Goal: Transaction & Acquisition: Purchase product/service

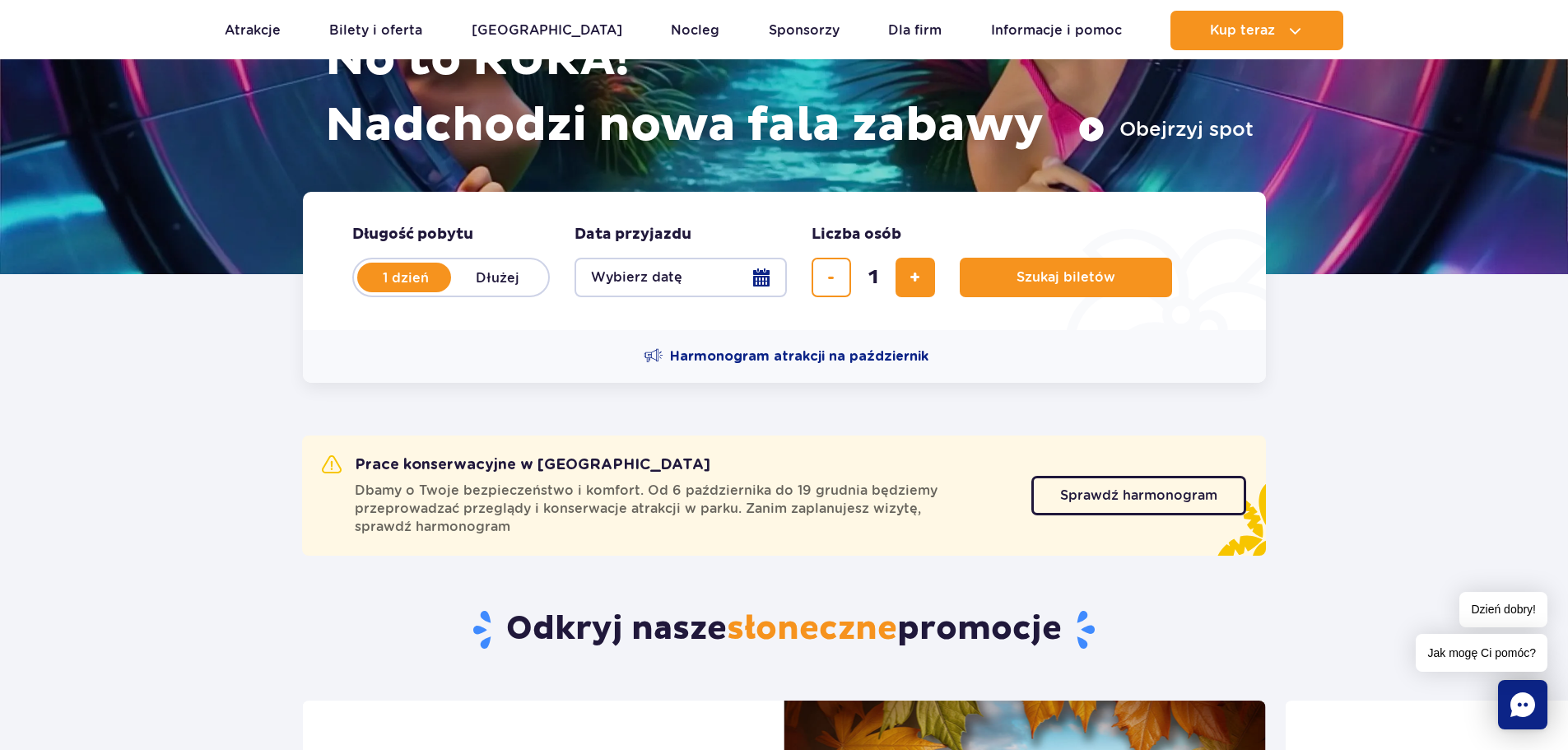
scroll to position [247, 0]
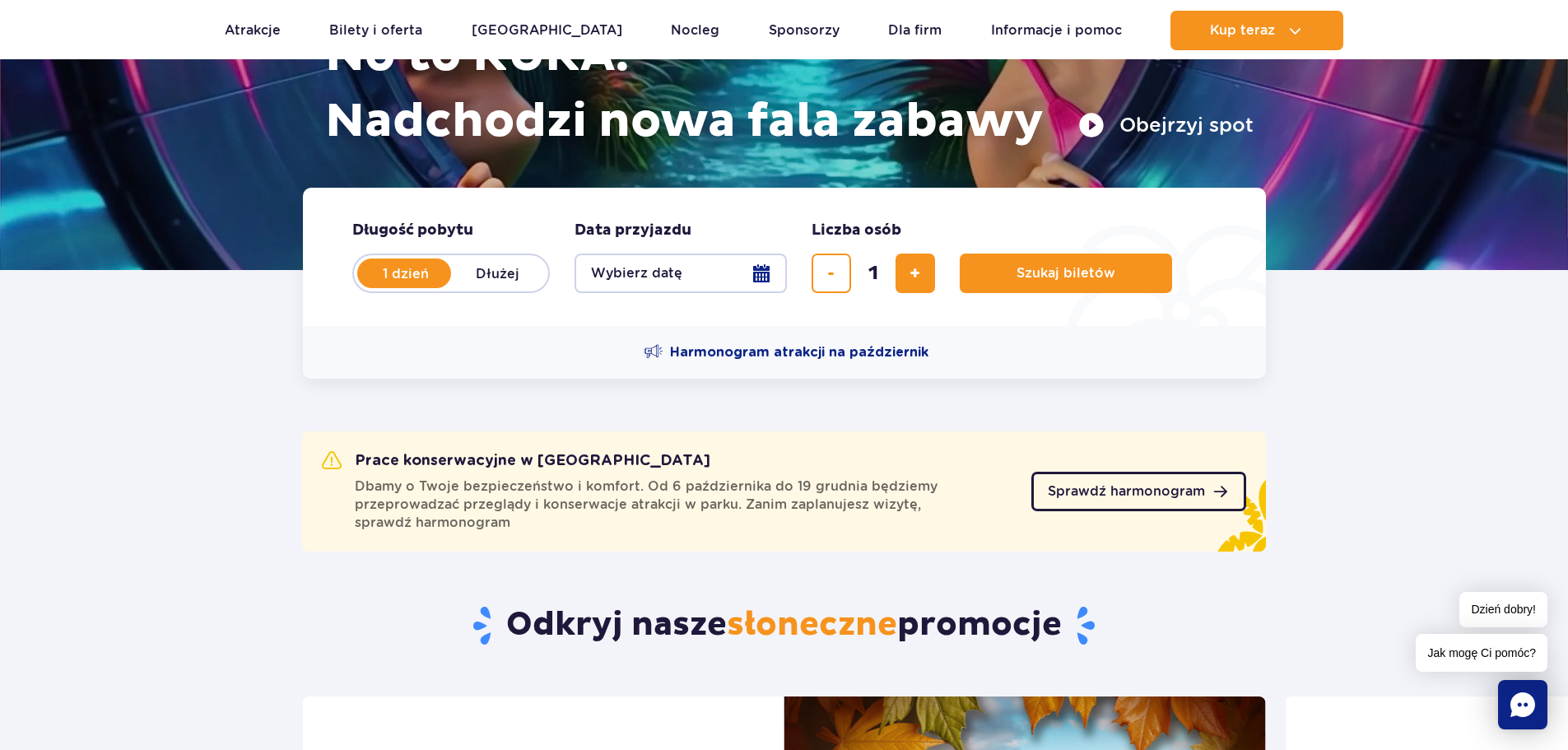
click at [1148, 480] on link "Sprawdź harmonogram" at bounding box center [1139, 491] width 215 height 40
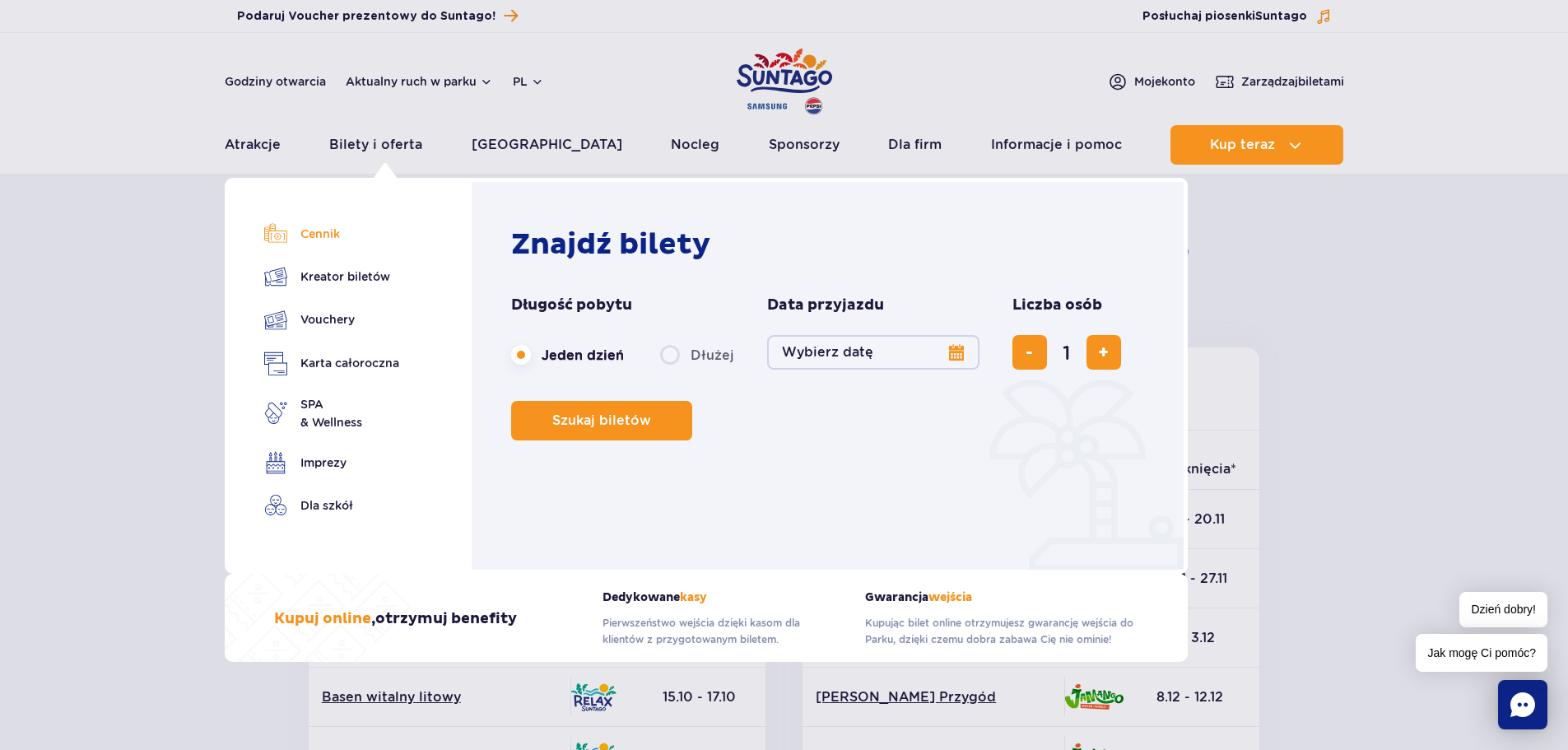
click at [329, 222] on link "Cennik" at bounding box center [331, 233] width 135 height 23
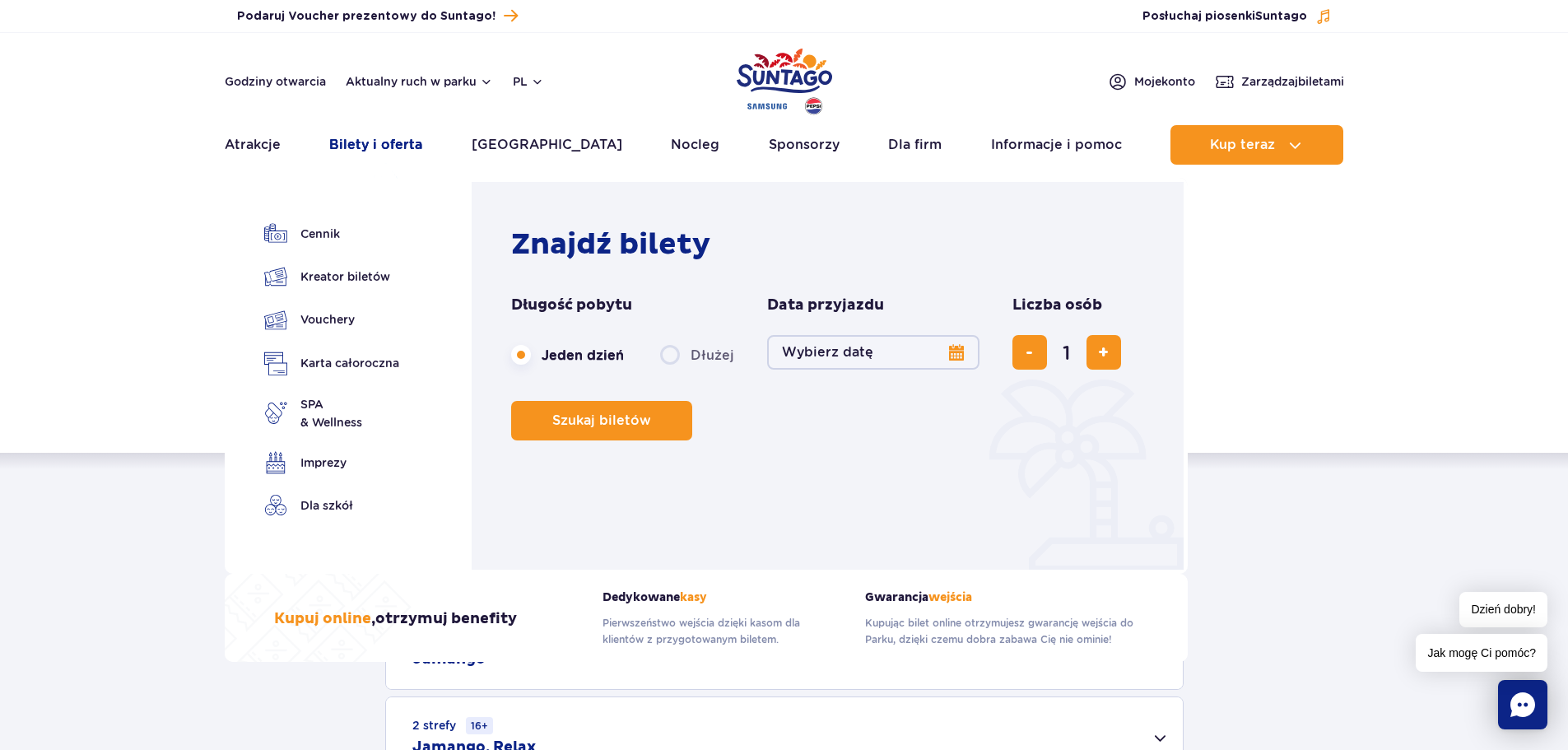
click at [393, 136] on link "Bilety i oferta" at bounding box center [376, 145] width 93 height 40
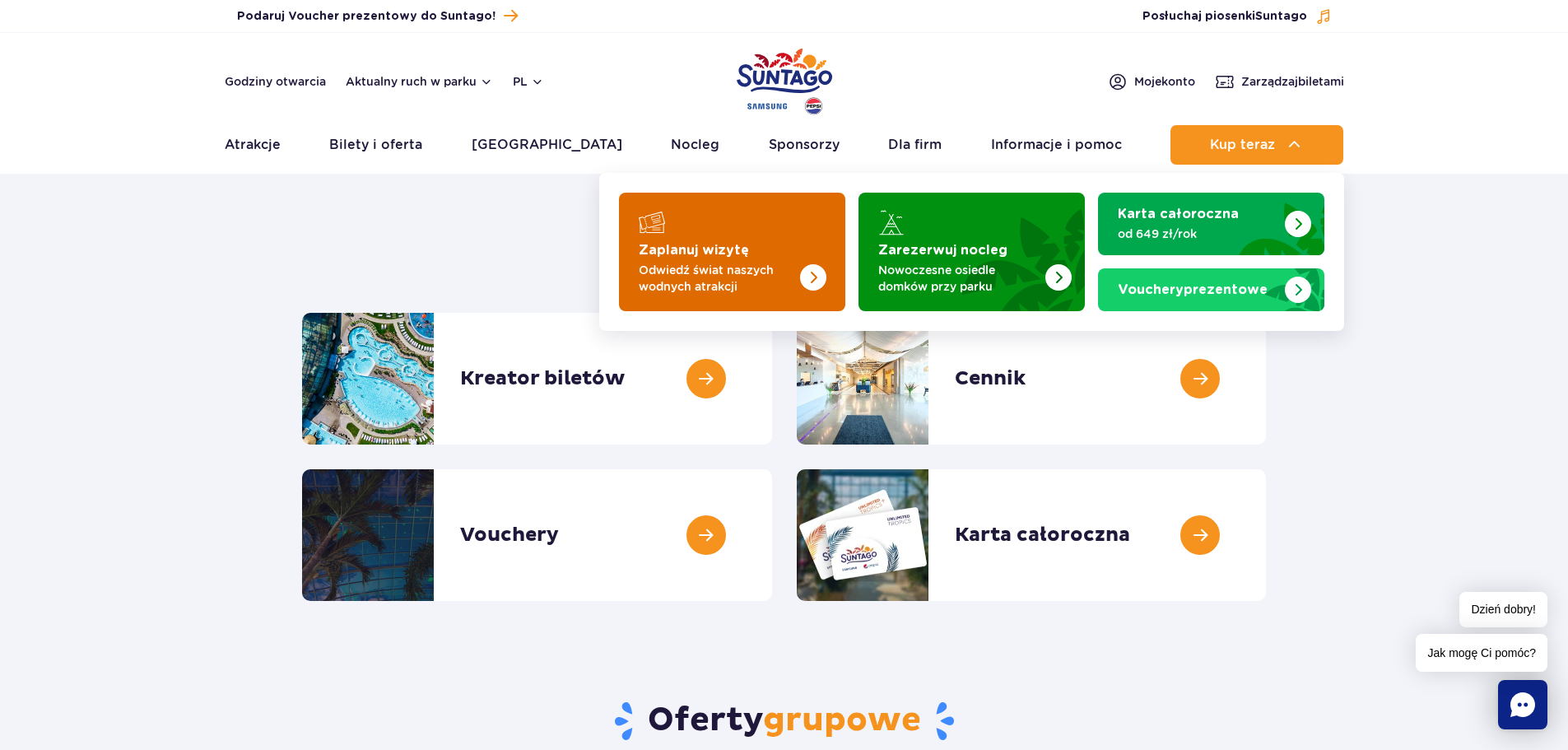
click at [811, 228] on img "Zaplanuj wizytę" at bounding box center [780, 246] width 131 height 128
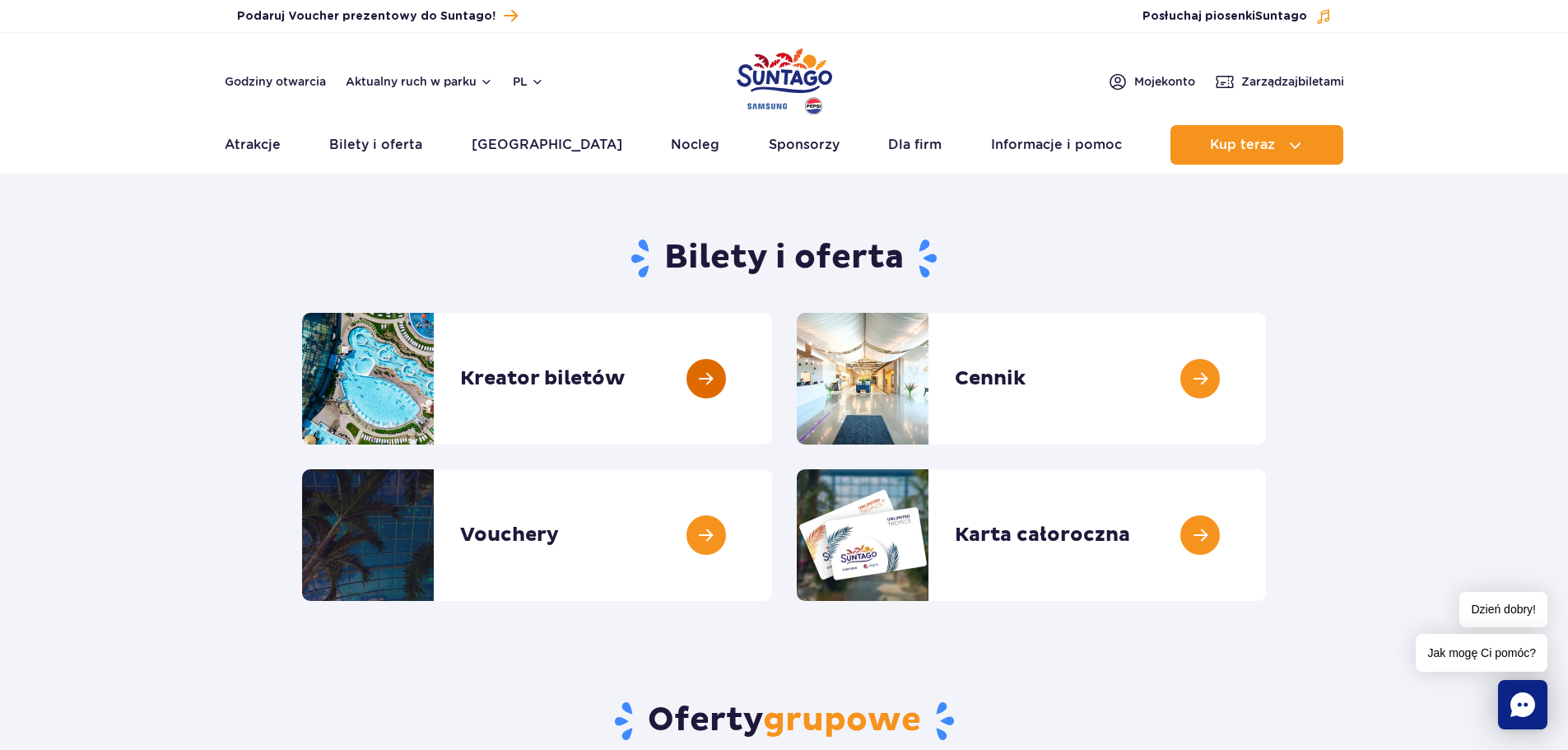
click at [772, 389] on link at bounding box center [772, 378] width 0 height 132
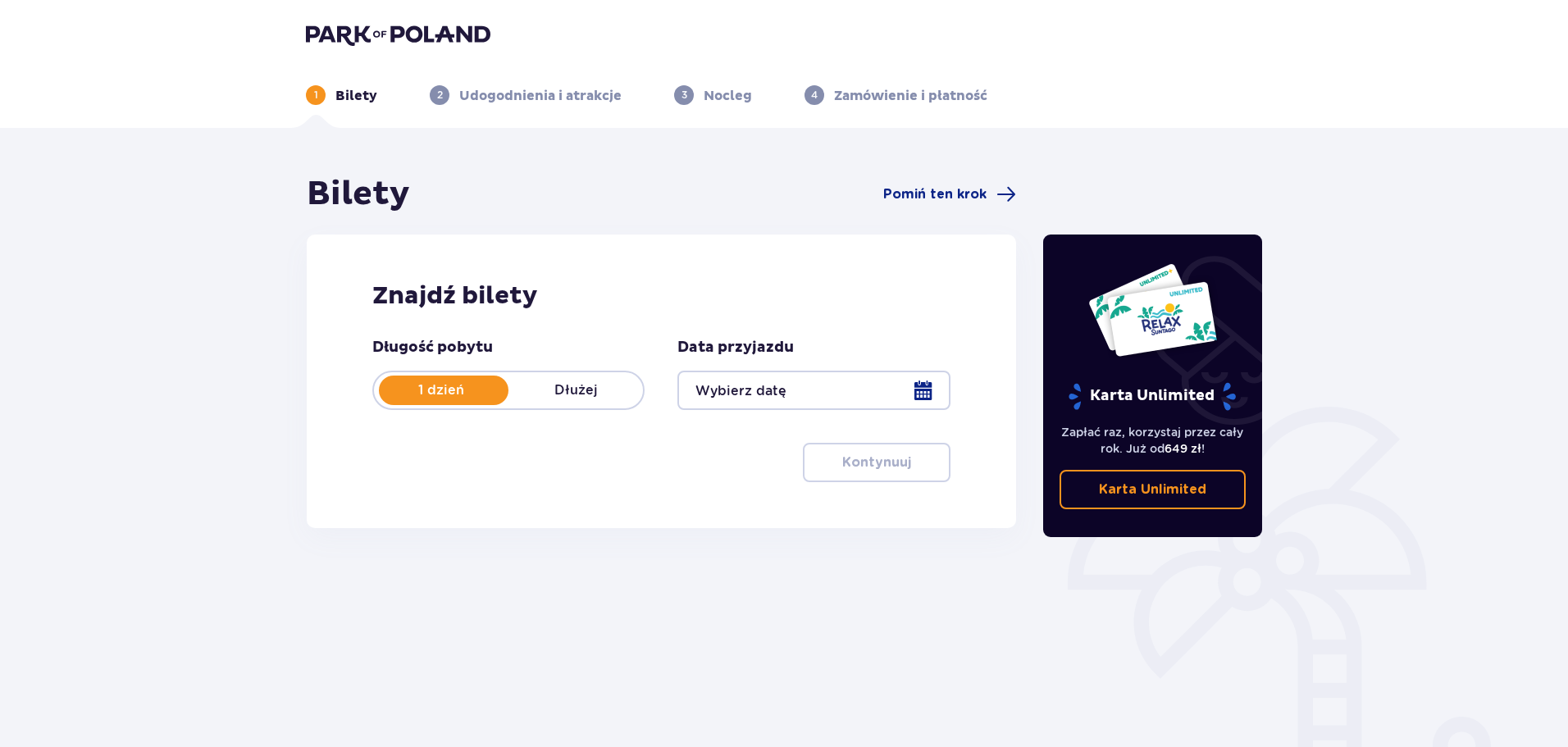
click at [932, 396] on div at bounding box center [813, 390] width 272 height 40
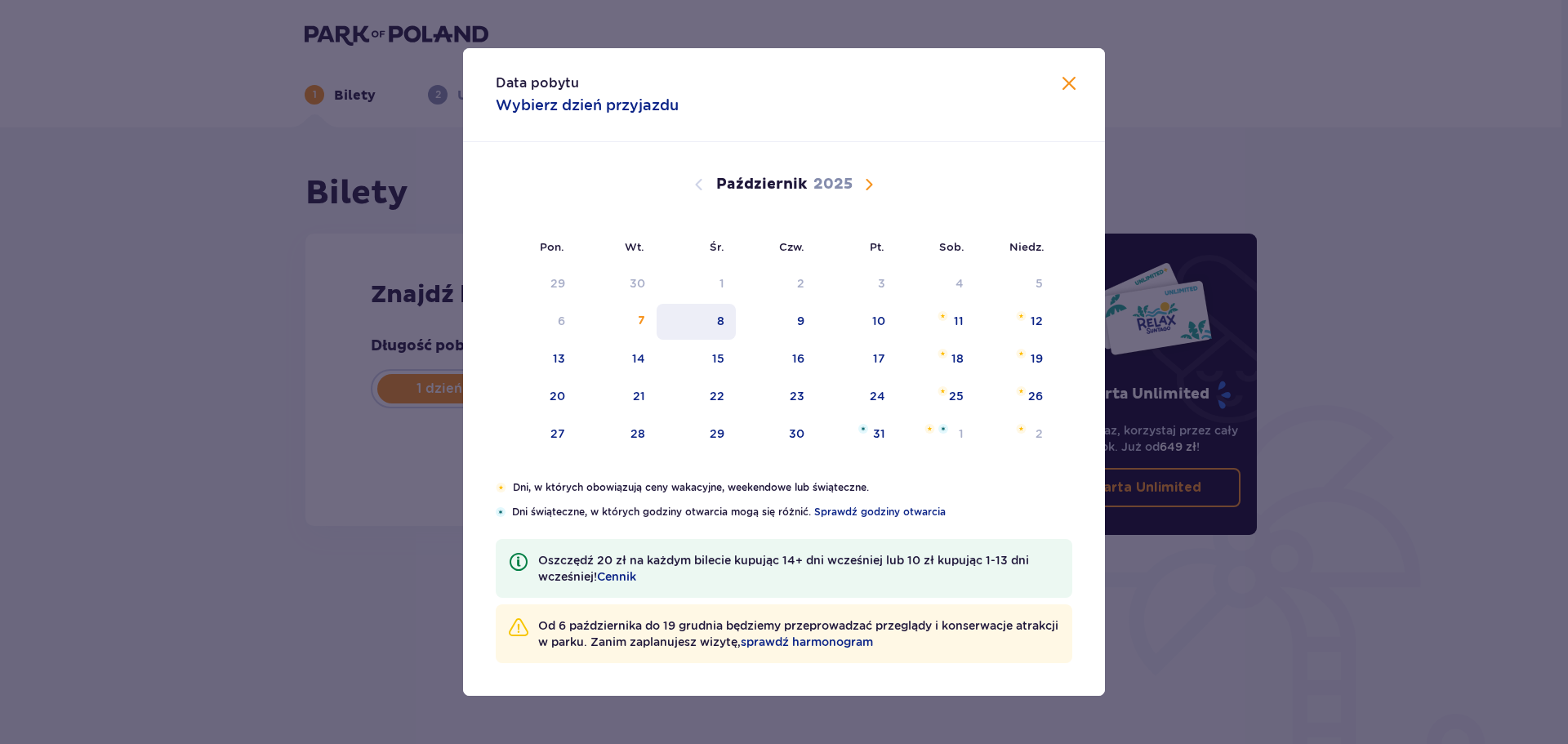
click at [723, 323] on div "8" at bounding box center [720, 321] width 7 height 16
type input "08.10.25"
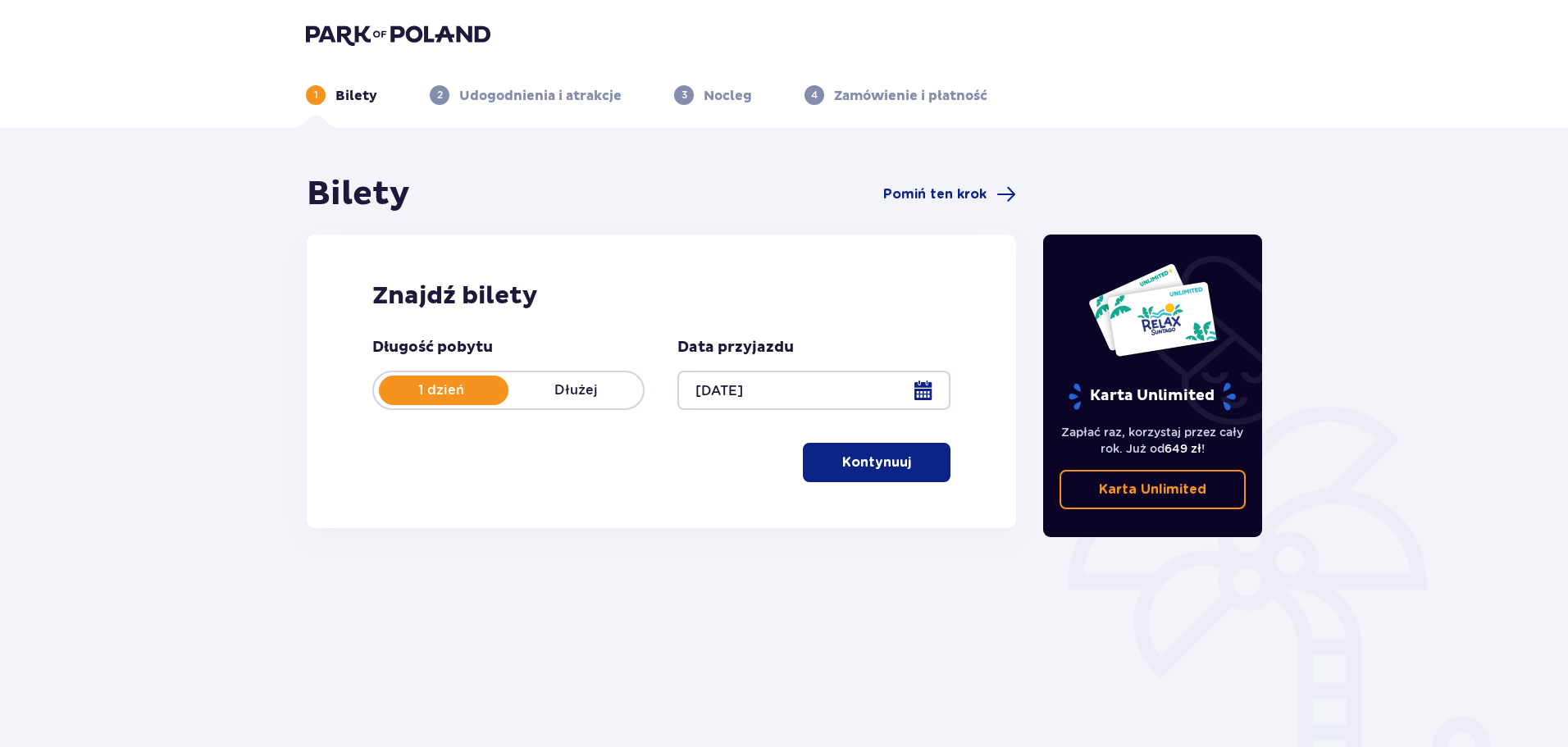
click at [861, 465] on p "Kontynuuj" at bounding box center [876, 462] width 69 height 18
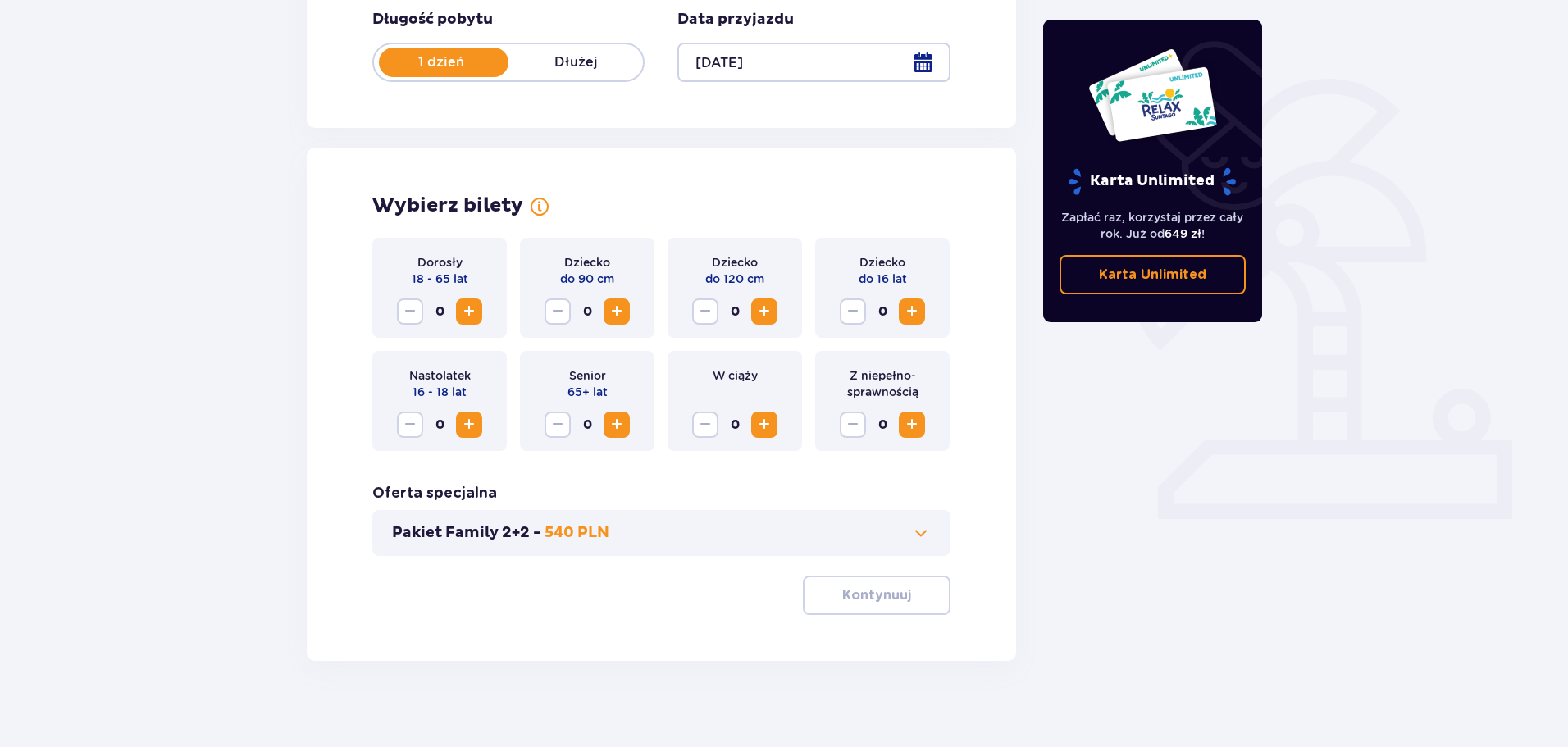
scroll to position [340, 0]
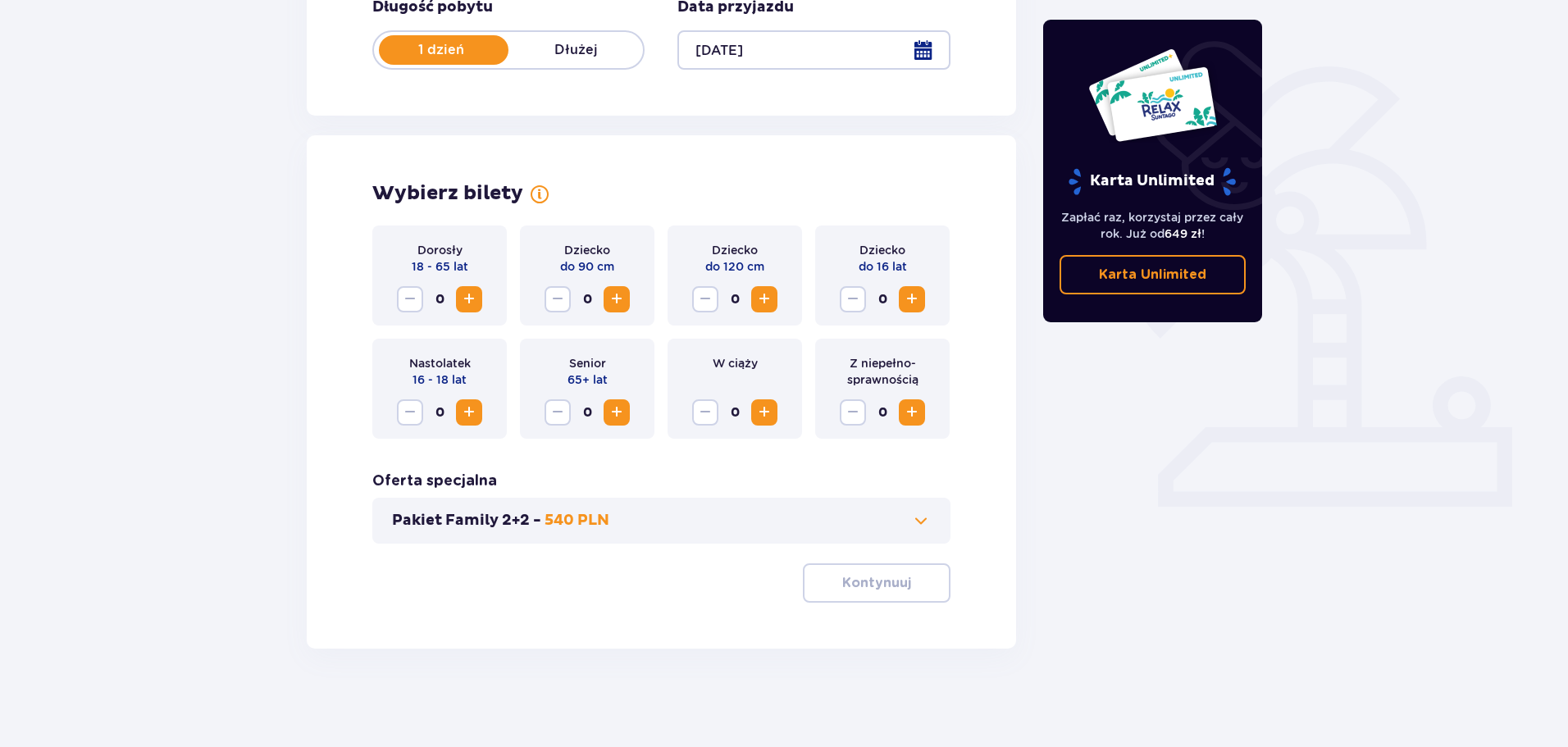
click at [805, 512] on button "Pakiet Family 2+2 - 540 PLN" at bounding box center [661, 520] width 539 height 19
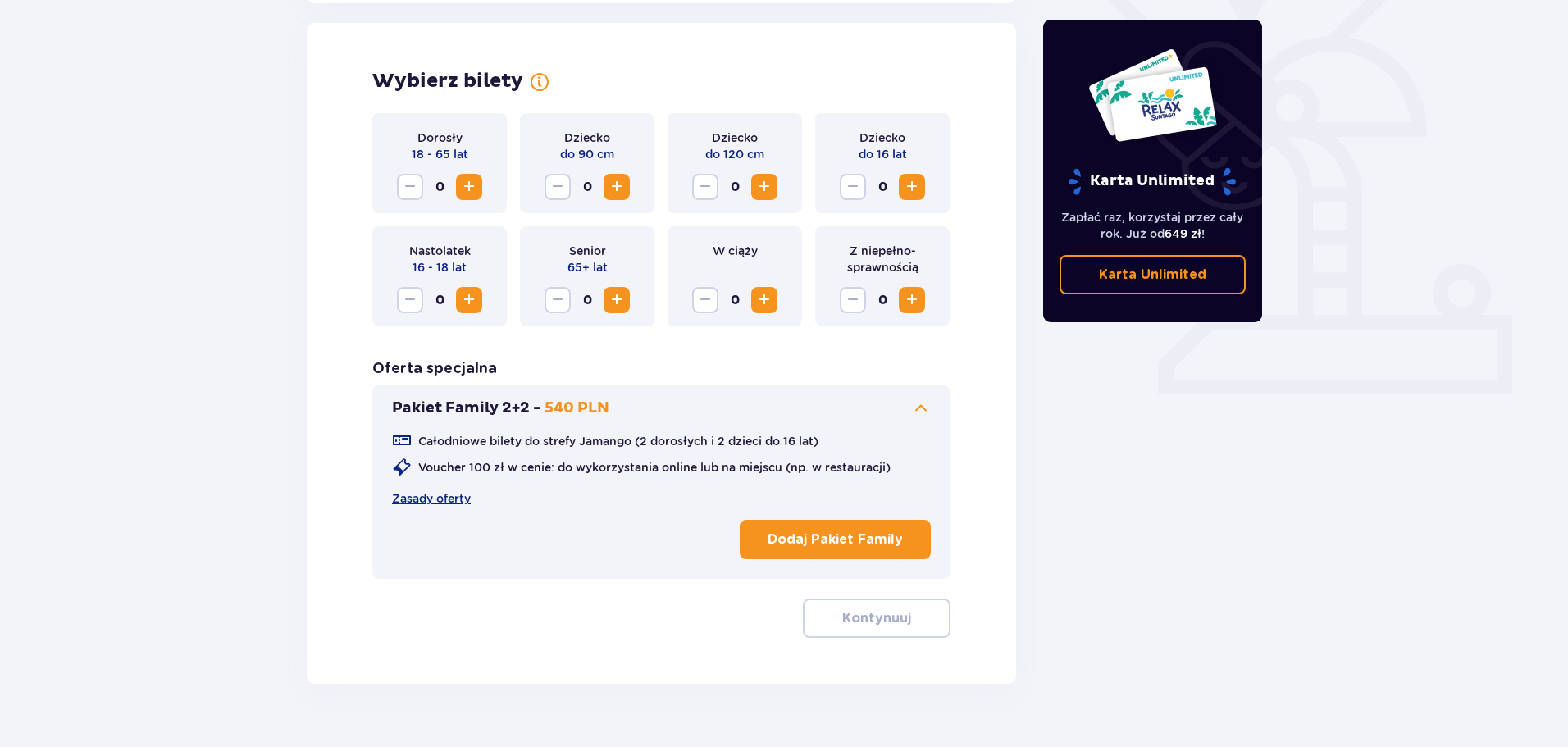
scroll to position [456, 0]
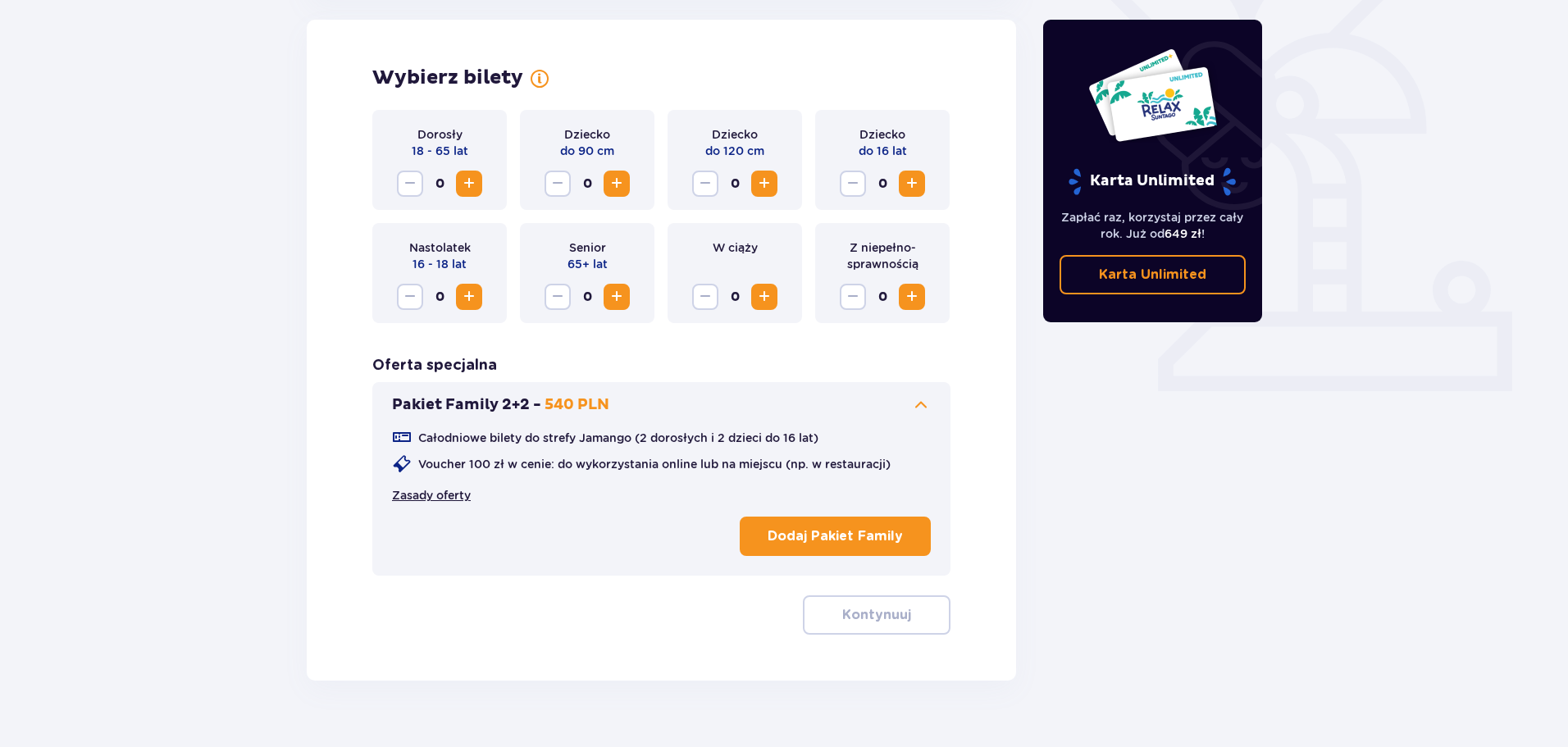
click at [418, 494] on link "Zasady oferty" at bounding box center [431, 495] width 79 height 17
click at [838, 535] on p "Dodaj Pakiet Family" at bounding box center [835, 537] width 135 height 18
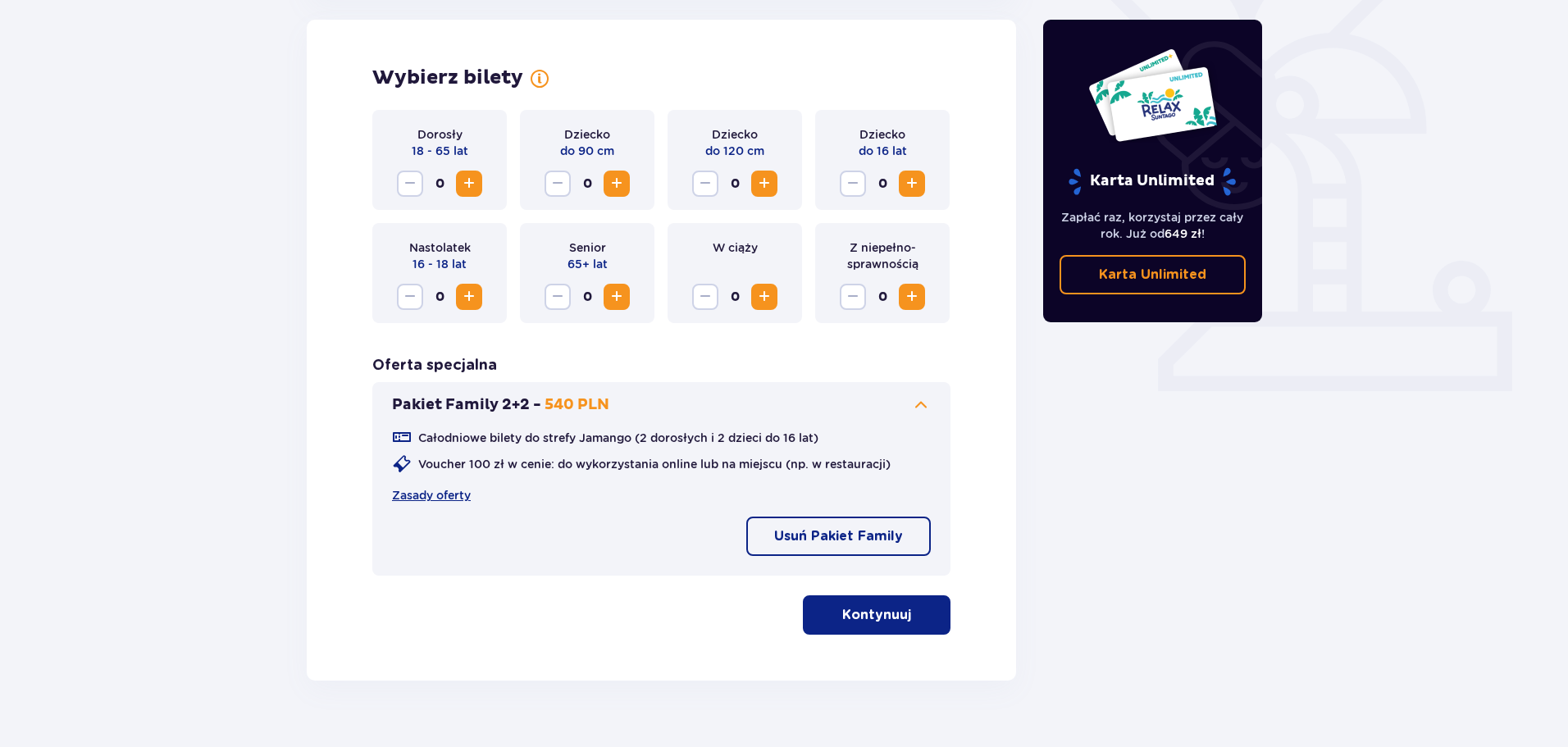
click at [880, 624] on p "Kontynuuj" at bounding box center [876, 615] width 69 height 18
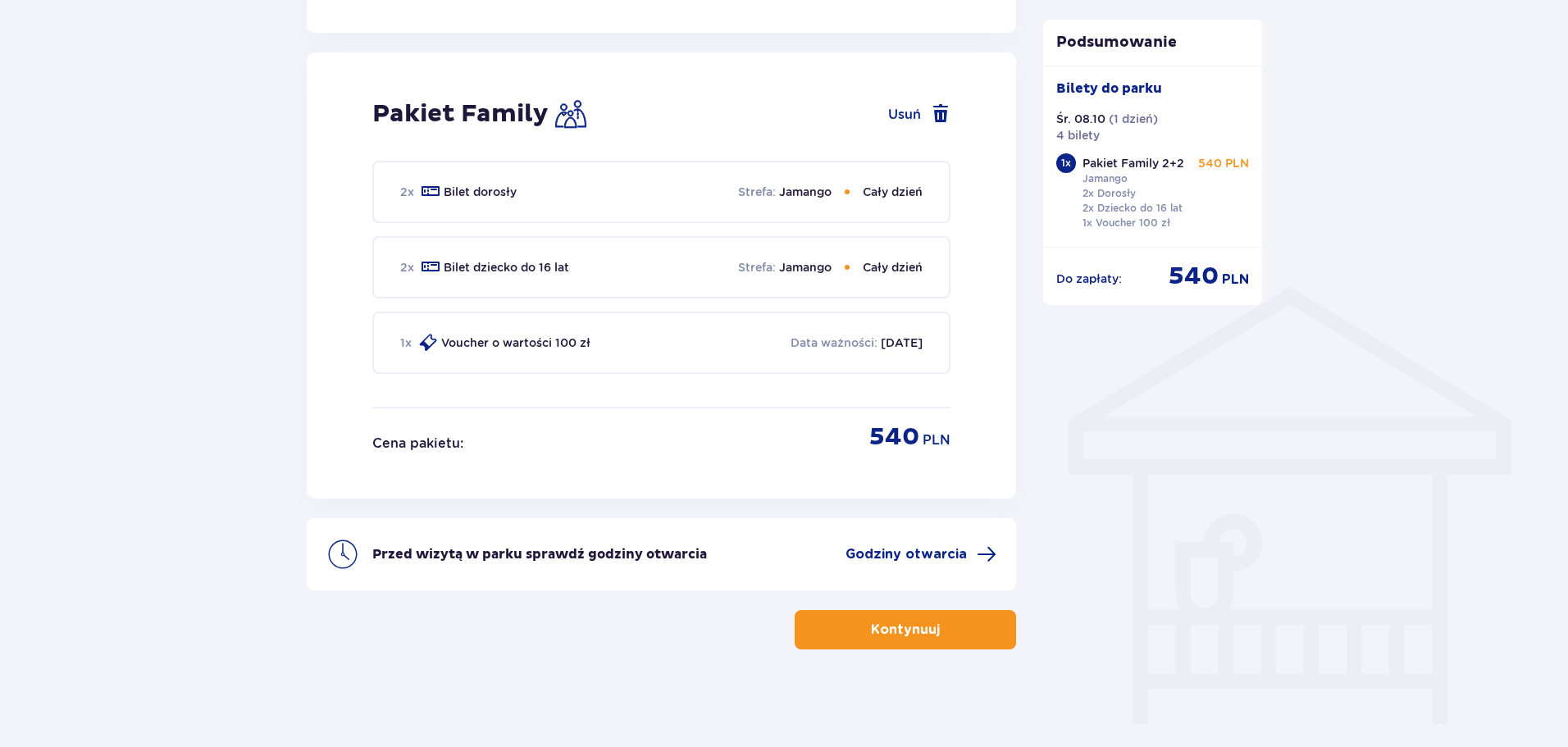
scroll to position [1045, 0]
click at [879, 636] on p "Kontynuuj" at bounding box center [904, 628] width 69 height 18
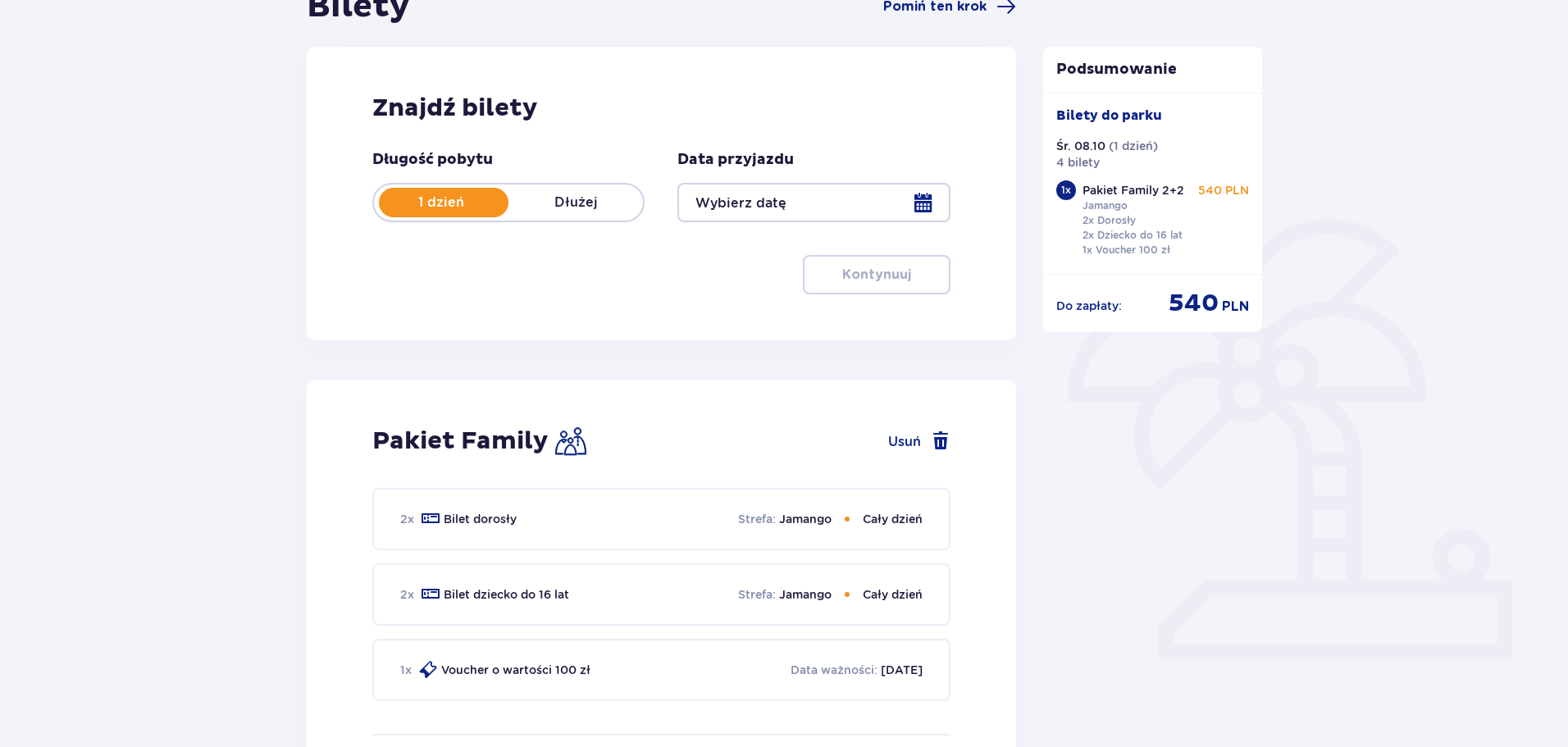
type input "08.10.25"
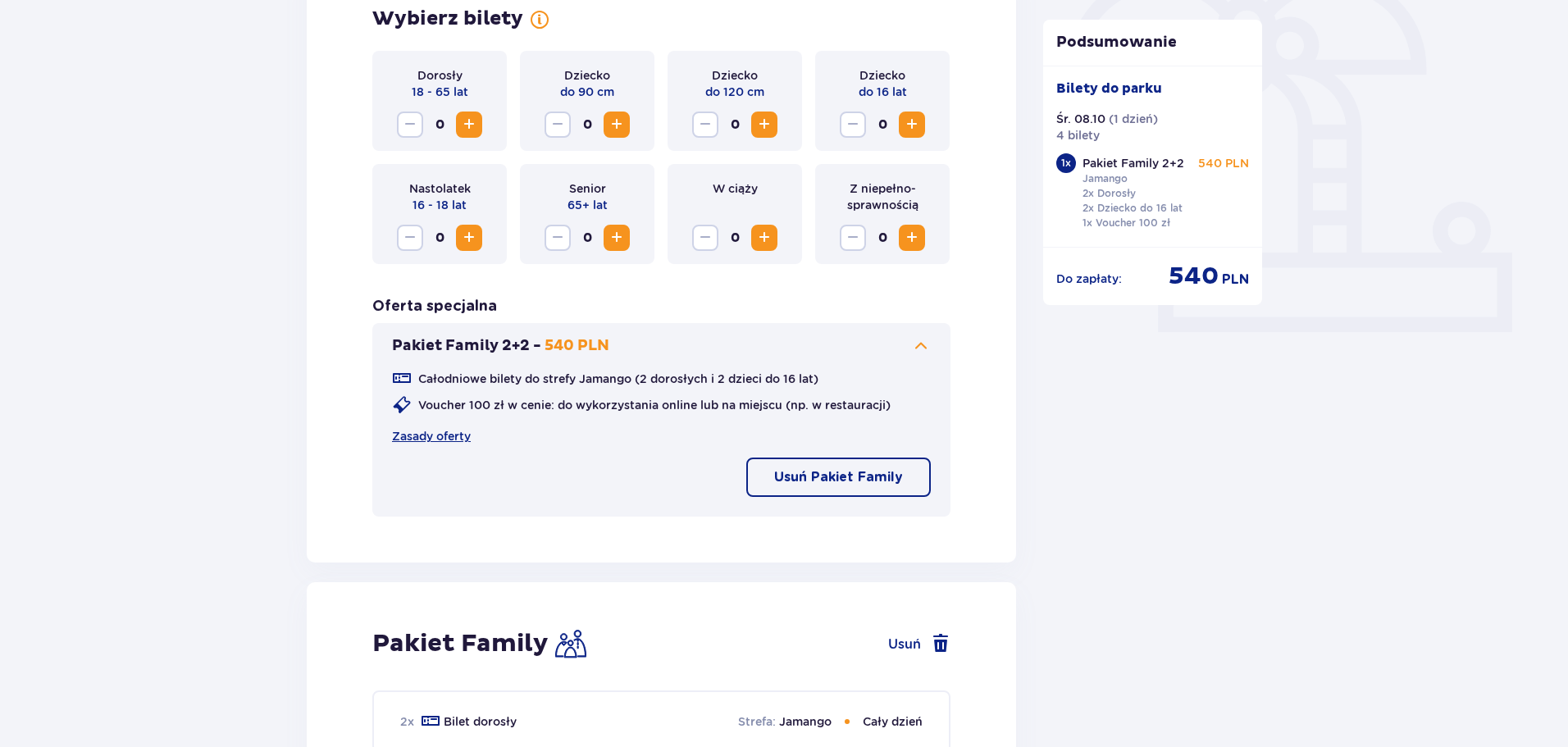
scroll to position [515, 0]
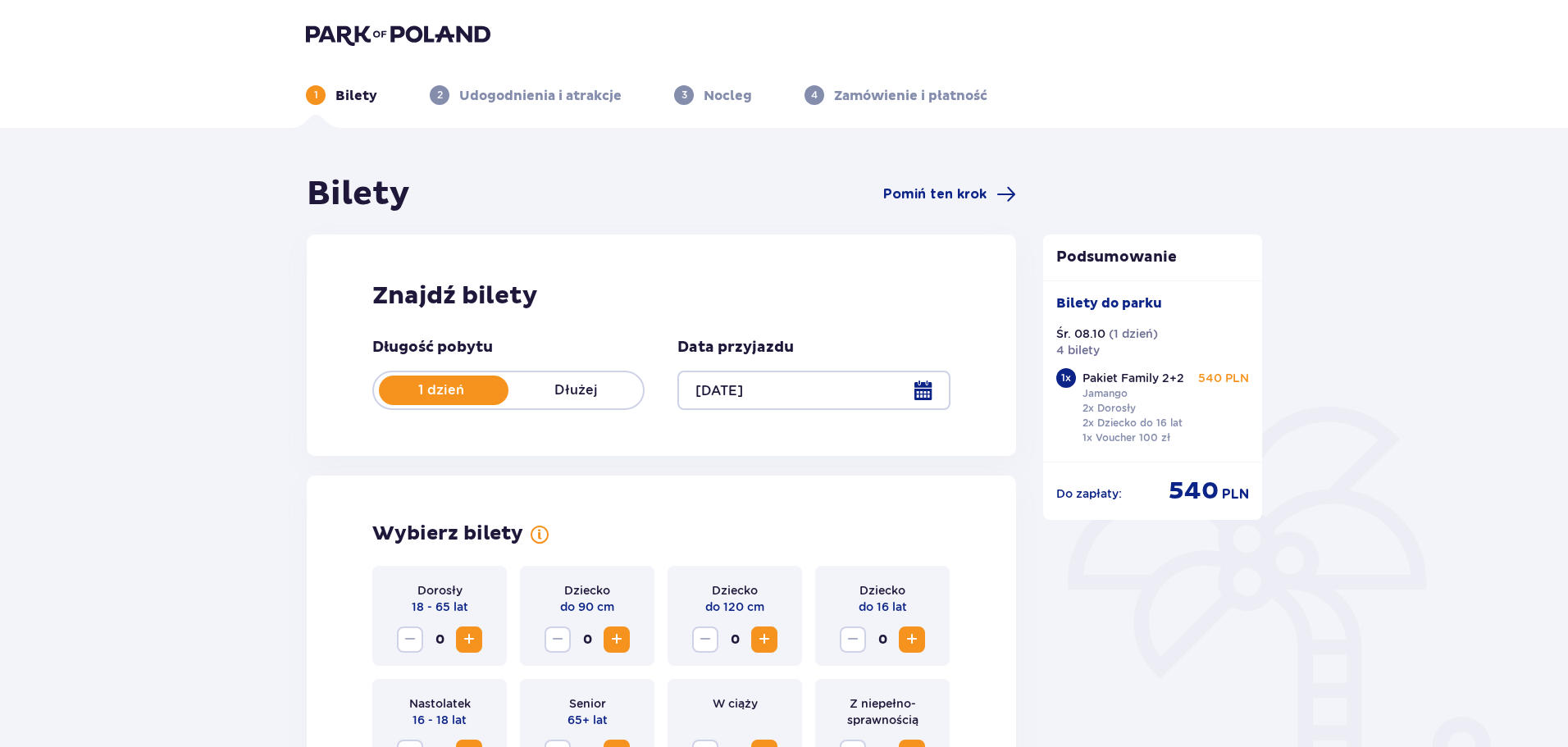
click at [930, 390] on div at bounding box center [813, 390] width 272 height 40
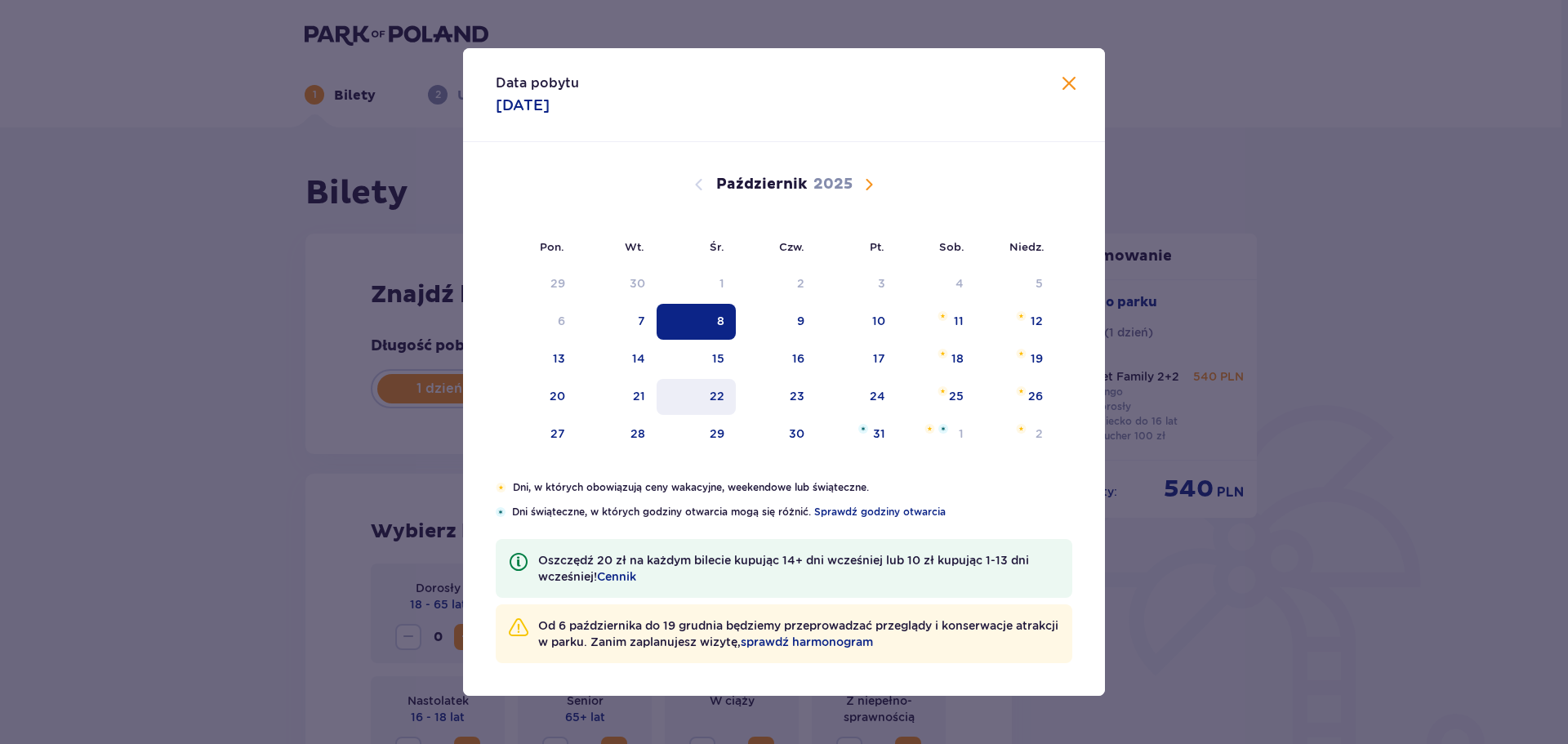
click at [720, 388] on div "22" at bounding box center [717, 396] width 15 height 16
type input "22.10.25"
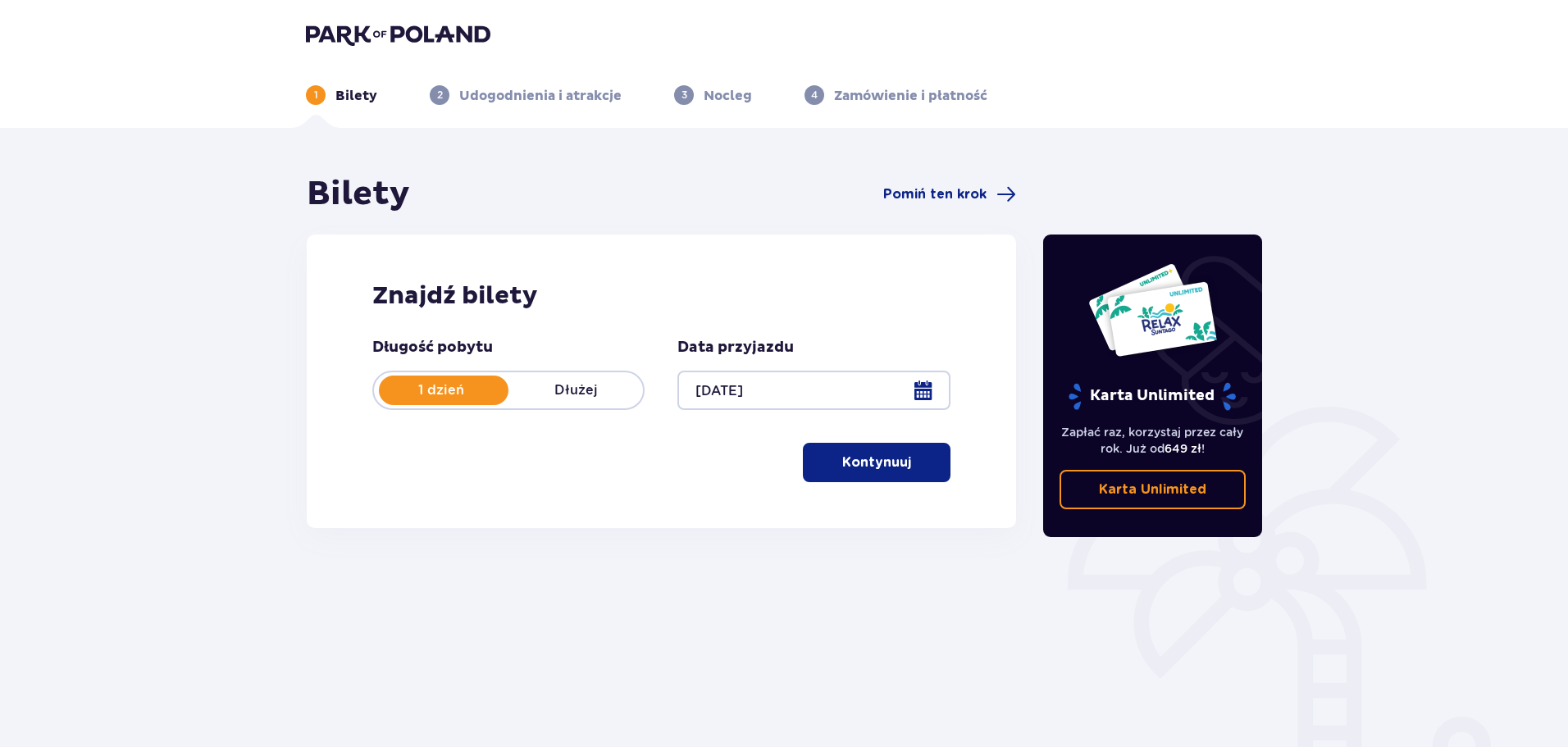
click at [907, 474] on button "Kontynuuj" at bounding box center [876, 462] width 148 height 40
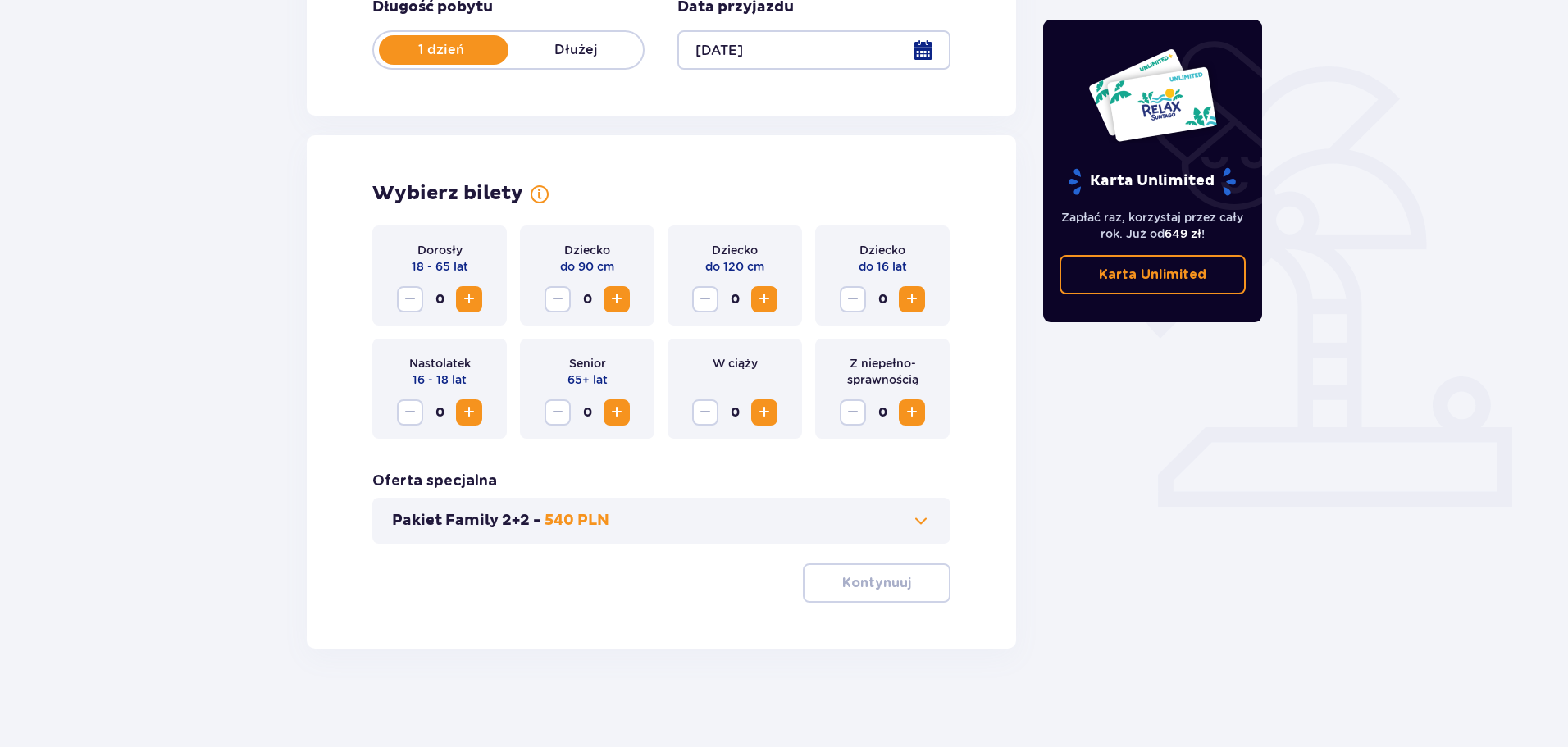
click at [743, 530] on button "Pakiet Family 2+2 - 540 PLN" at bounding box center [661, 520] width 539 height 19
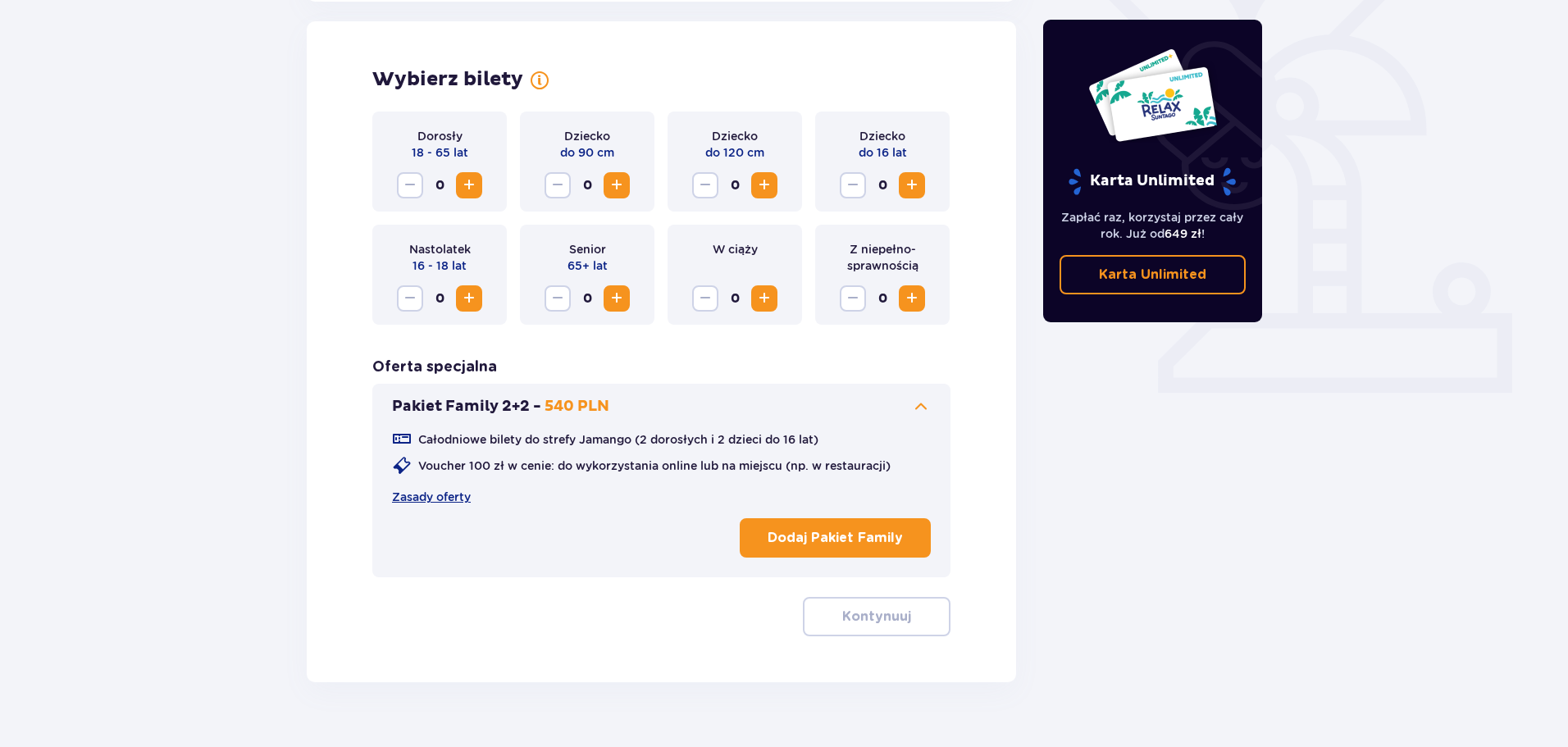
scroll to position [456, 0]
click at [743, 530] on button "Dodaj Pakiet Family" at bounding box center [835, 536] width 191 height 40
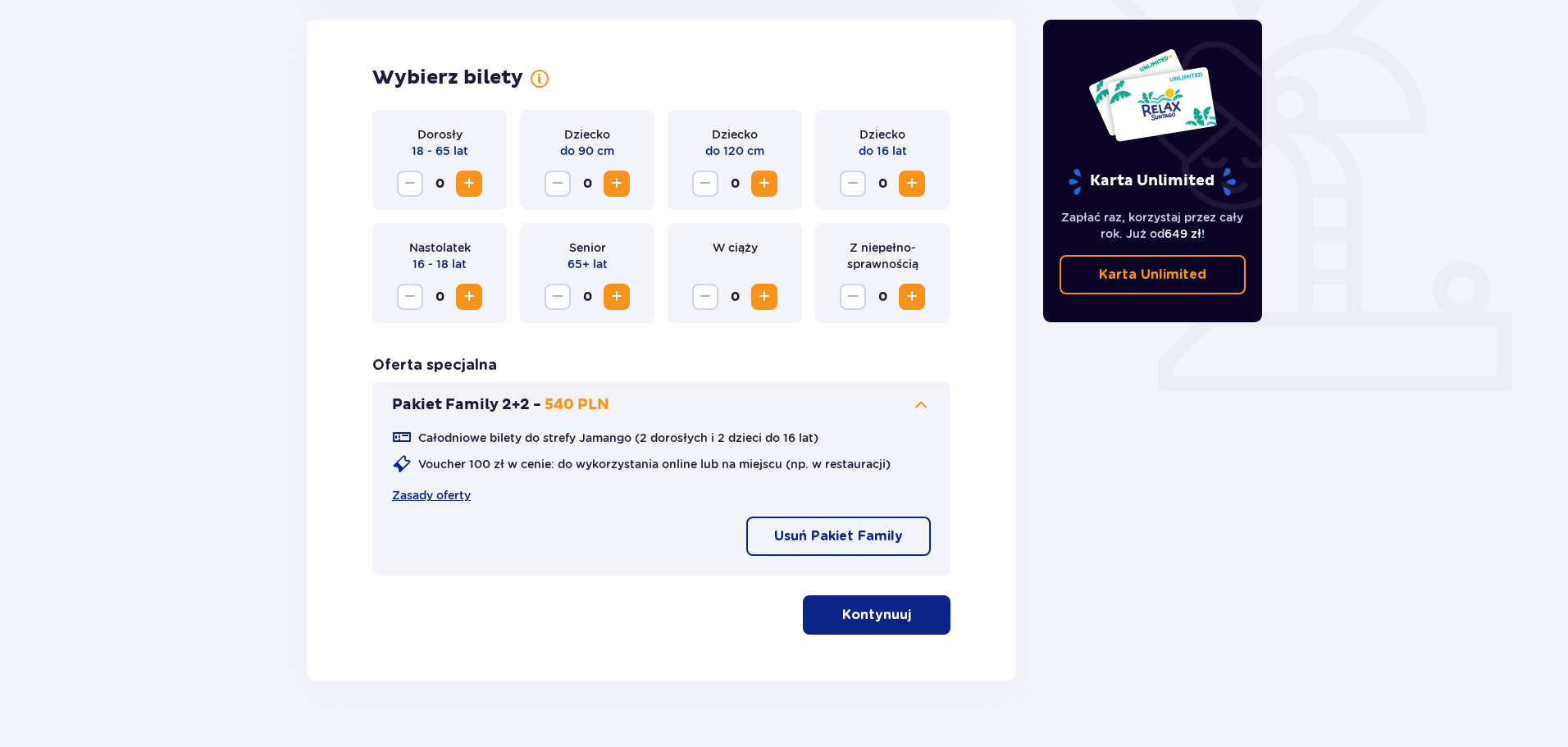
click at [877, 619] on p "Kontynuuj" at bounding box center [876, 615] width 69 height 18
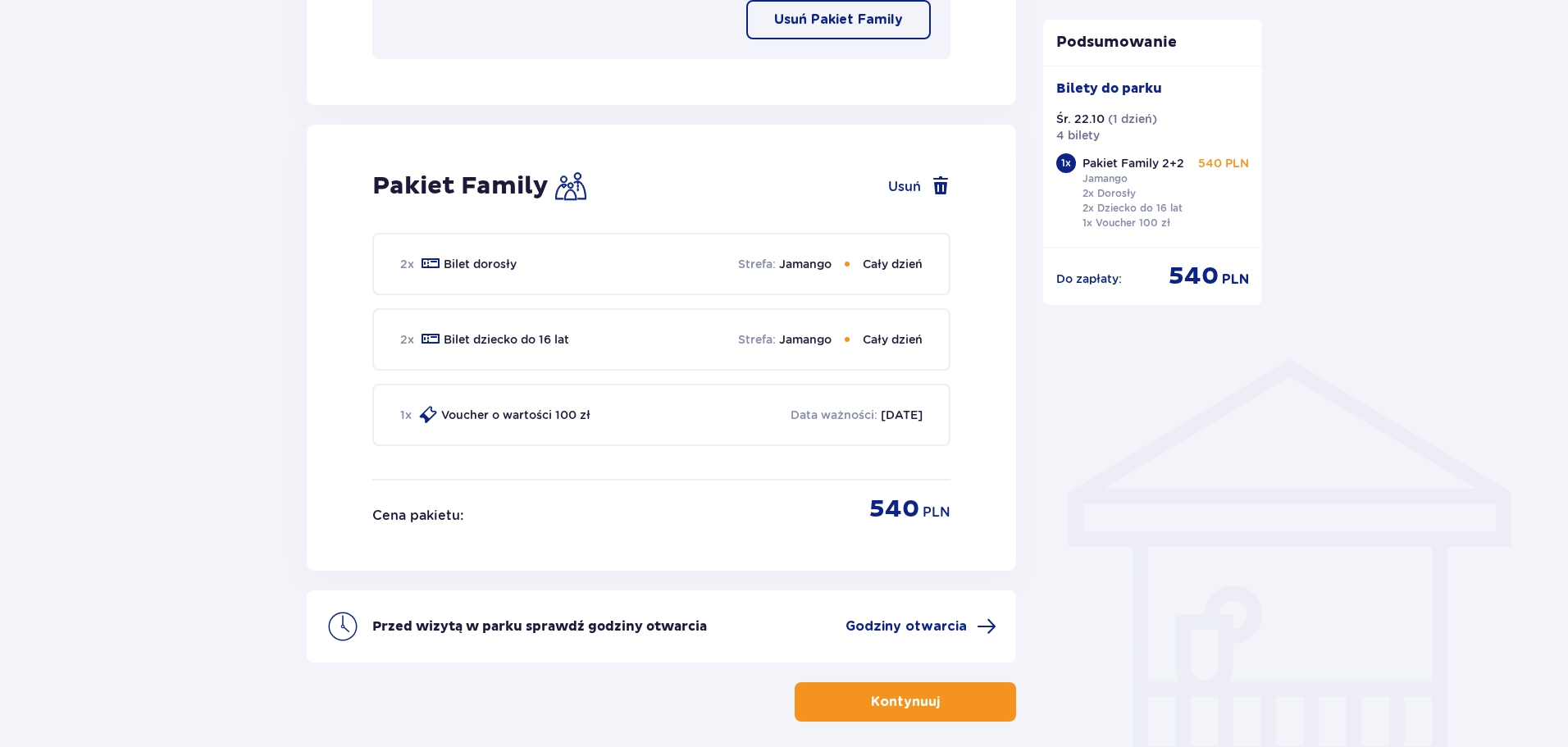
scroll to position [1045, 0]
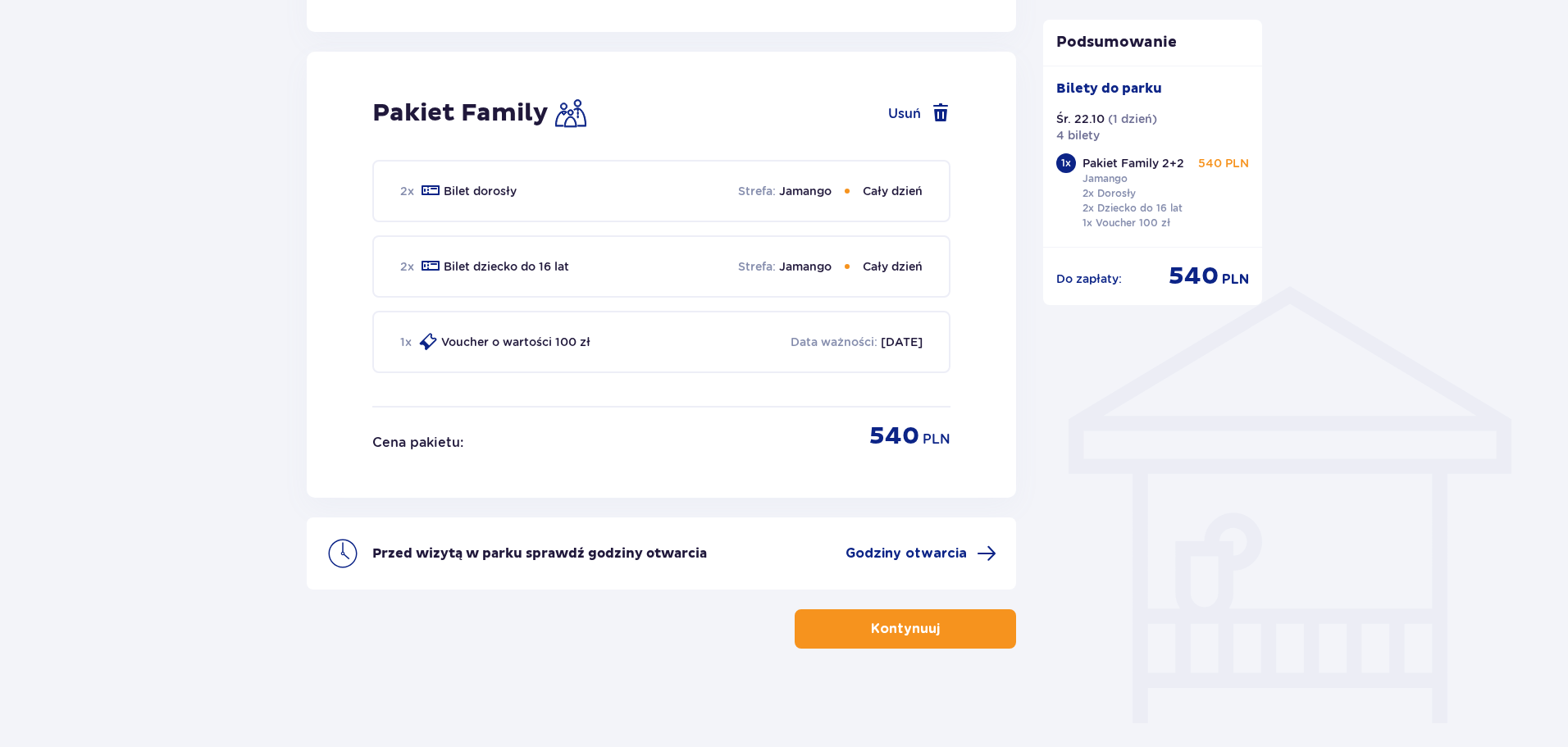
click at [907, 628] on p "Kontynuuj" at bounding box center [904, 628] width 69 height 18
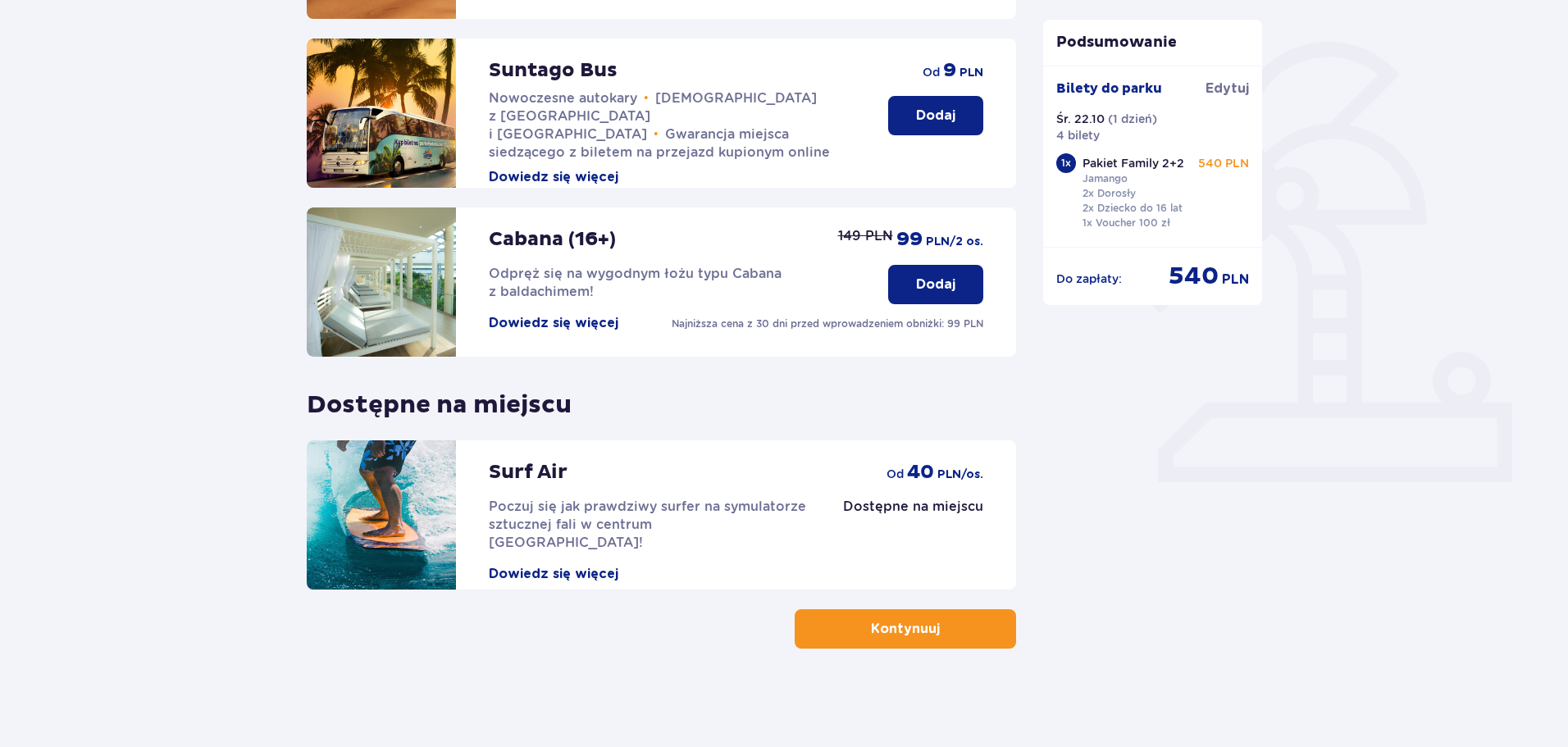
click at [930, 630] on button "Kontynuuj" at bounding box center [904, 628] width 222 height 40
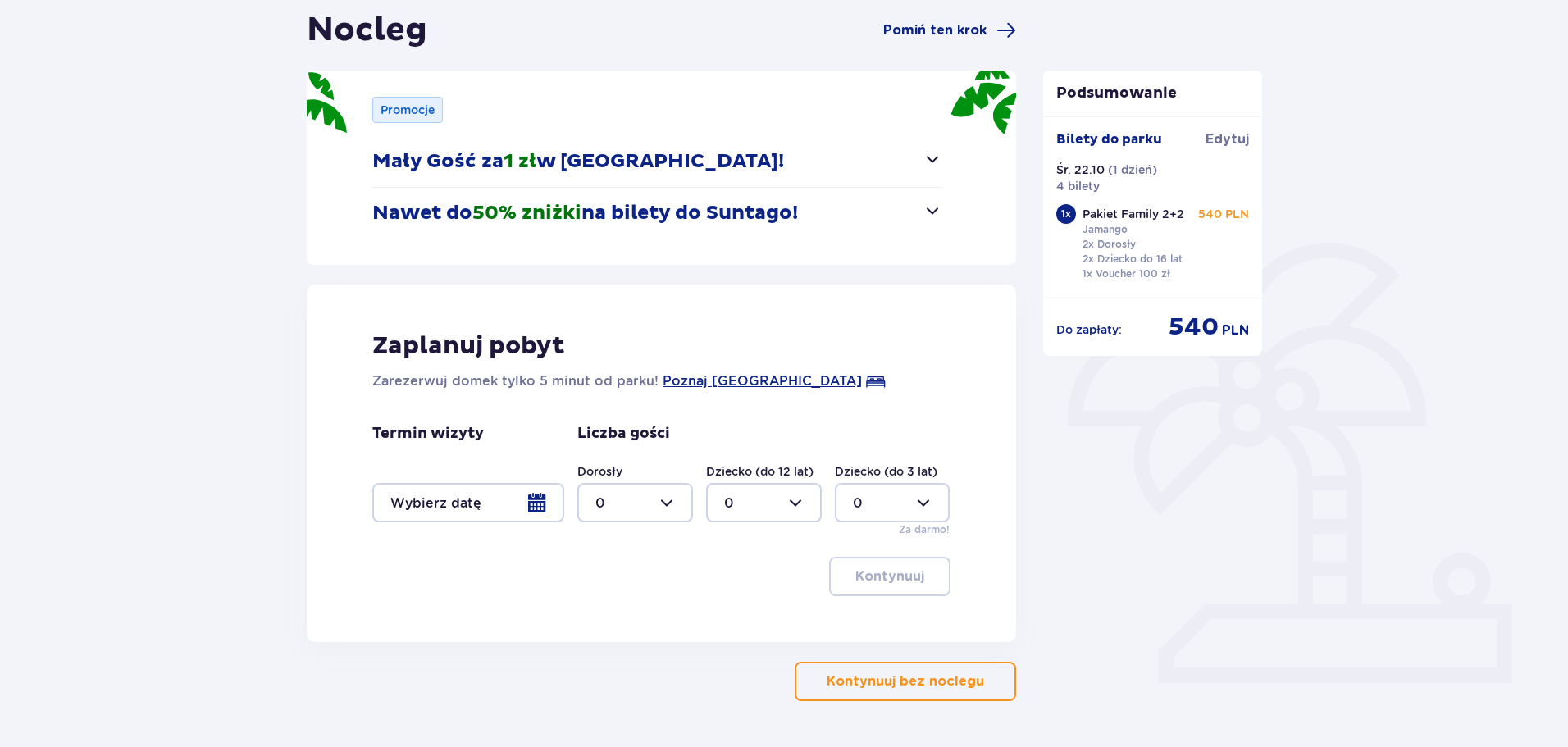
scroll to position [216, 0]
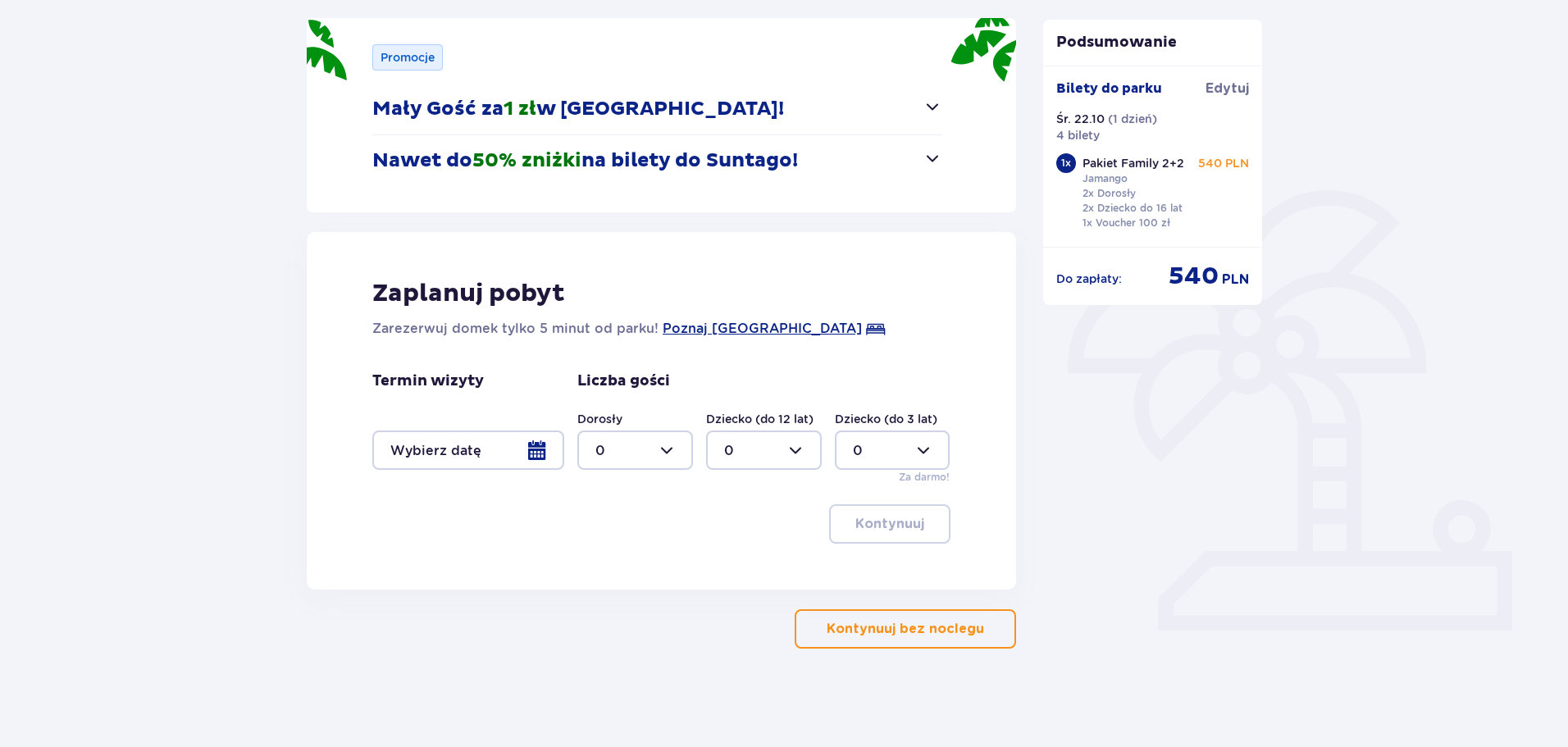
click at [868, 620] on p "Kontynuuj bez noclegu" at bounding box center [904, 628] width 157 height 18
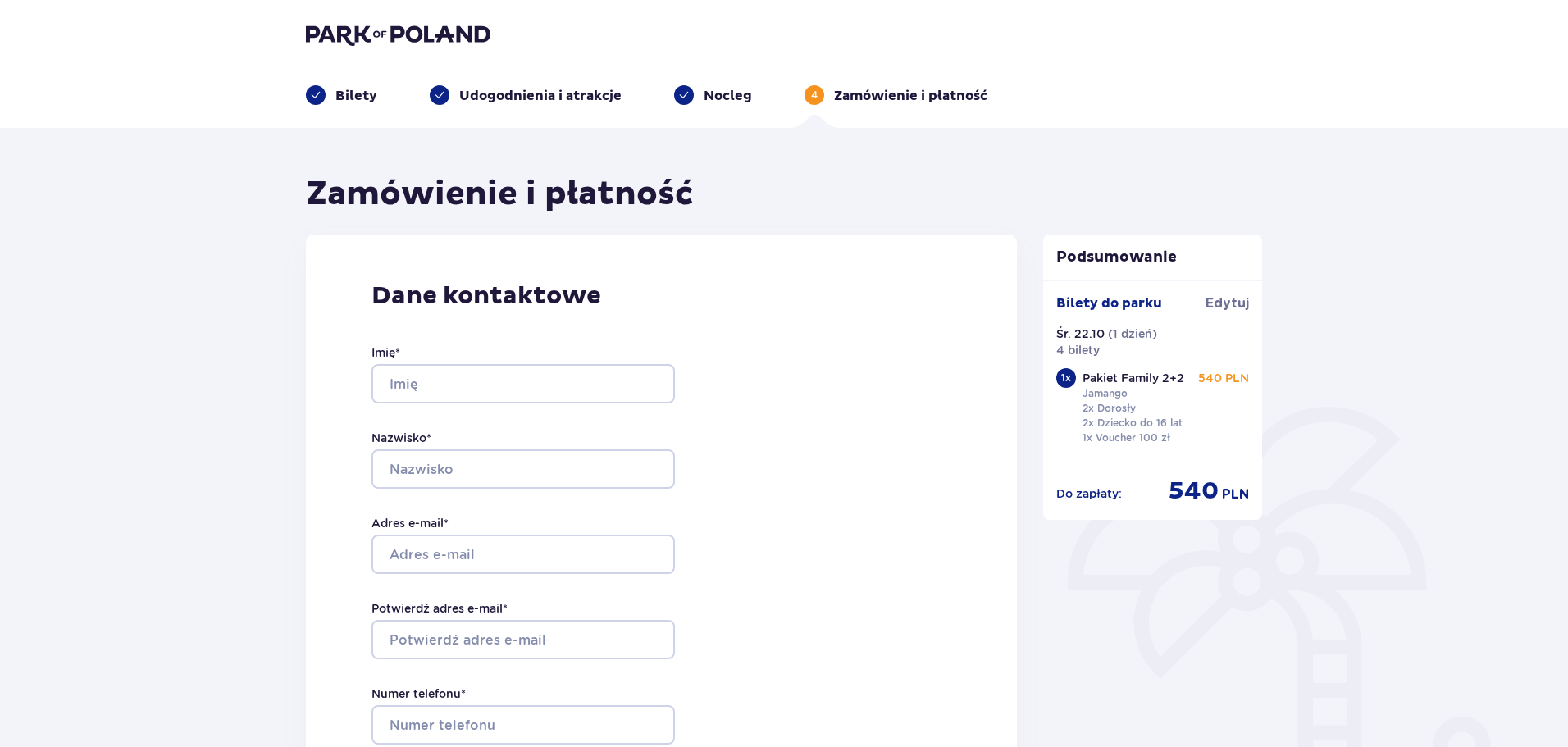
click at [384, 41] on img at bounding box center [398, 34] width 185 height 23
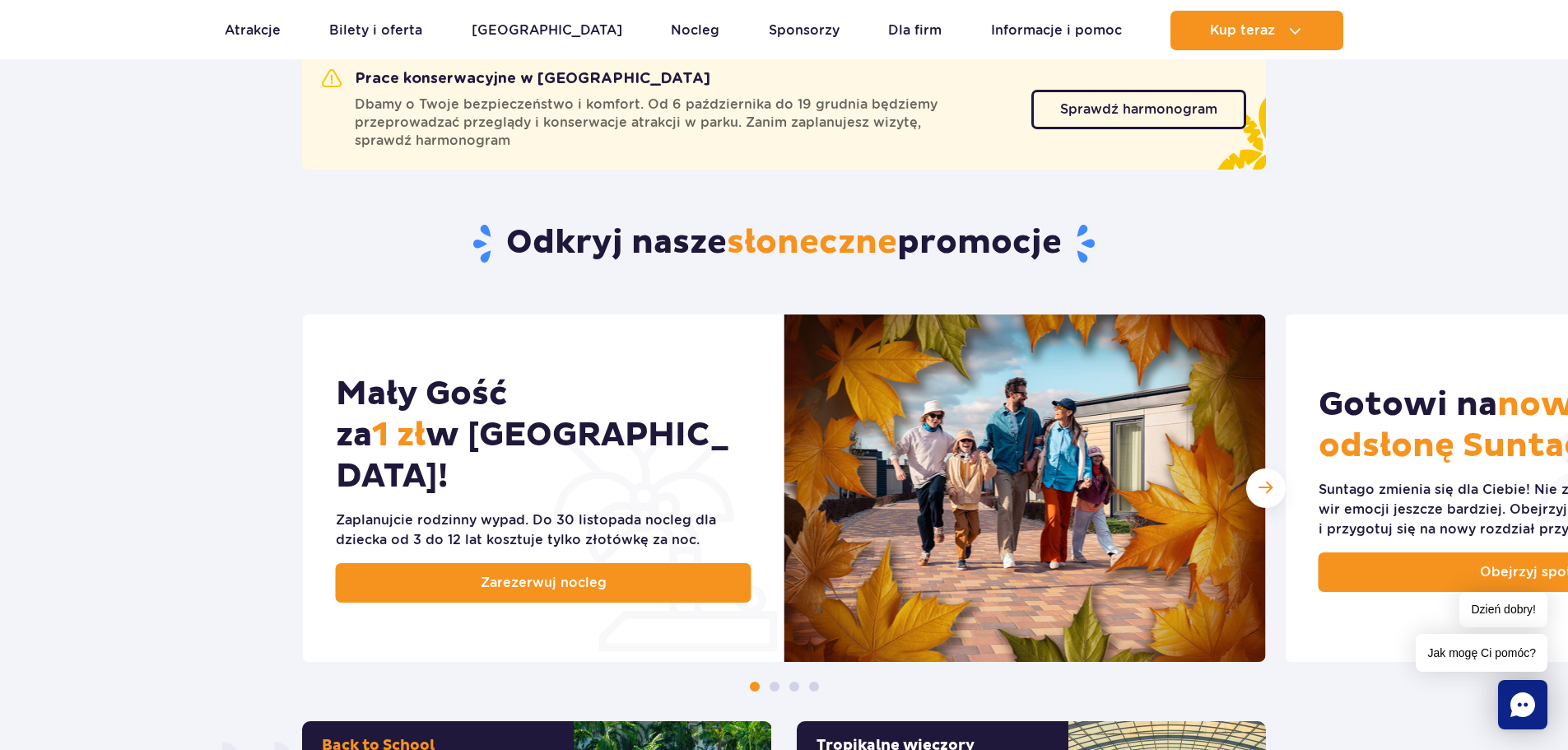
scroll to position [659, 0]
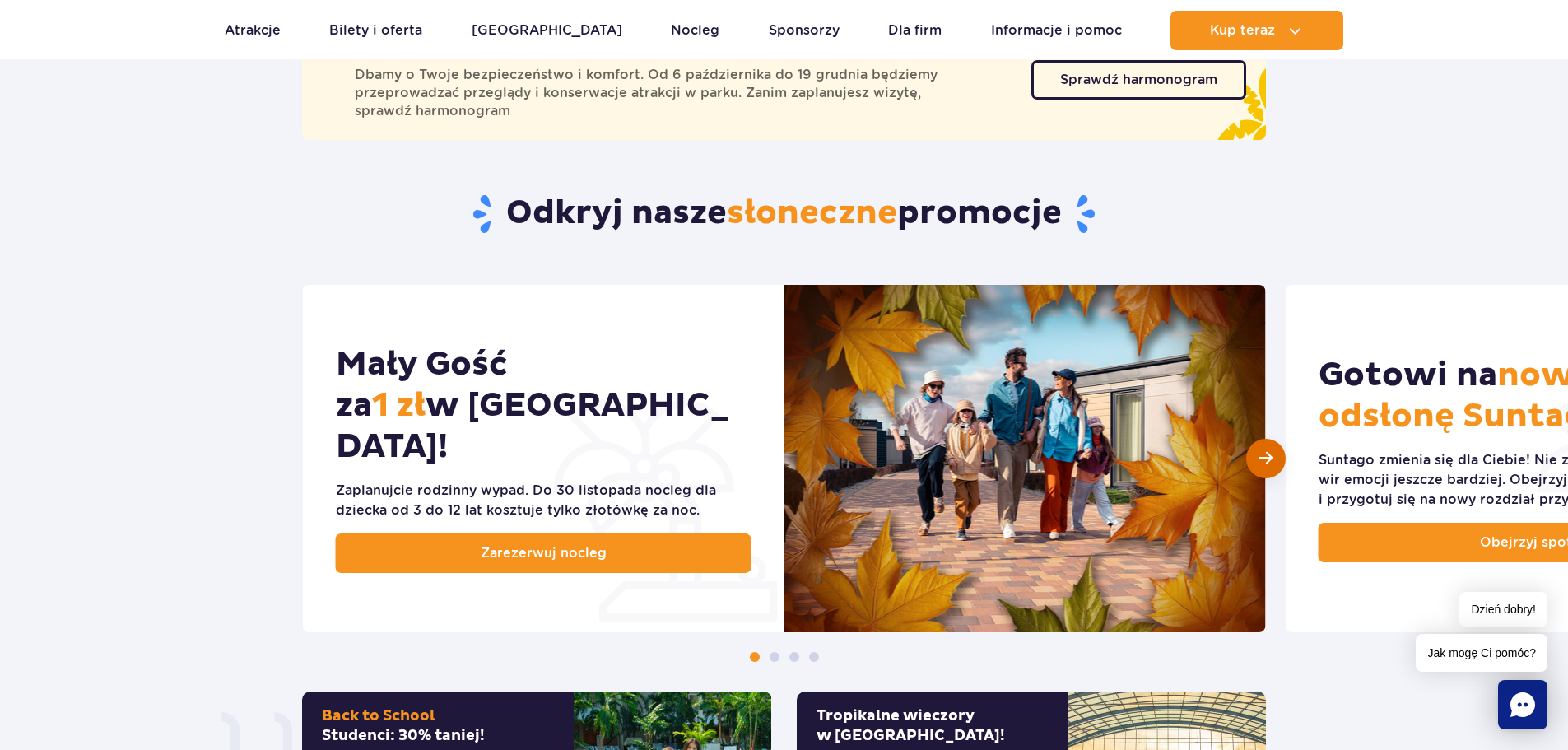
click at [1261, 450] on span "Następny slajd" at bounding box center [1265, 458] width 14 height 16
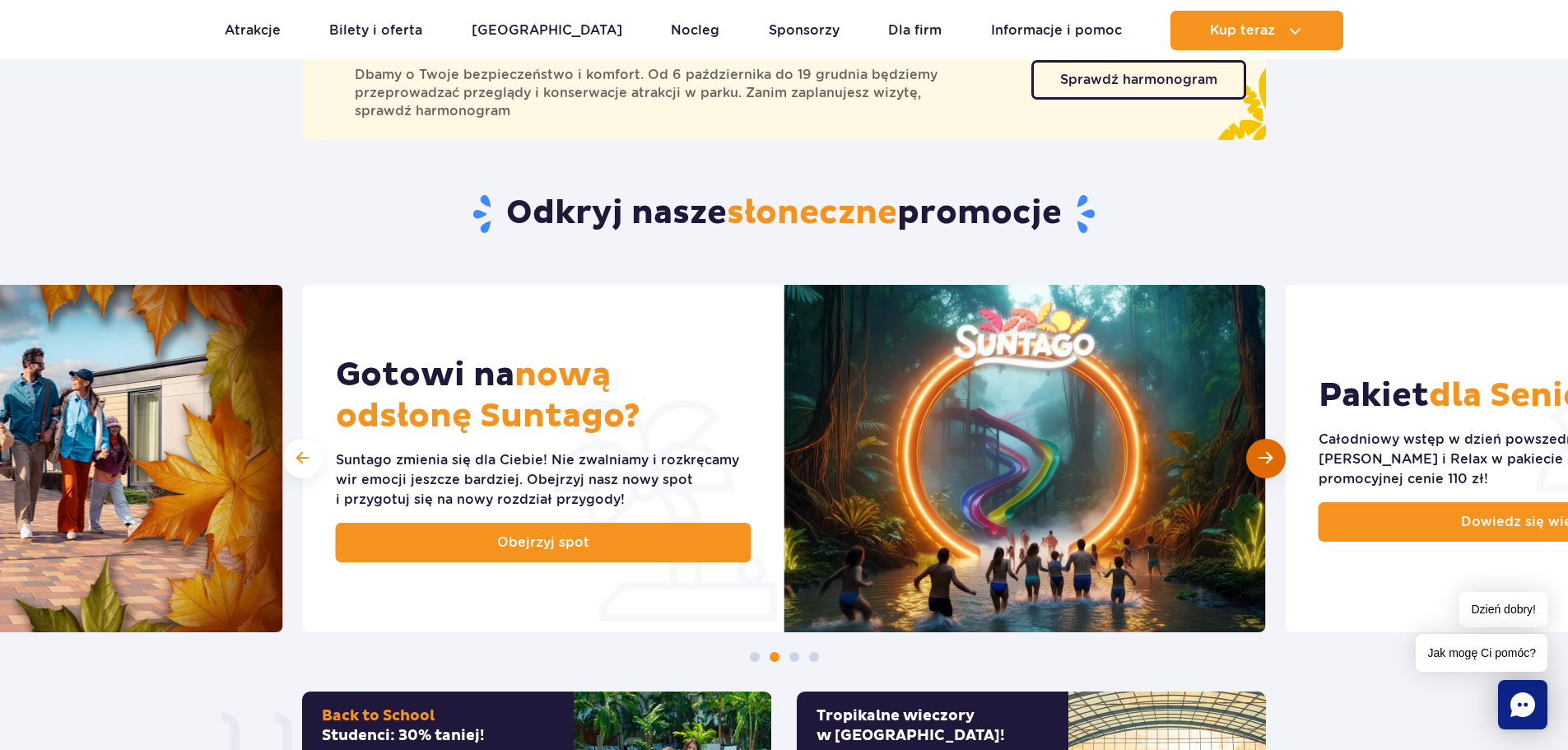
click at [1262, 450] on span "Następny slajd" at bounding box center [1265, 458] width 14 height 16
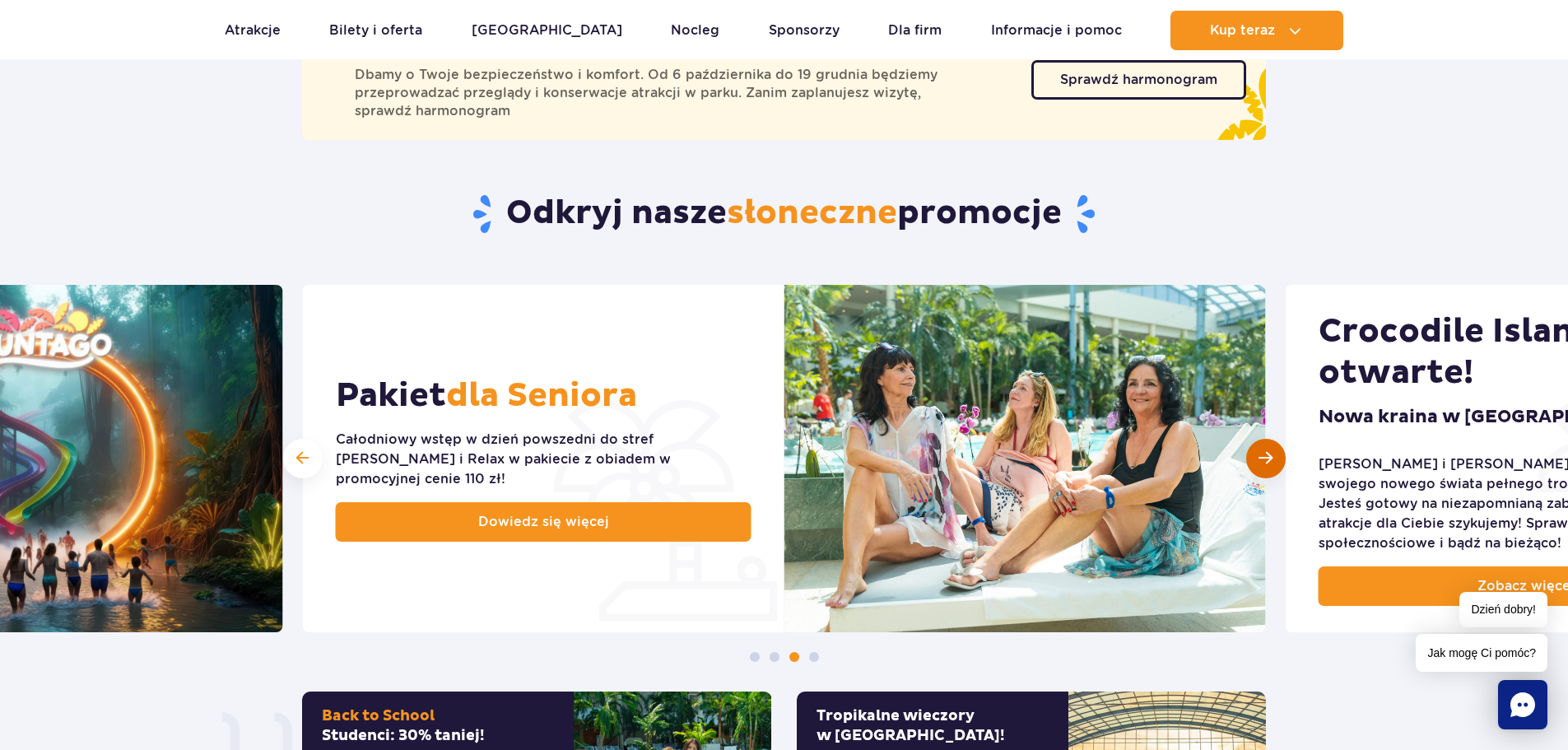
click at [1262, 449] on div "Następny slajd" at bounding box center [1266, 458] width 40 height 40
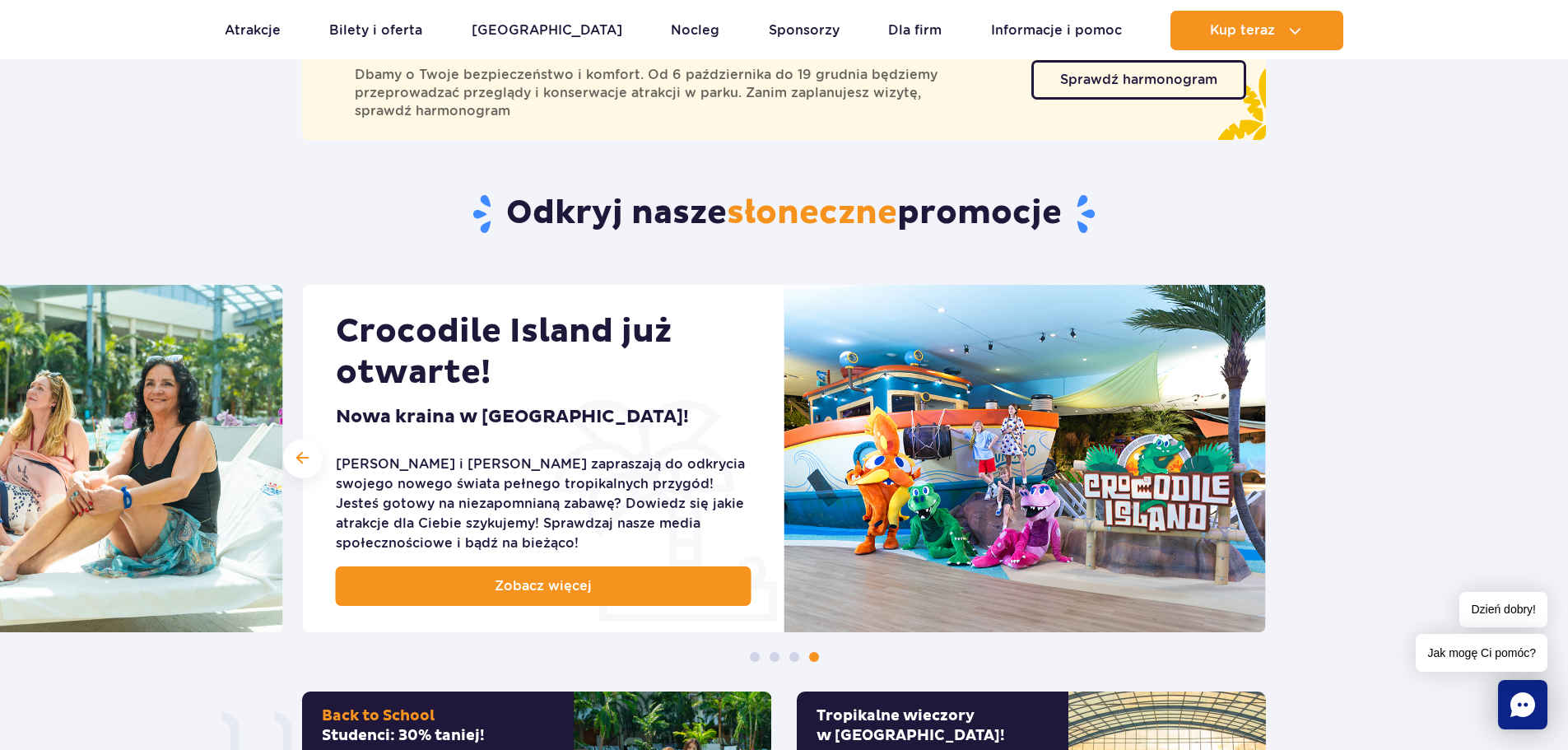
click at [1262, 449] on img at bounding box center [1025, 458] width 482 height 347
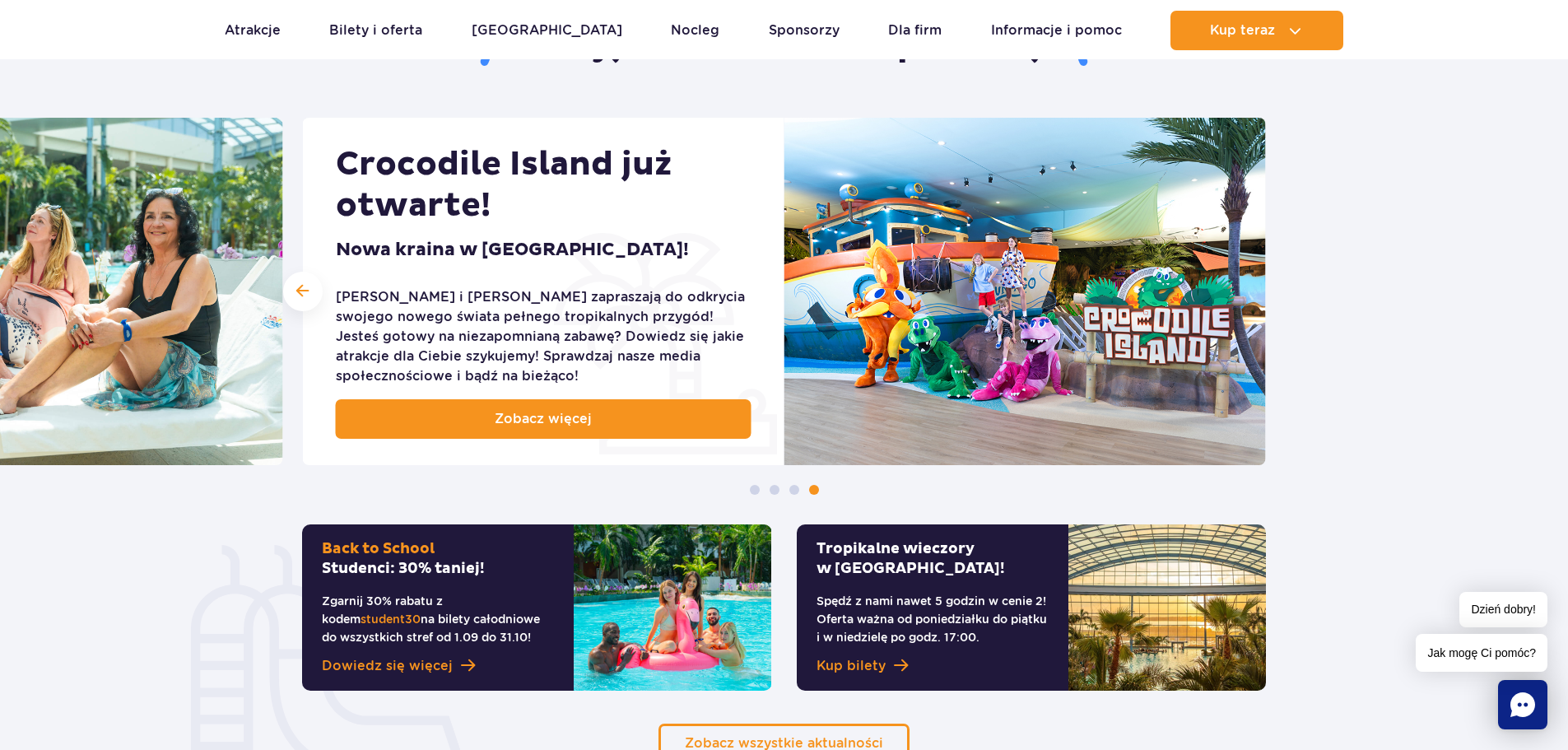
scroll to position [987, 0]
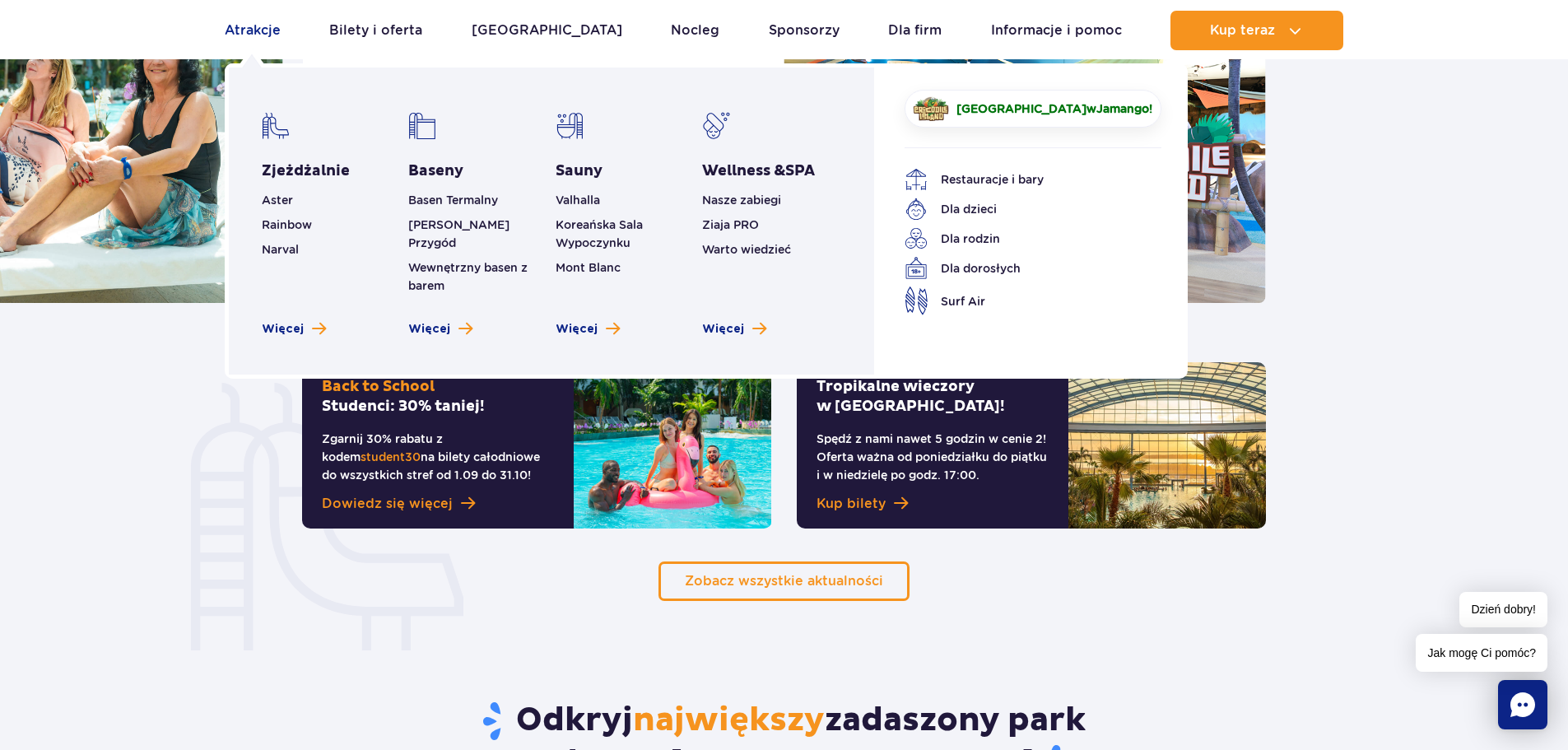
click at [233, 23] on link "Atrakcje" at bounding box center [253, 30] width 56 height 40
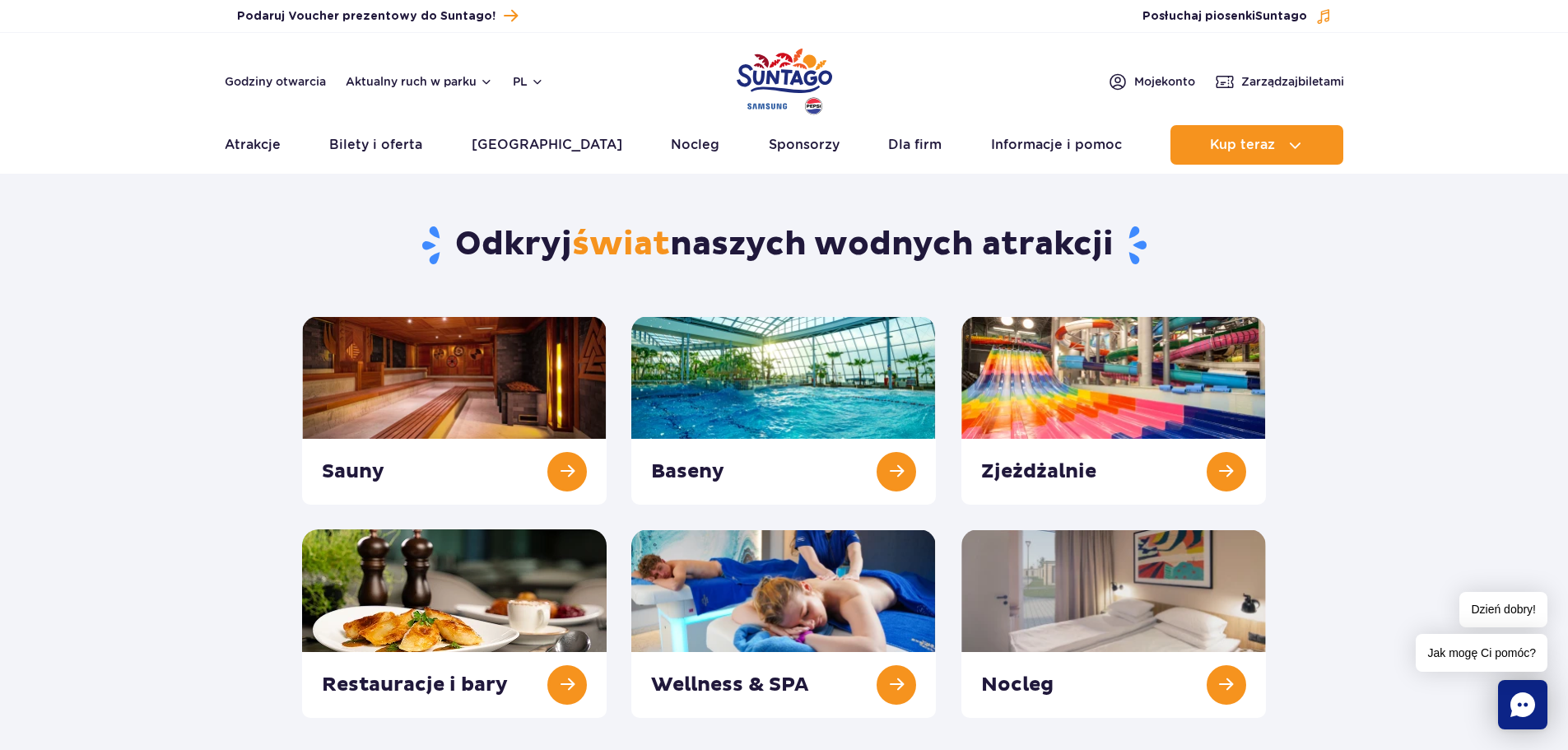
click at [802, 80] on img "Park of Poland" at bounding box center [784, 81] width 95 height 76
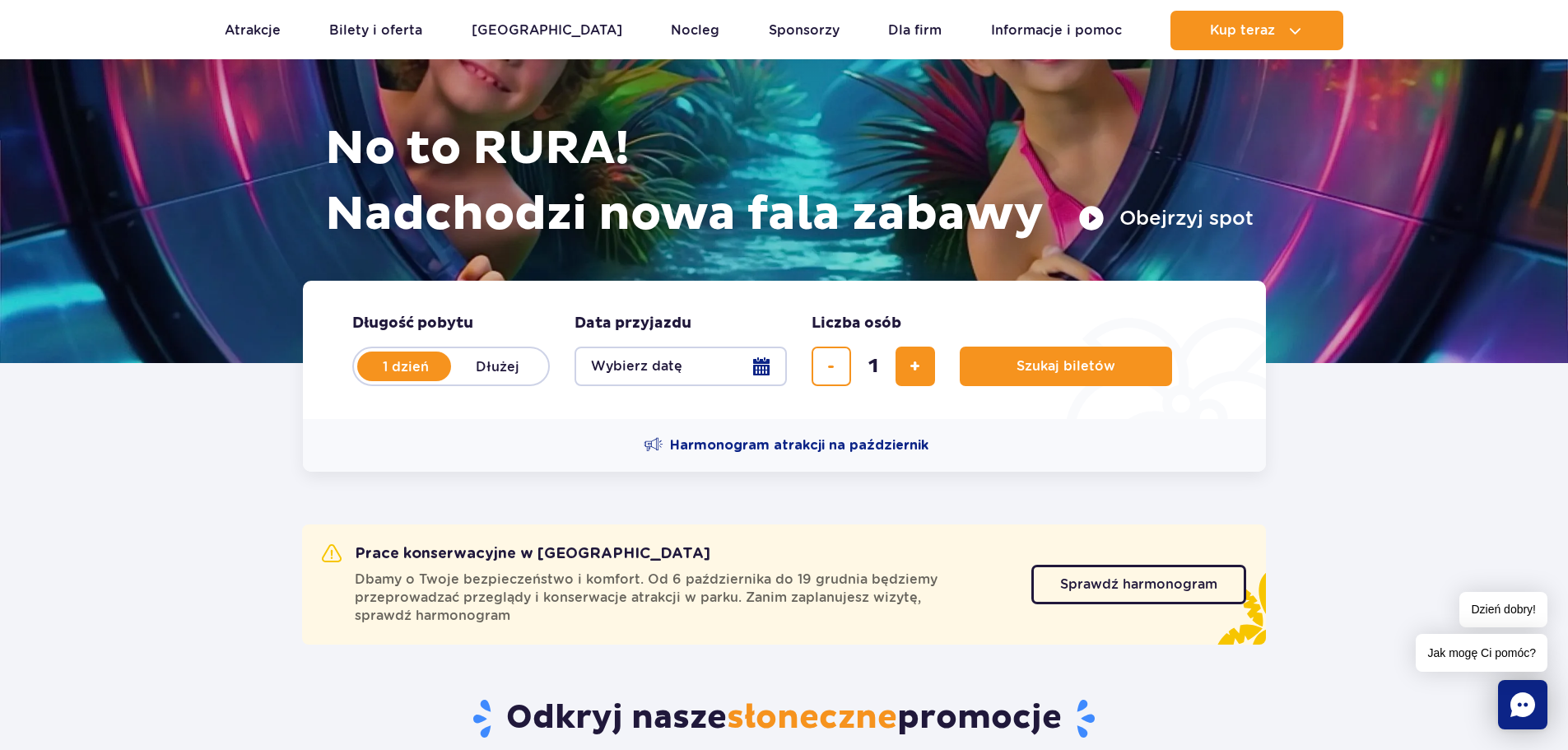
scroll to position [164, 0]
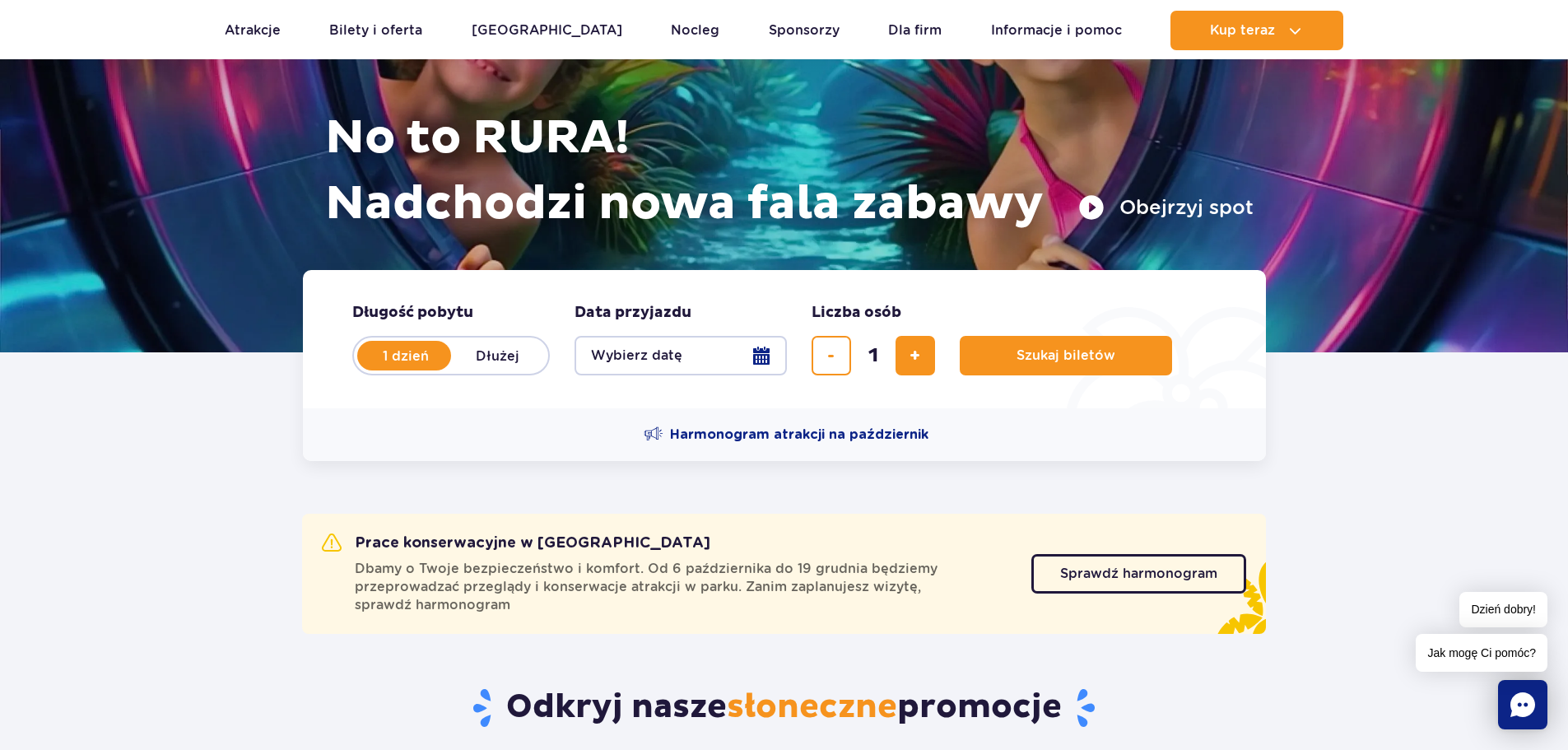
click at [759, 360] on button "Wybierz datę" at bounding box center [681, 355] width 212 height 40
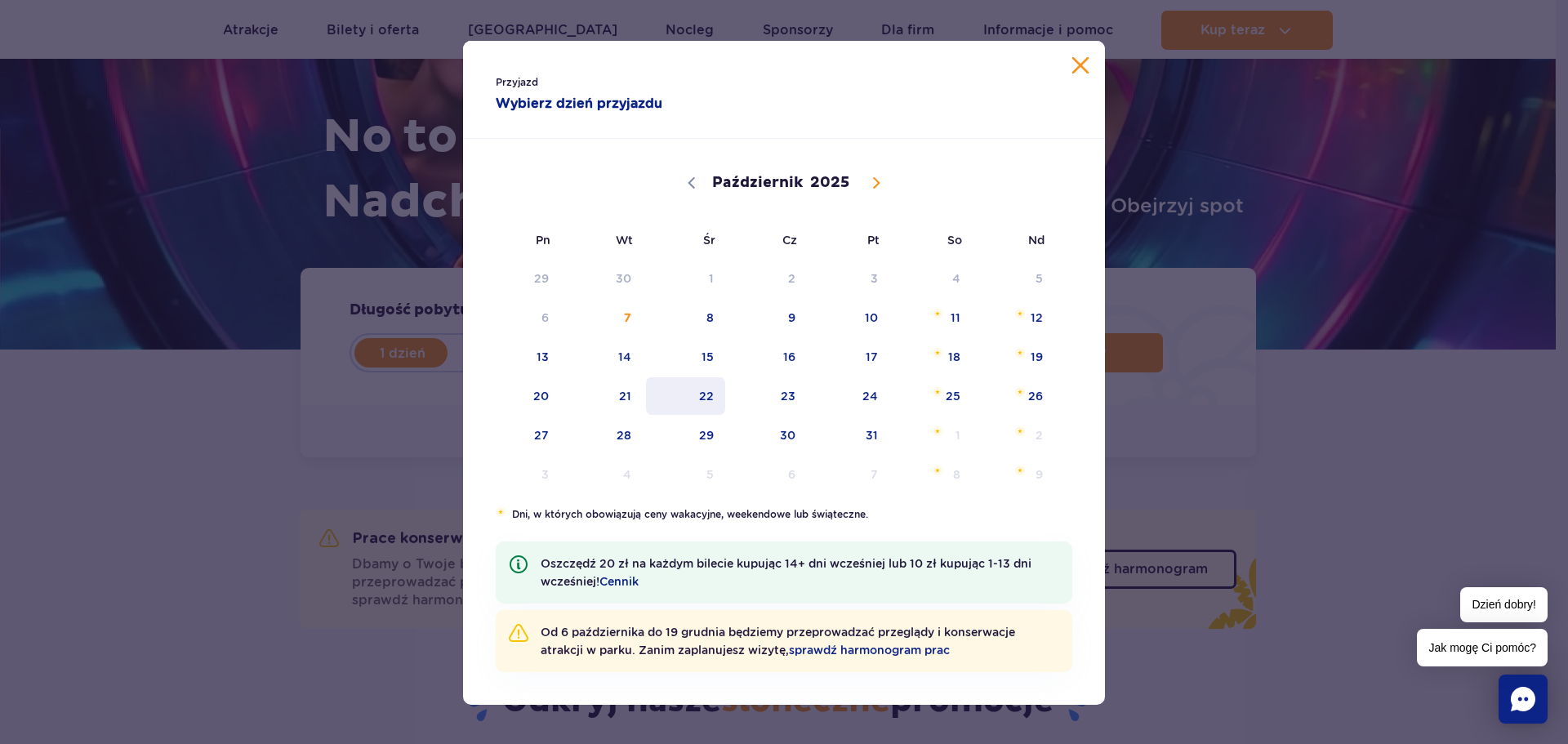
click at [703, 393] on span "22" at bounding box center [686, 395] width 82 height 38
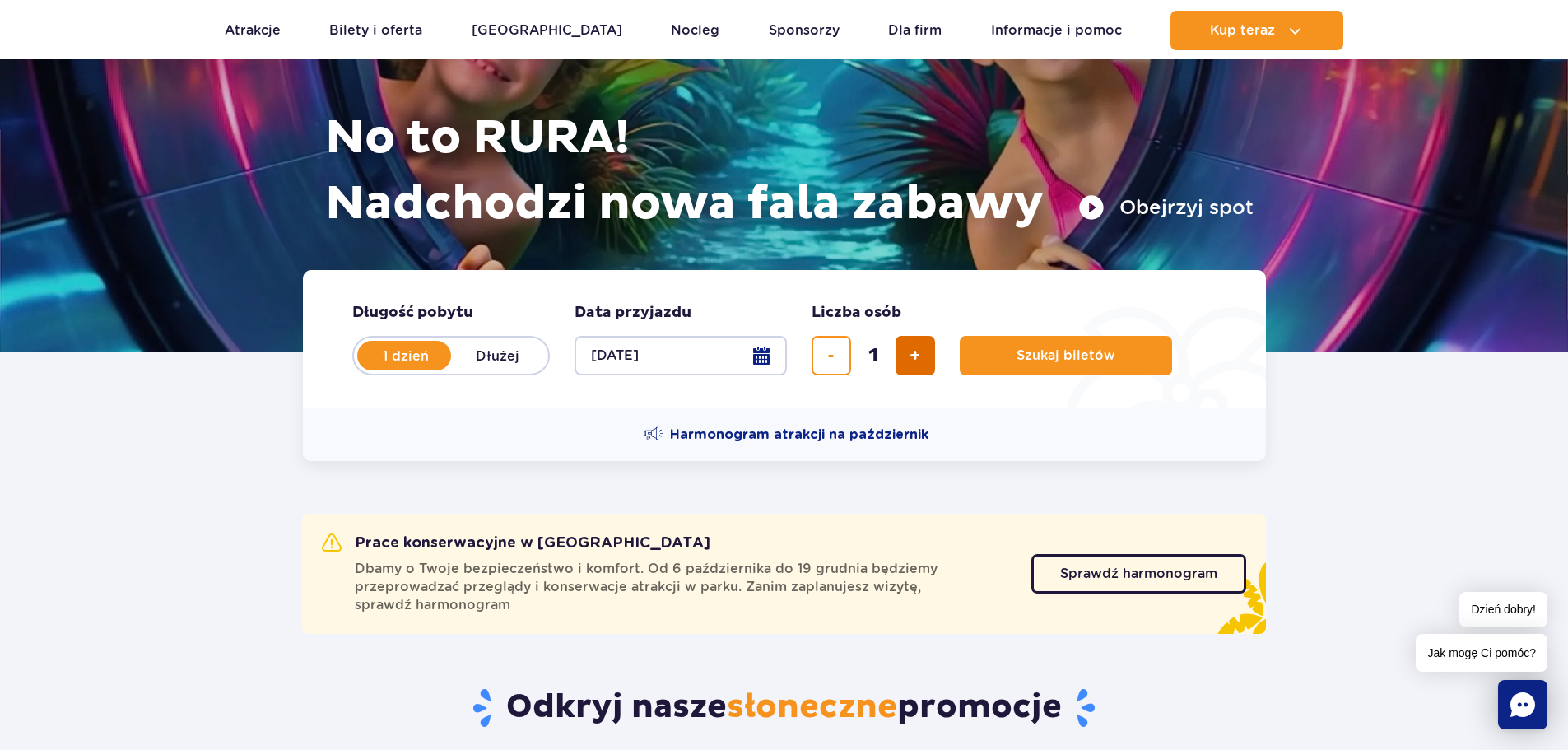
click at [910, 355] on span "dodaj bilet" at bounding box center [916, 355] width 11 height 0
type input "4"
click at [1036, 354] on span "Szukaj biletów" at bounding box center [1059, 355] width 99 height 15
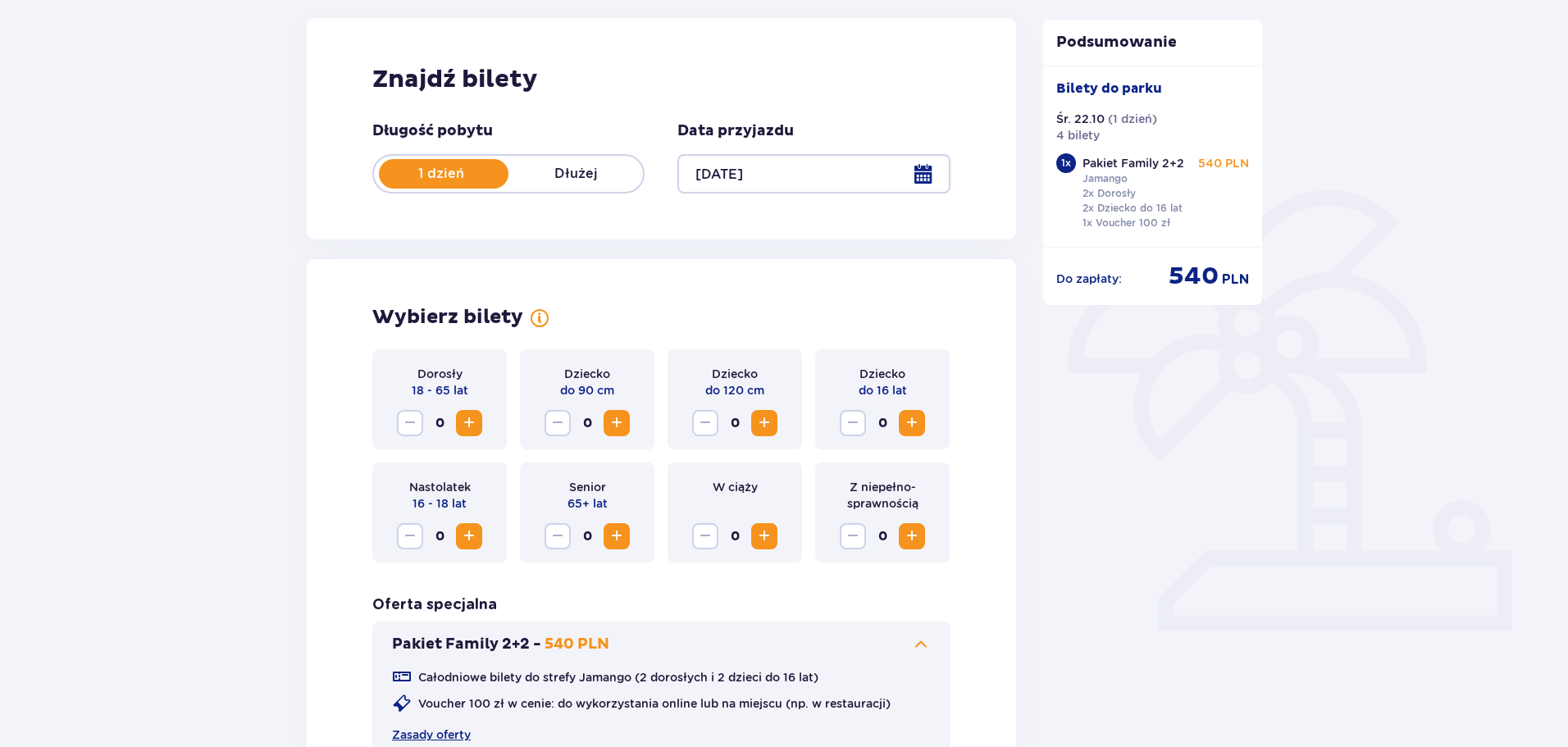
scroll to position [246, 0]
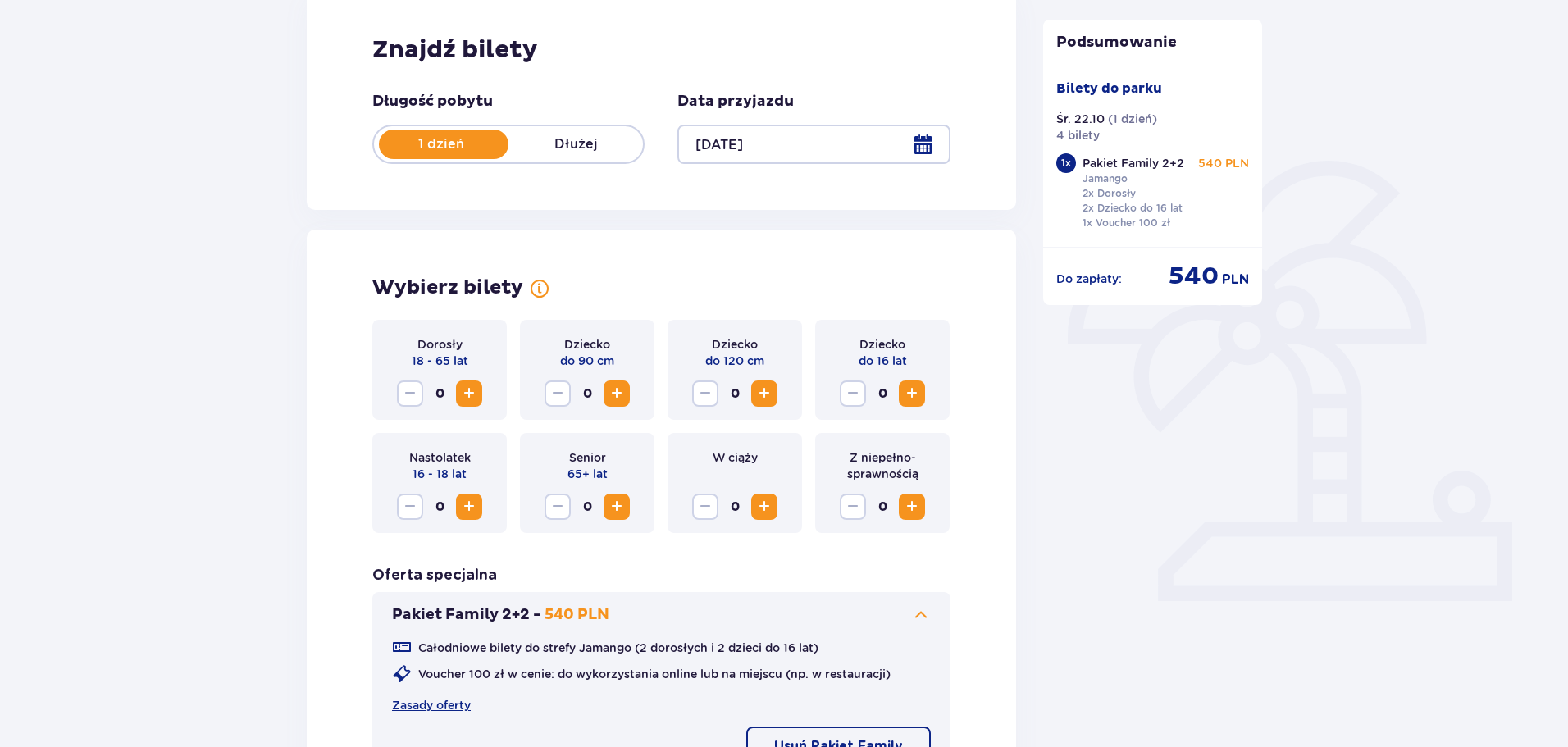
click at [471, 396] on span "Zwiększ" at bounding box center [469, 392] width 19 height 19
click at [907, 394] on span "Zwiększ" at bounding box center [911, 392] width 19 height 19
click at [908, 393] on span "Zwiększ" at bounding box center [911, 392] width 19 height 19
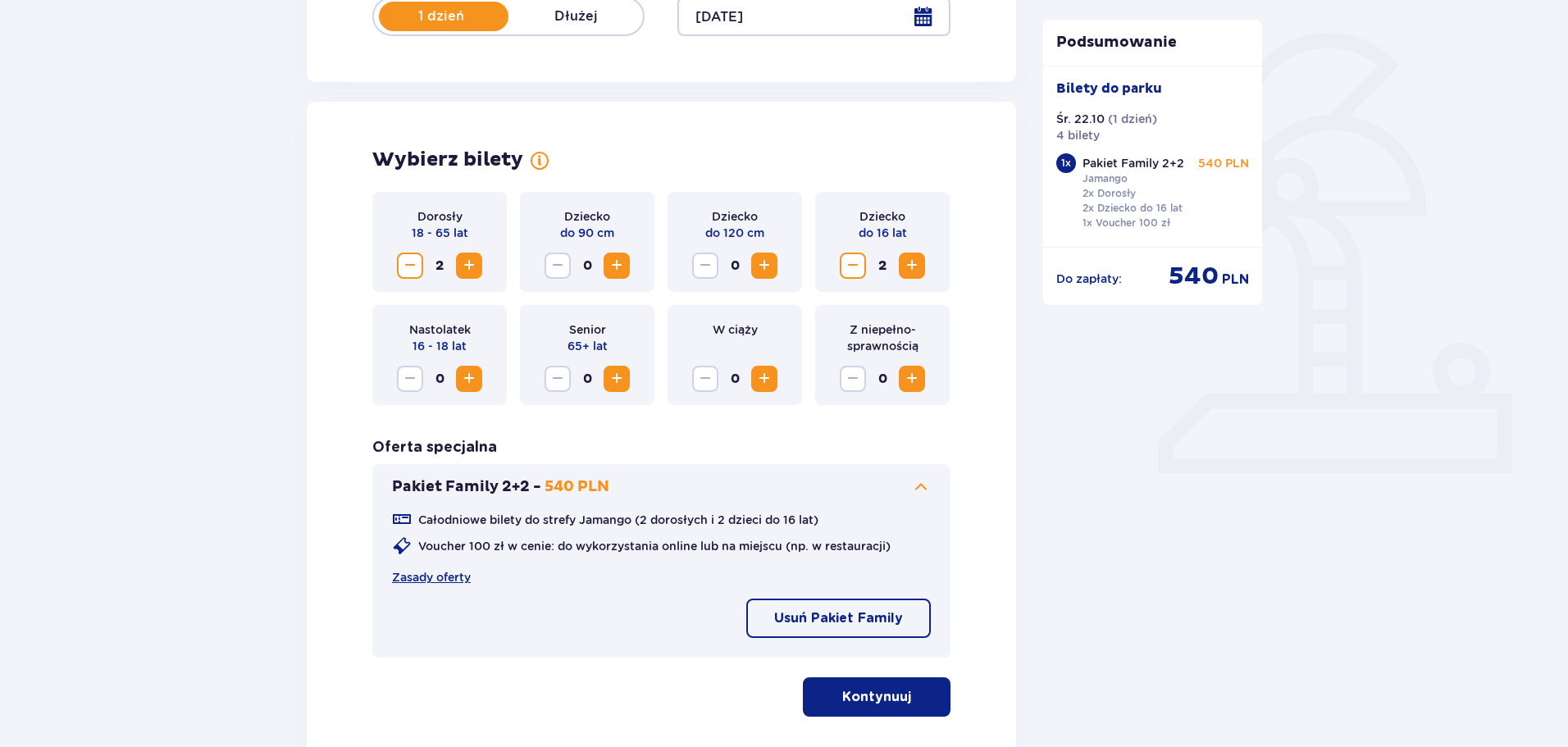
scroll to position [410, 0]
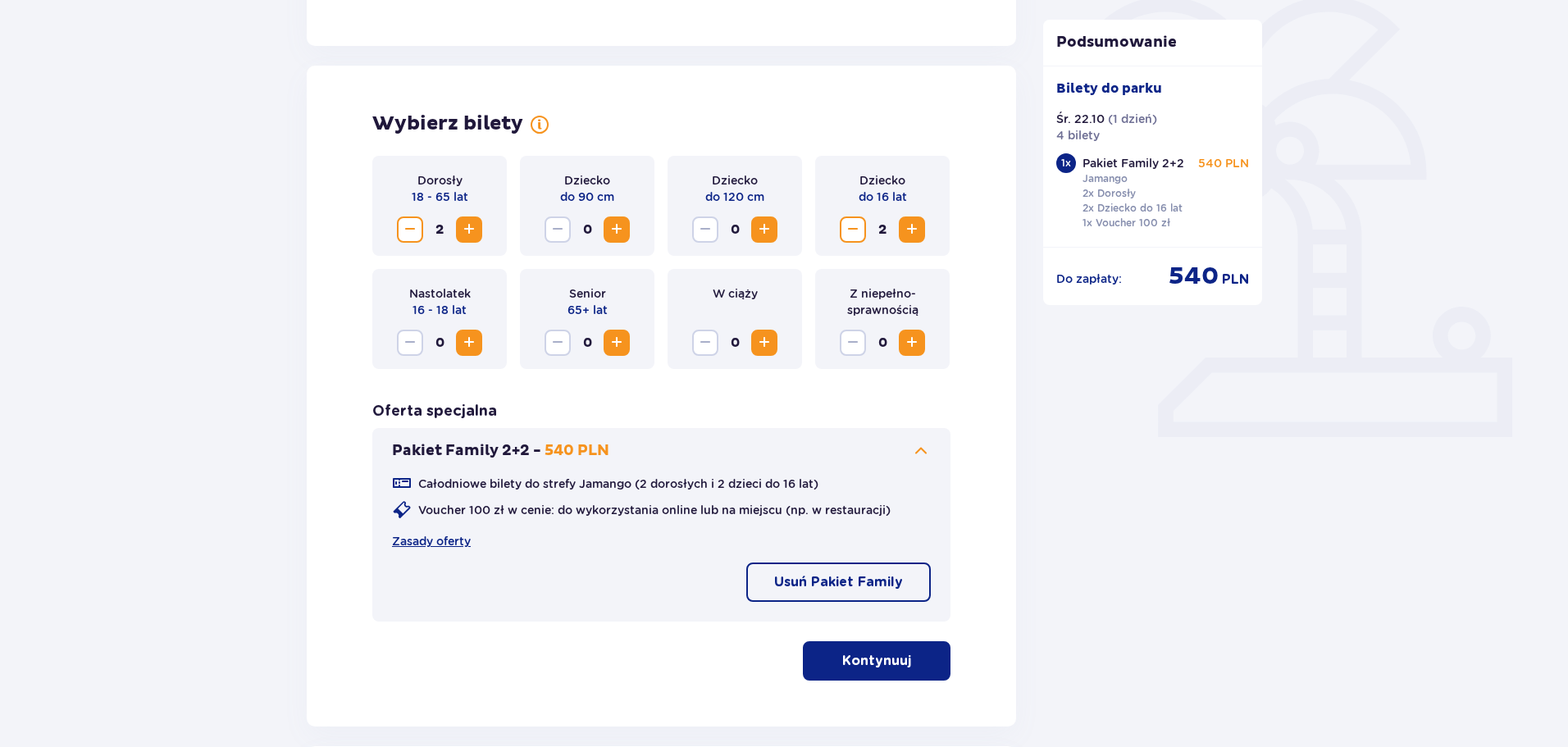
click at [887, 587] on p "Usuń Pakiet Family" at bounding box center [838, 583] width 129 height 18
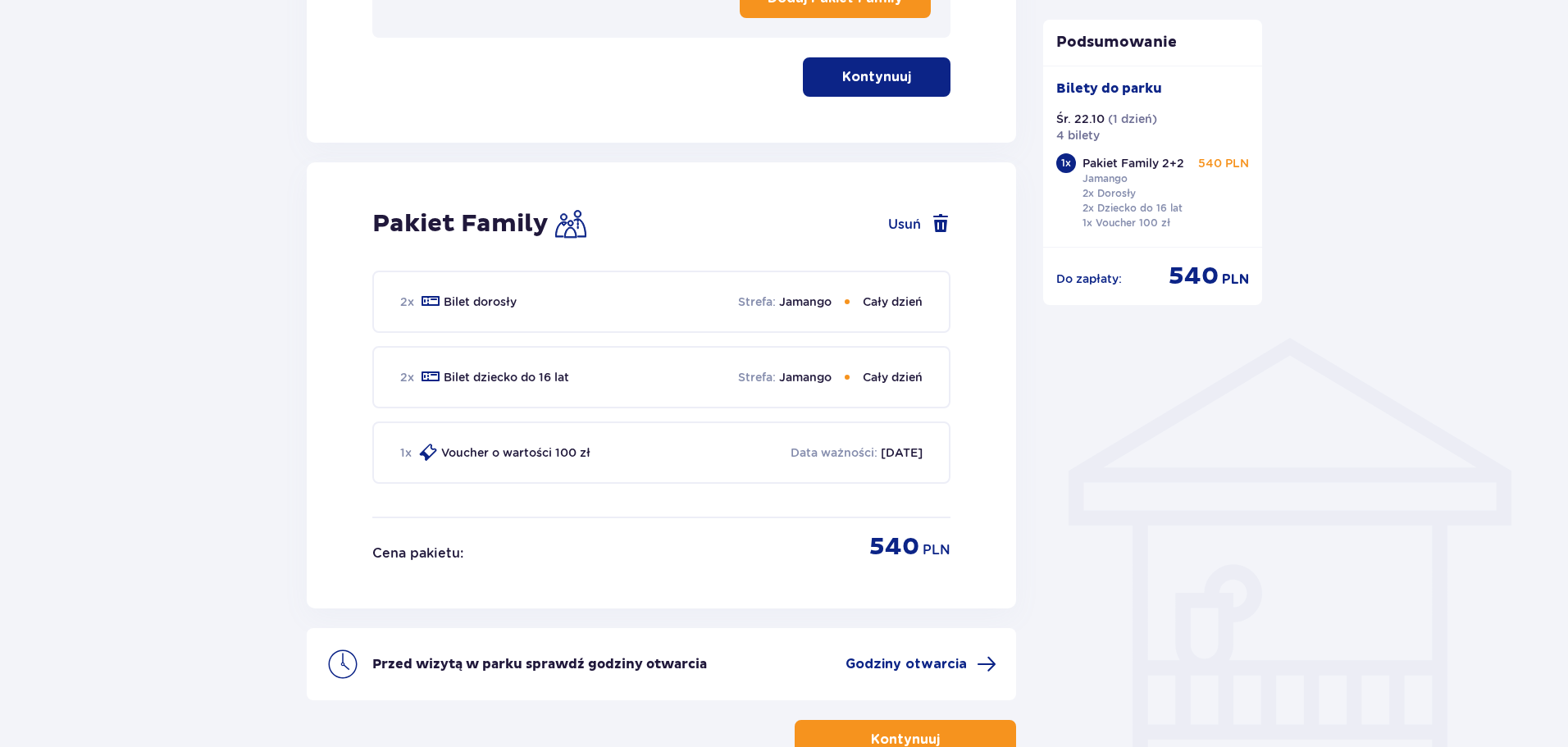
scroll to position [1104, 0]
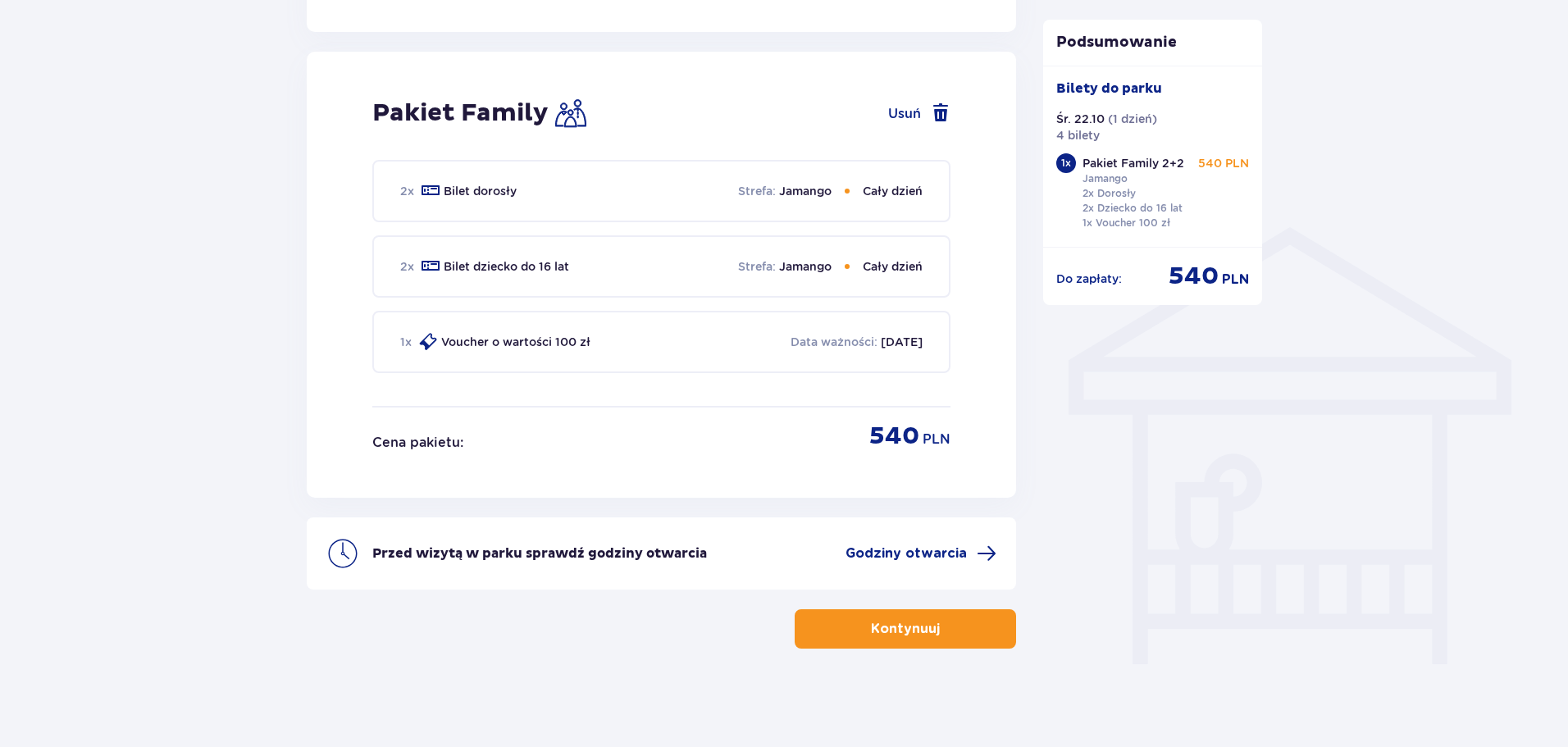
click at [881, 631] on p "Kontynuuj" at bounding box center [904, 628] width 69 height 18
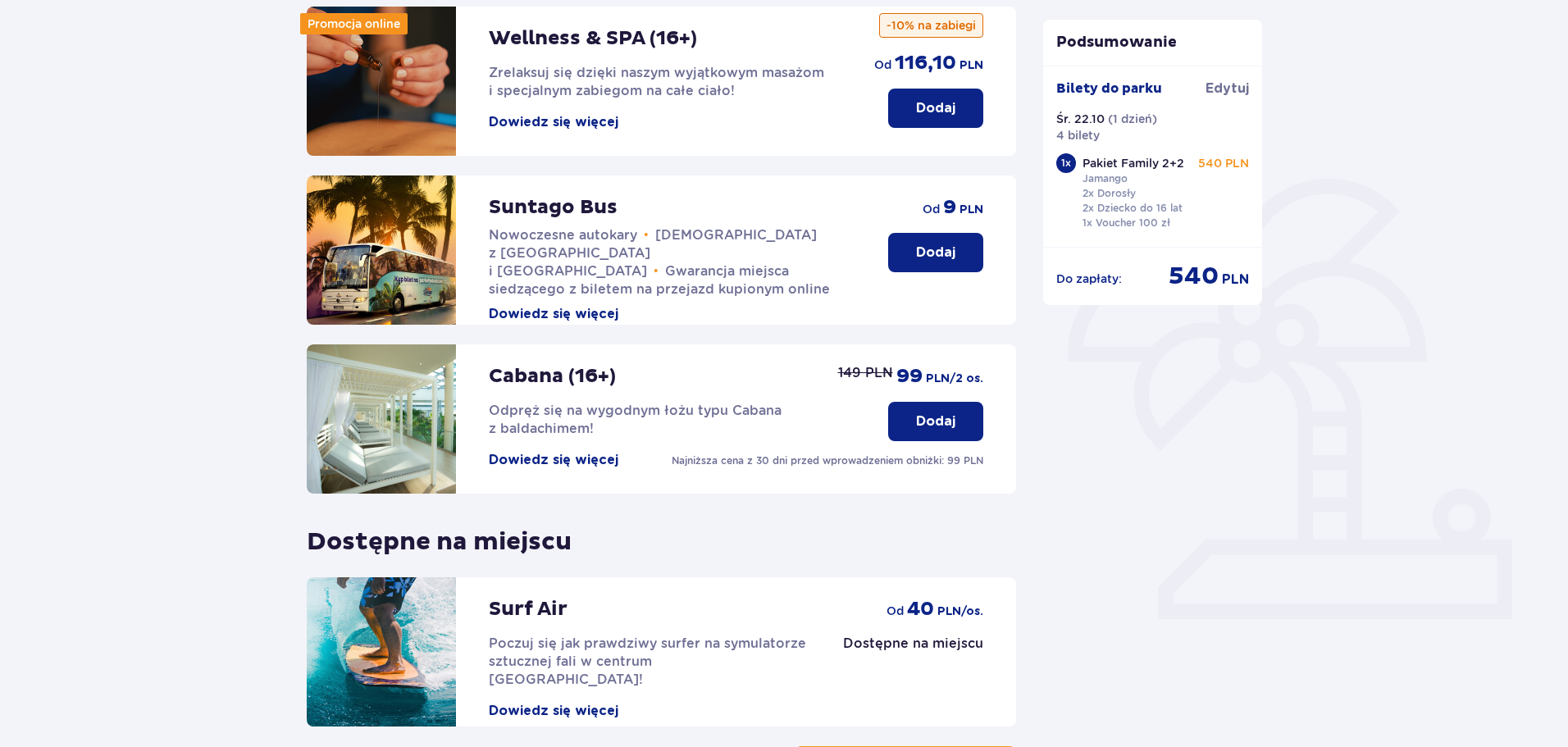
scroll to position [119, 0]
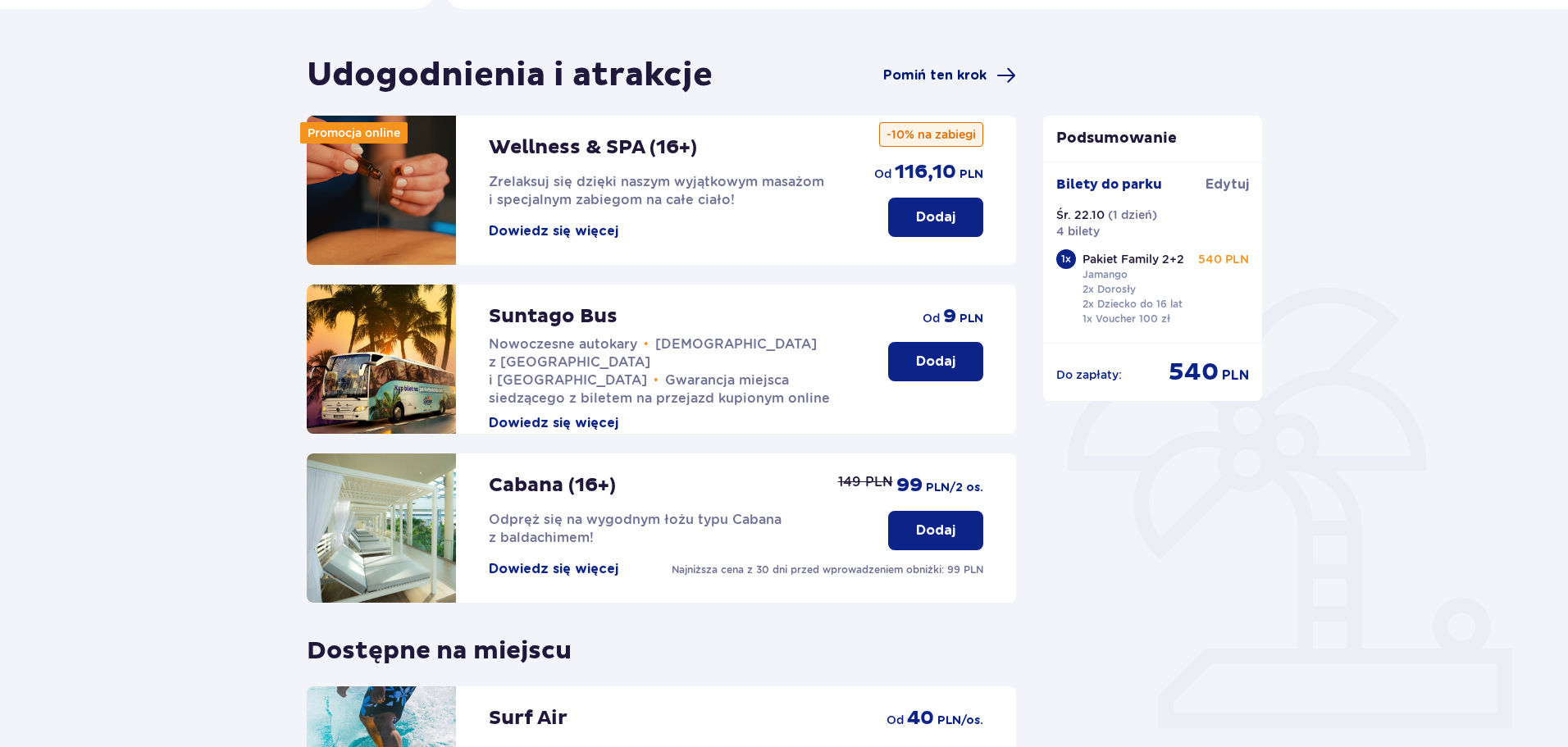
click at [960, 76] on span "Pomiń ten krok" at bounding box center [935, 75] width 103 height 18
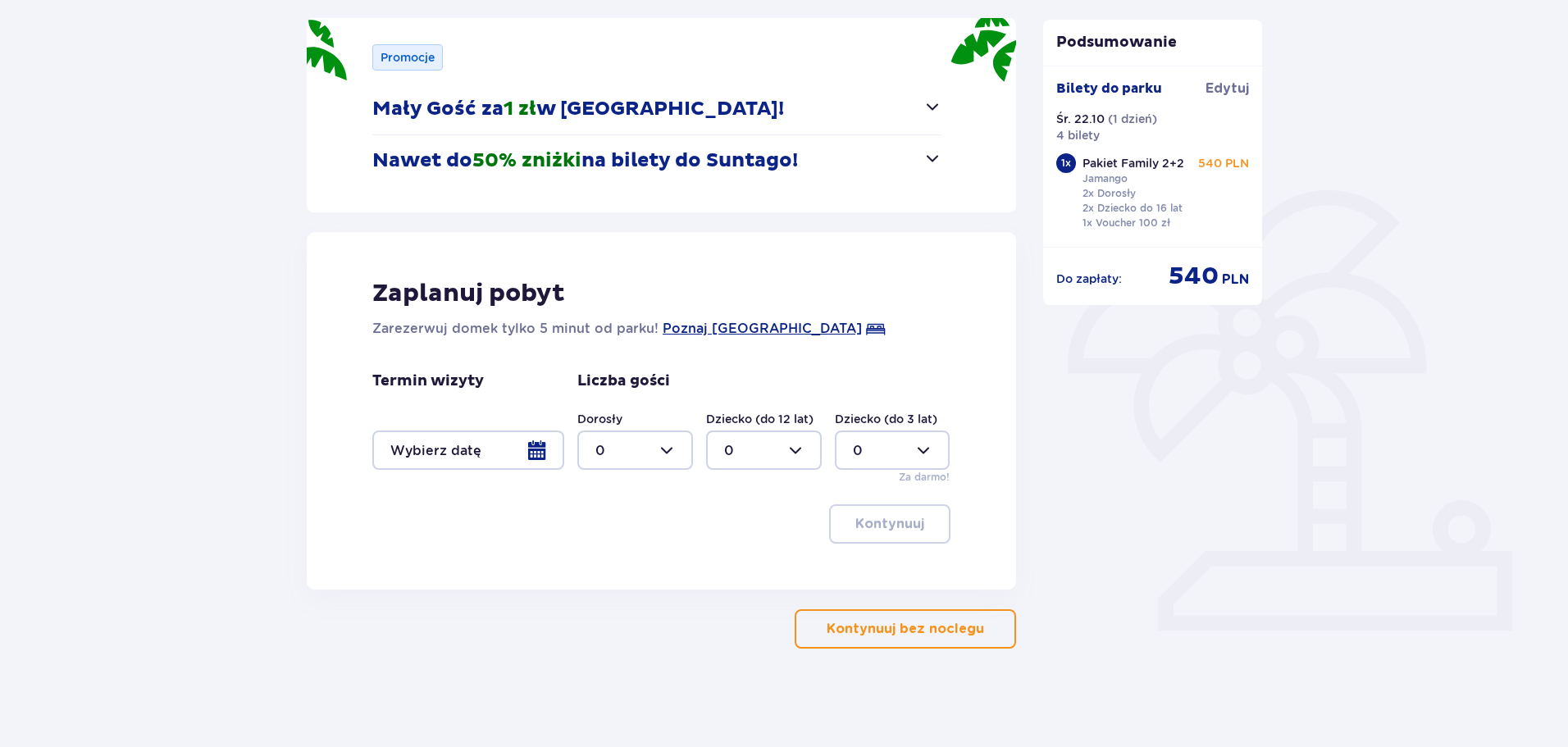
click at [981, 624] on span "button" at bounding box center [986, 628] width 19 height 19
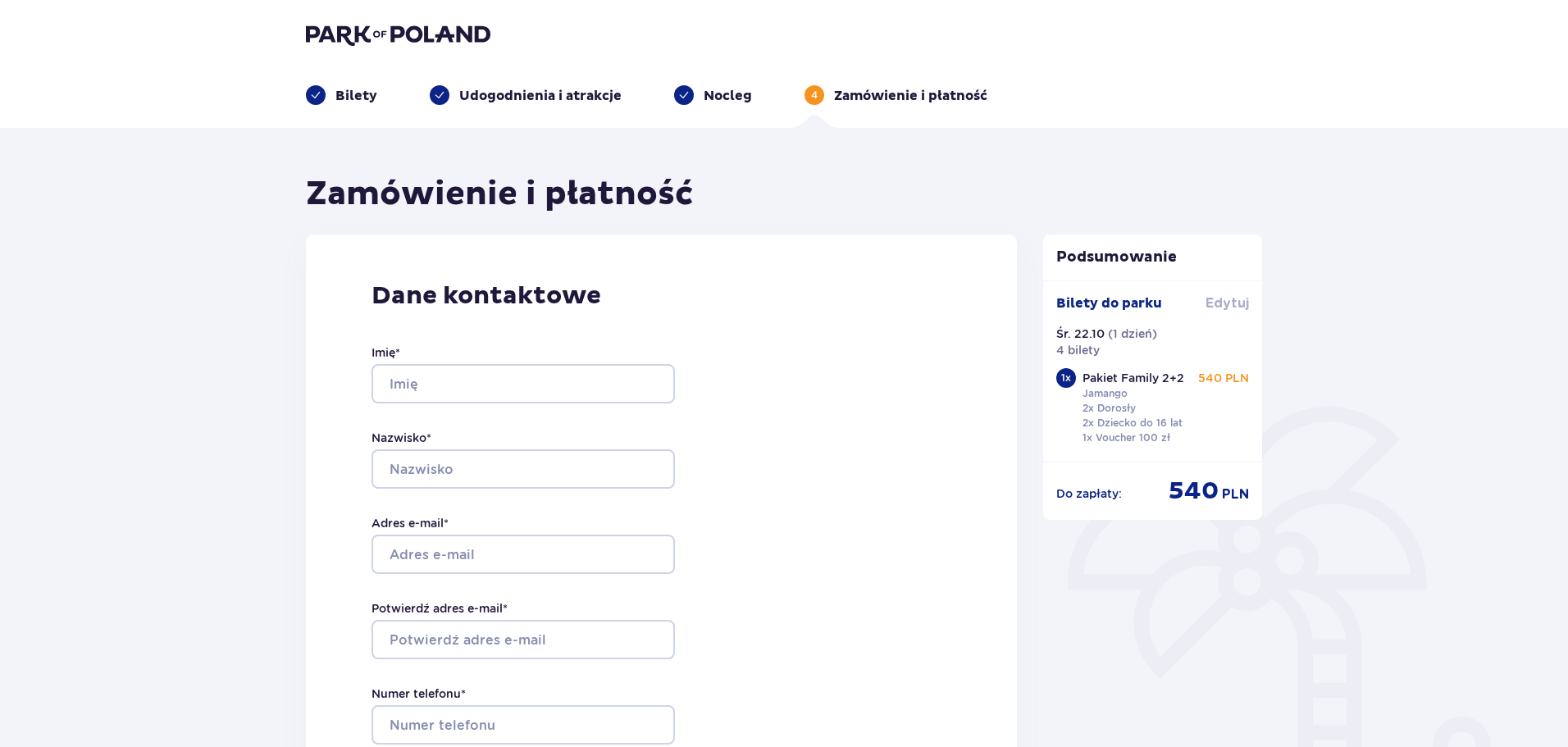
click at [1238, 304] on span "Edytuj" at bounding box center [1226, 303] width 43 height 18
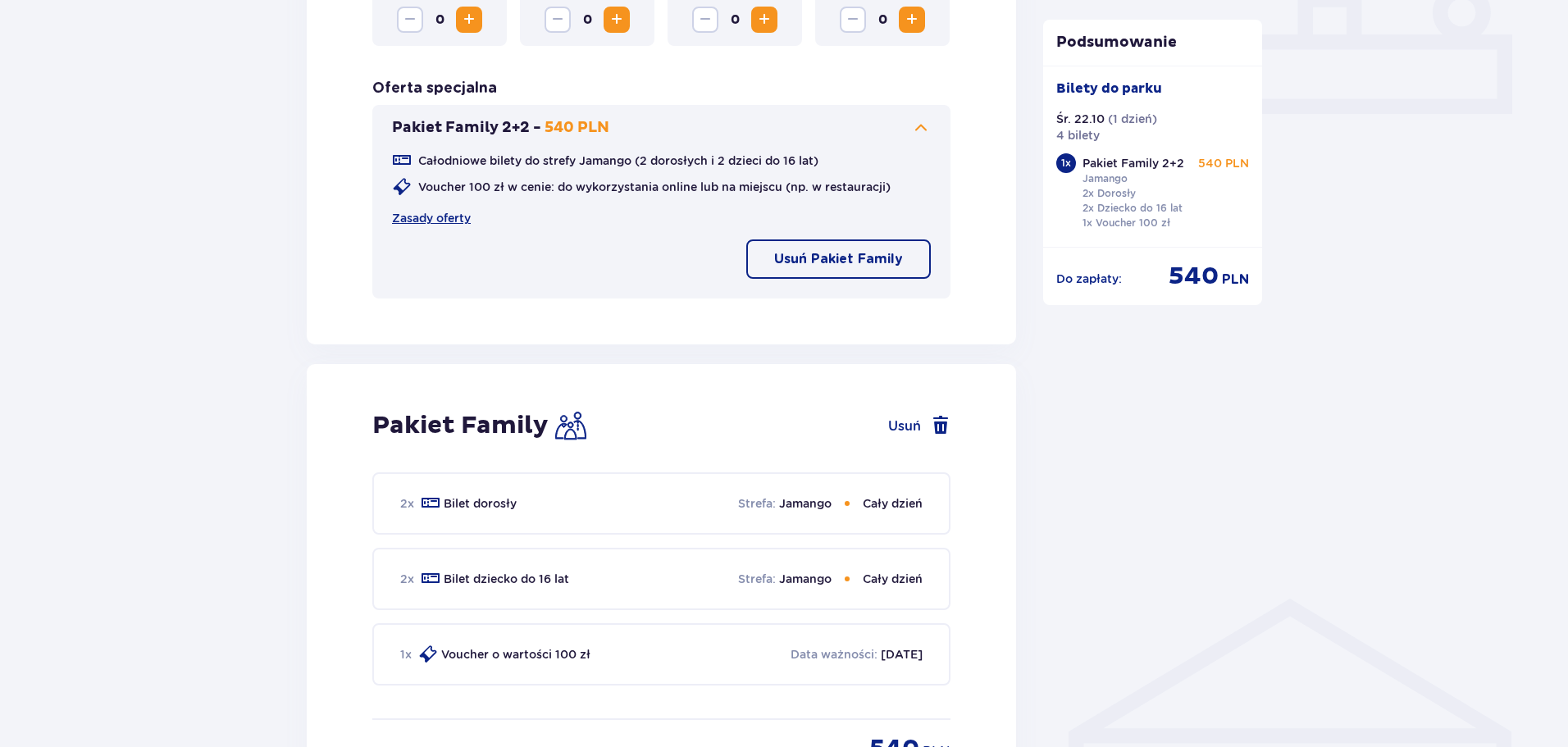
scroll to position [738, 0]
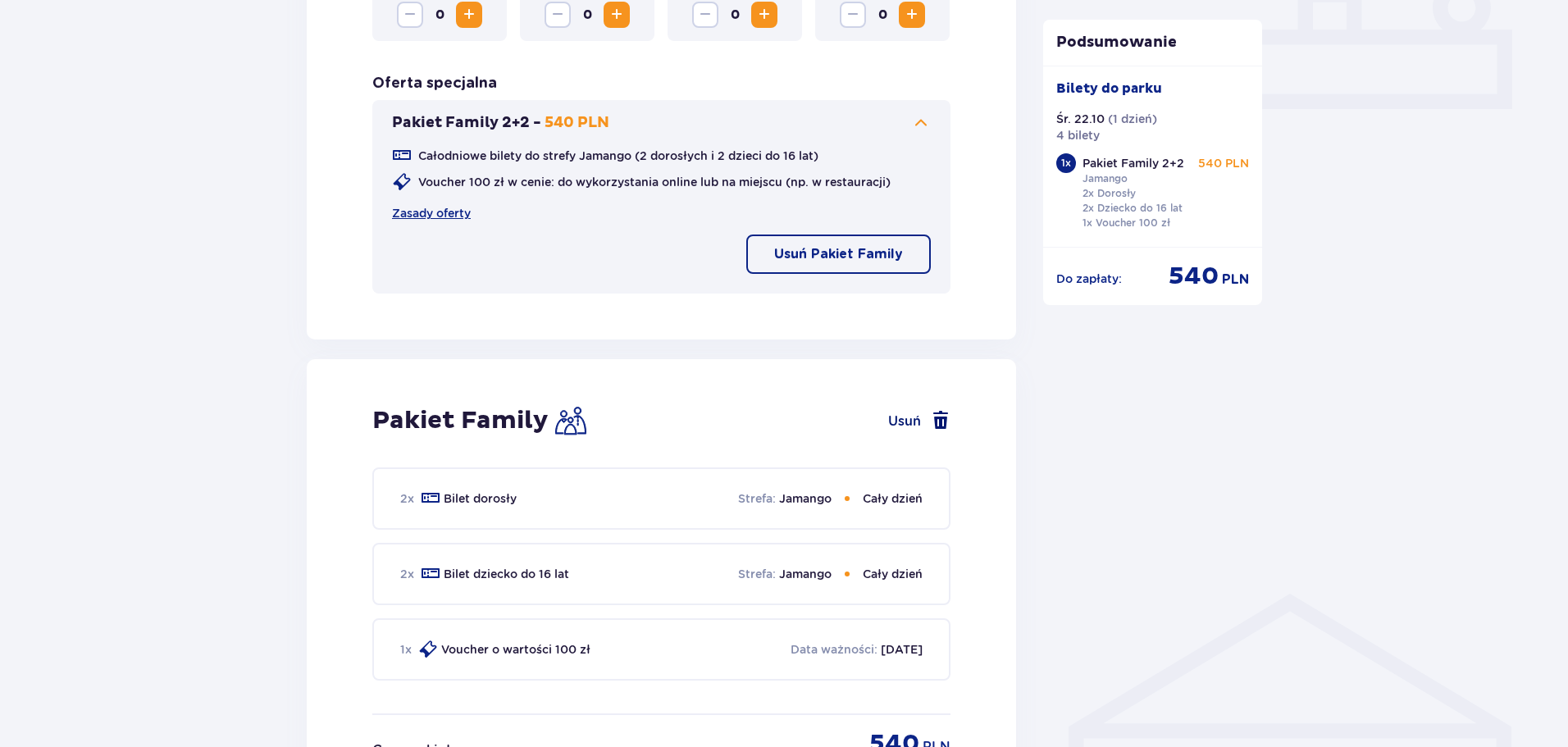
click at [940, 425] on span at bounding box center [939, 420] width 19 height 19
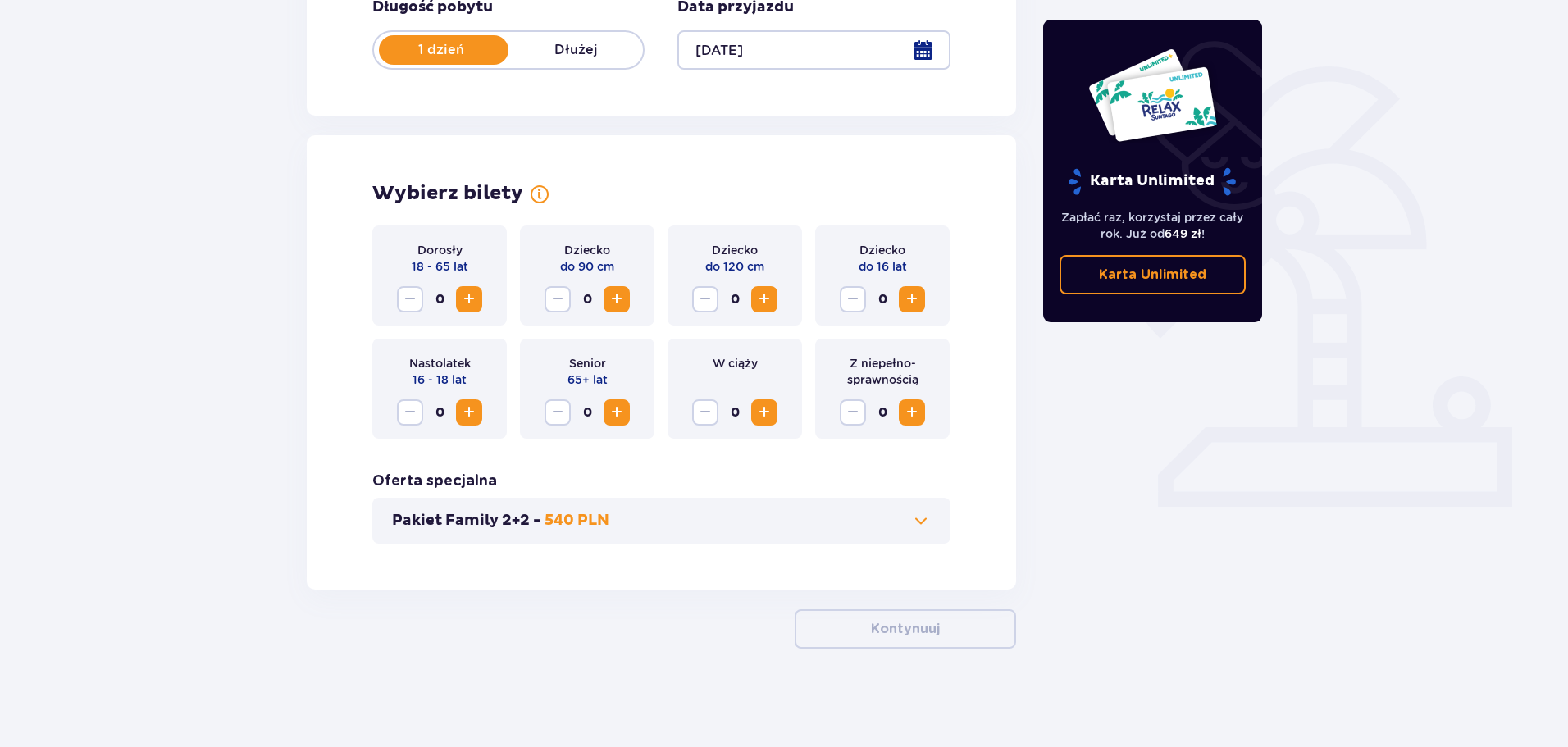
scroll to position [340, 0]
click at [467, 301] on span "Zwiększ" at bounding box center [469, 299] width 19 height 19
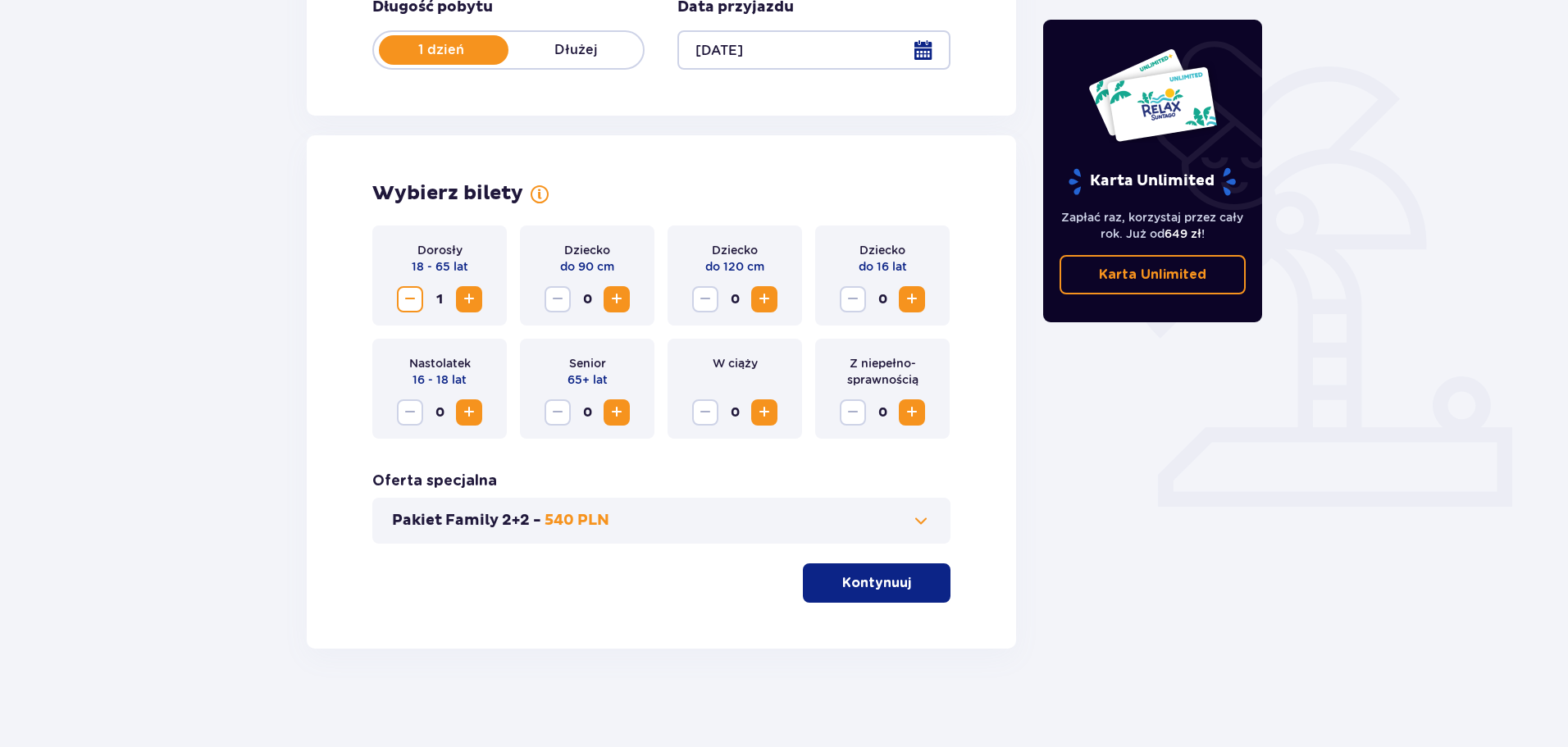
click at [467, 300] on span "Zwiększ" at bounding box center [469, 299] width 19 height 19
click at [912, 295] on span "Zwiększ" at bounding box center [911, 299] width 19 height 19
click at [898, 590] on button "Kontynuuj" at bounding box center [876, 583] width 148 height 40
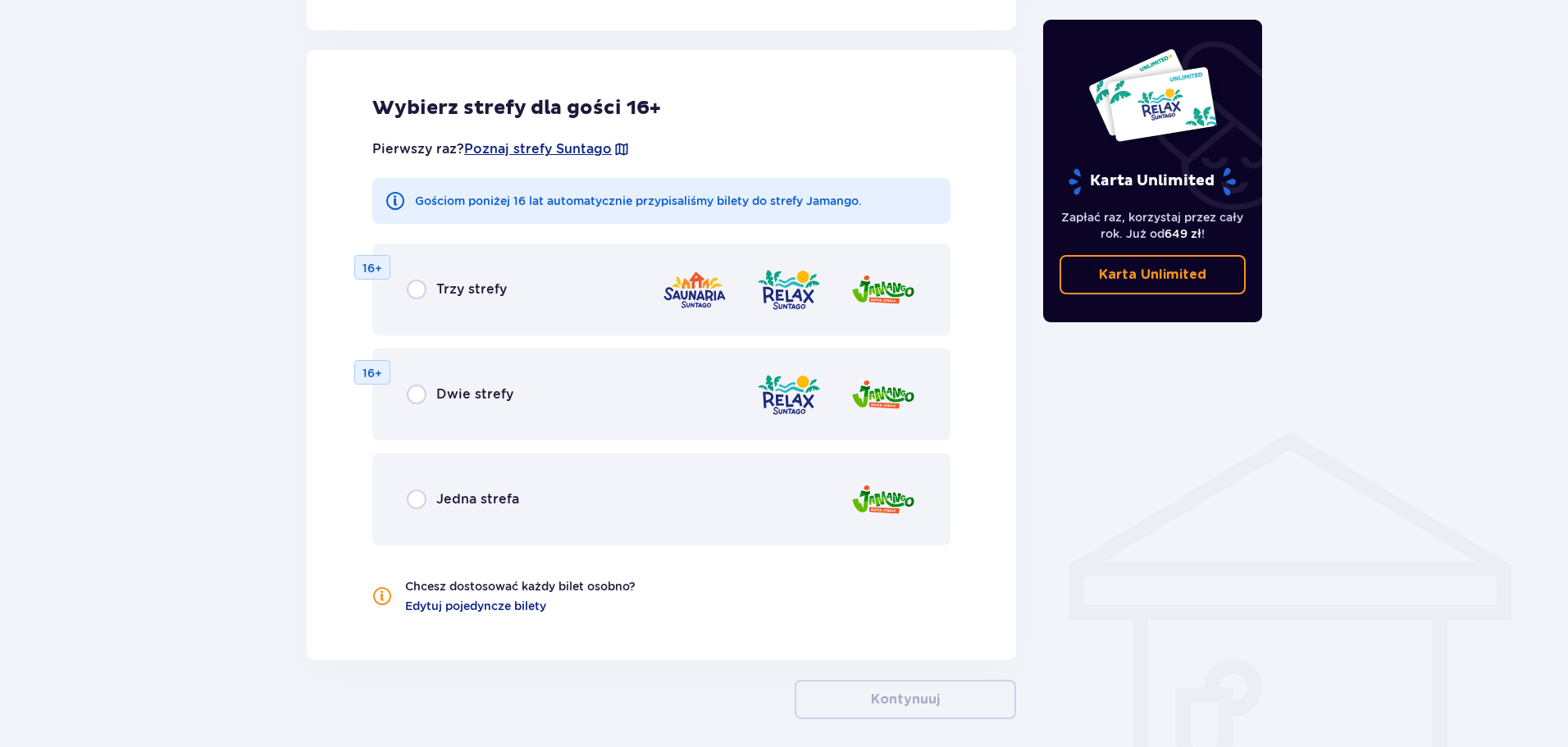
scroll to position [910, 0]
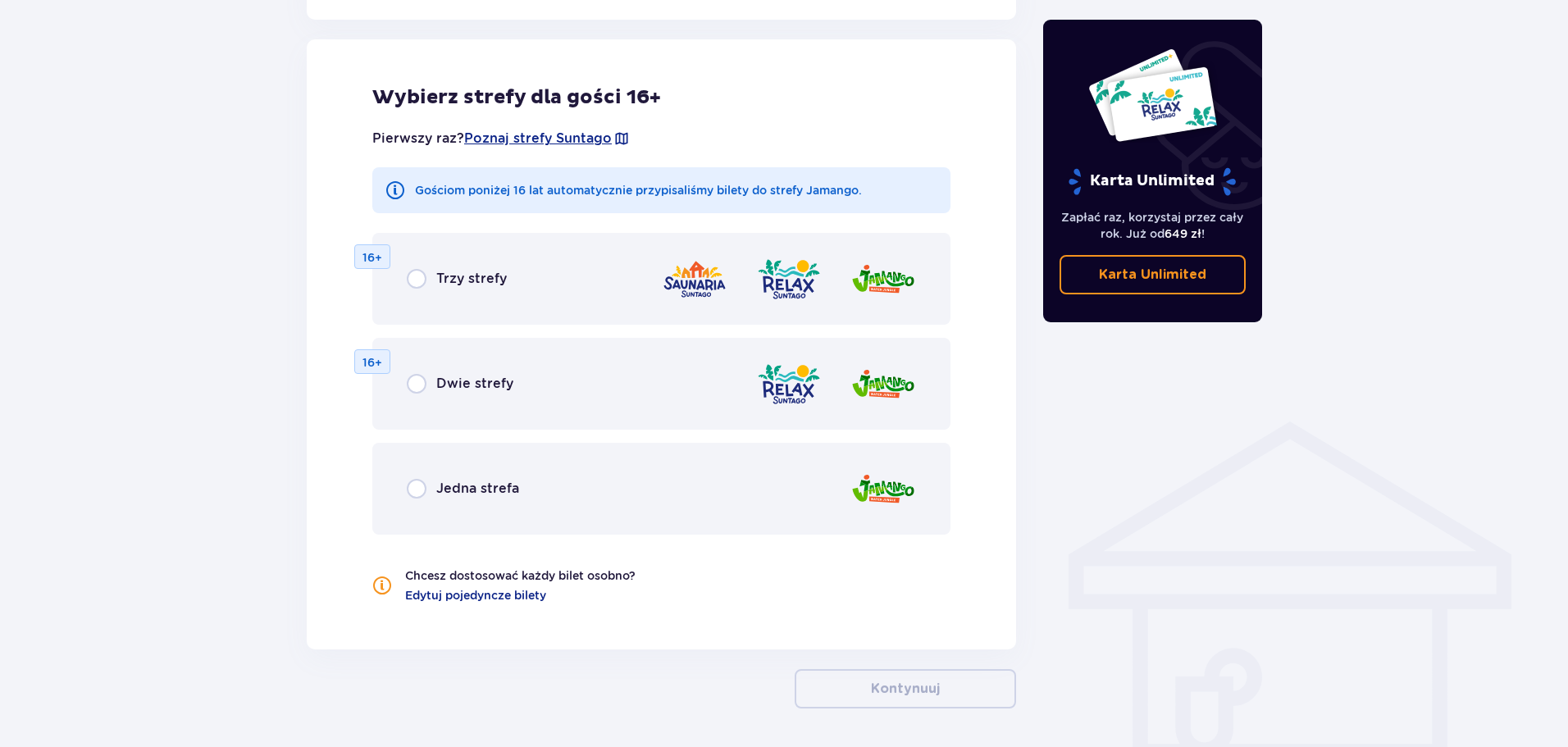
click at [464, 483] on span "Jedna strefa" at bounding box center [478, 489] width 83 height 18
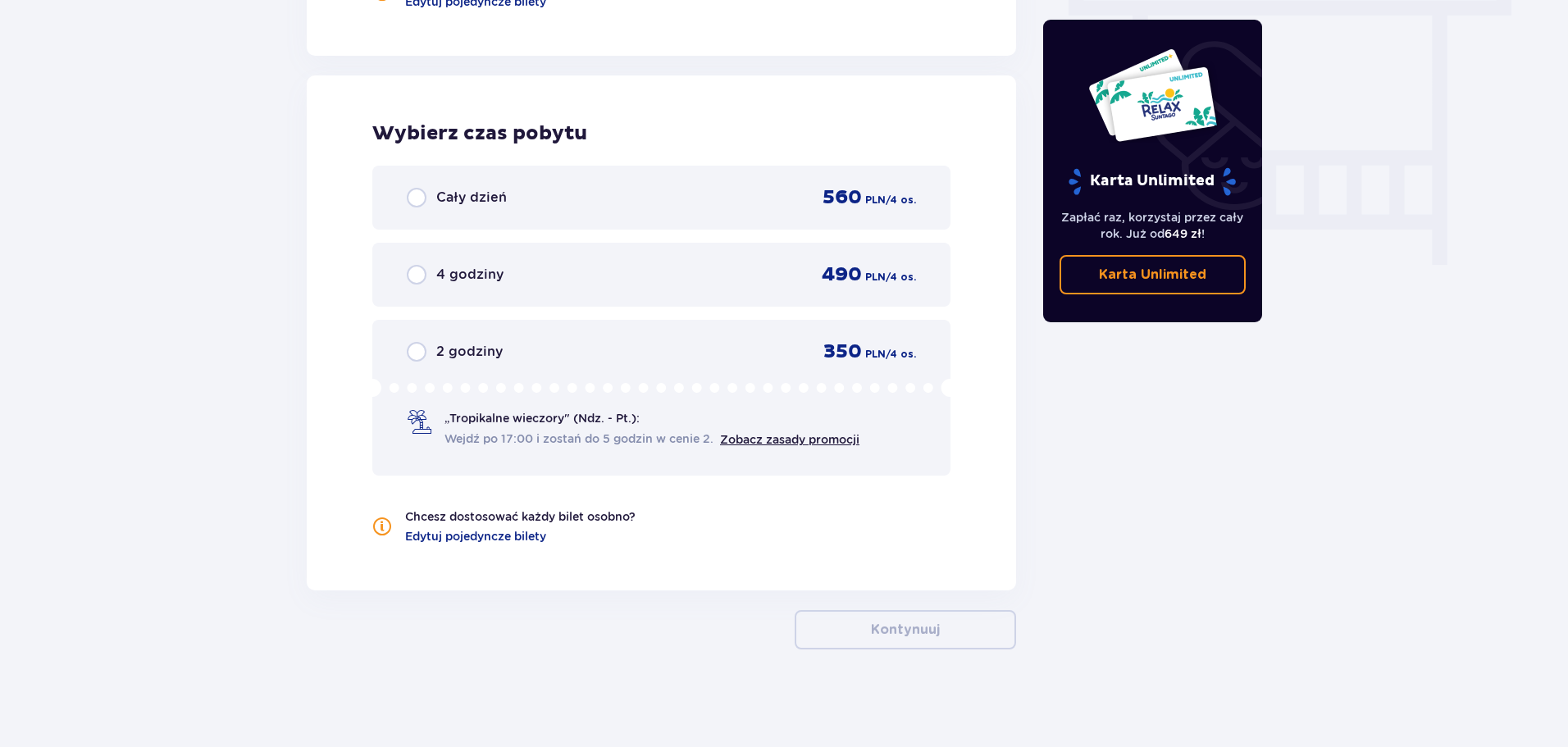
scroll to position [1504, 0]
click at [457, 360] on div "2 godziny" at bounding box center [454, 350] width 96 height 19
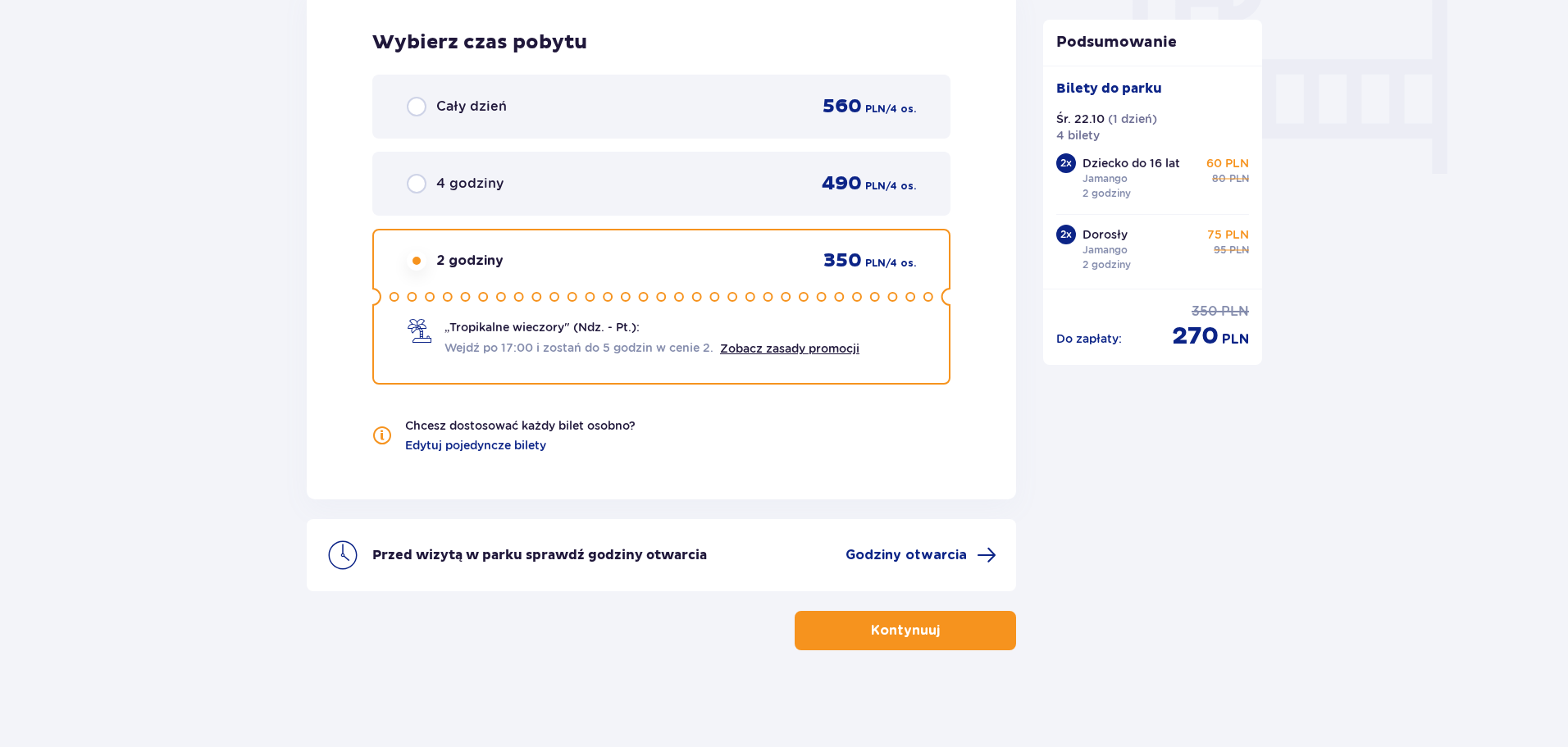
scroll to position [1596, 0]
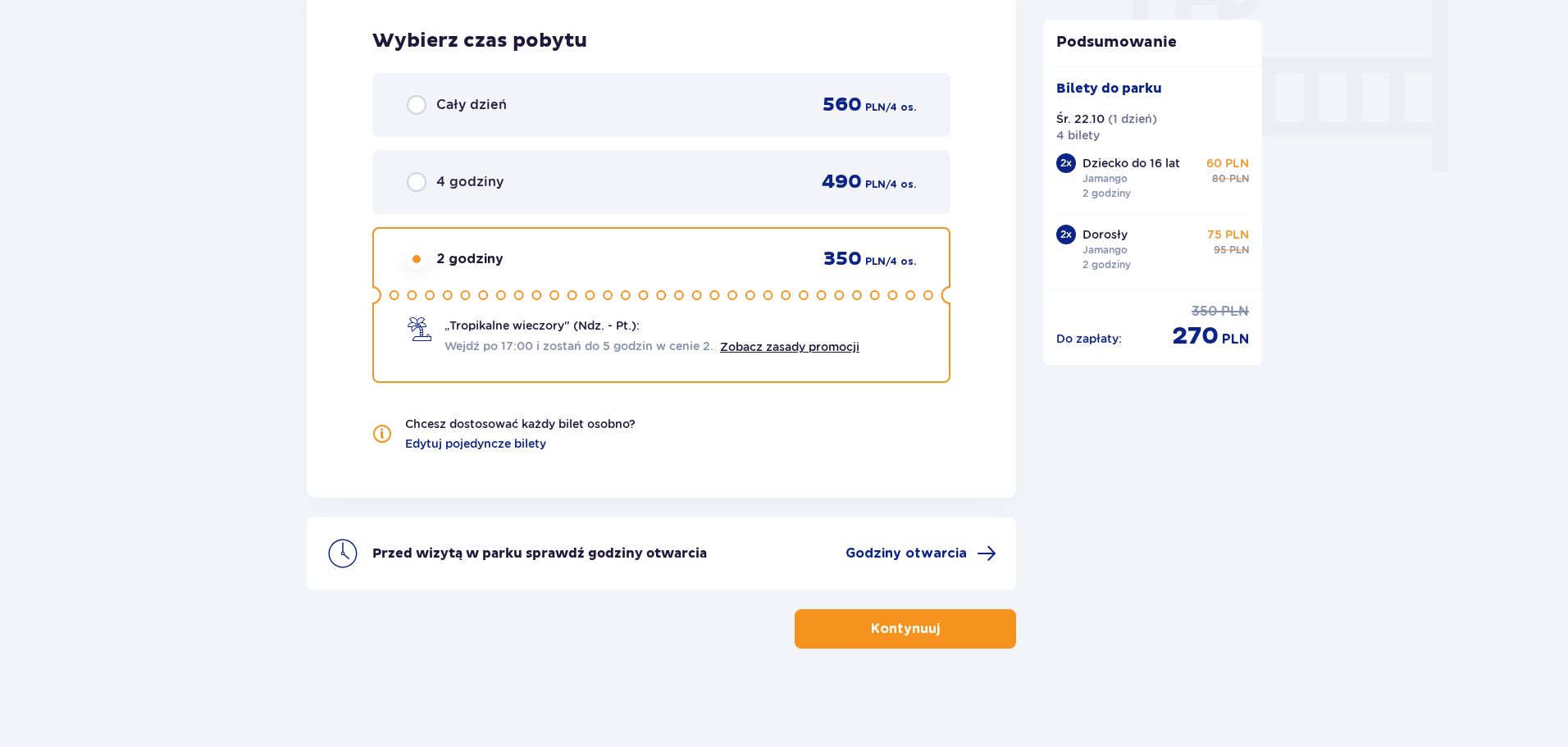
click at [896, 642] on button "Kontynuuj" at bounding box center [904, 628] width 222 height 40
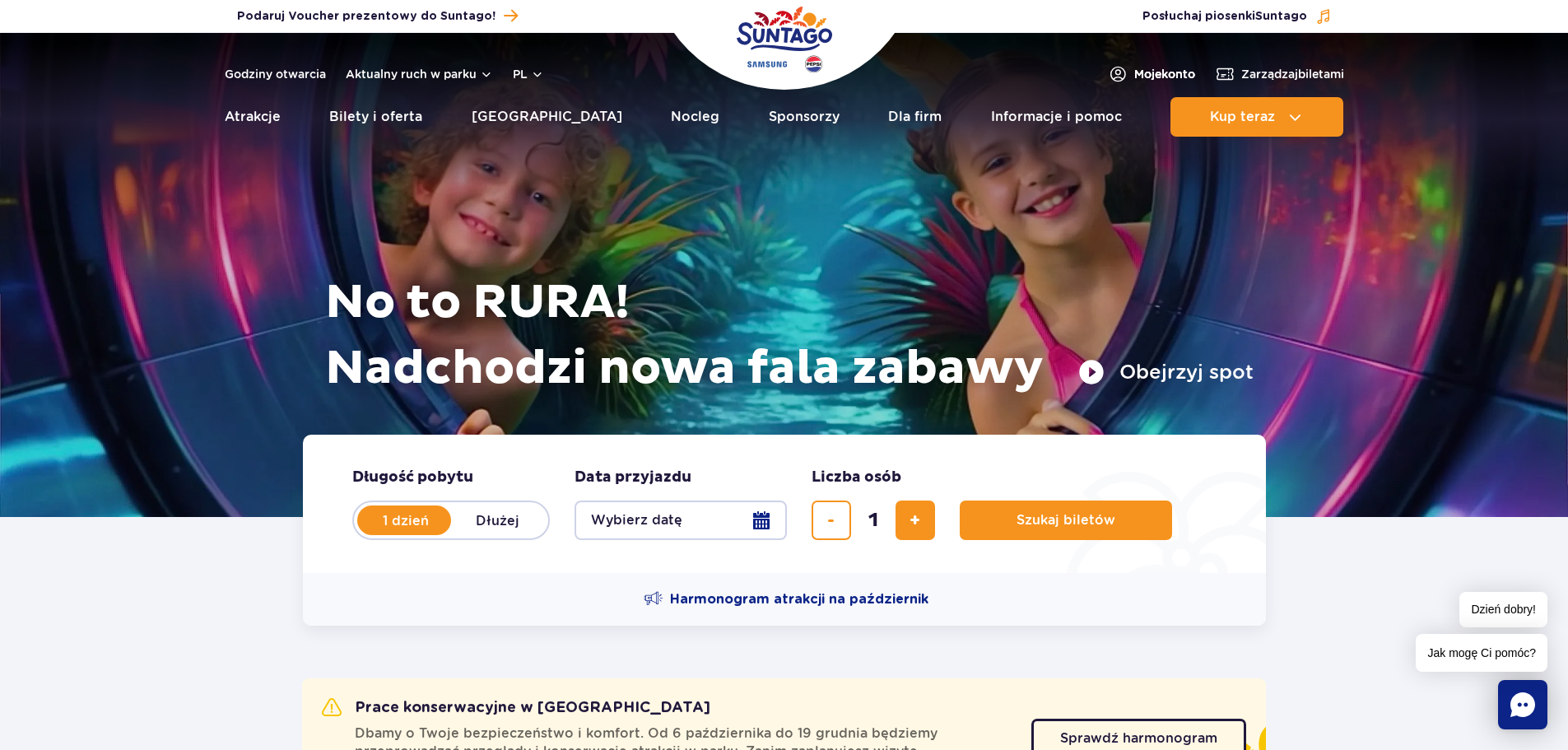
click at [1154, 71] on span "Moje konto" at bounding box center [1165, 74] width 61 height 17
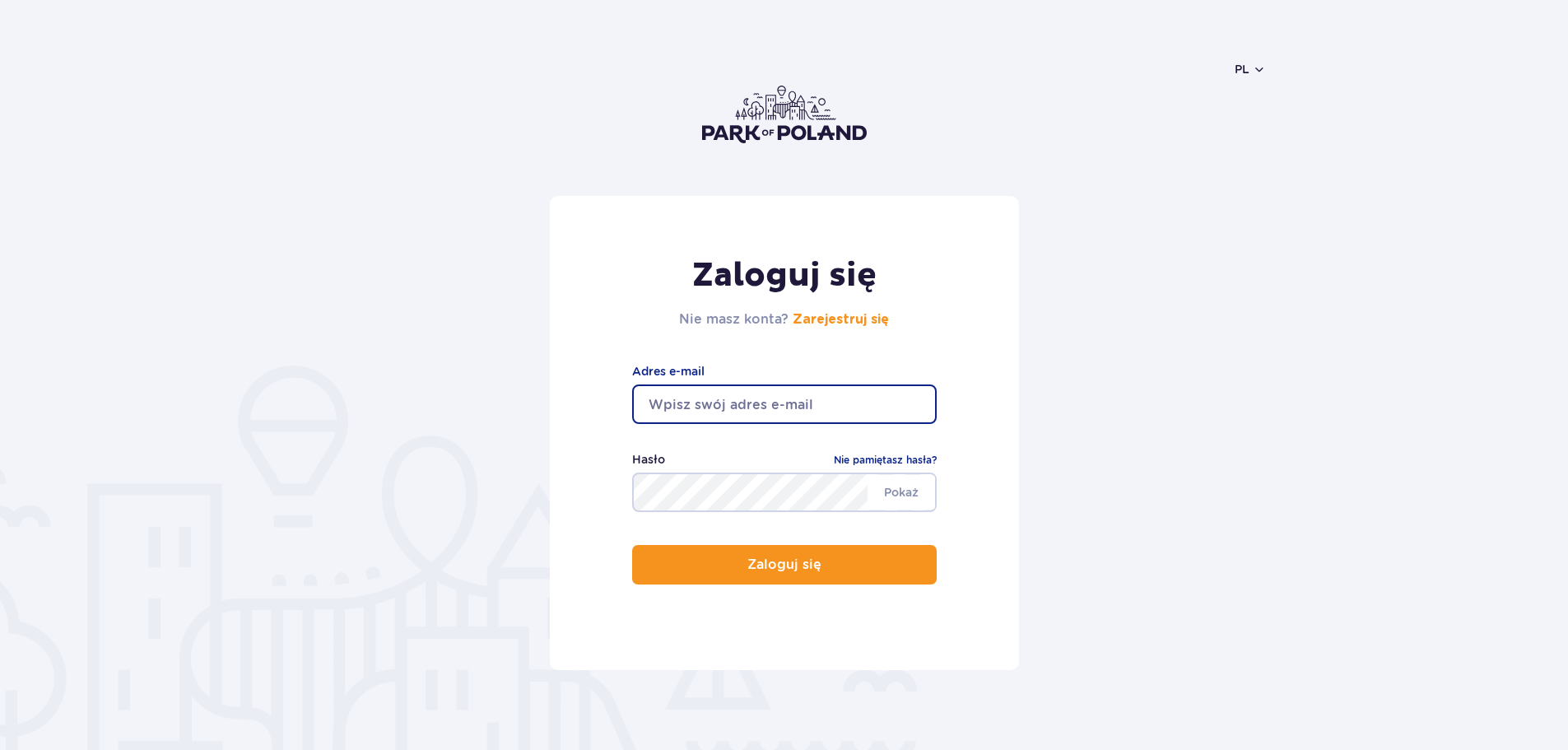
click at [755, 413] on input "email" at bounding box center [784, 404] width 305 height 40
type input "ola7711@op.pl"
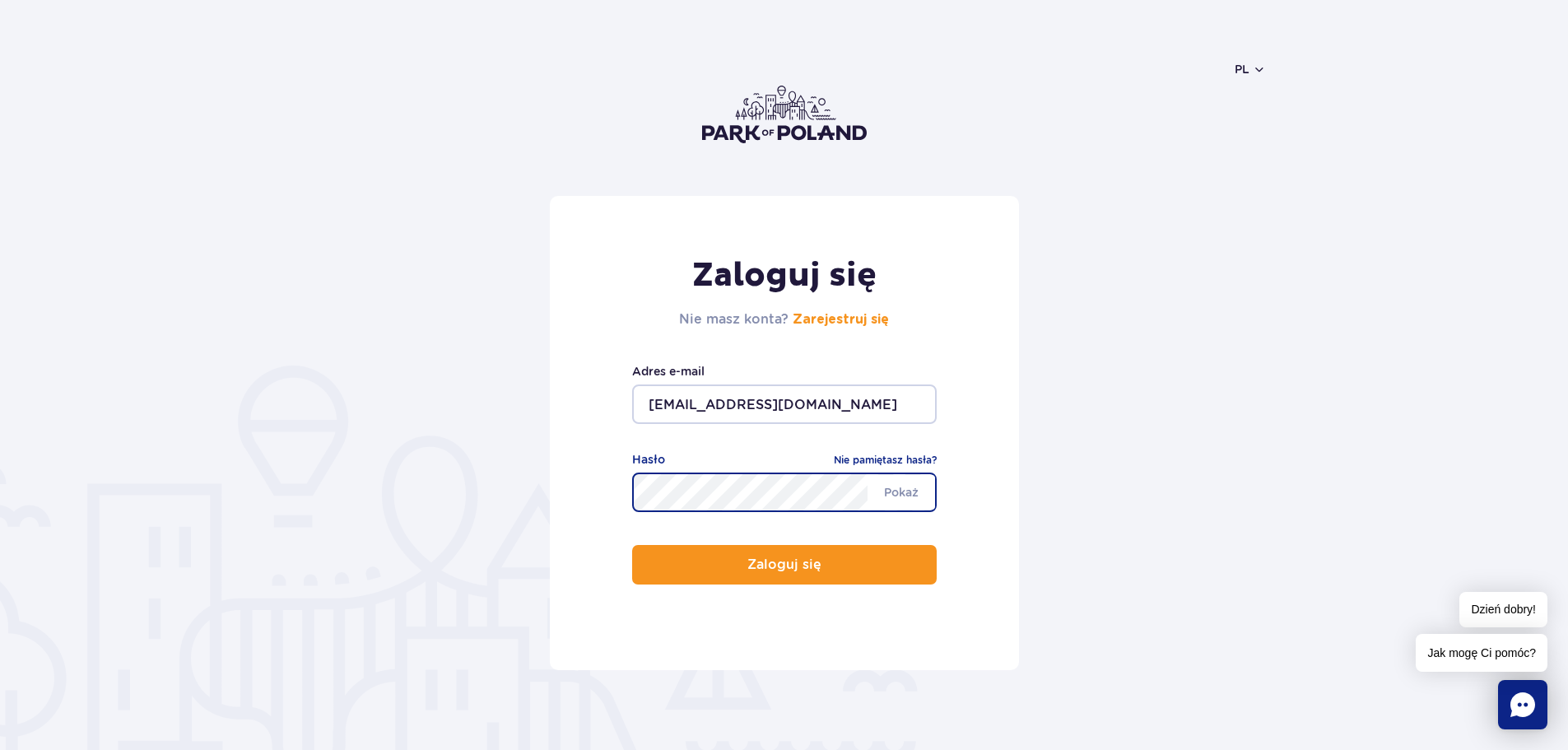
click at [632, 545] on button "Zaloguj się" at bounding box center [784, 565] width 305 height 40
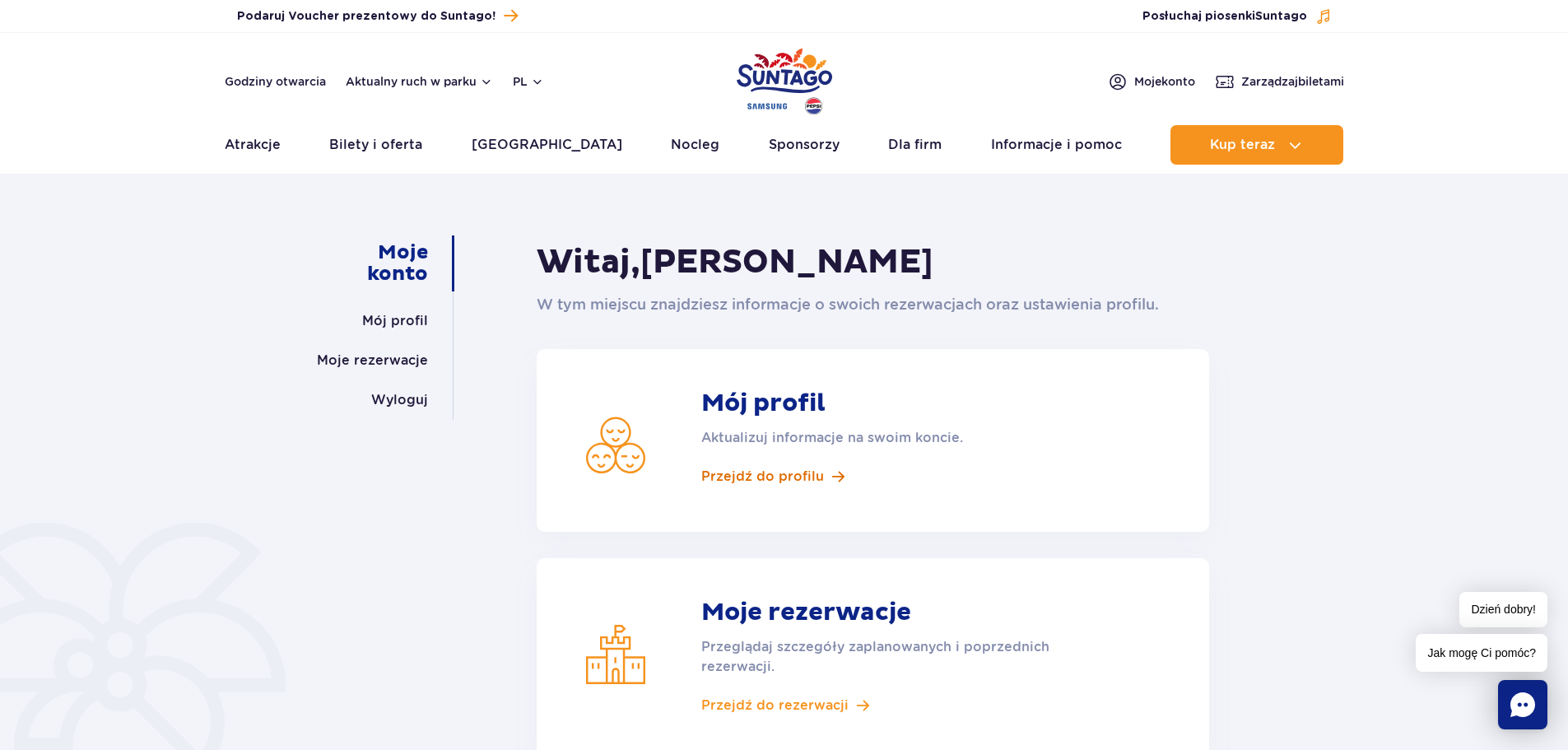
click at [789, 470] on span "Przejdź do profilu" at bounding box center [762, 477] width 123 height 18
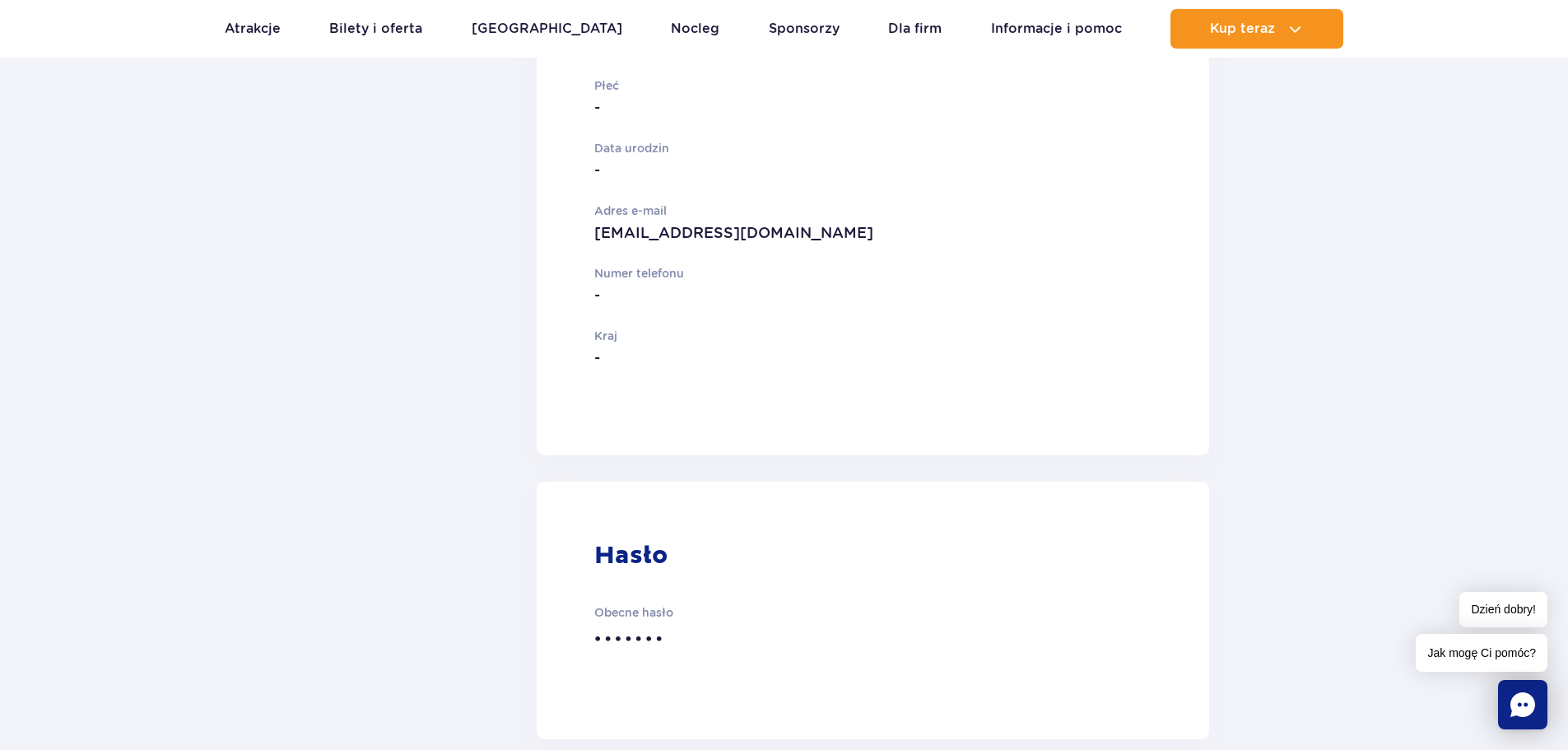
scroll to position [82, 0]
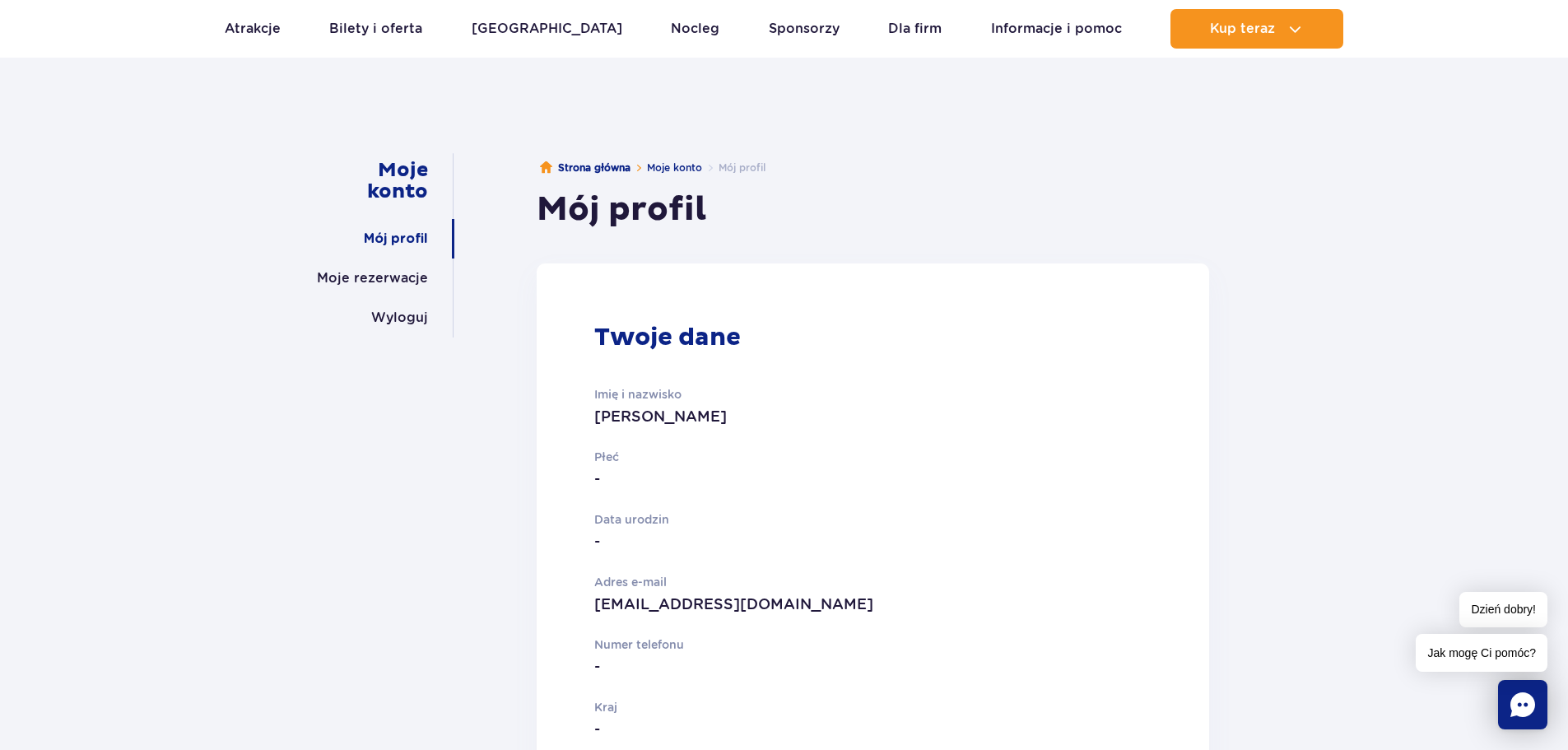
click at [611, 454] on p "Płeć" at bounding box center [809, 457] width 430 height 18
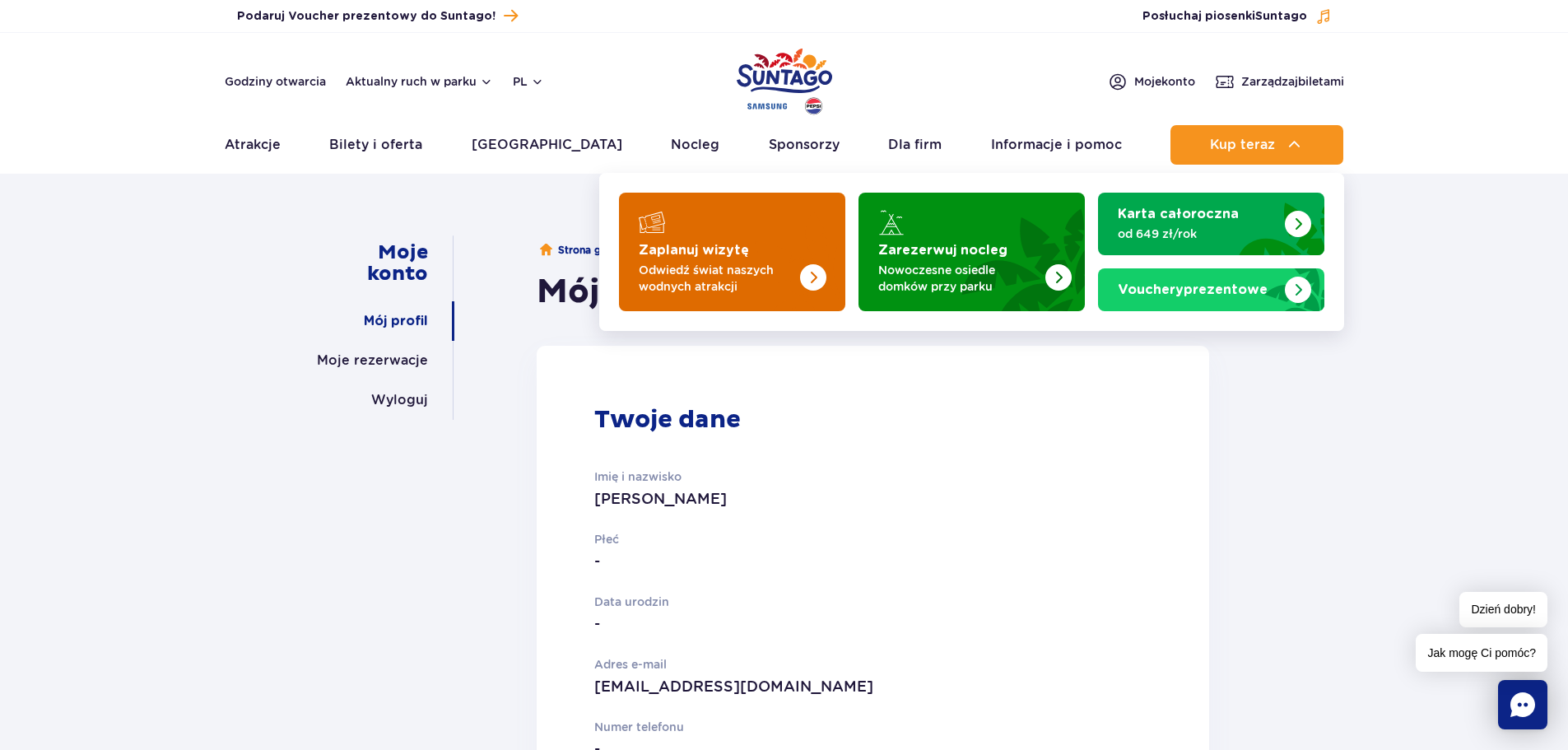
click at [632, 259] on link "Zaplanuj wizytę Odwiedź świat naszych wodnych atrakcji" at bounding box center [732, 252] width 226 height 118
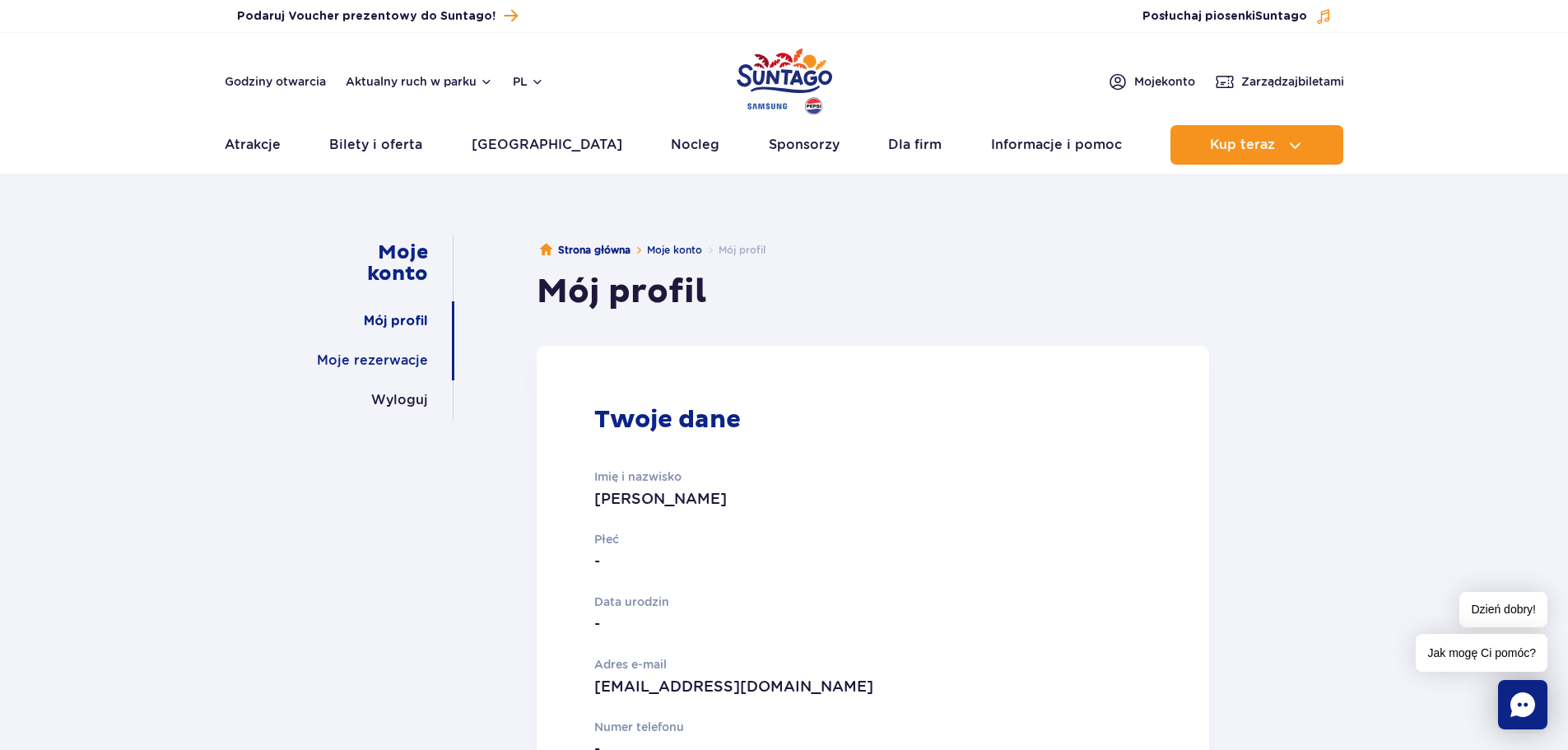
click at [358, 362] on link "Moje rezerwacje" at bounding box center [372, 360] width 111 height 40
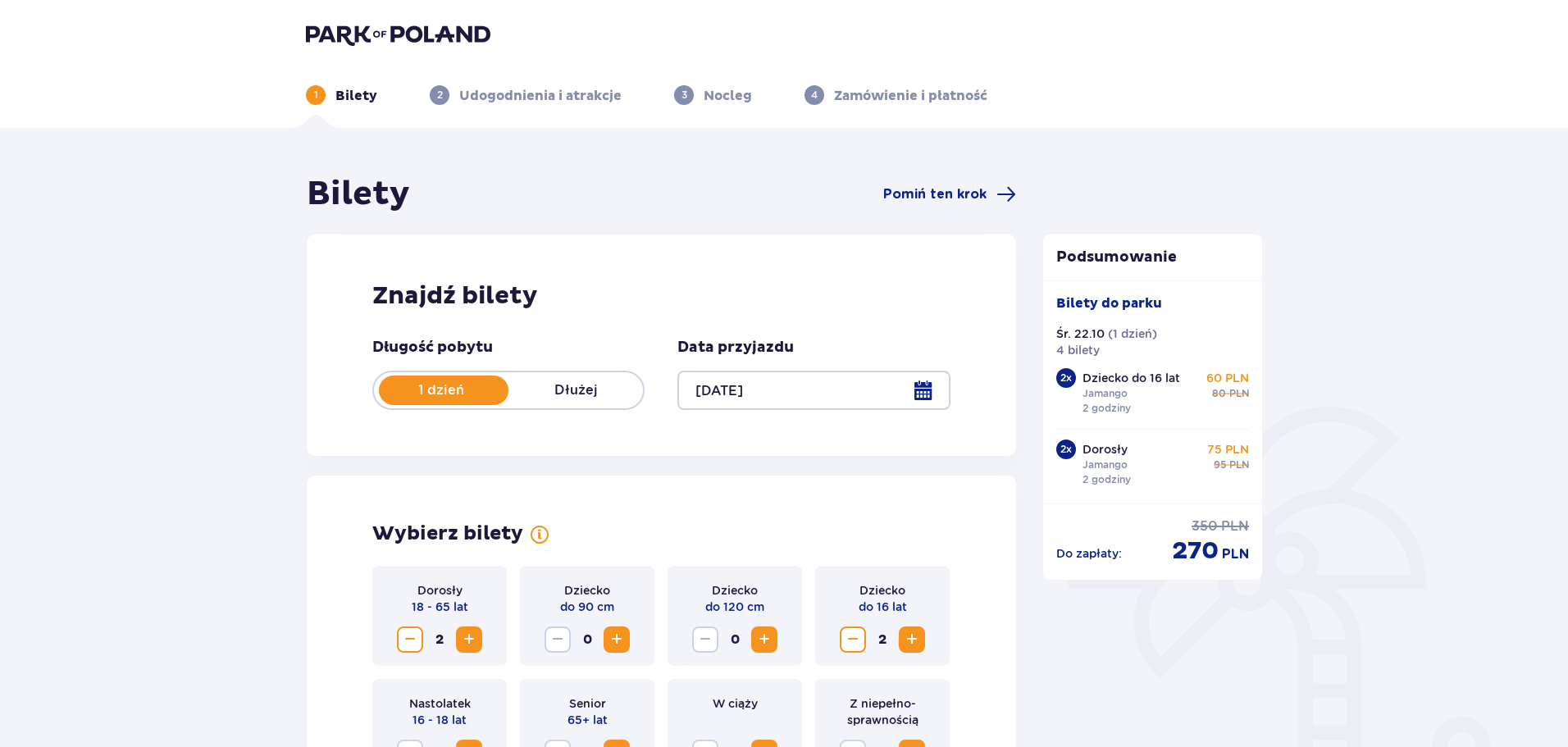
click at [926, 390] on div at bounding box center [813, 390] width 272 height 40
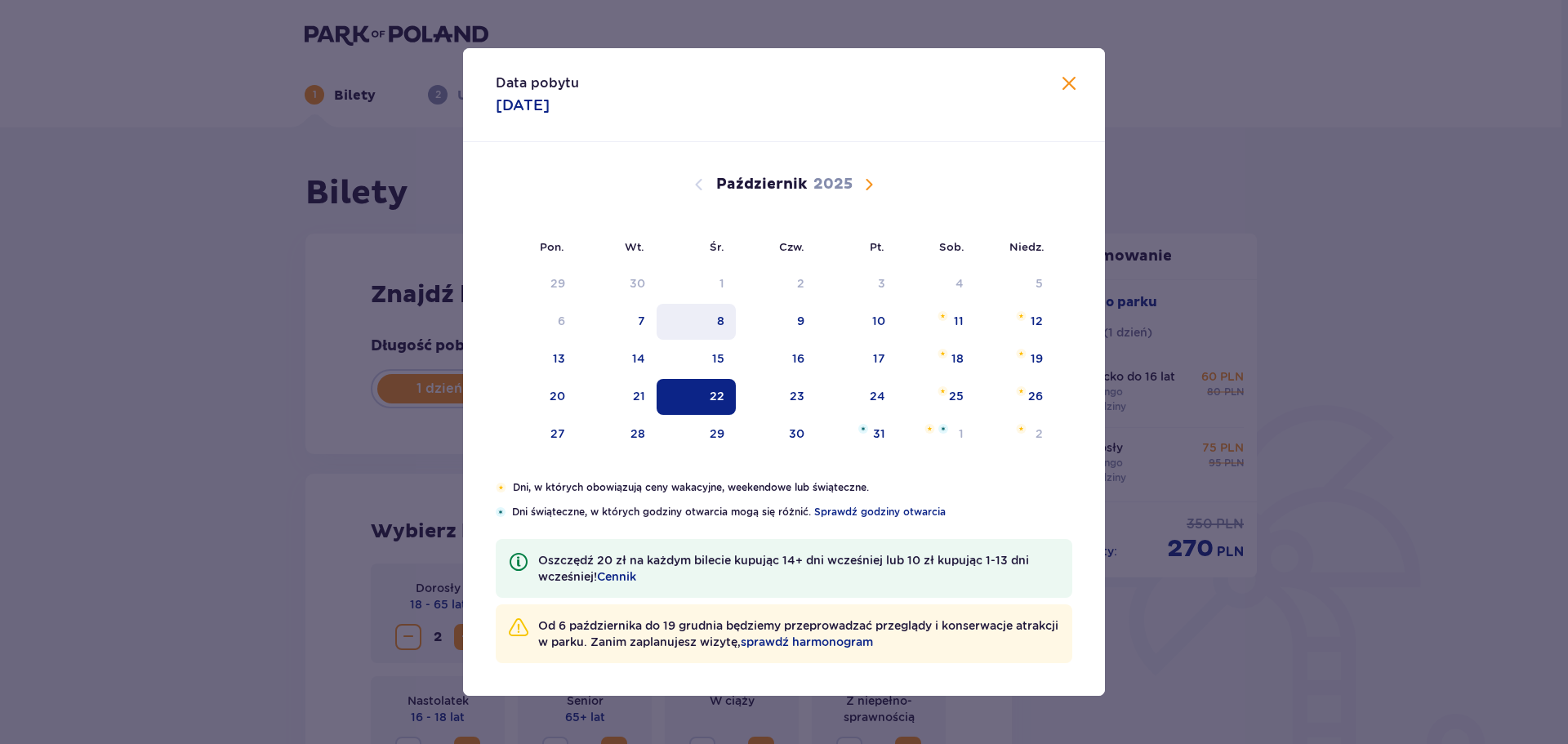
click at [719, 321] on div "8" at bounding box center [720, 321] width 7 height 16
type input "08.10.25"
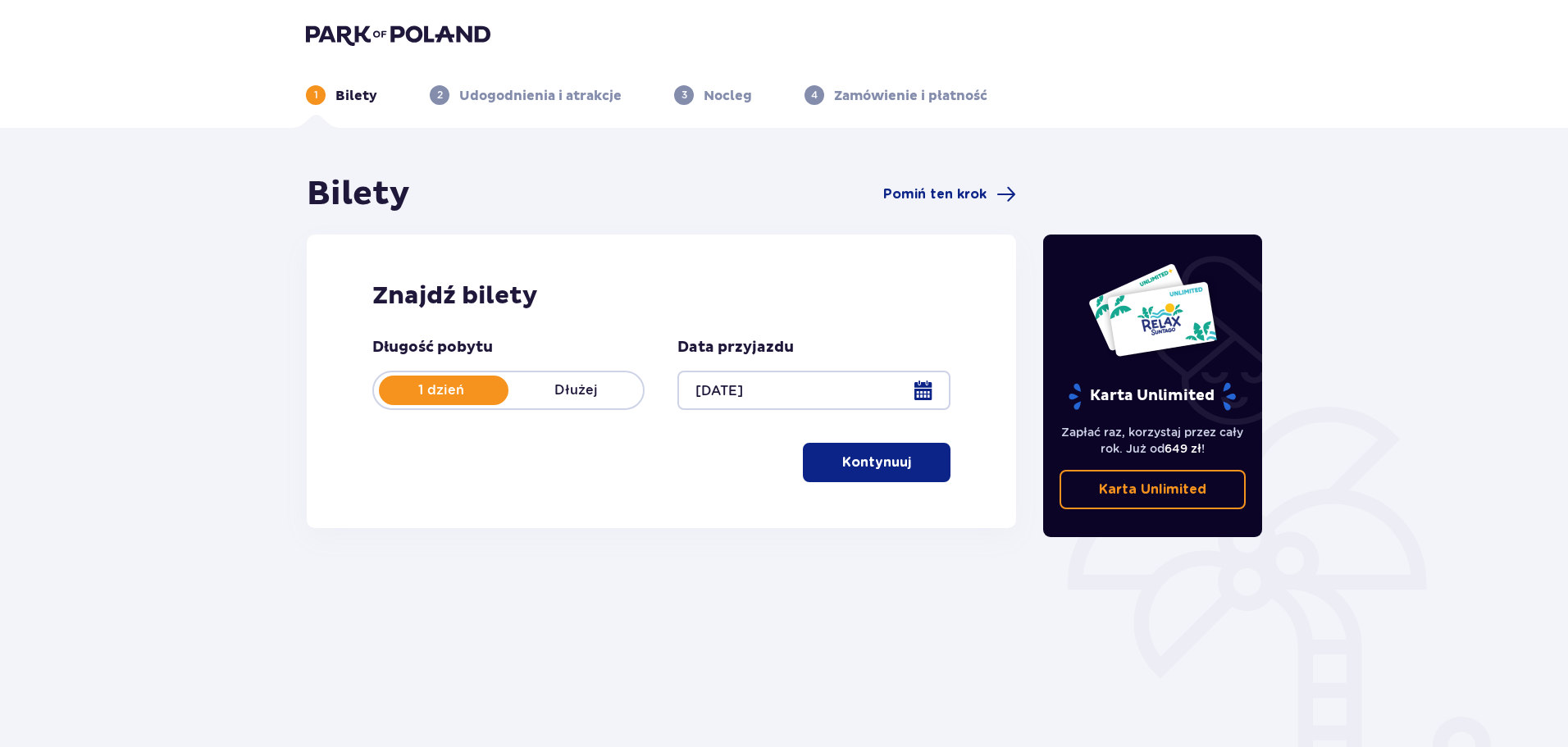
click at [853, 473] on button "Kontynuuj" at bounding box center [876, 462] width 148 height 40
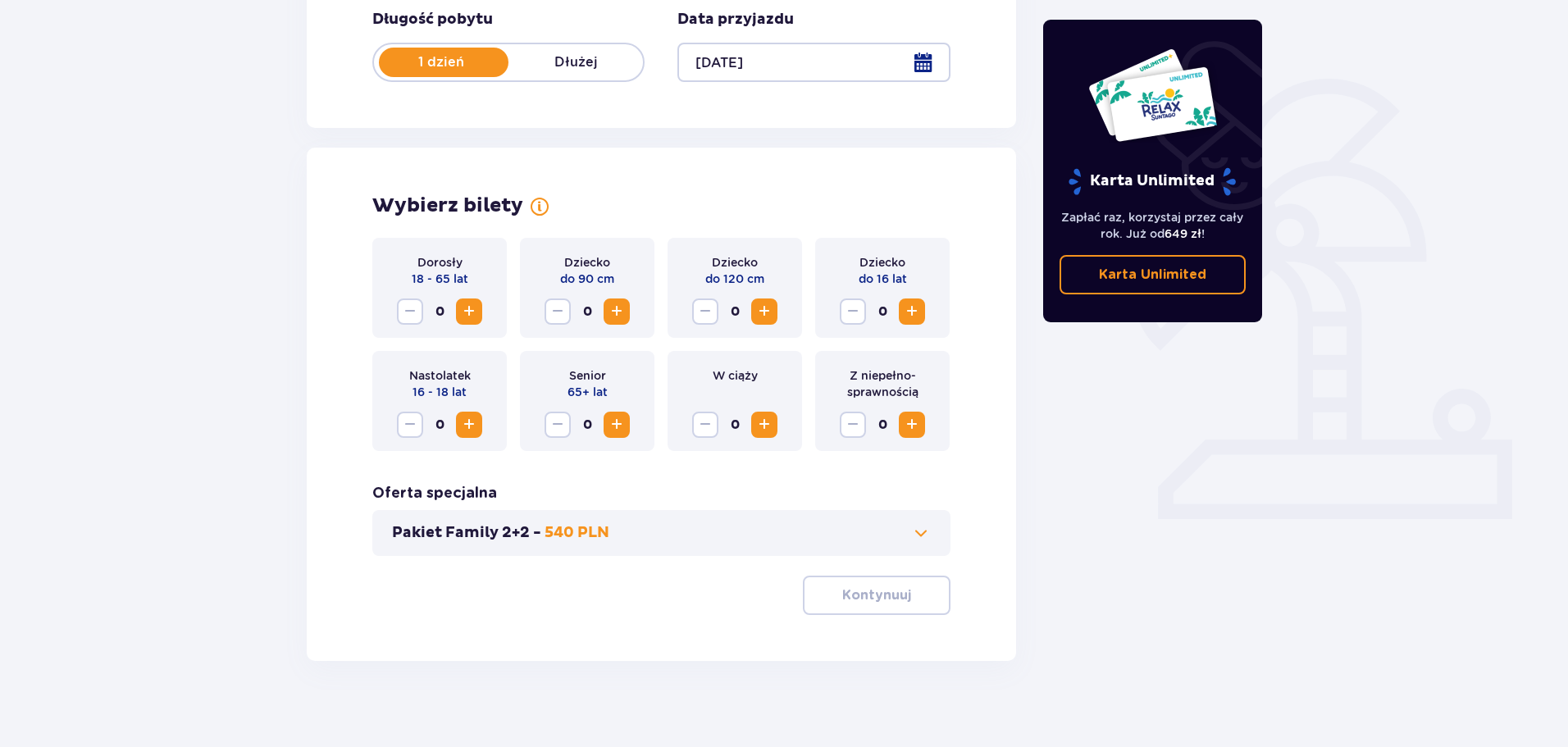
scroll to position [340, 0]
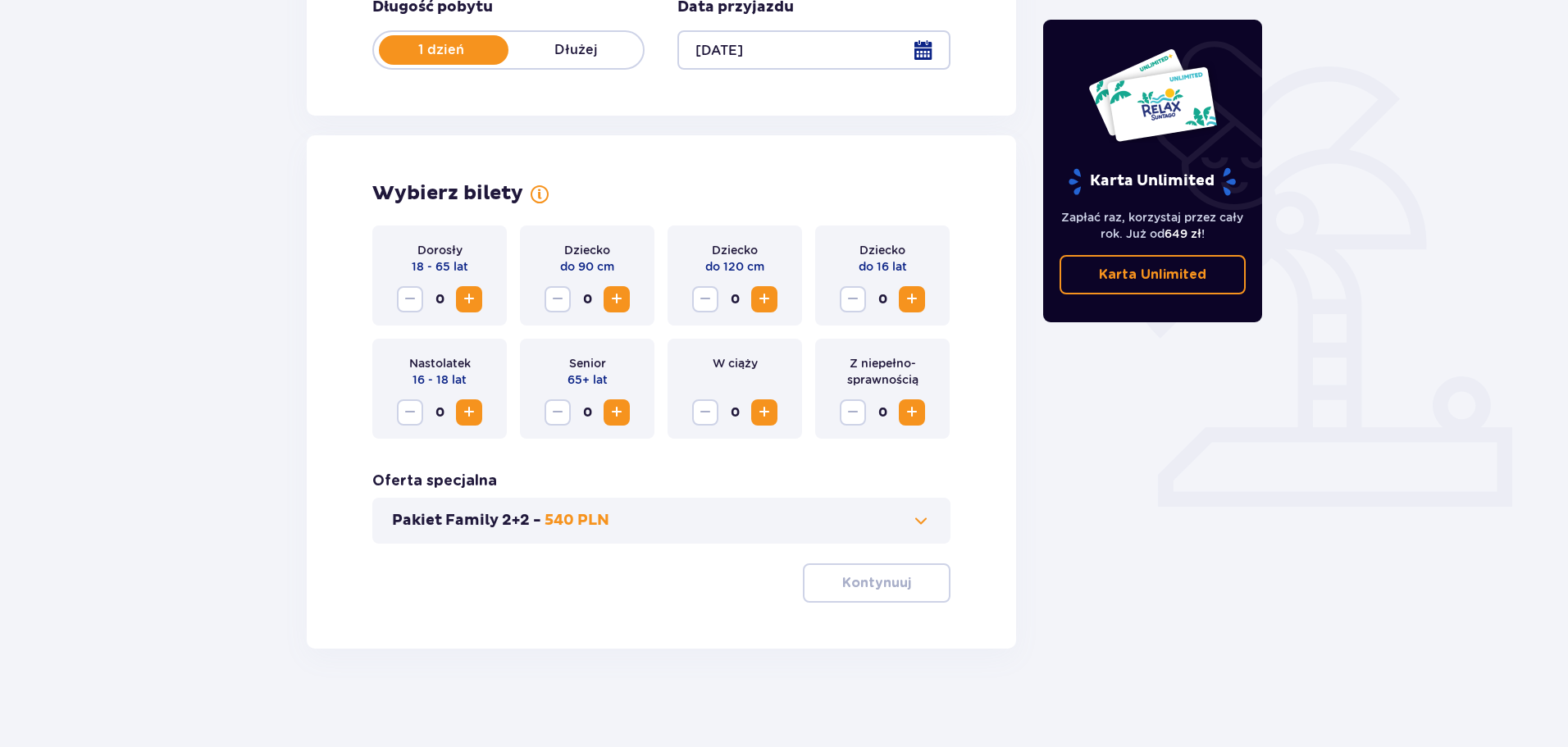
click at [467, 299] on span "Zwiększ" at bounding box center [469, 299] width 19 height 19
click at [913, 294] on span "Zwiększ" at bounding box center [911, 299] width 19 height 19
click at [915, 590] on span "button" at bounding box center [914, 583] width 19 height 19
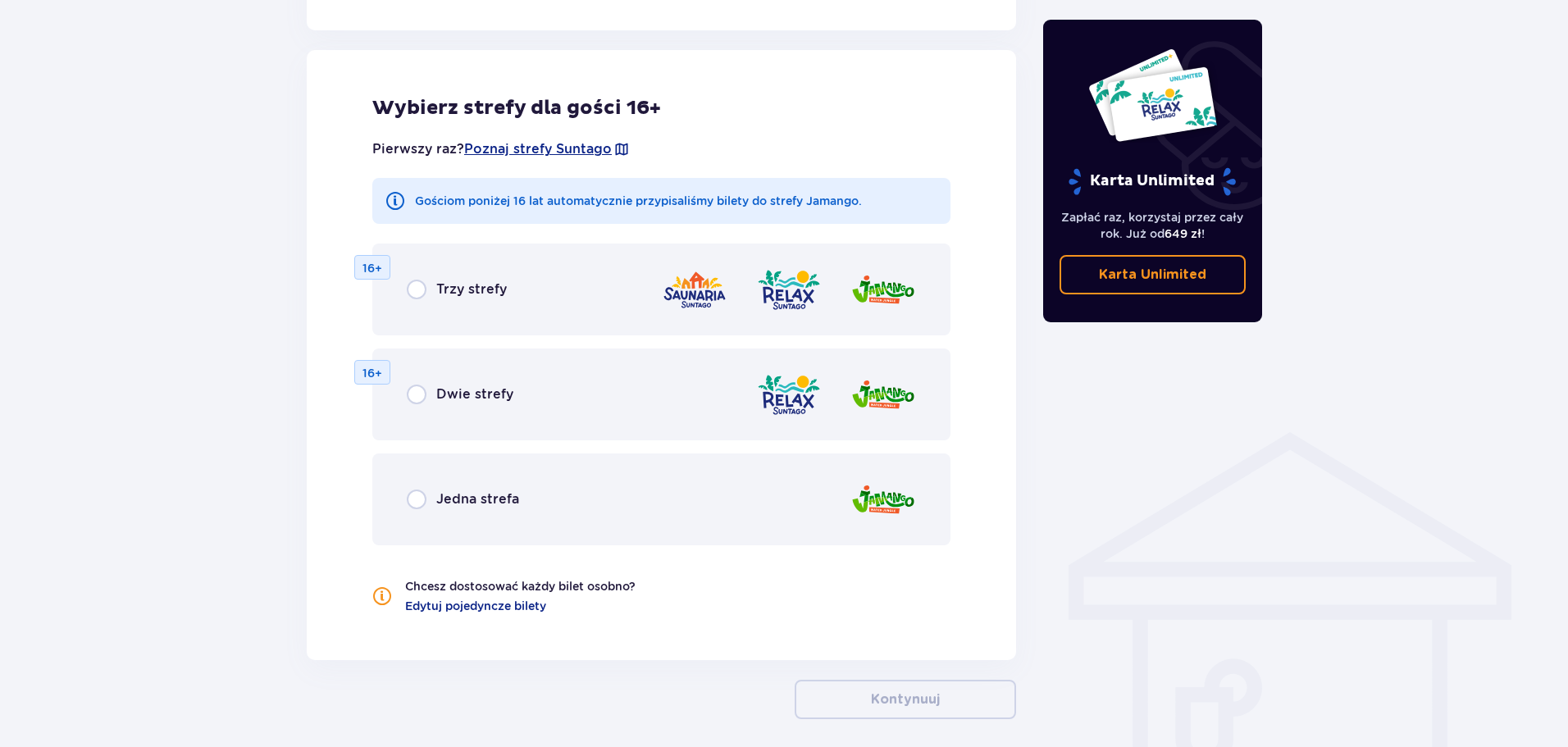
scroll to position [910, 0]
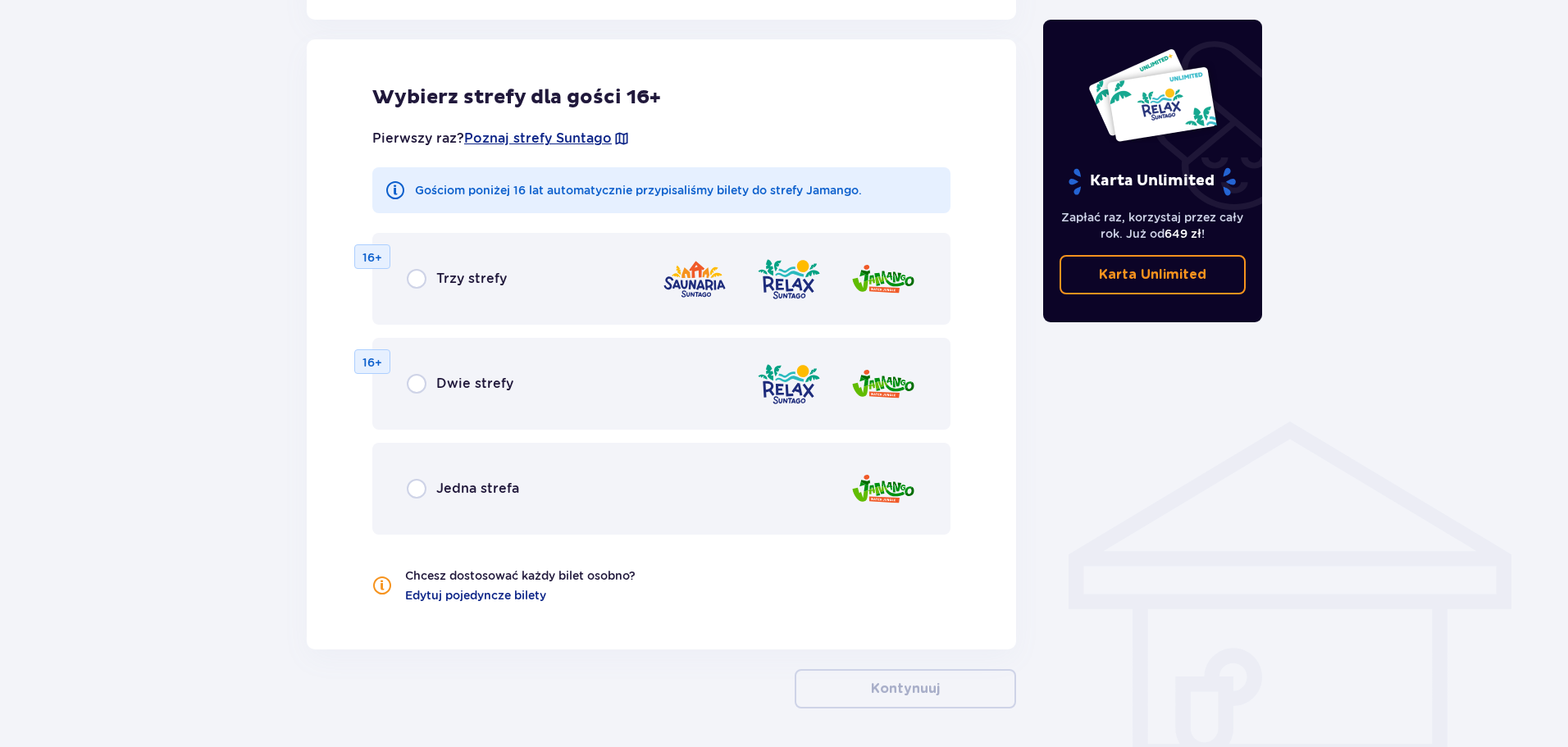
click at [442, 495] on span "Jedna strefa" at bounding box center [478, 489] width 83 height 18
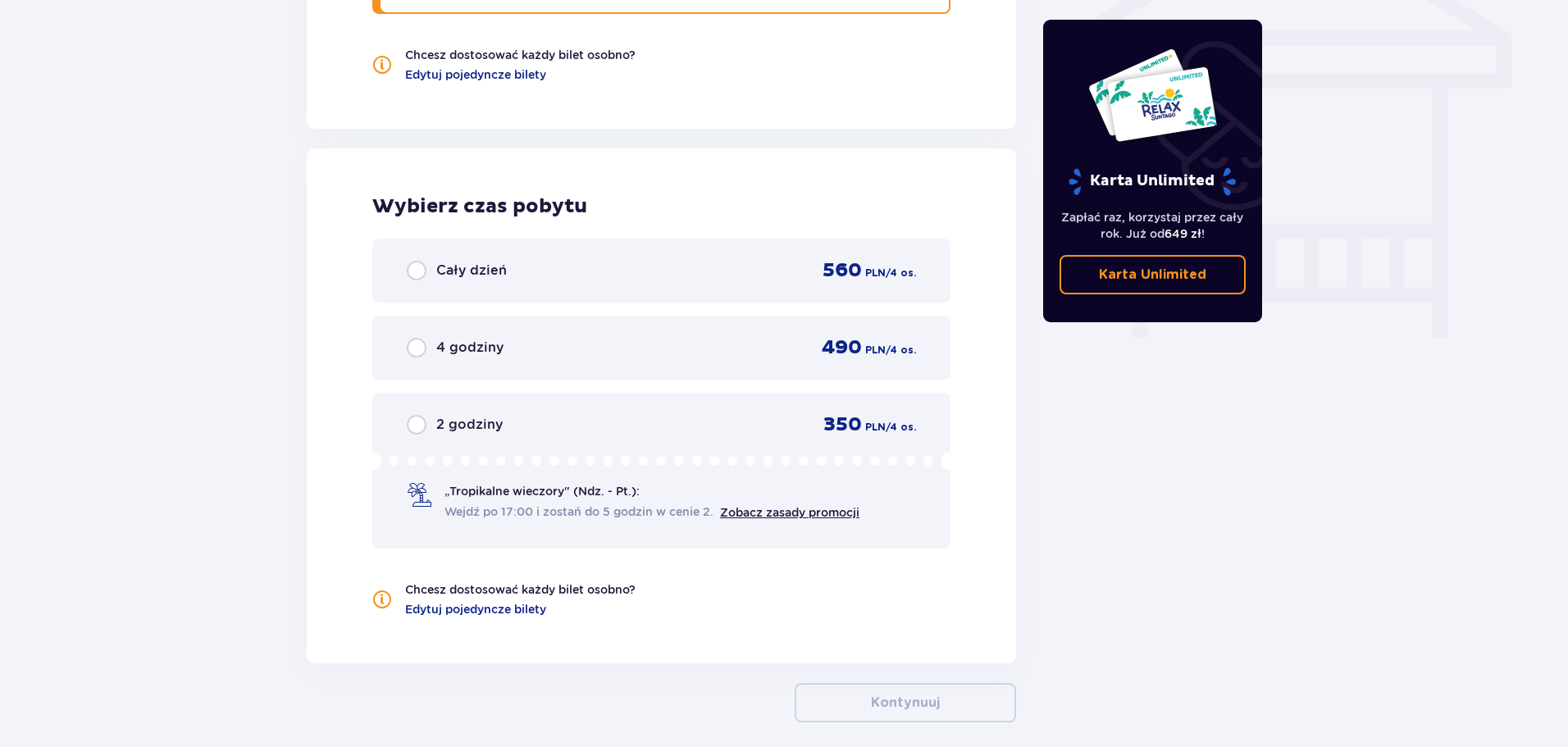
scroll to position [1504, 0]
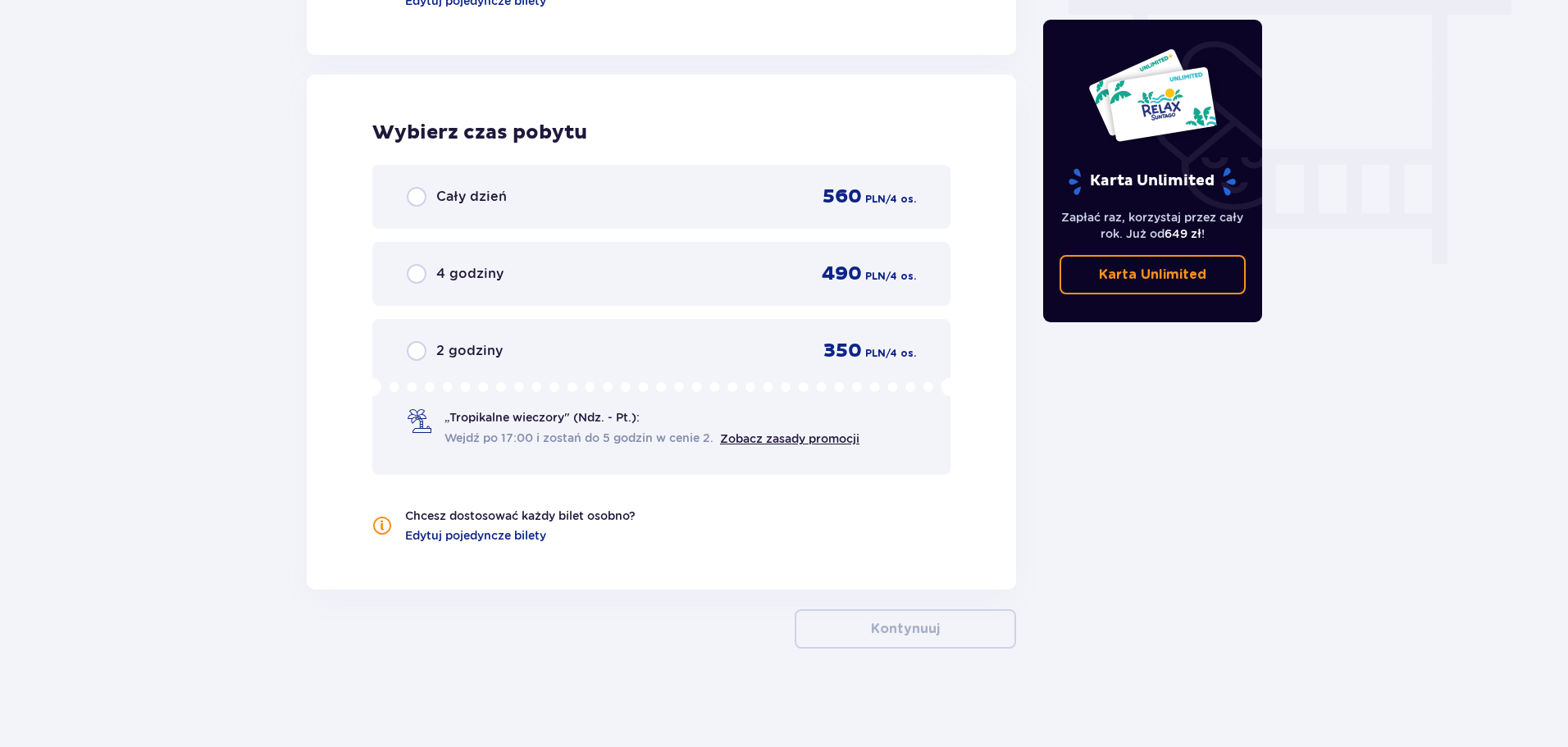
click at [428, 353] on div "2 godziny" at bounding box center [454, 350] width 96 height 19
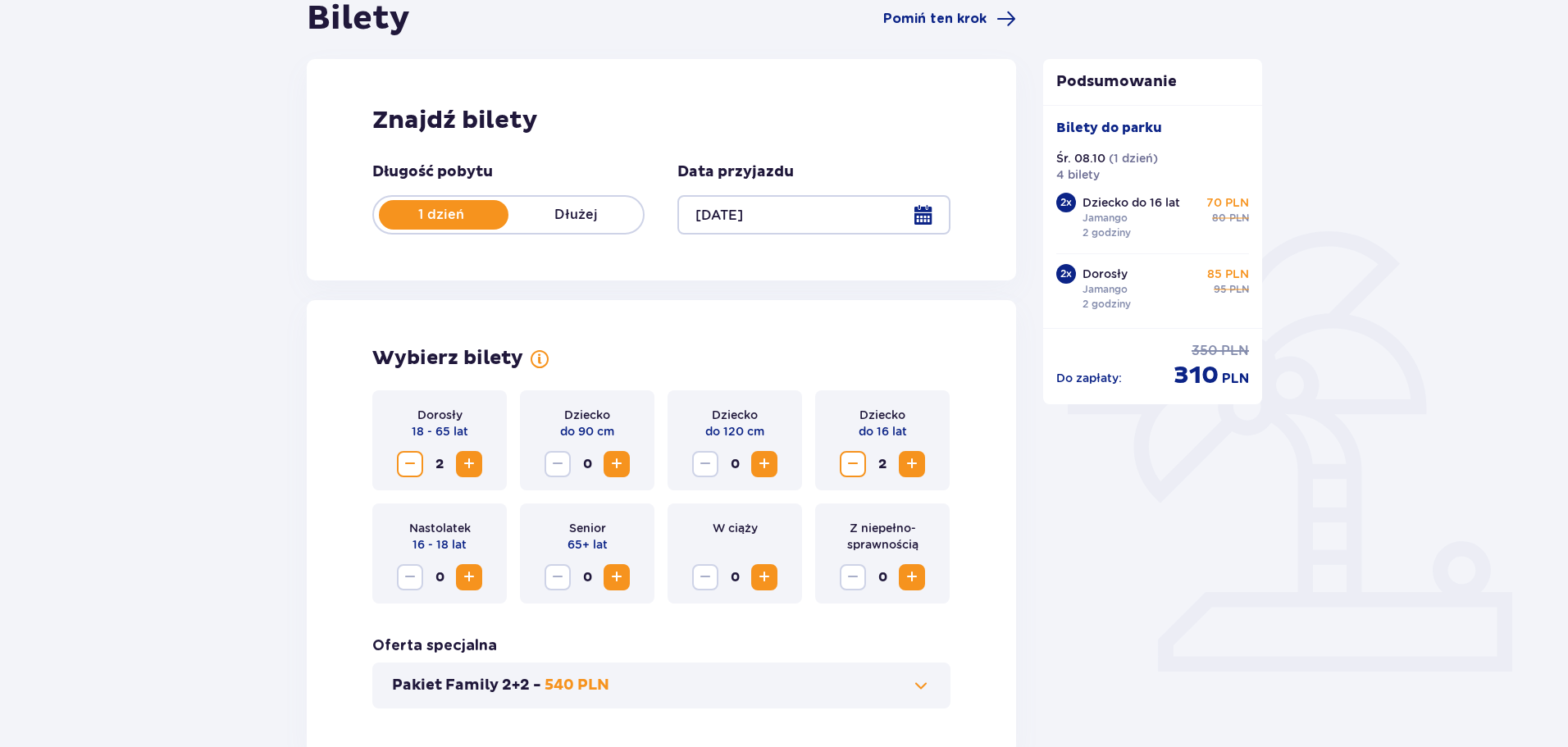
scroll to position [28, 0]
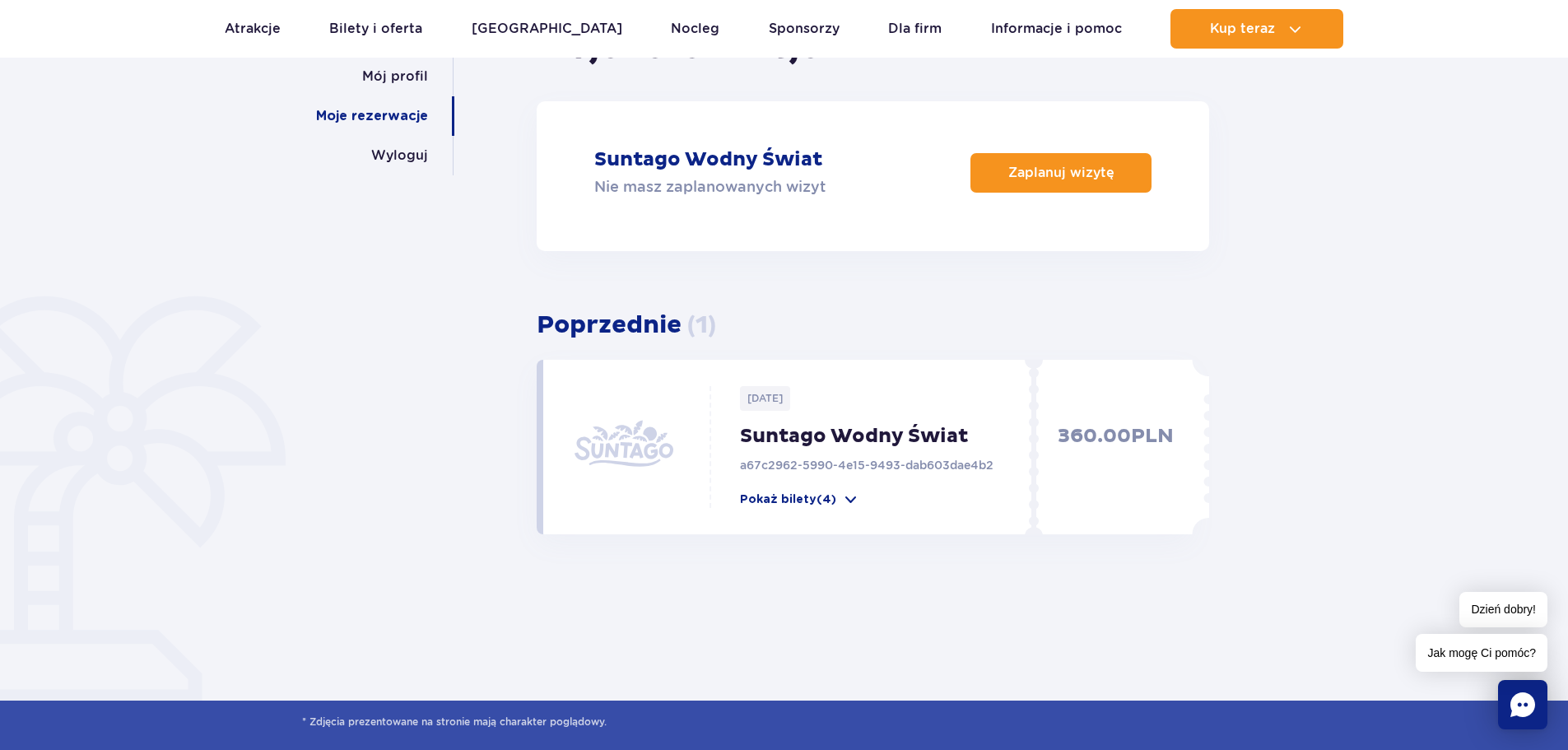
scroll to position [247, 0]
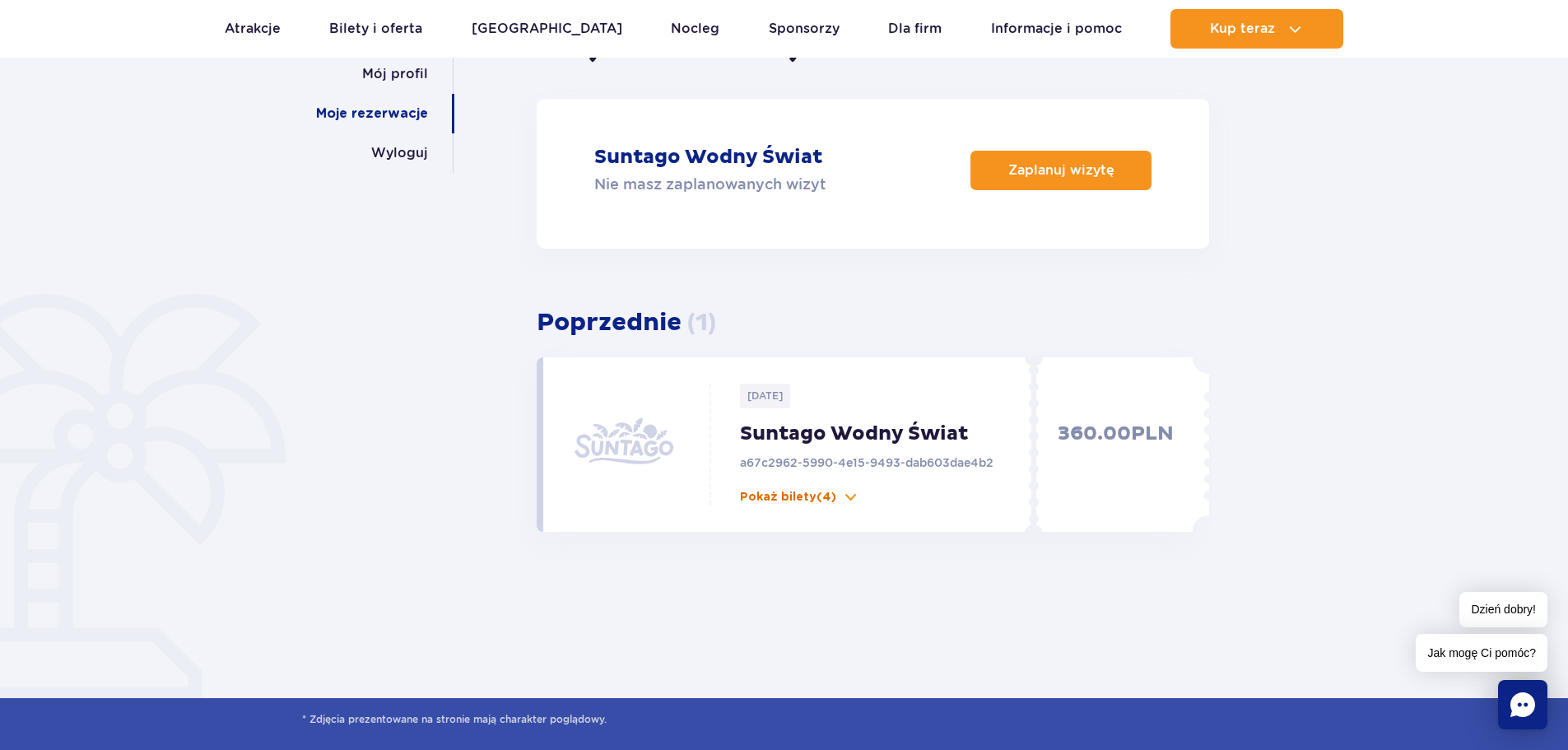
click at [853, 494] on span at bounding box center [851, 497] width 17 height 17
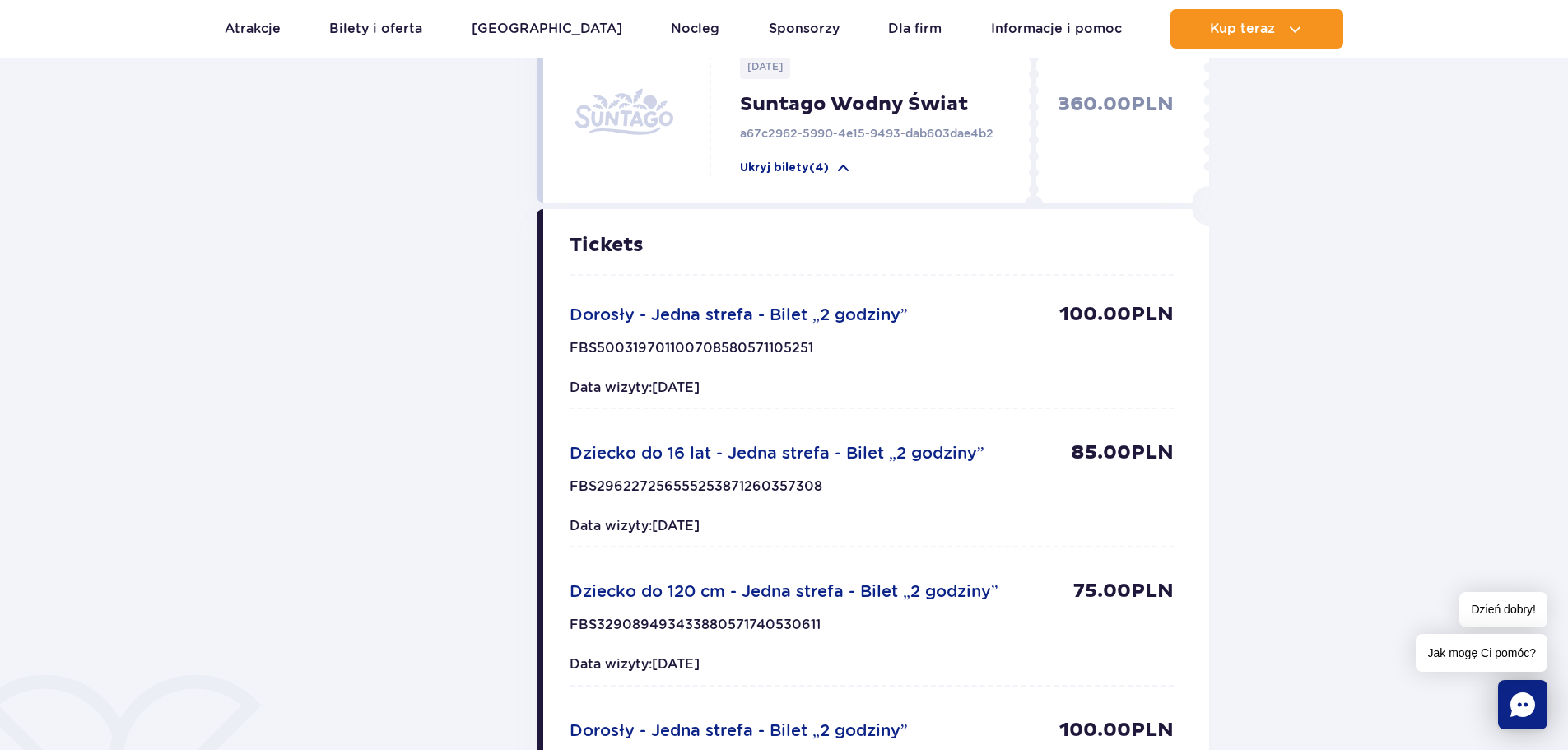
scroll to position [0, 0]
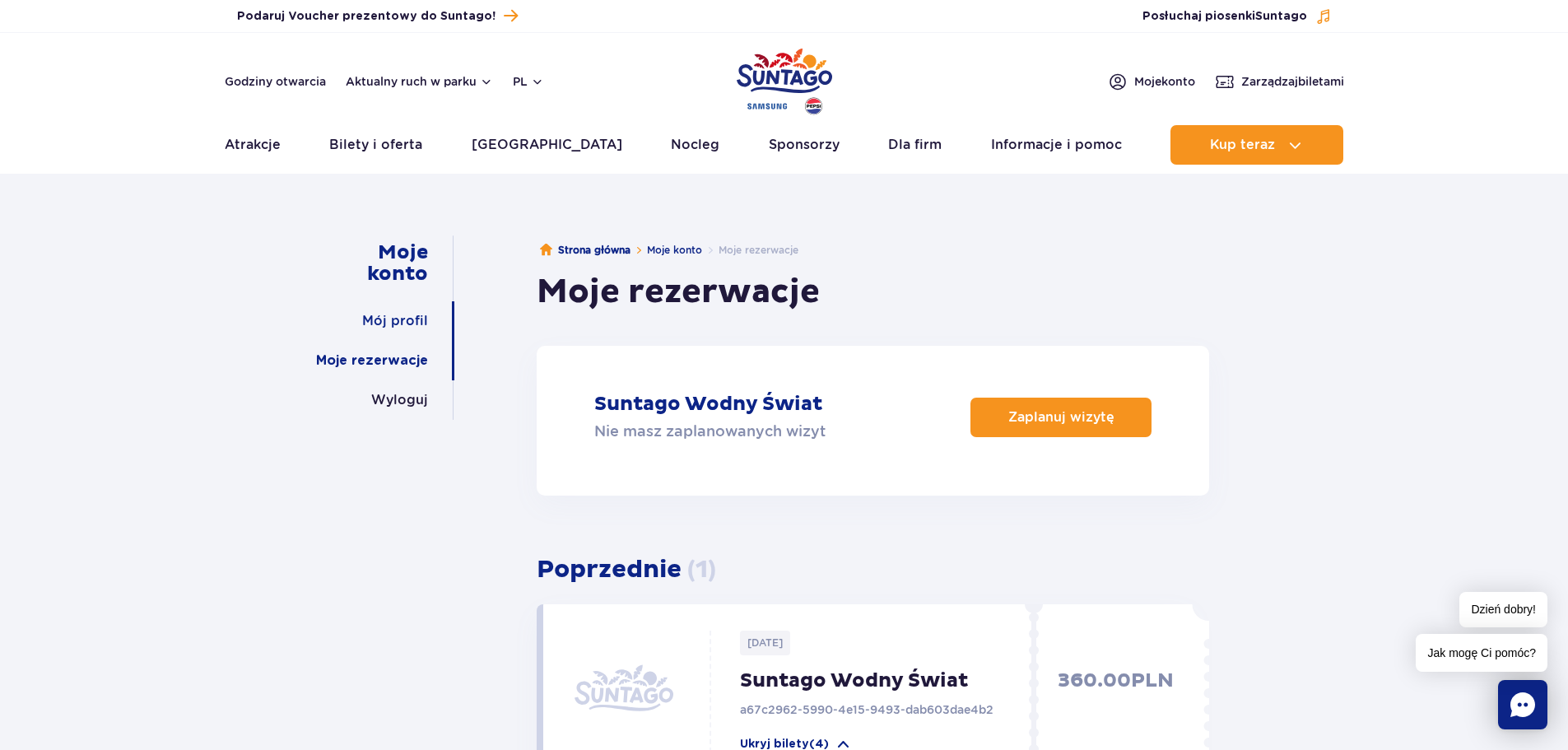
click at [388, 318] on link "Mój profil" at bounding box center [394, 320] width 66 height 40
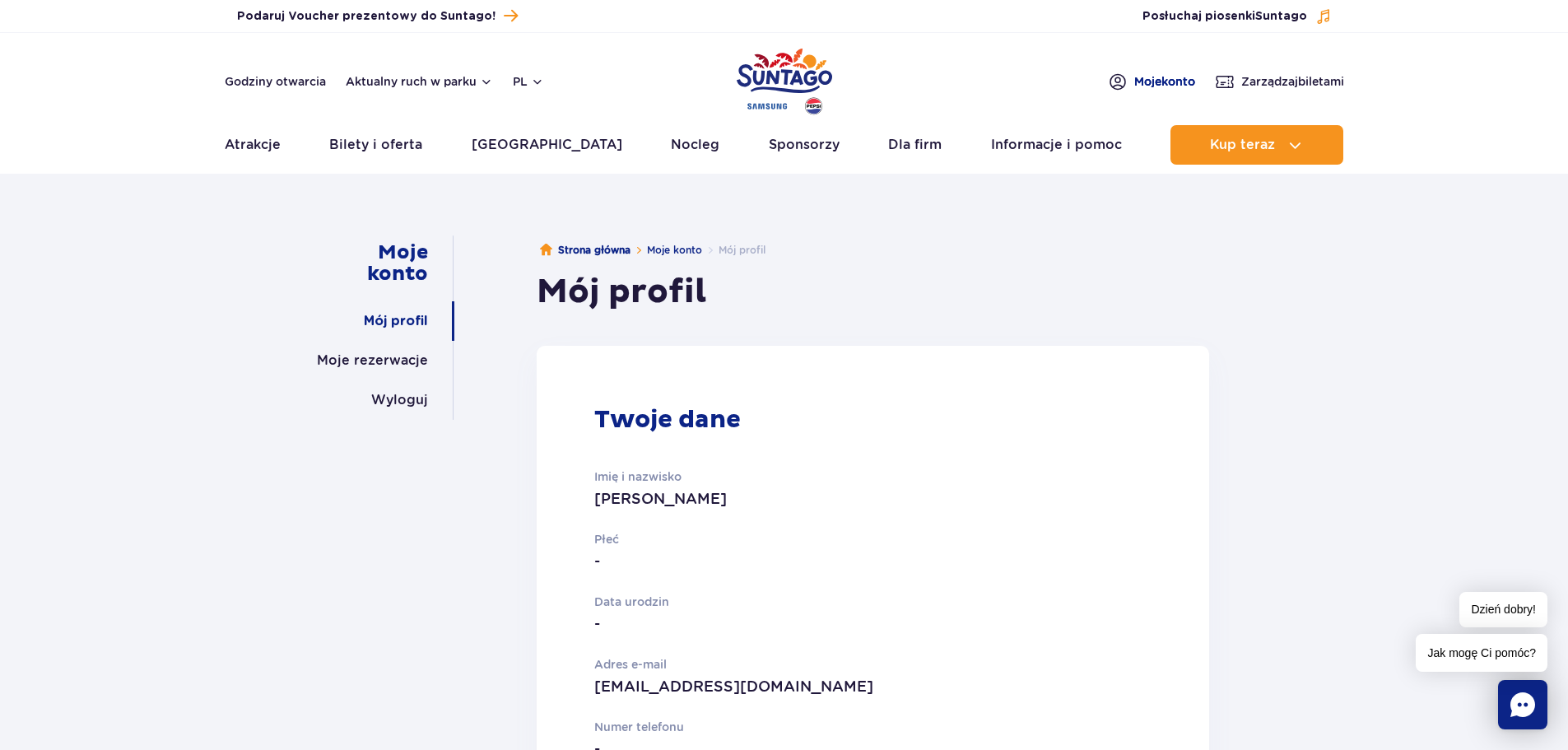
click at [1140, 78] on span "Moje konto" at bounding box center [1165, 81] width 61 height 17
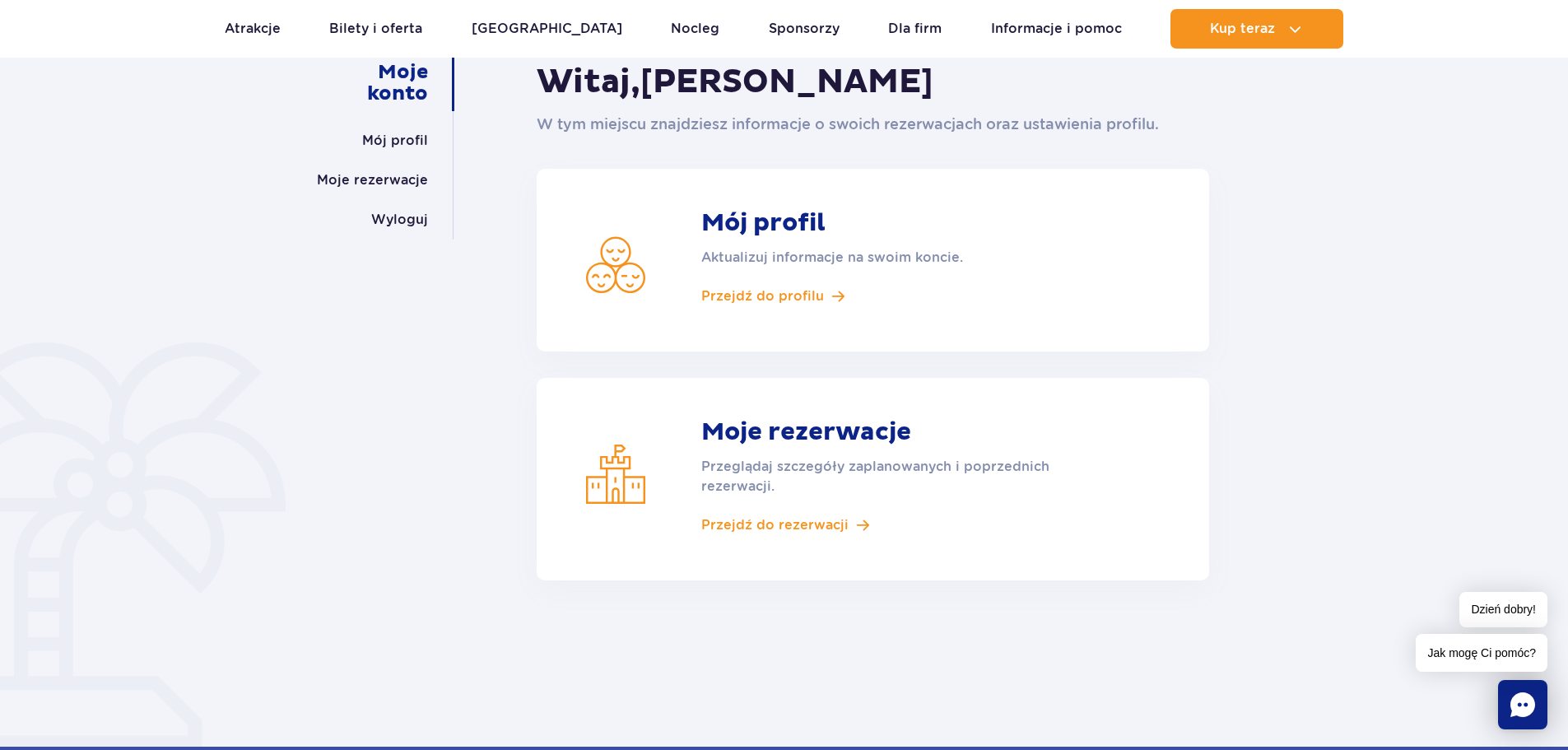
scroll to position [164, 0]
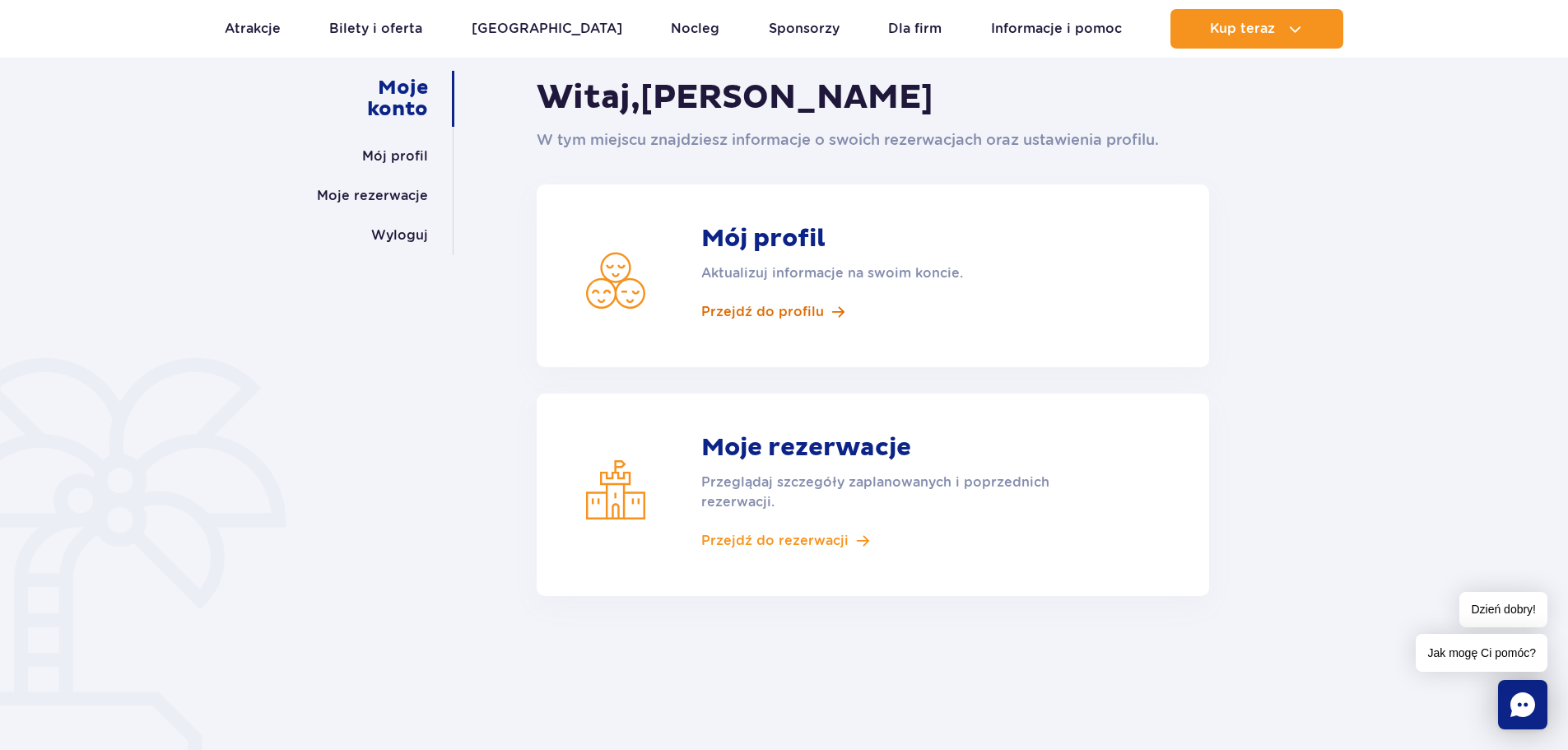
click at [790, 313] on span "Przejdź do profilu" at bounding box center [762, 312] width 123 height 18
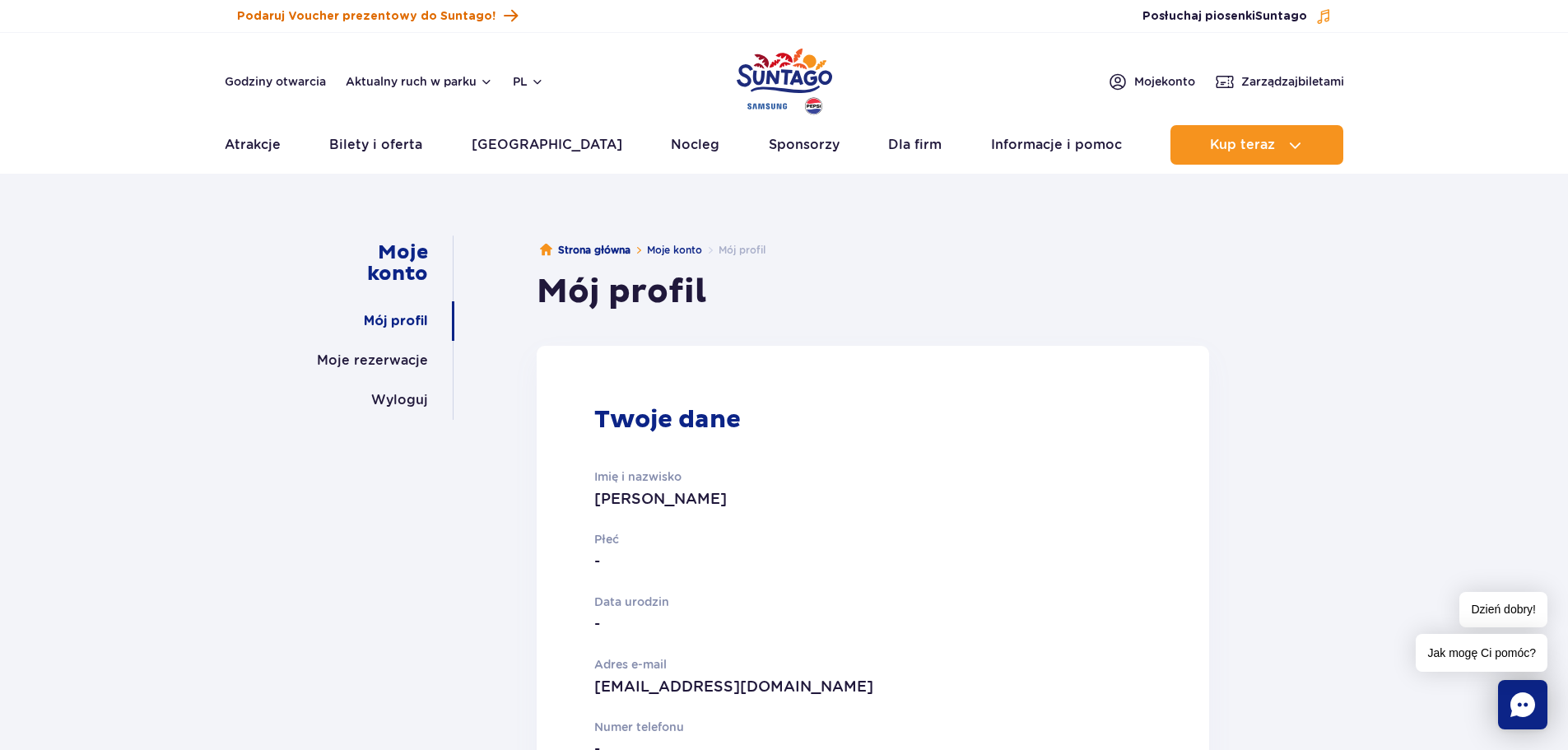
click at [322, 18] on span "Podaruj Voucher prezentowy do Suntago!" at bounding box center [366, 17] width 258 height 17
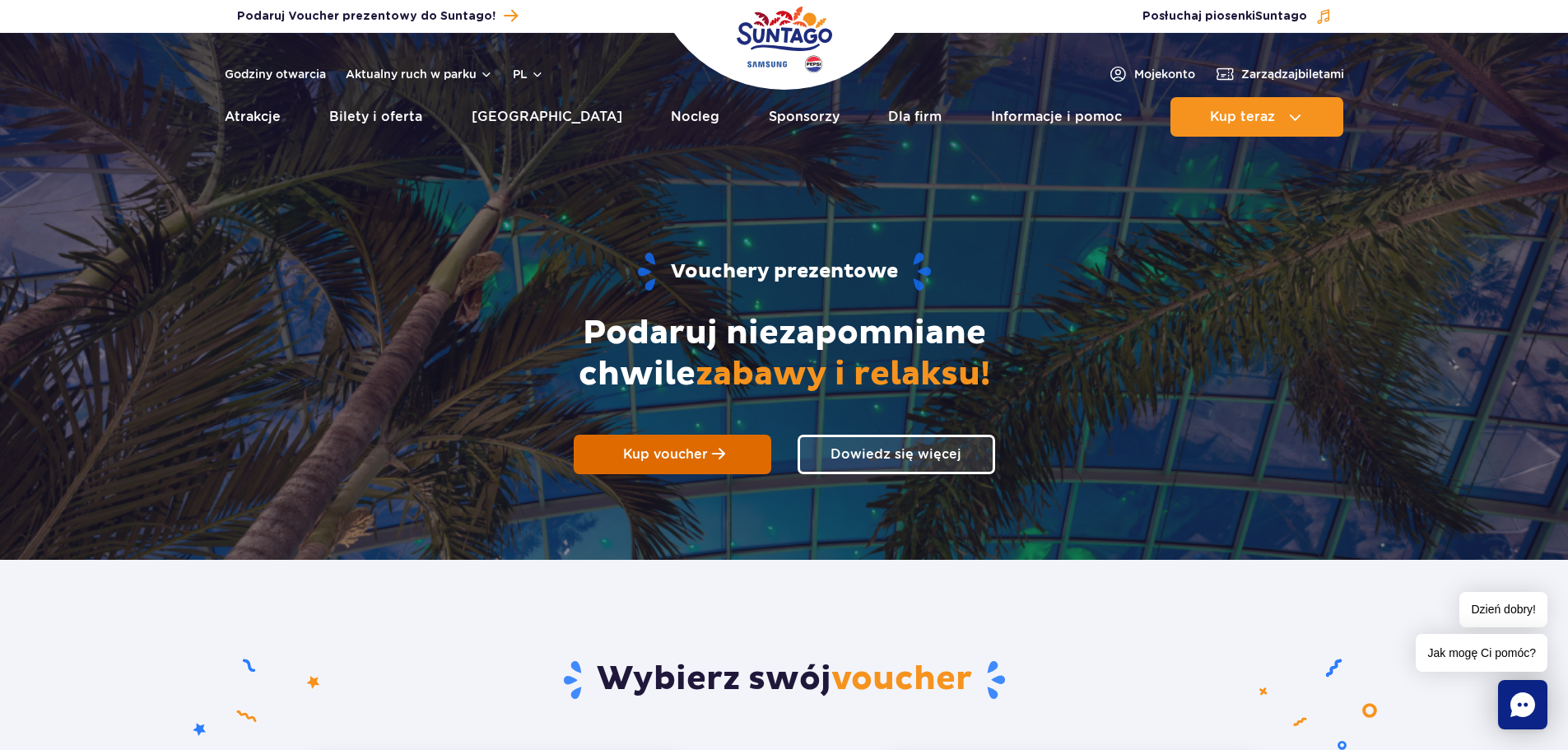
click at [660, 468] on link "Kup voucher" at bounding box center [673, 454] width 197 height 40
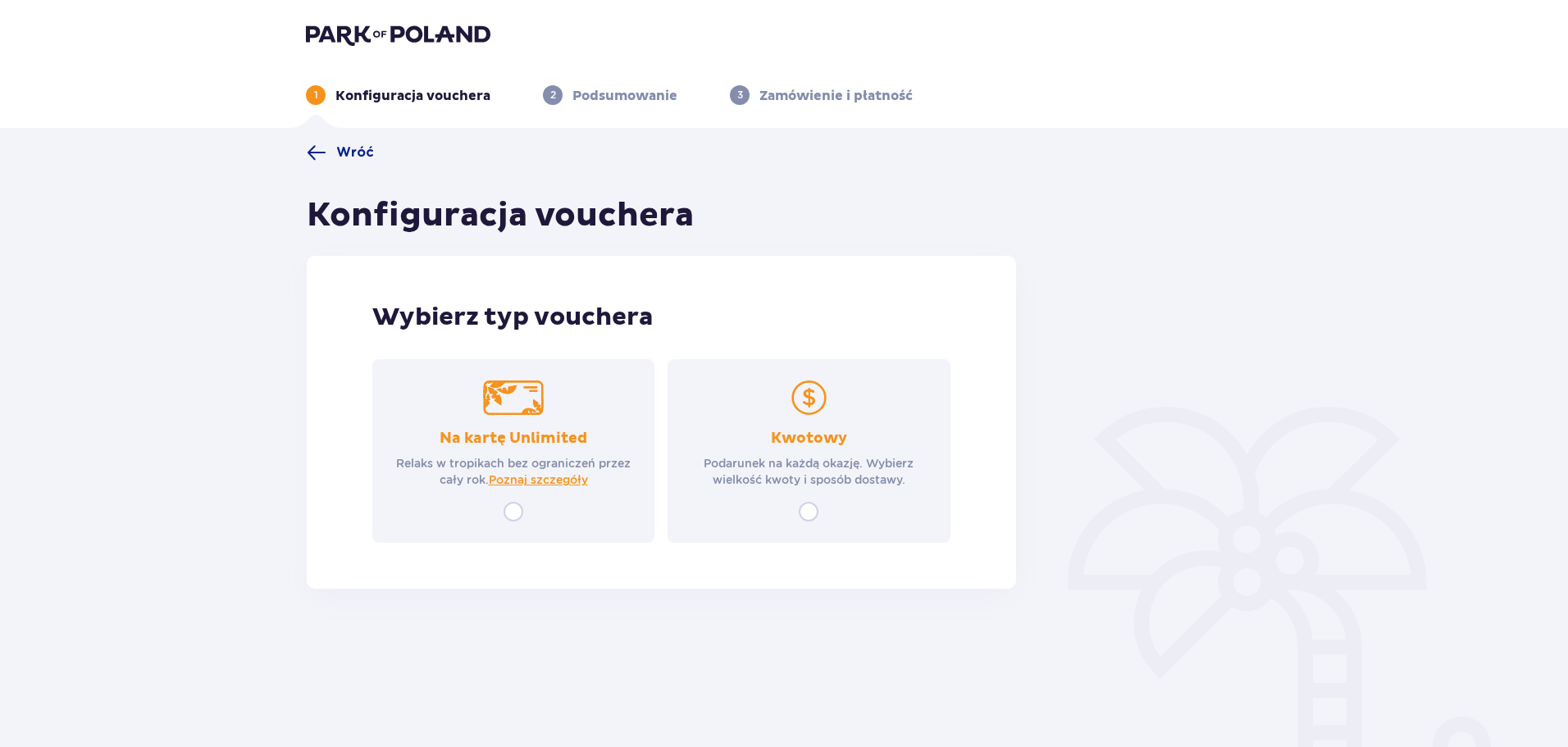
drag, startPoint x: 812, startPoint y: 511, endPoint x: 934, endPoint y: 535, distance: 124.3
click at [812, 511] on input "radio" at bounding box center [808, 511] width 19 height 19
radio input "true"
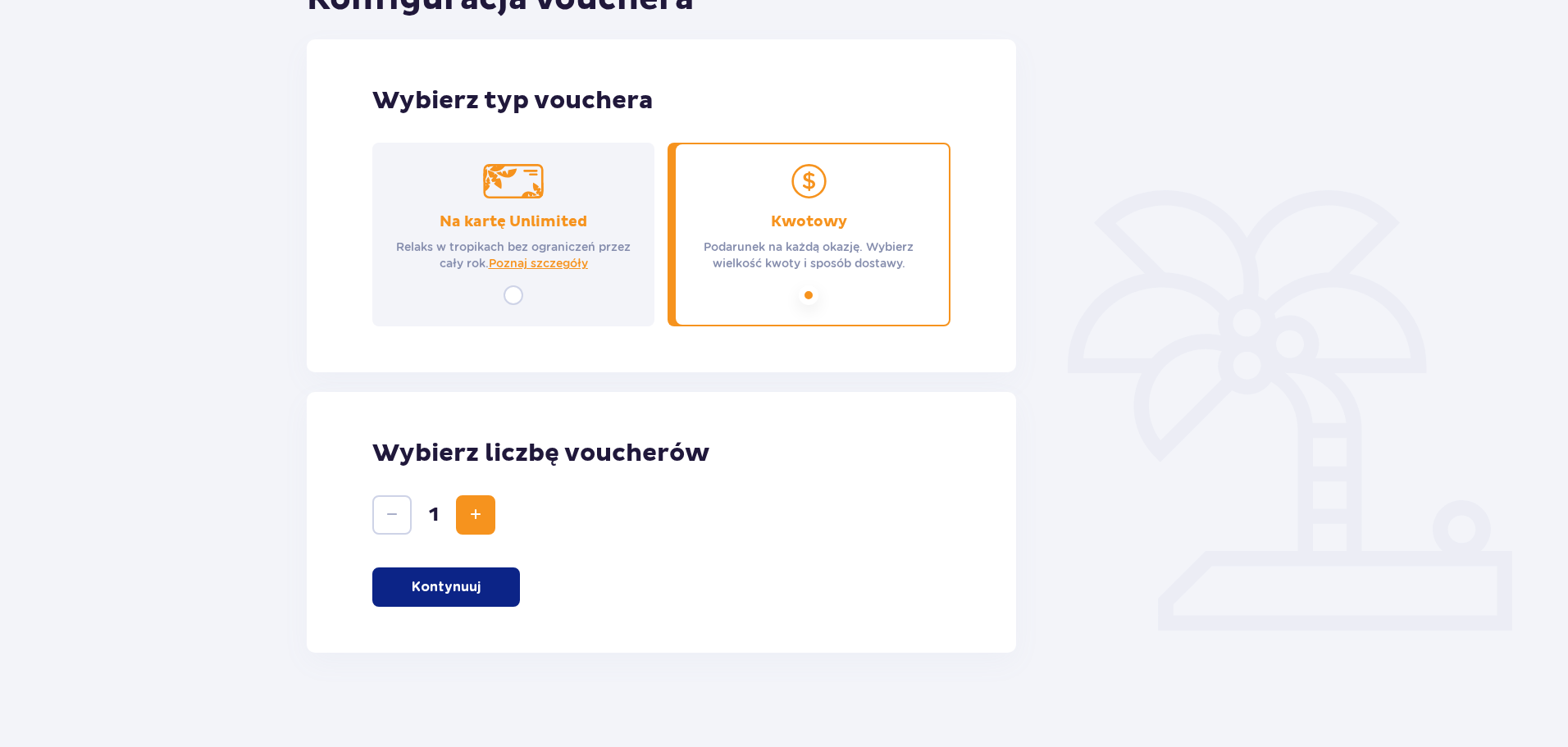
scroll to position [221, 0]
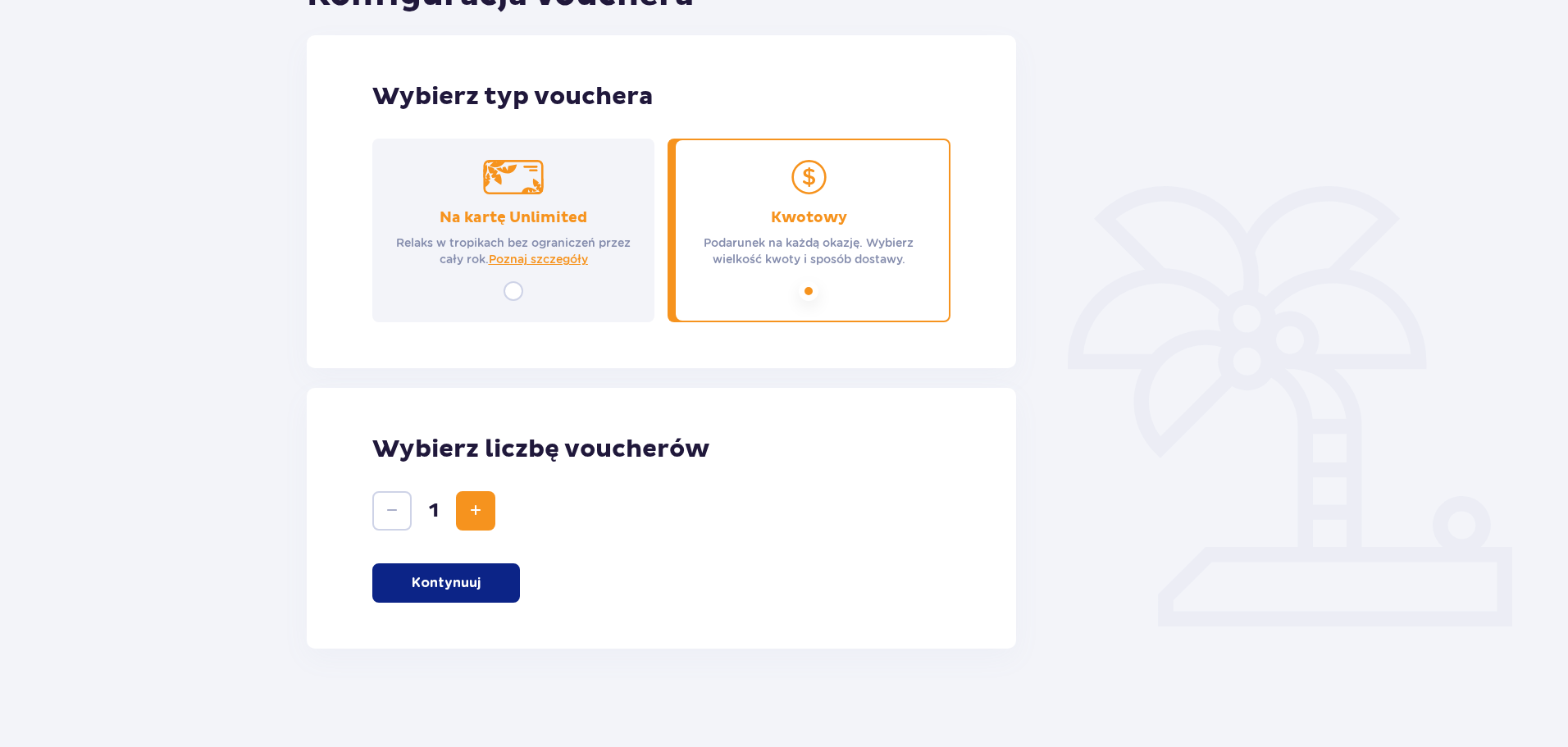
click at [479, 575] on p "Kontynuuj" at bounding box center [446, 583] width 69 height 18
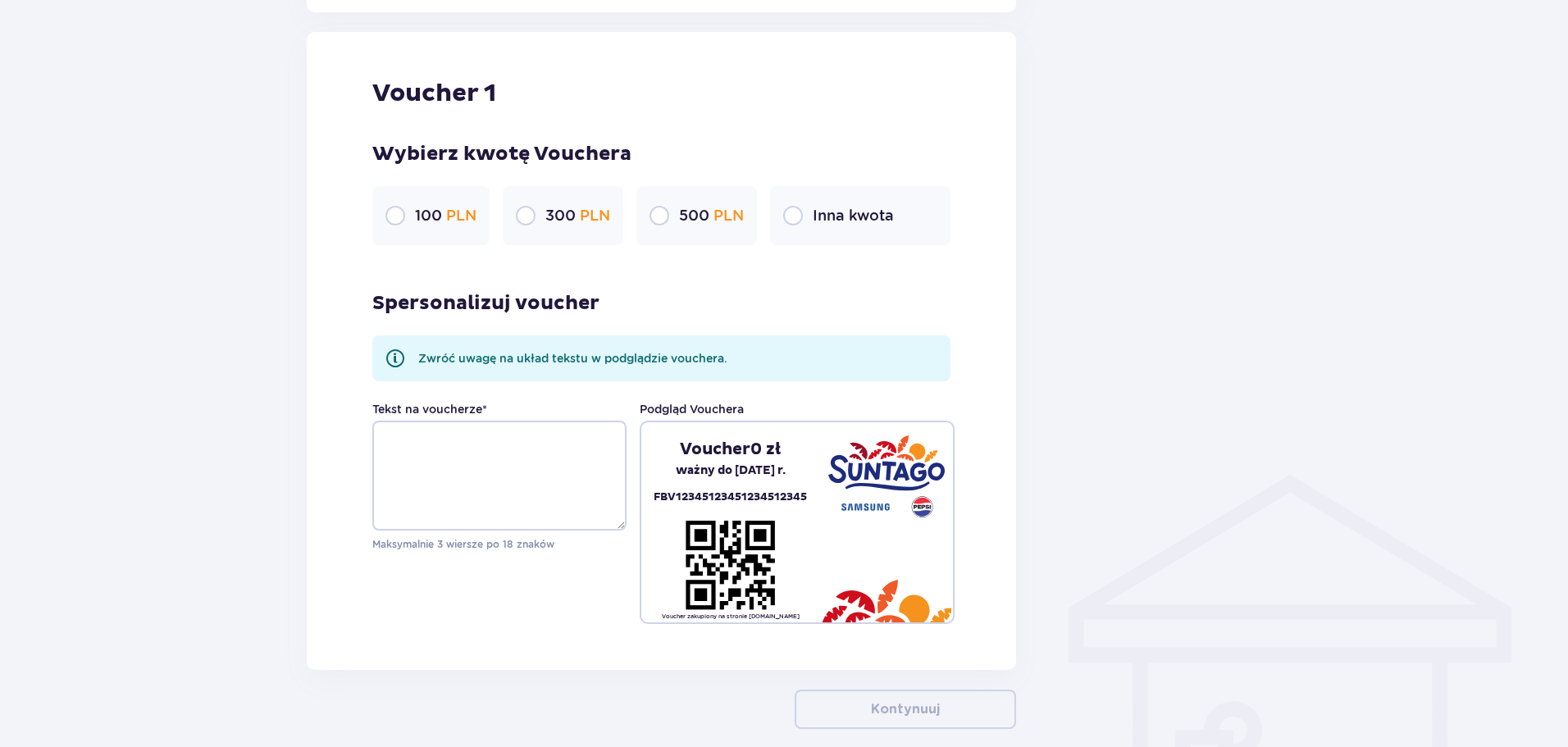
scroll to position [869, 0]
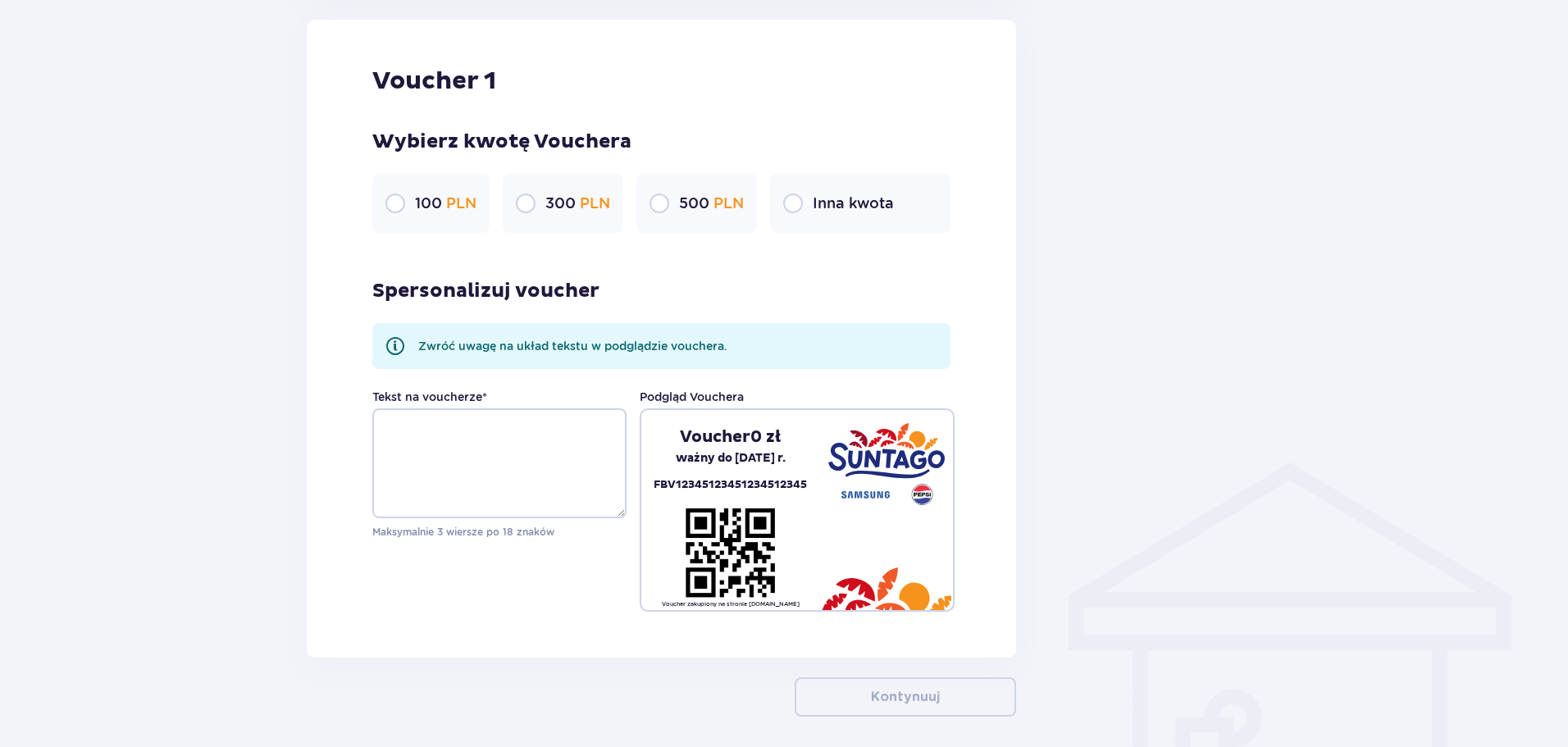
click at [525, 201] on input "radio" at bounding box center [525, 203] width 19 height 19
radio input "true"
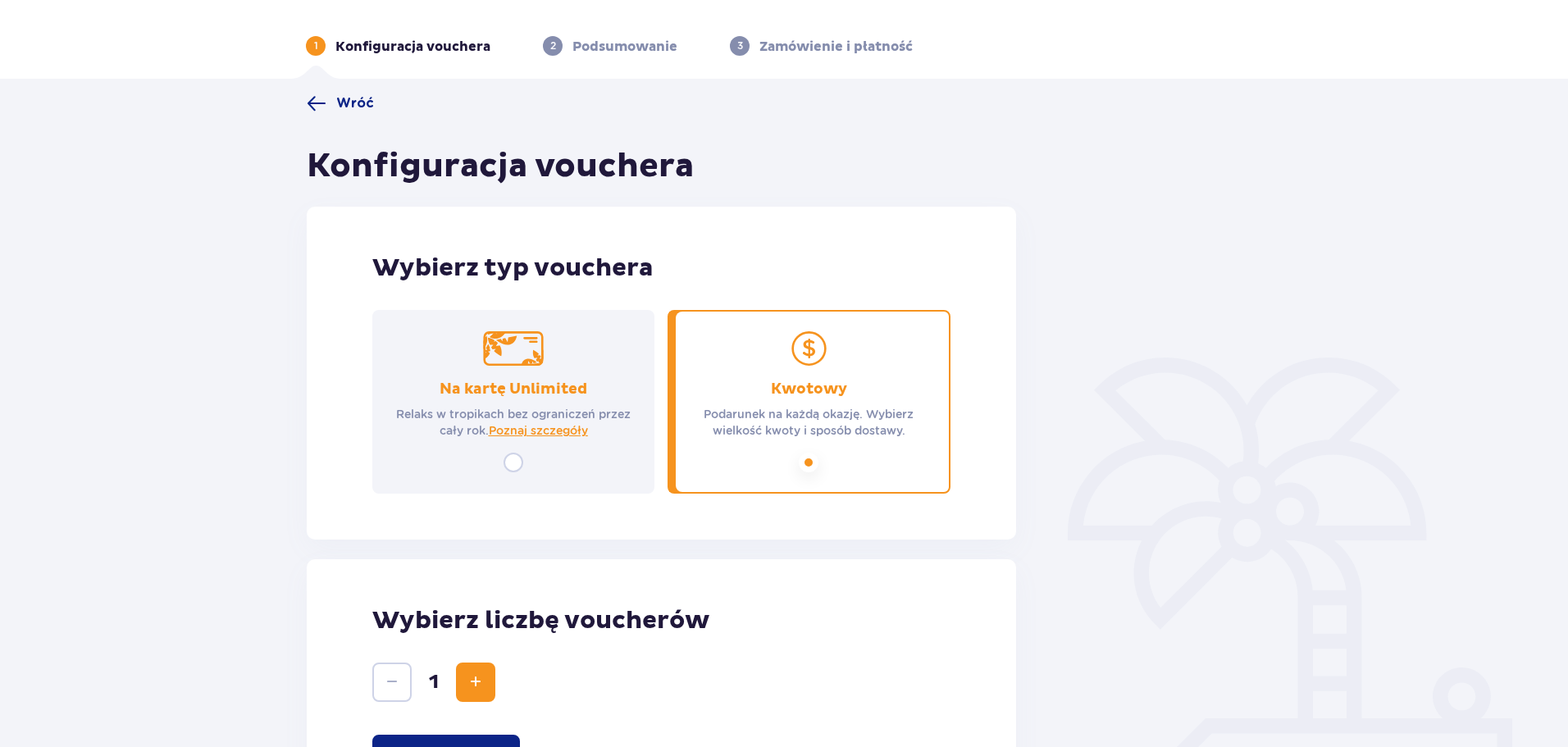
scroll to position [0, 0]
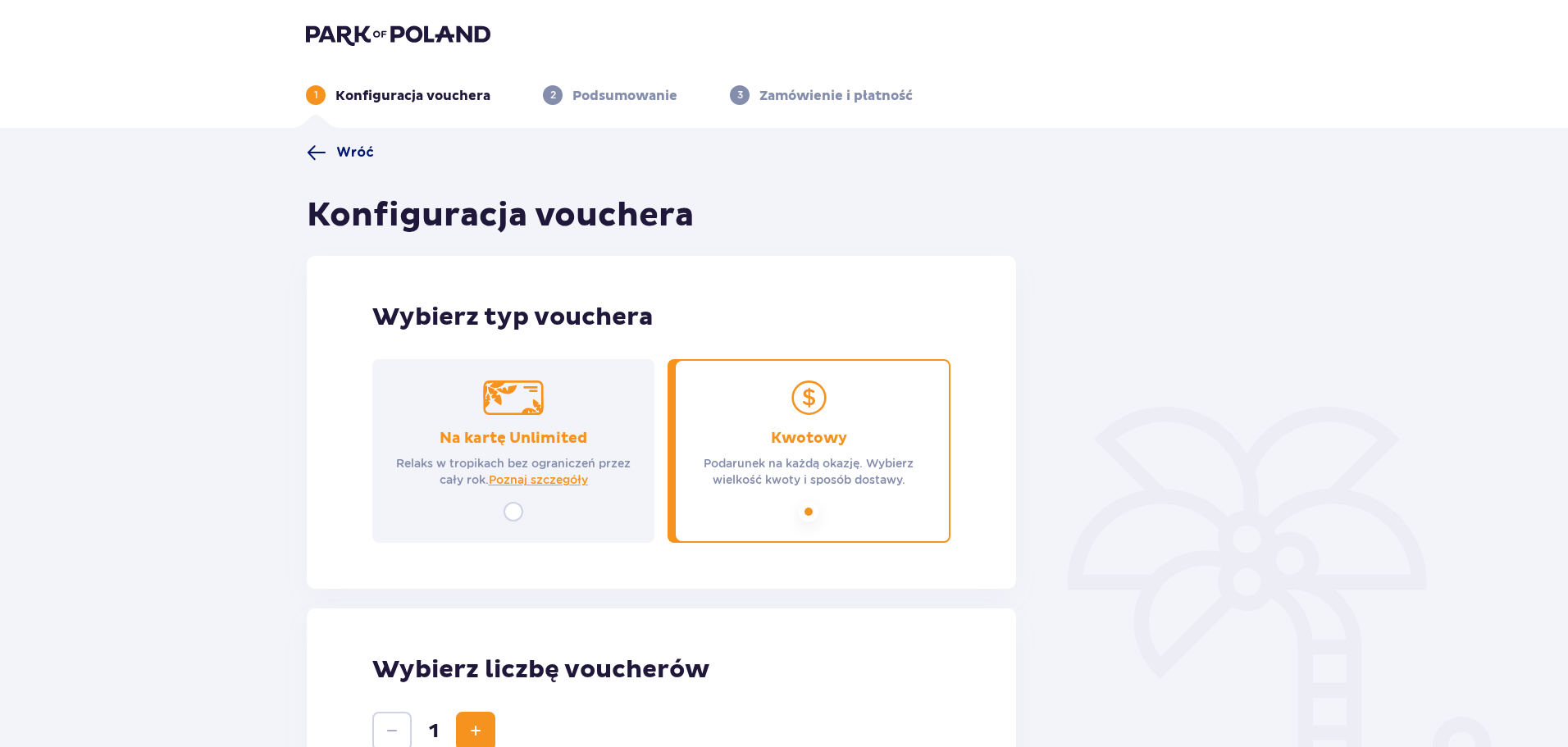
click at [320, 153] on span at bounding box center [316, 152] width 19 height 19
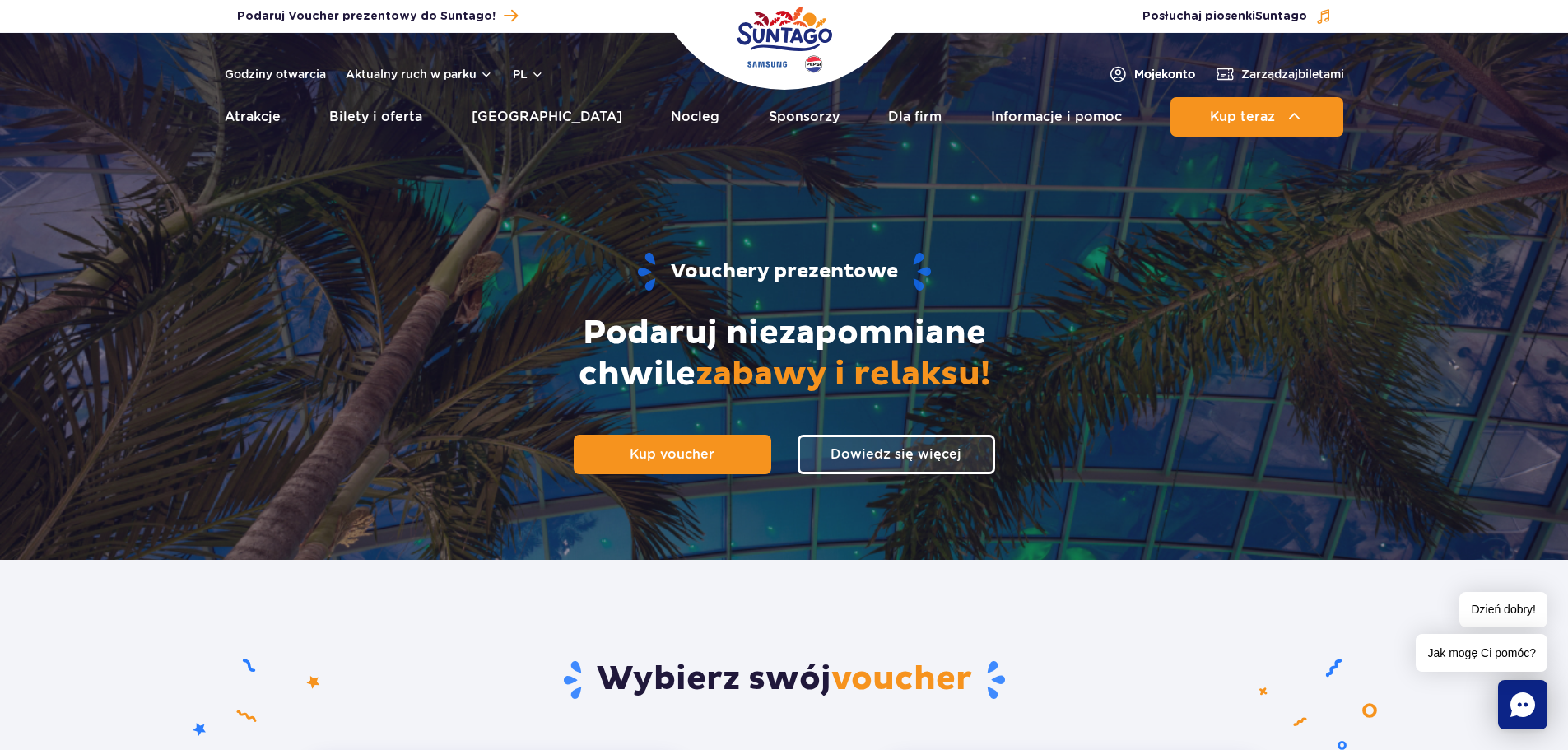
click at [1156, 70] on span "Moje konto" at bounding box center [1165, 74] width 61 height 17
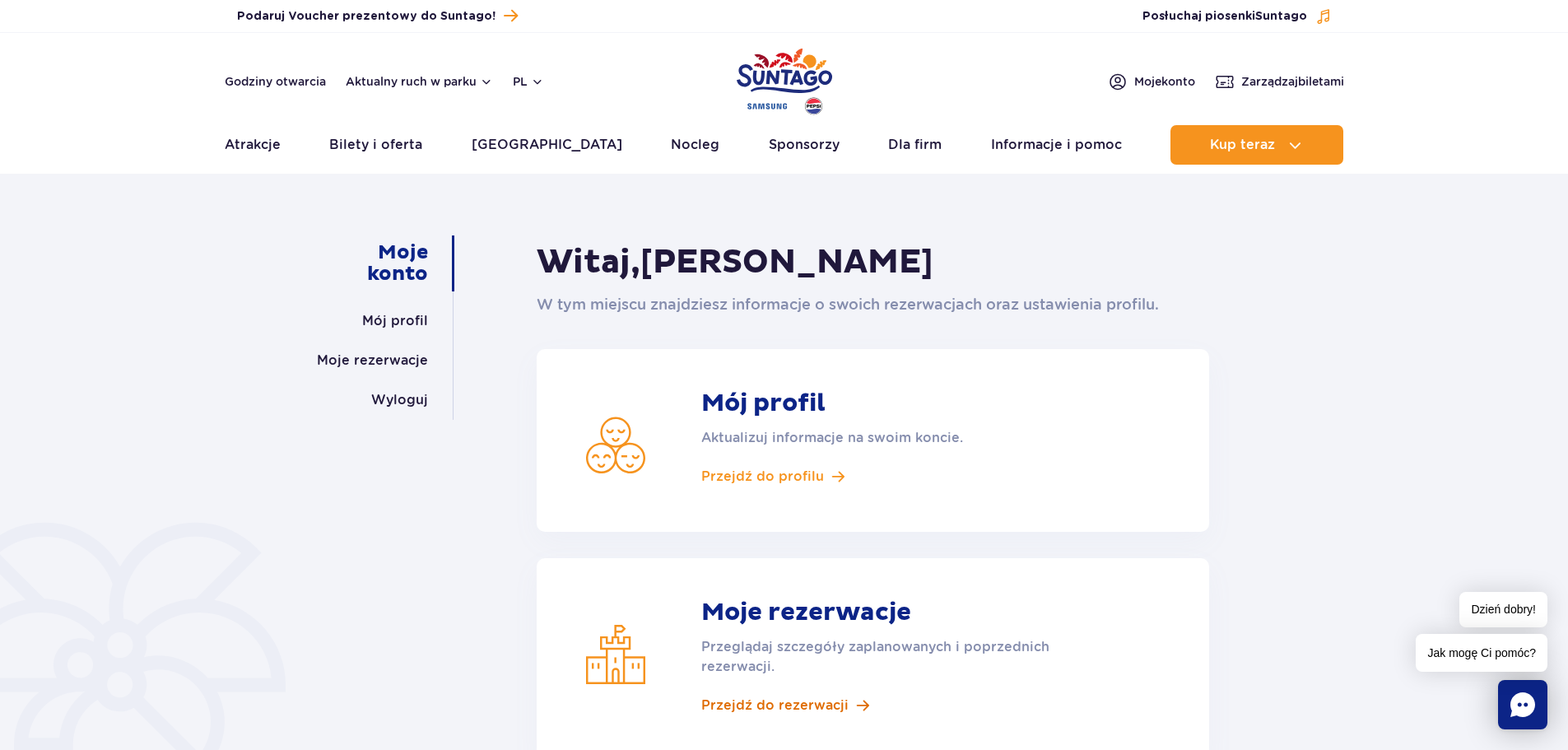
click at [753, 710] on span "Przejdź do rezerwacji" at bounding box center [775, 706] width 148 height 18
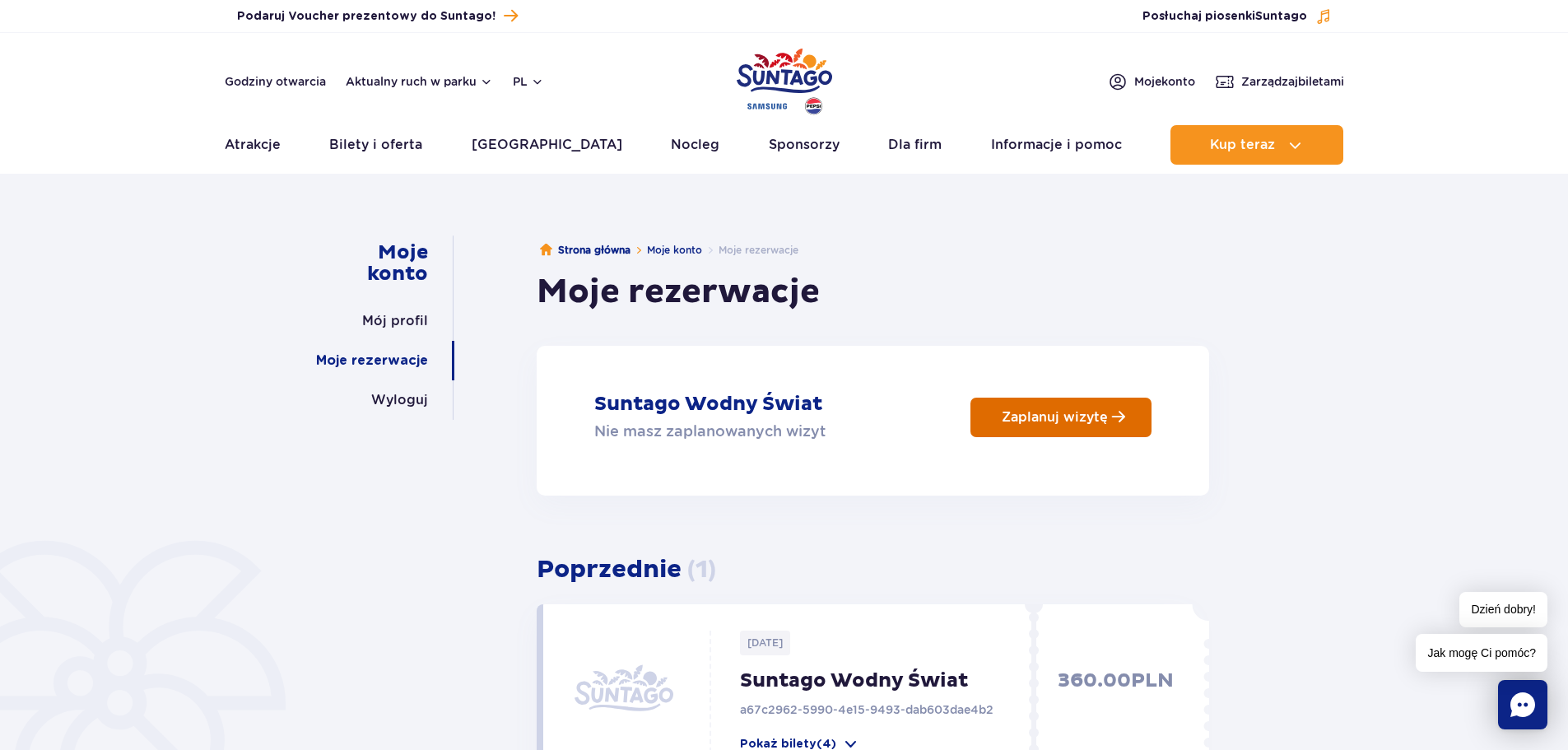
click at [1040, 423] on p "Zaplanuj wizytę" at bounding box center [1055, 416] width 106 height 16
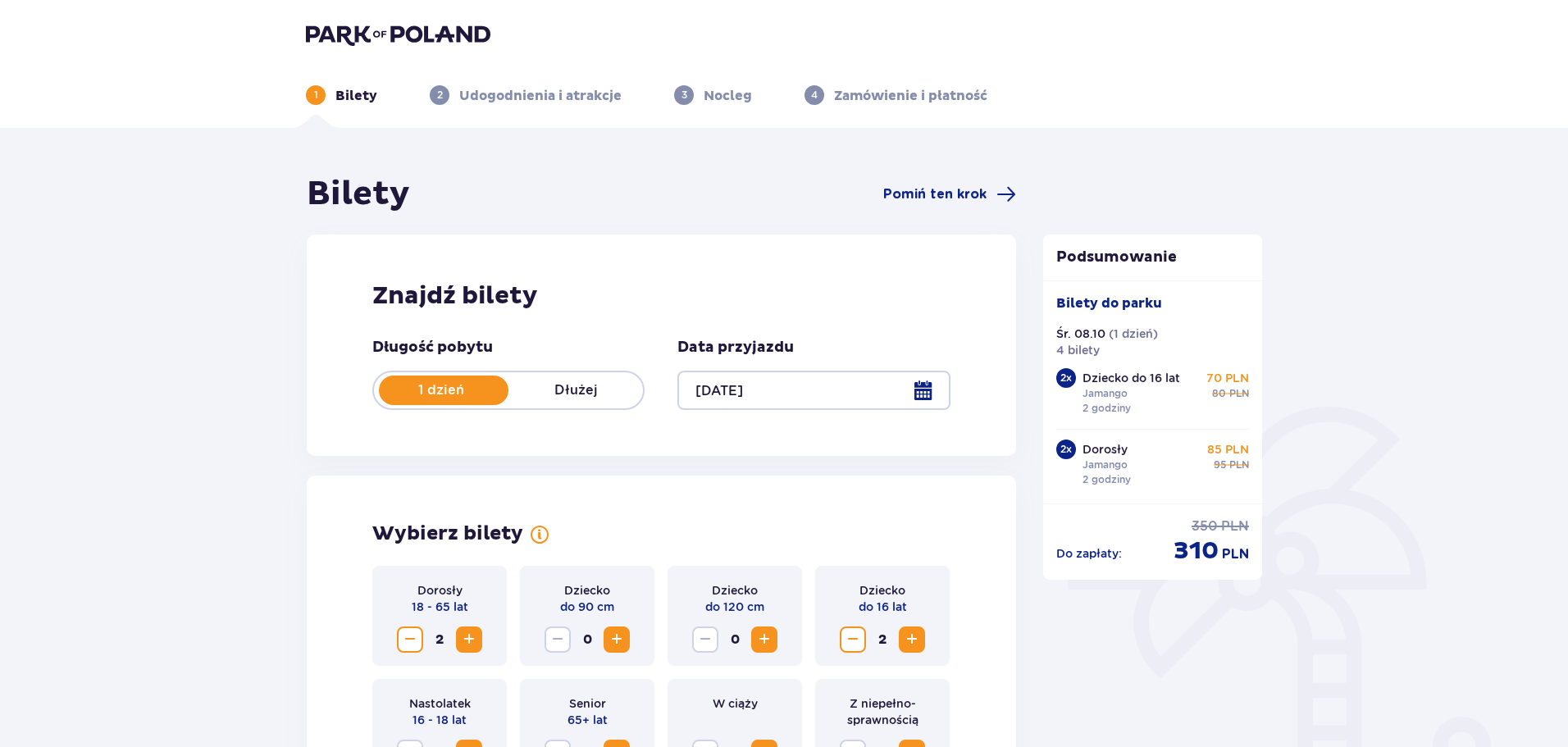
click at [926, 388] on div at bounding box center [813, 390] width 272 height 40
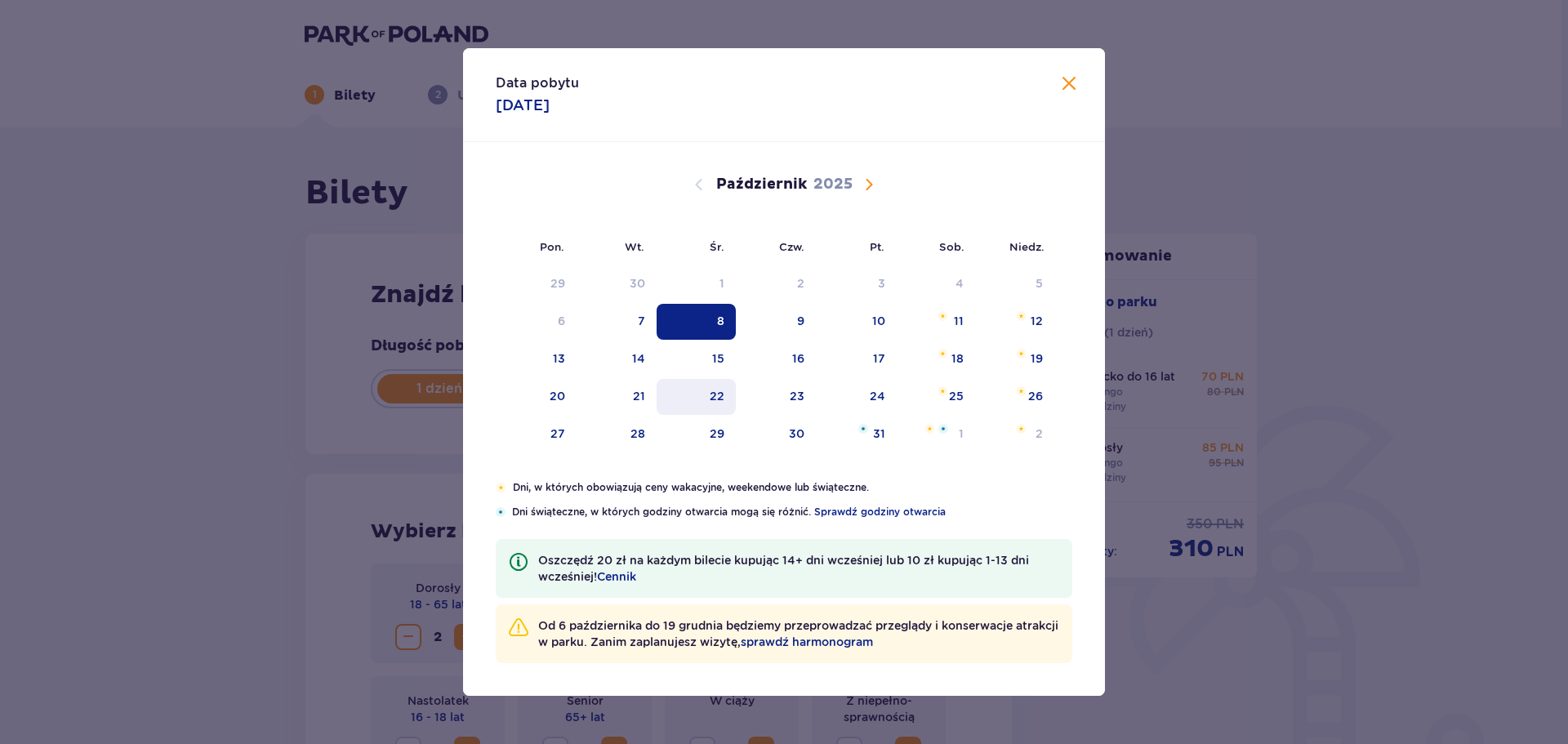
click at [715, 396] on div "22" at bounding box center [717, 396] width 15 height 16
type input "[DATE]"
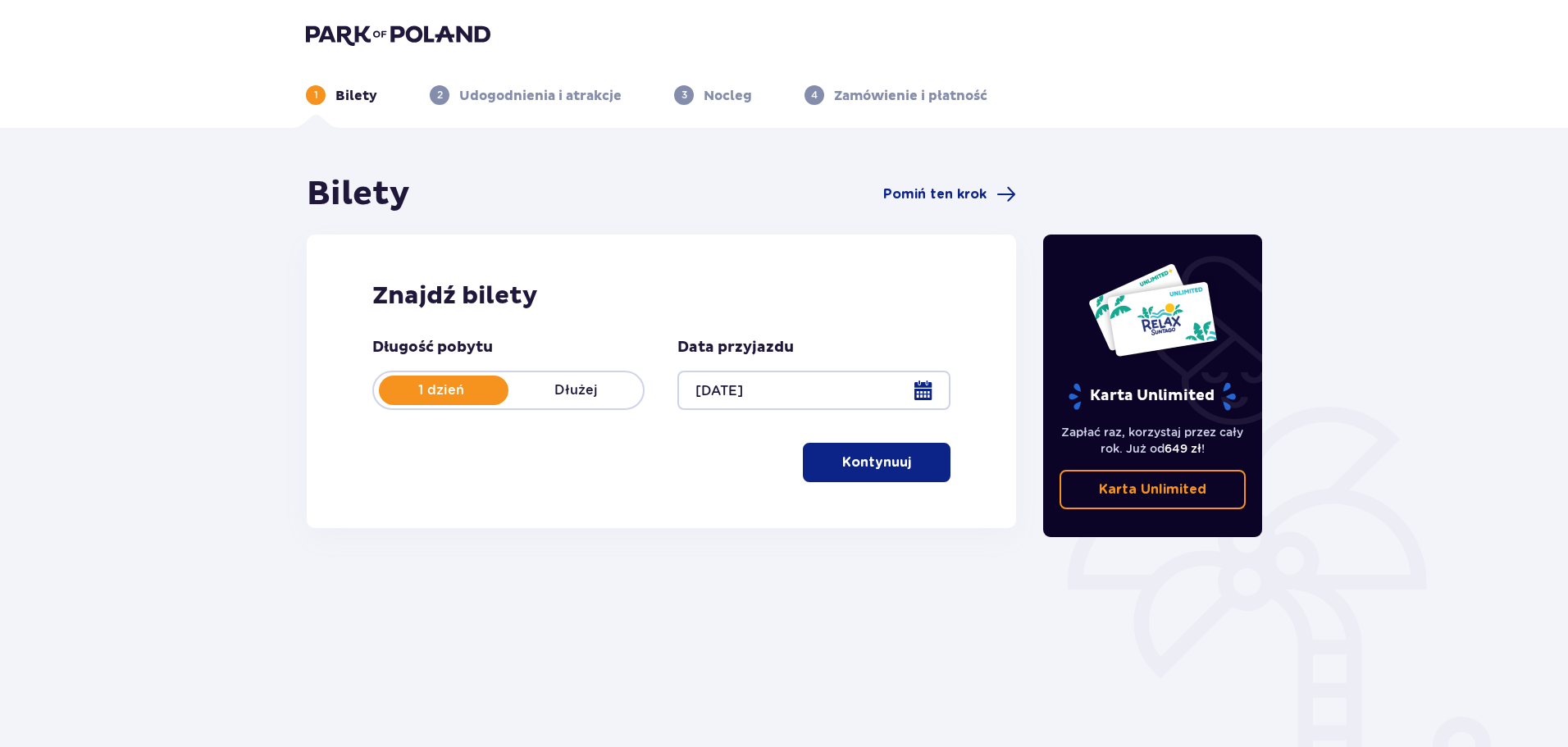
click at [915, 467] on span "button" at bounding box center [914, 461] width 19 height 19
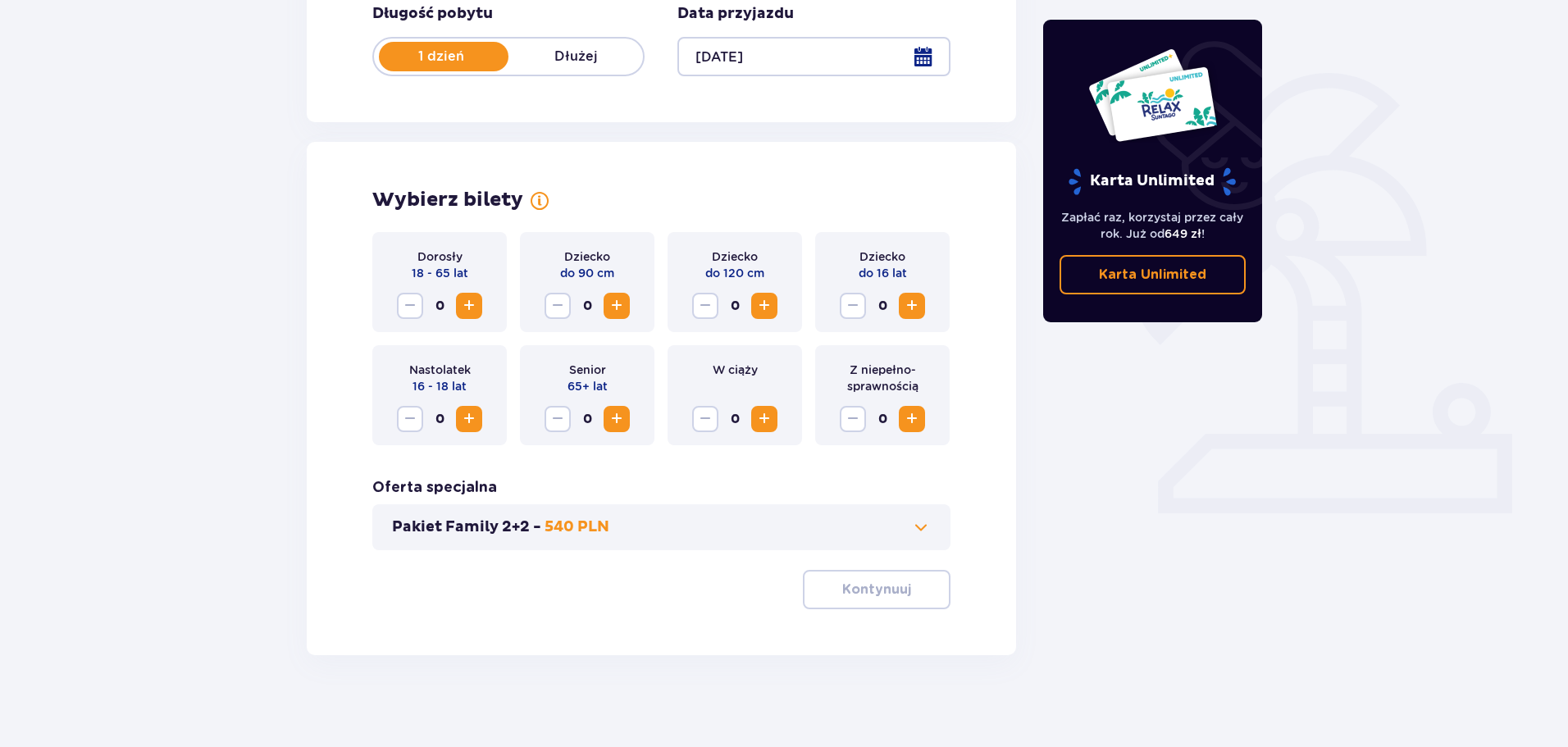
scroll to position [340, 0]
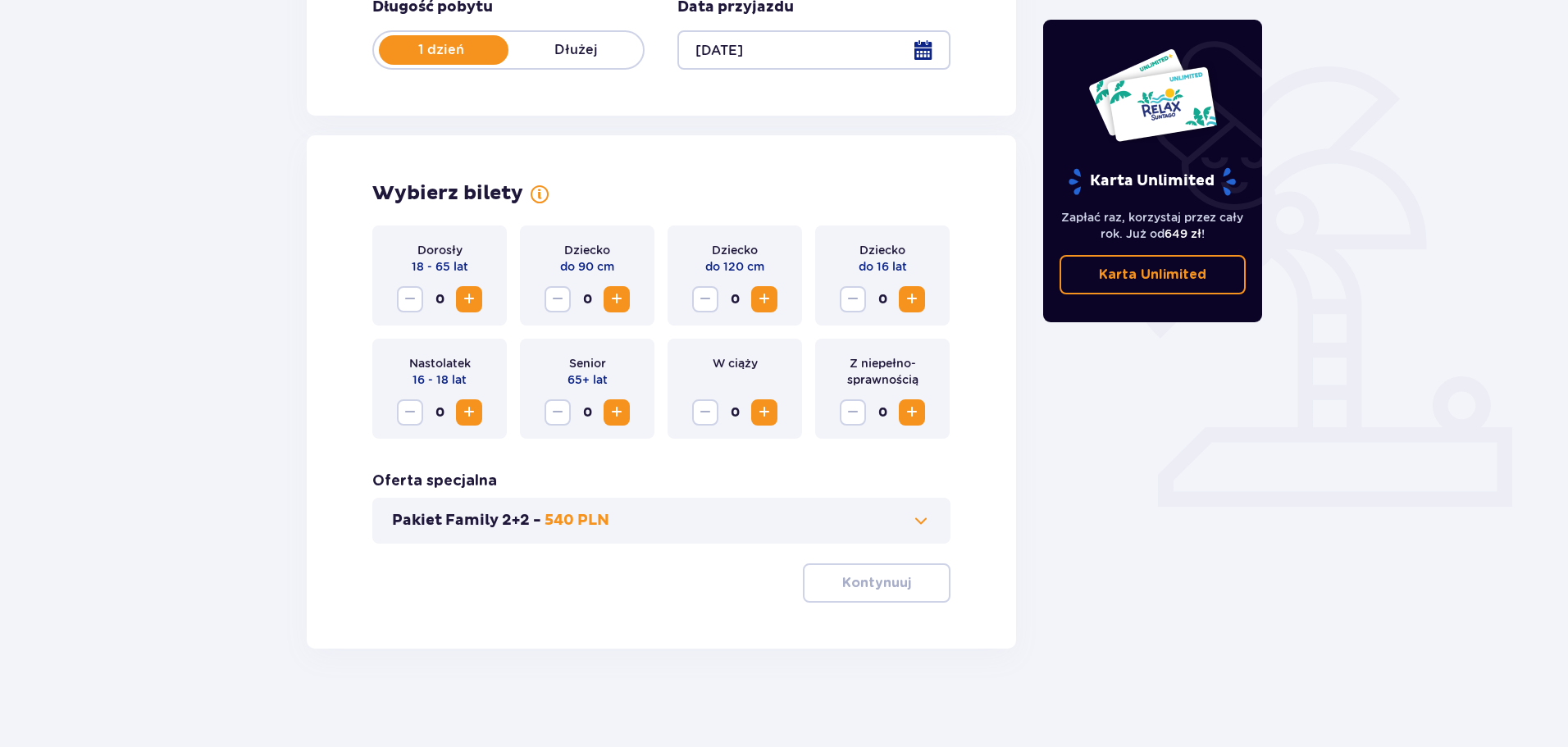
click at [490, 278] on div "Dorosły 18 - 65 lat 0" at bounding box center [439, 275] width 134 height 100
click at [472, 299] on span "Zwiększ" at bounding box center [469, 299] width 19 height 19
click at [915, 300] on span "Zwiększ" at bounding box center [911, 299] width 19 height 19
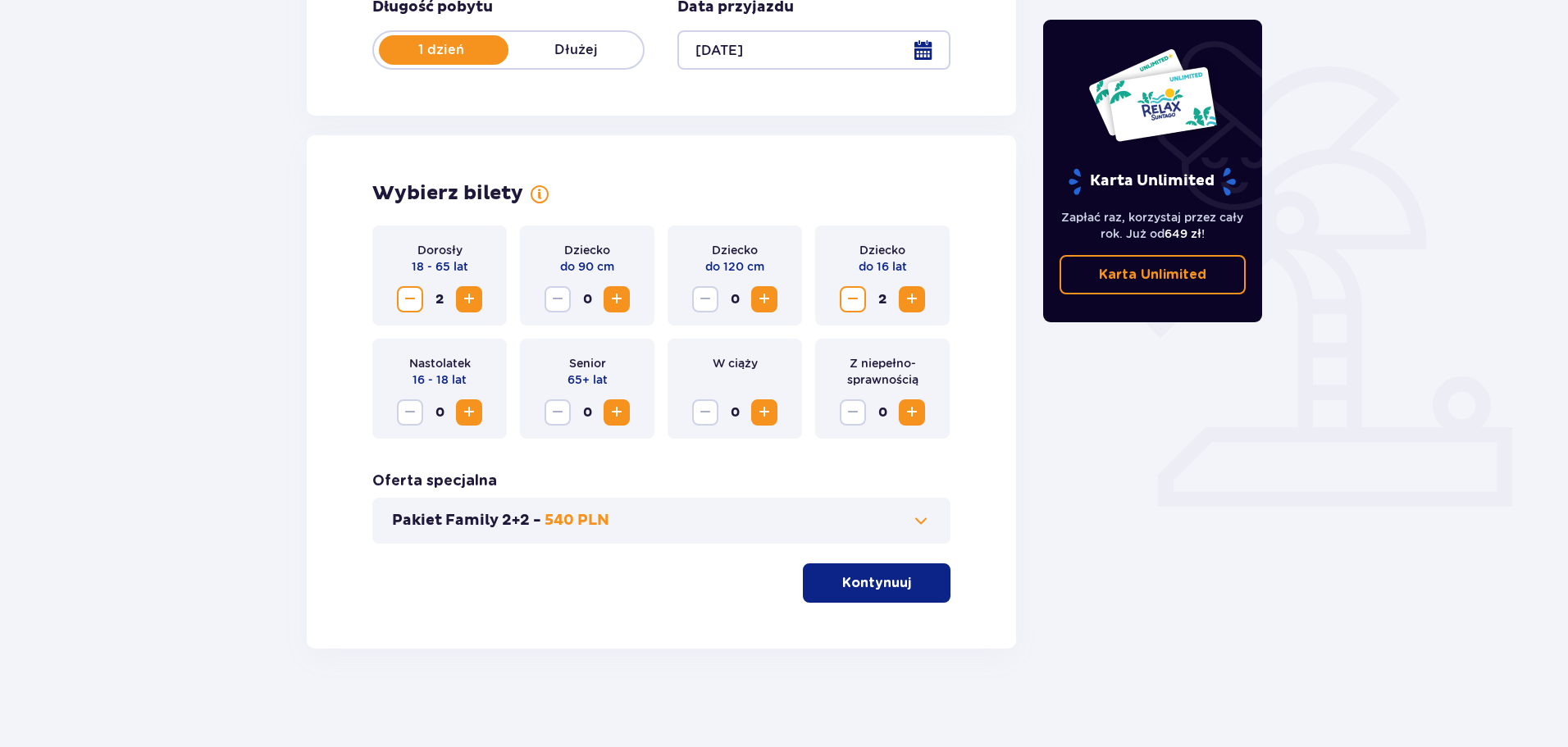
click at [888, 589] on p "Kontynuuj" at bounding box center [876, 583] width 69 height 18
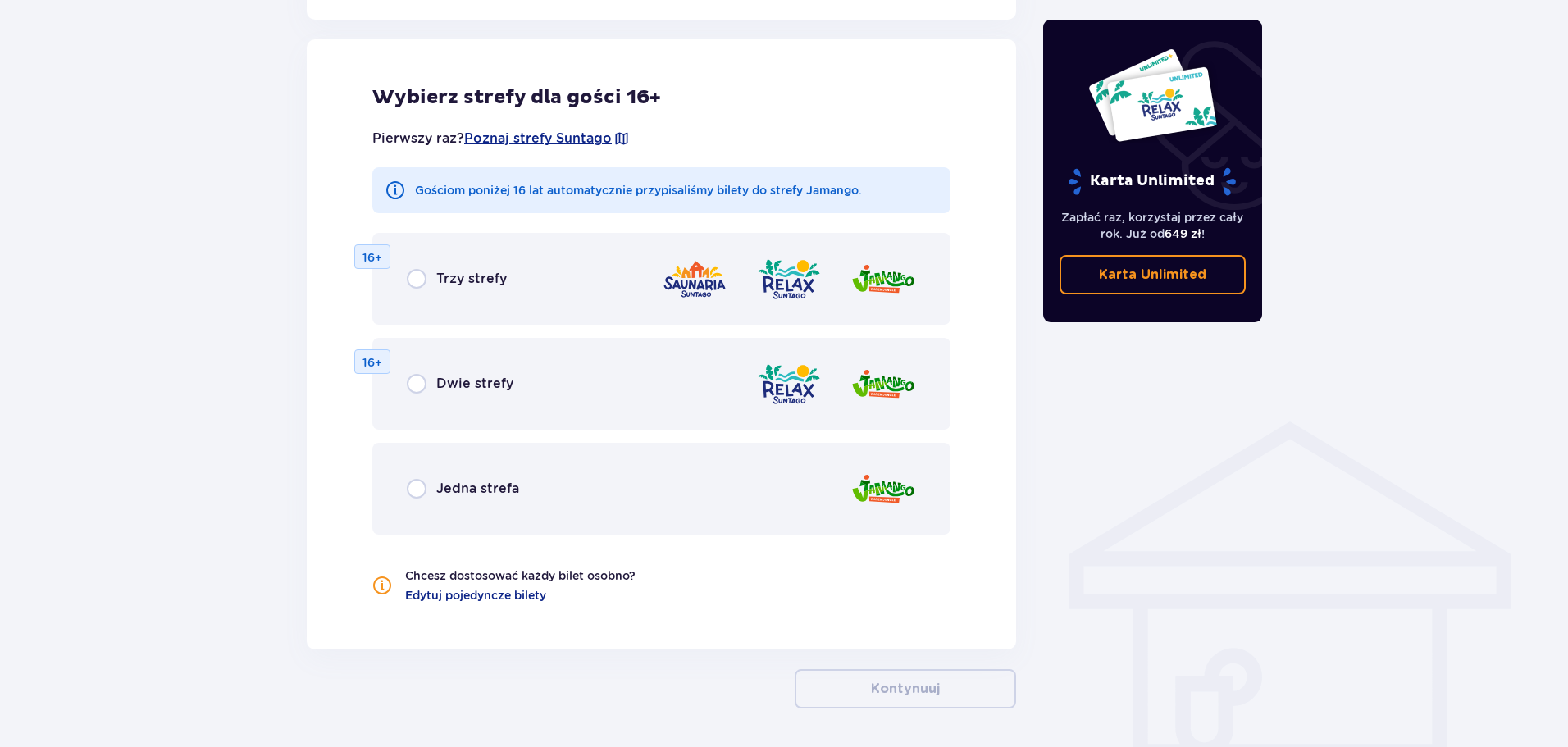
click at [450, 497] on span "Jedna strefa" at bounding box center [478, 489] width 83 height 18
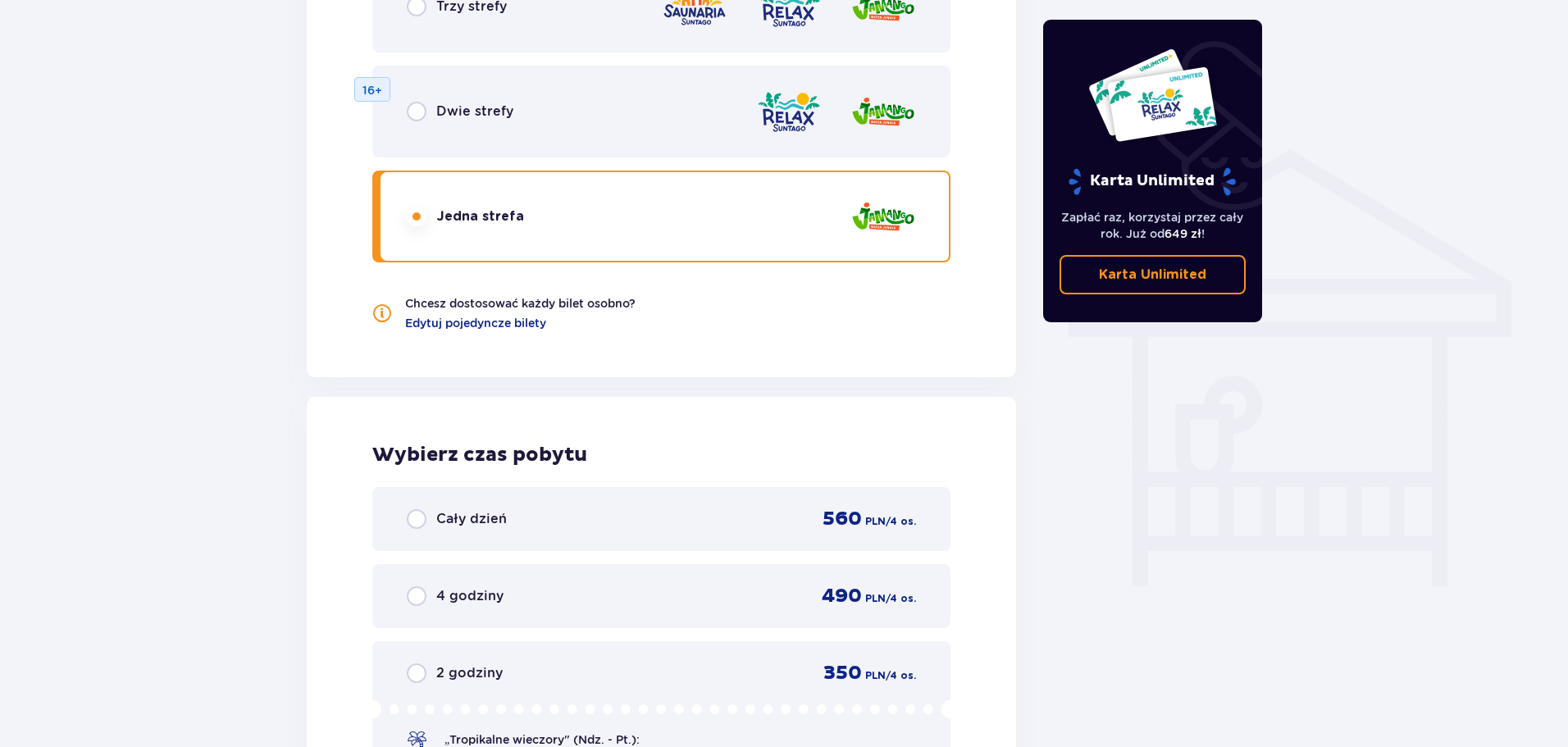
scroll to position [1422, 0]
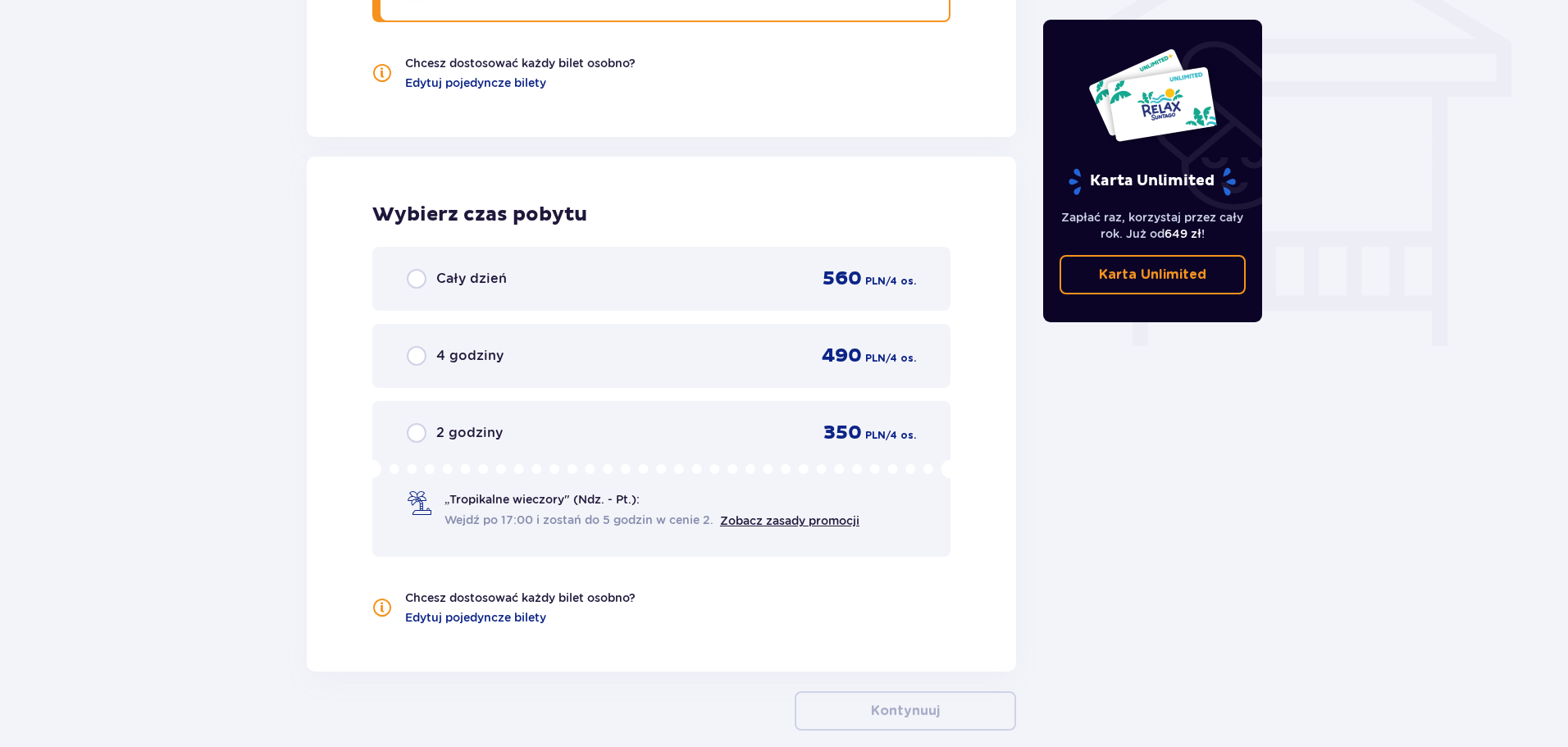
click at [477, 430] on span "2 godziny" at bounding box center [470, 433] width 66 height 18
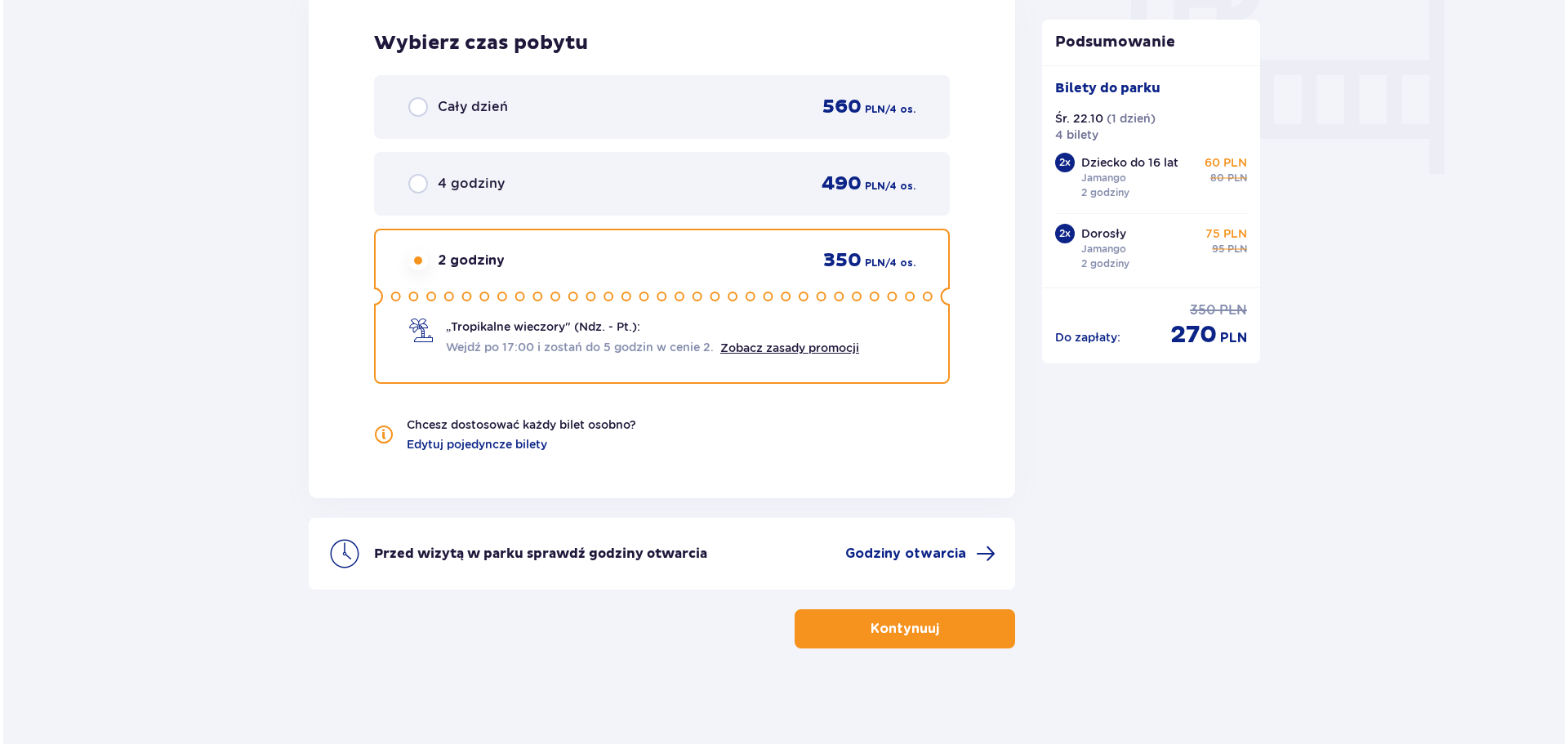
scroll to position [1590, 0]
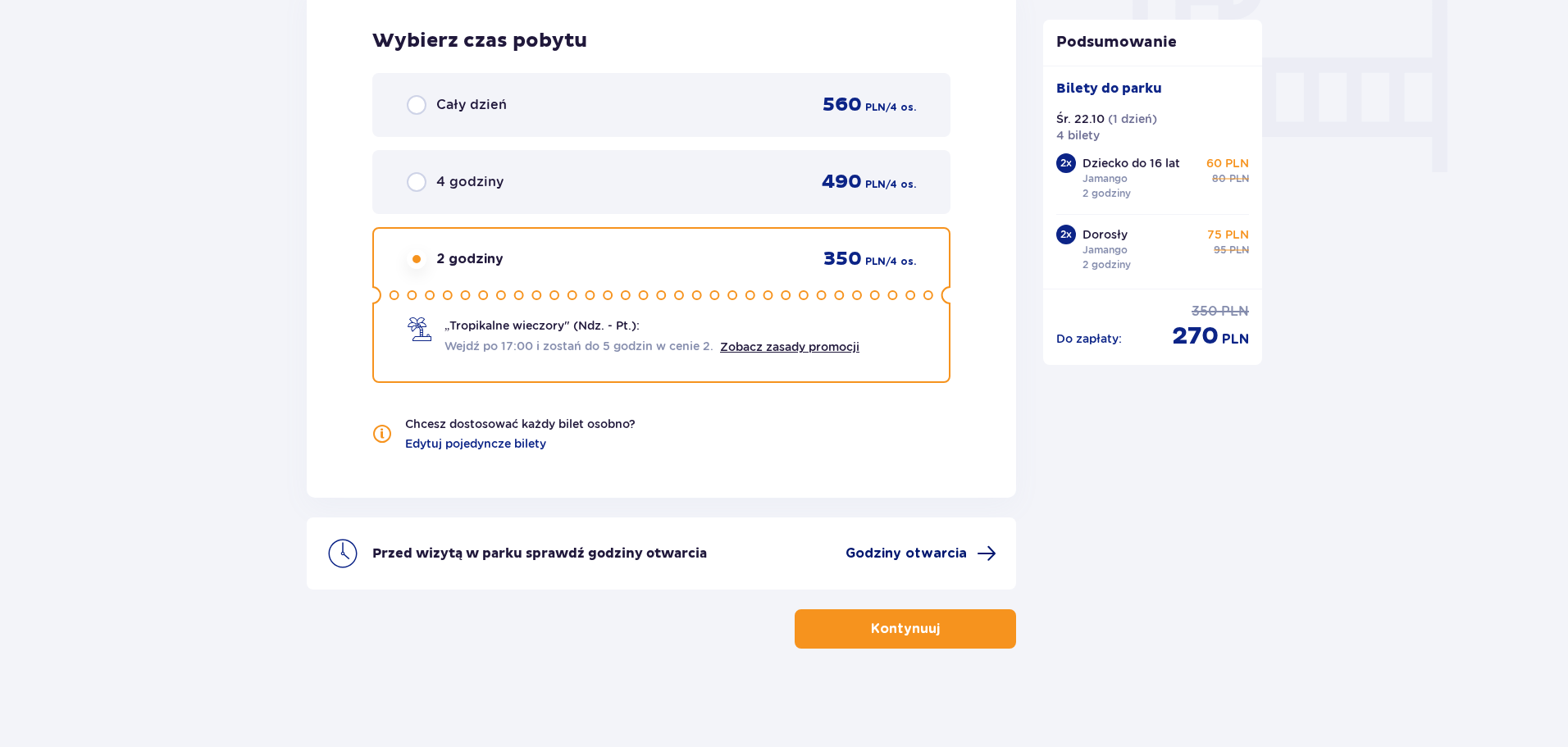
click at [949, 556] on span "Godziny otwarcia" at bounding box center [906, 553] width 121 height 18
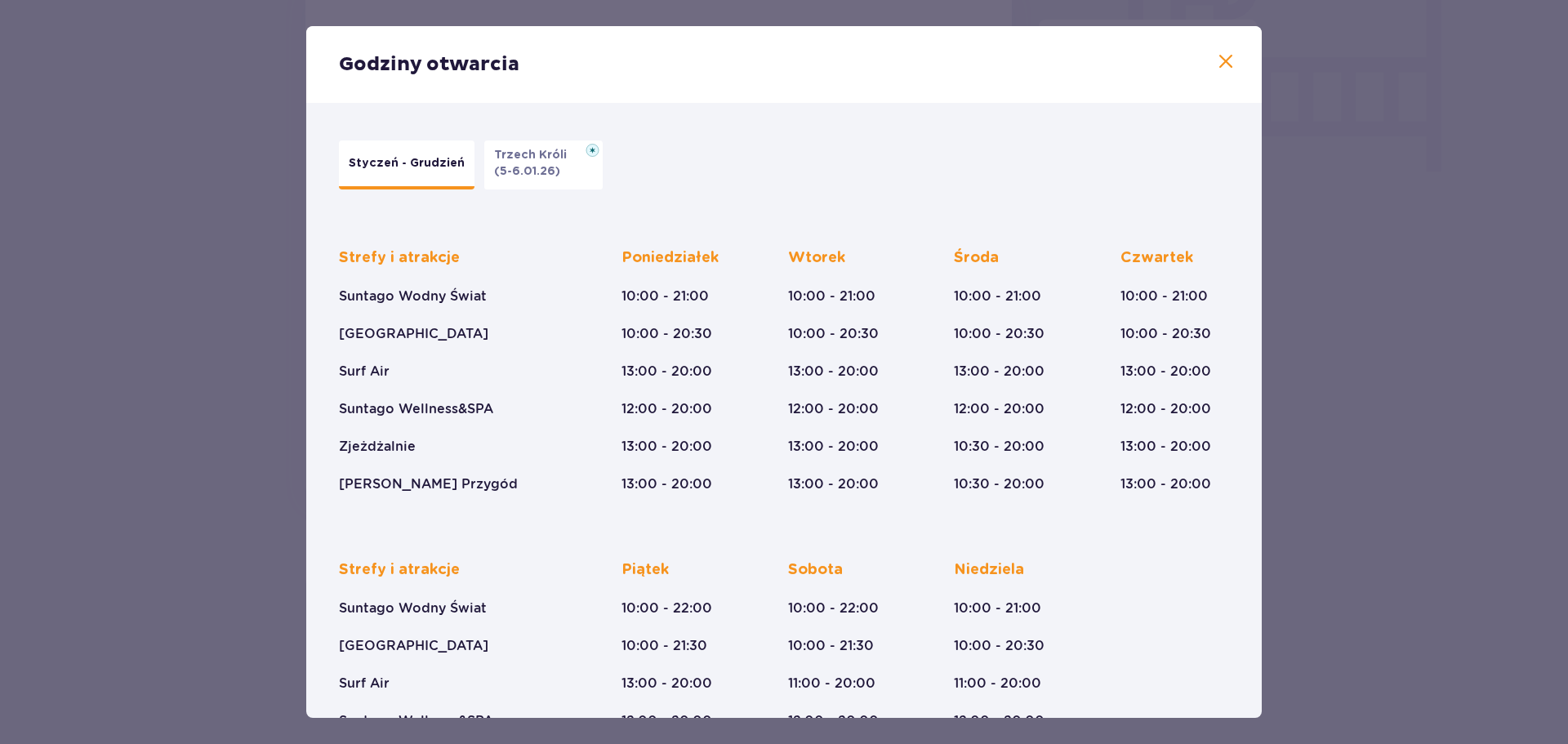
click at [517, 170] on p "(5-6.01.26)" at bounding box center [527, 171] width 66 height 16
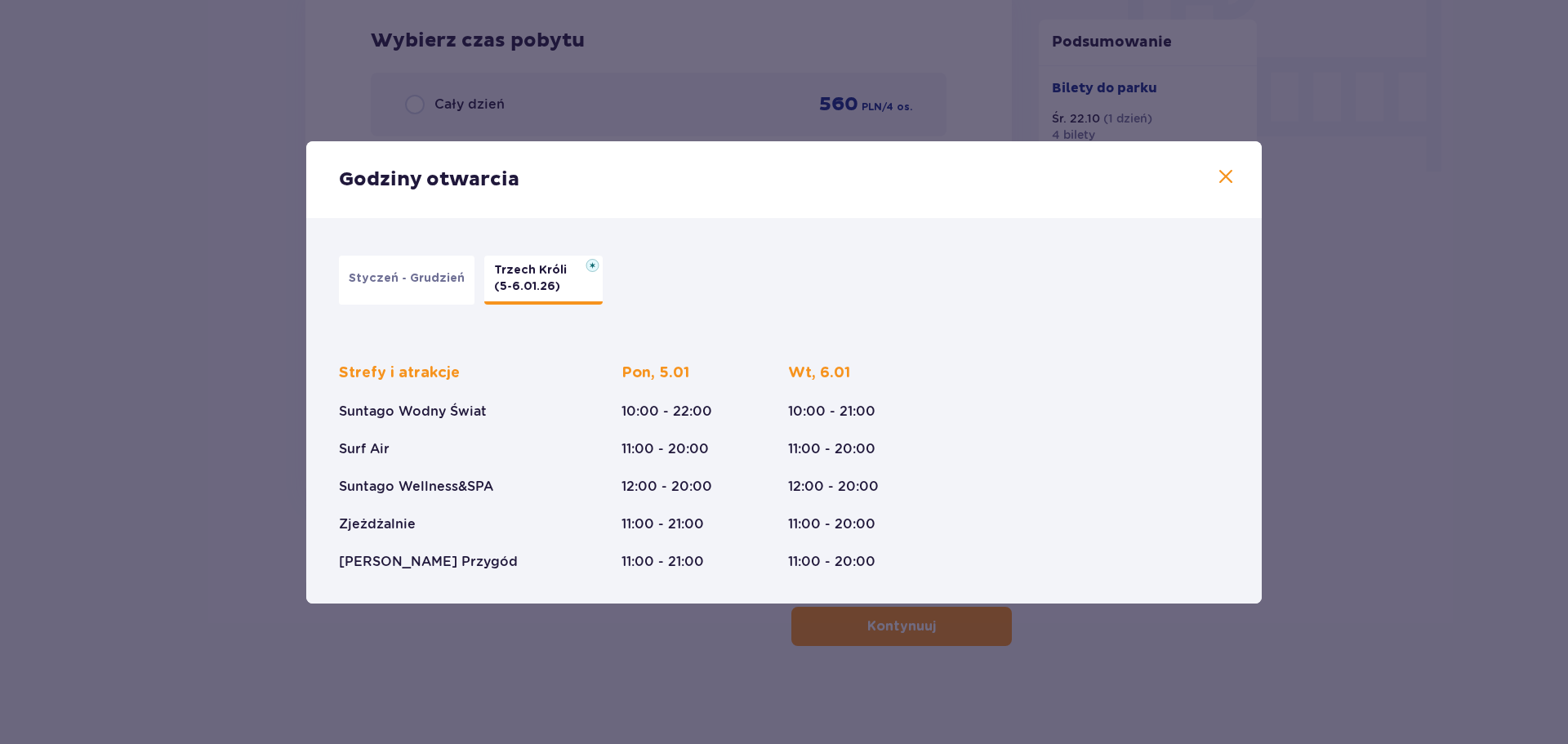
click at [372, 289] on button "Styczeń - Grudzień" at bounding box center [406, 280] width 135 height 49
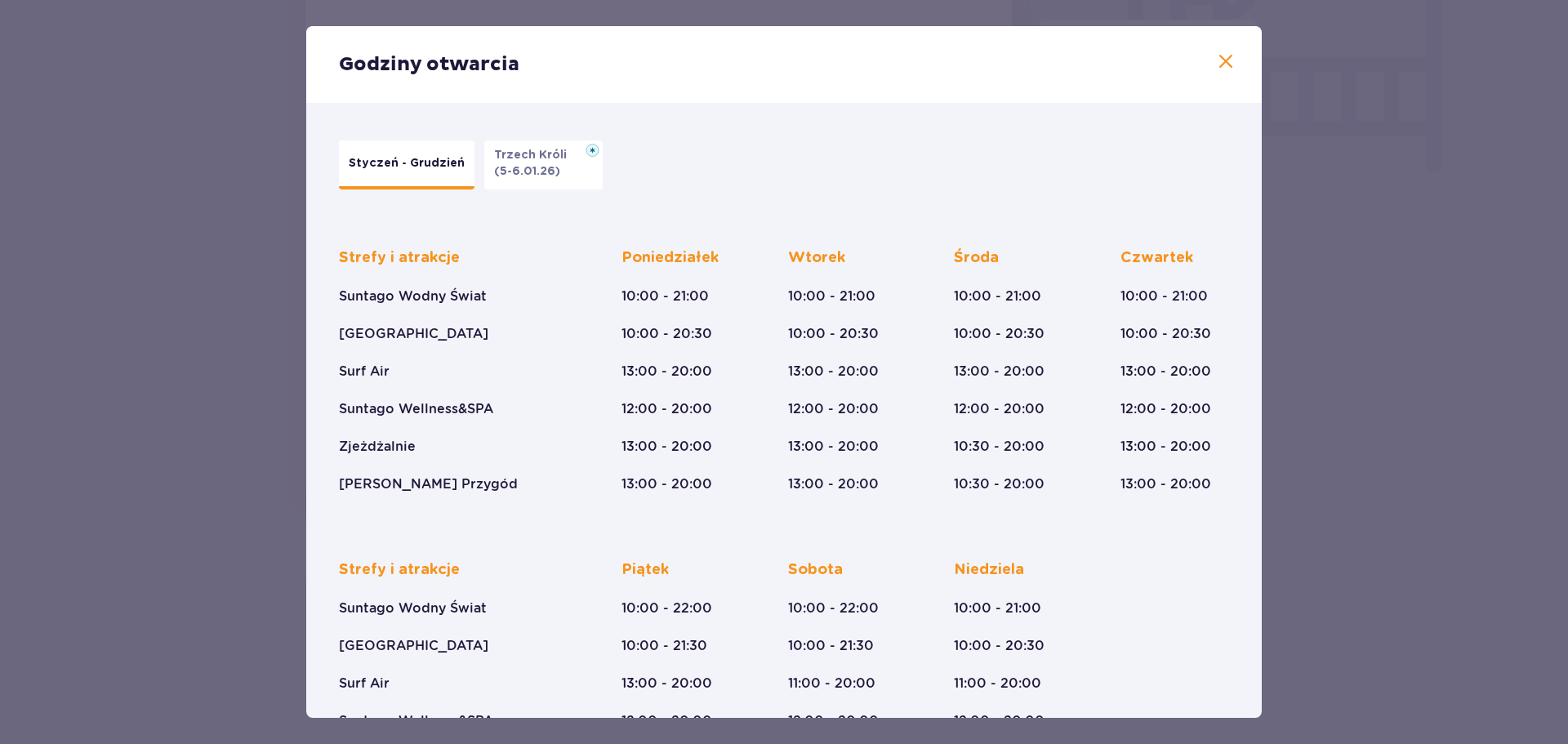
click at [1217, 61] on span at bounding box center [1225, 61] width 19 height 19
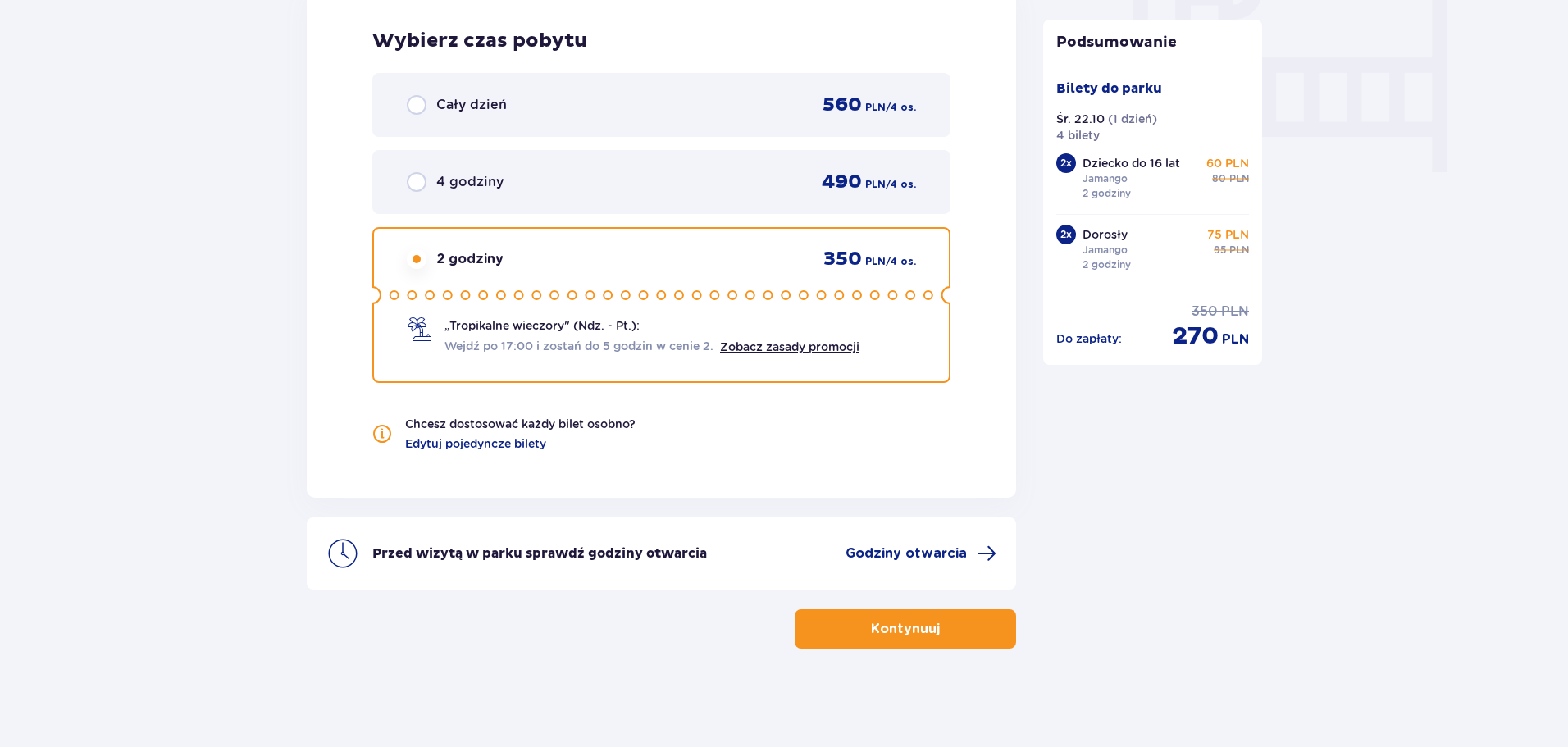
click at [870, 634] on p "Kontynuuj" at bounding box center [904, 628] width 69 height 18
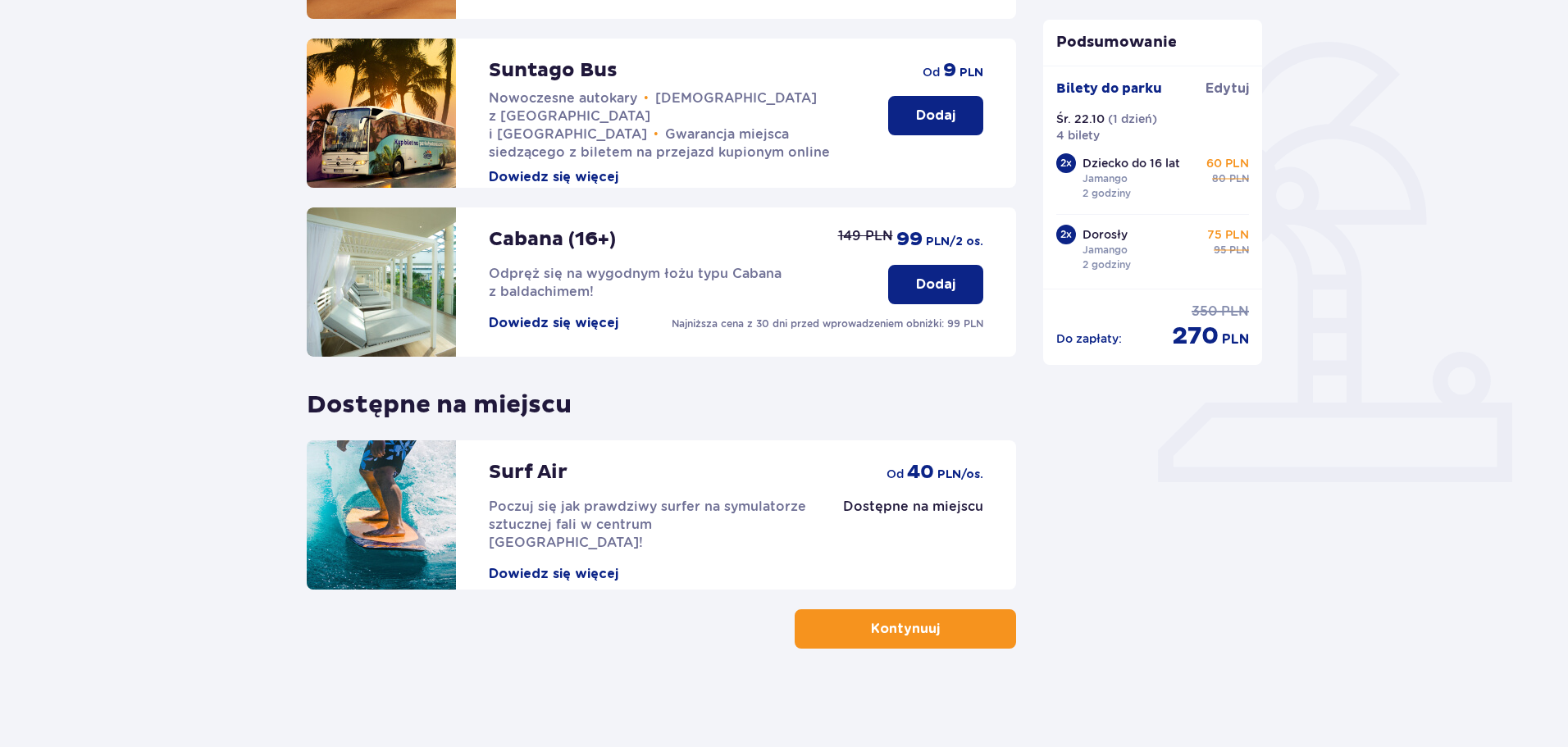
click at [969, 631] on button "Kontynuuj" at bounding box center [904, 628] width 222 height 40
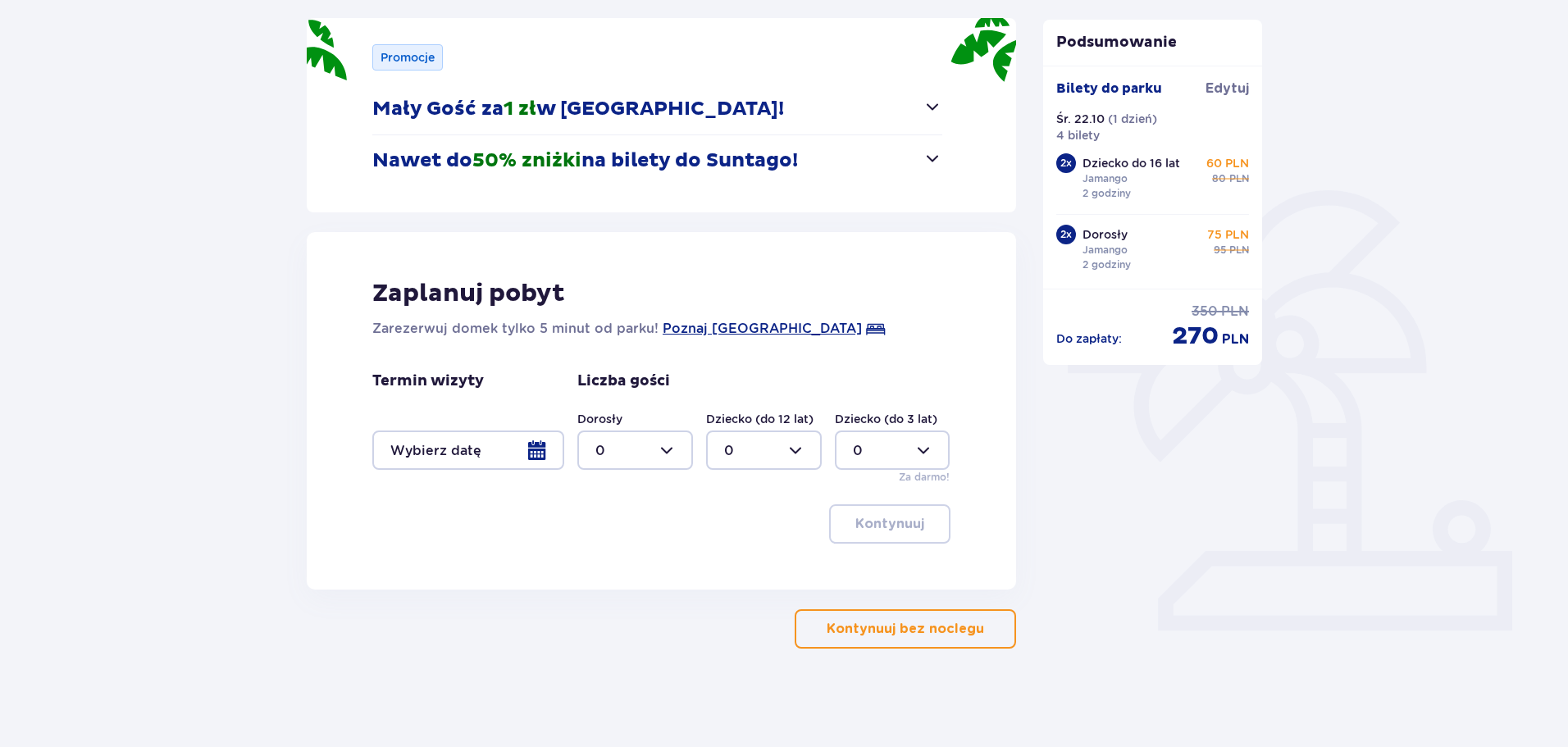
click at [876, 628] on p "Kontynuuj bez noclegu" at bounding box center [904, 628] width 157 height 18
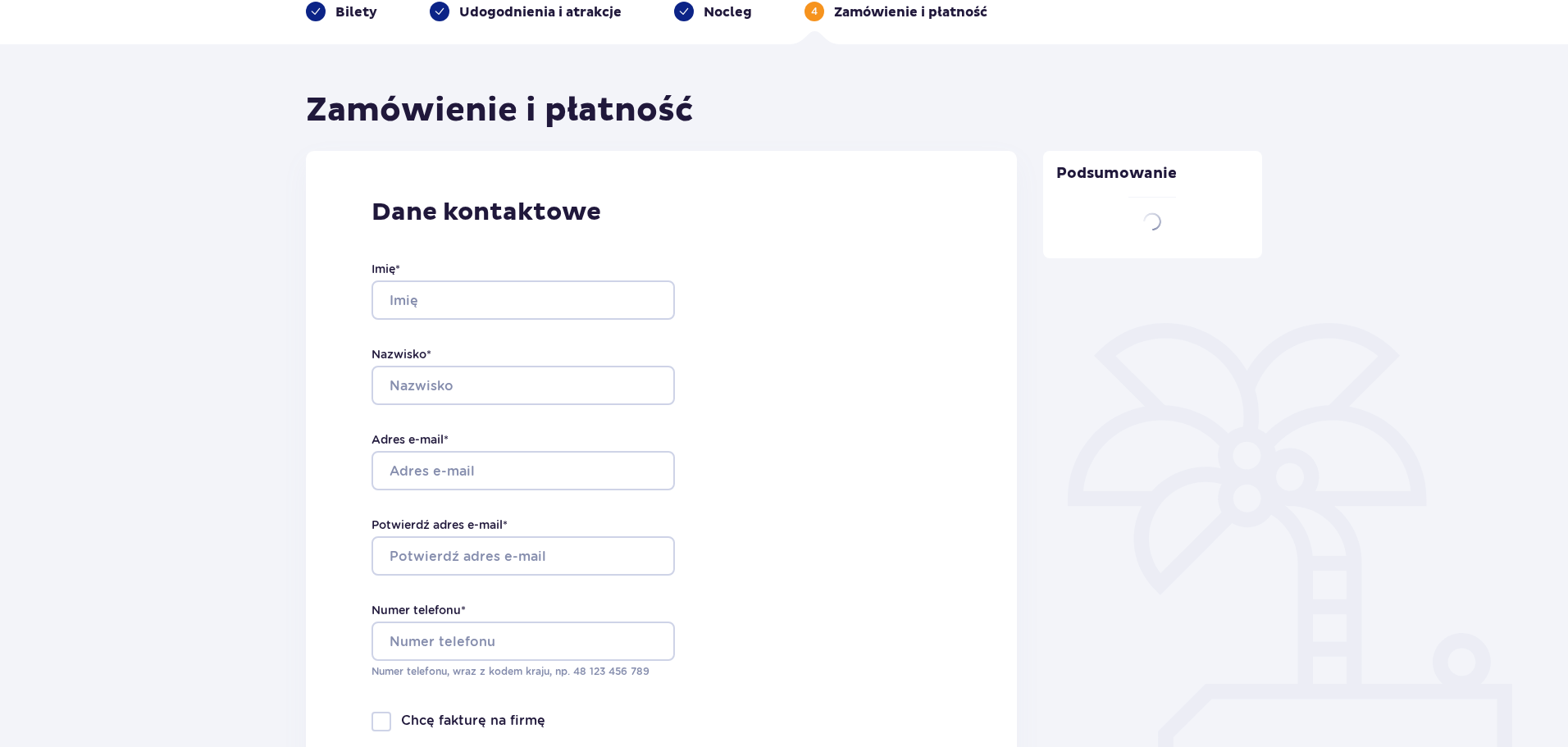
type input "Aleksadra"
type input "Jaworska"
type input "ola7711@op.pl"
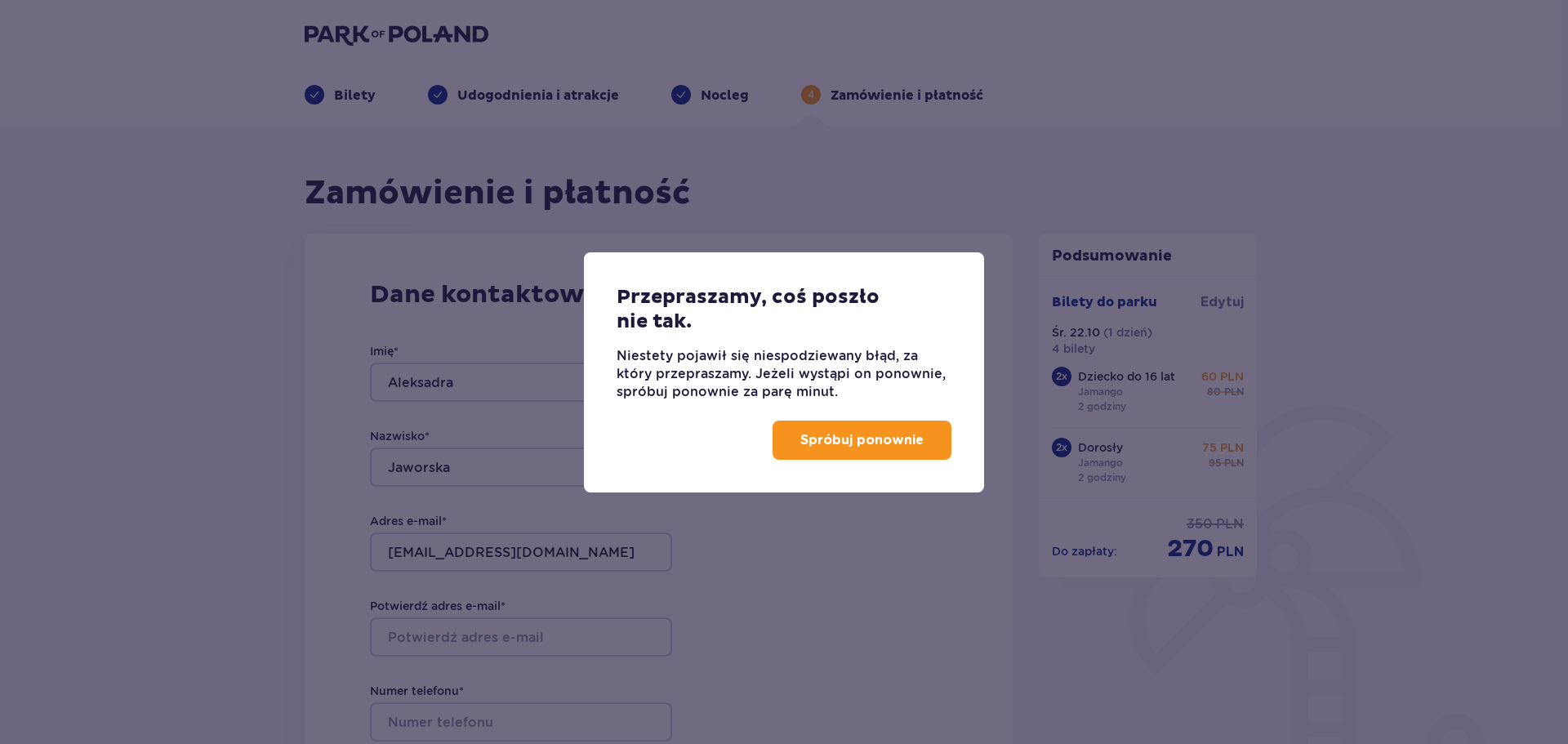
click at [877, 442] on p "Spróbuj ponownie" at bounding box center [861, 440] width 124 height 18
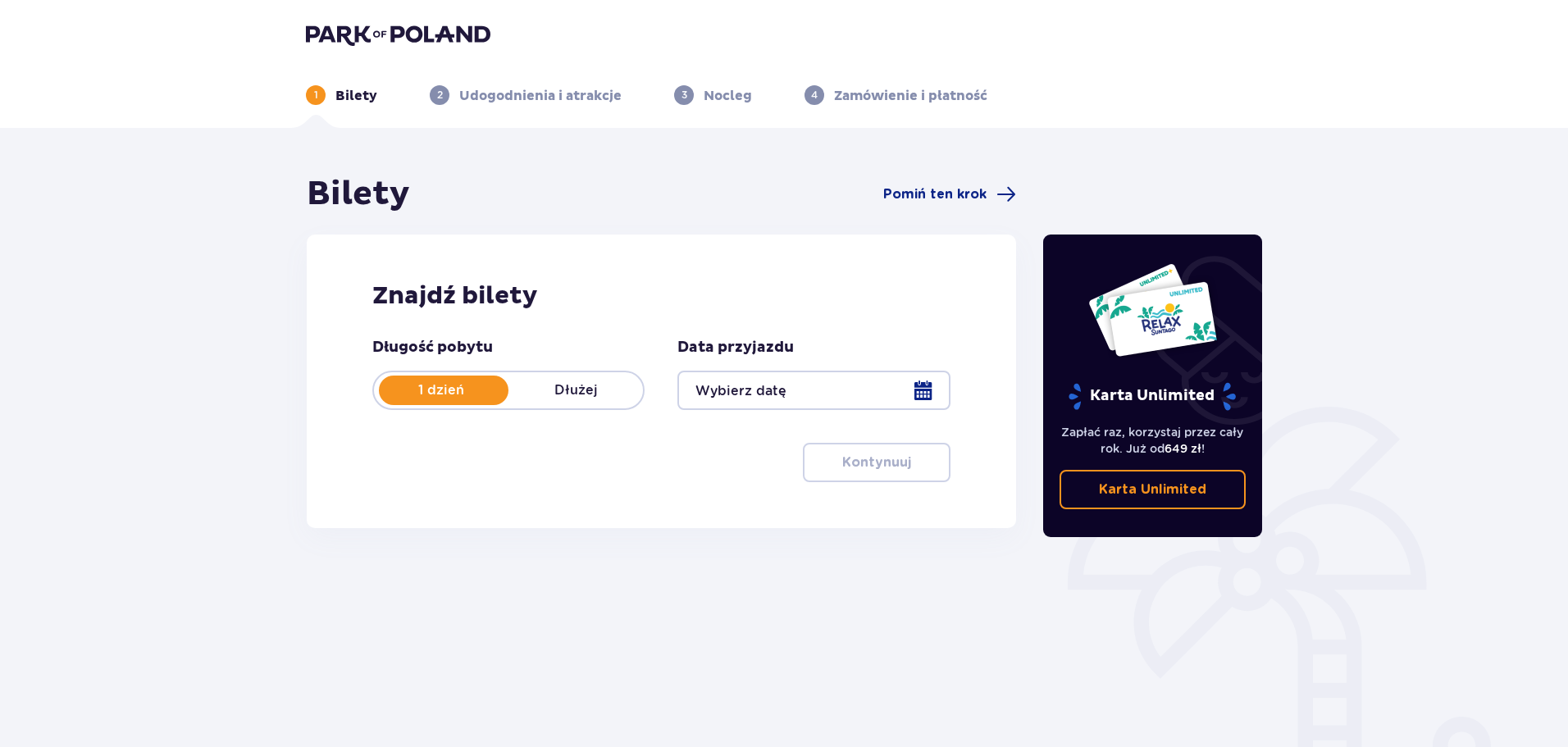
click at [931, 391] on div at bounding box center [813, 390] width 272 height 40
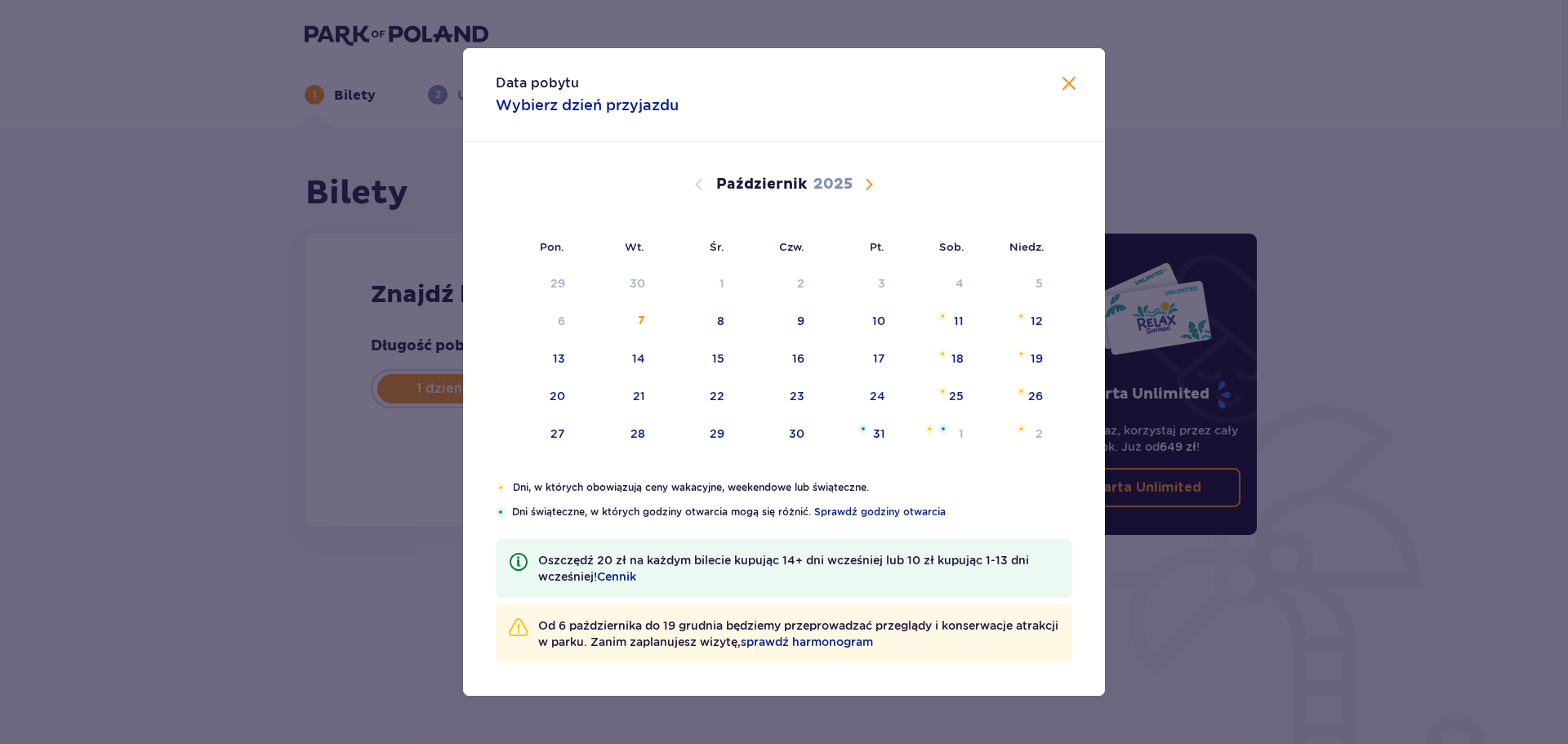
drag, startPoint x: 719, startPoint y: 403, endPoint x: 814, endPoint y: 459, distance: 110.3
click at [719, 402] on div "22" at bounding box center [717, 396] width 15 height 16
type input "22.10.25"
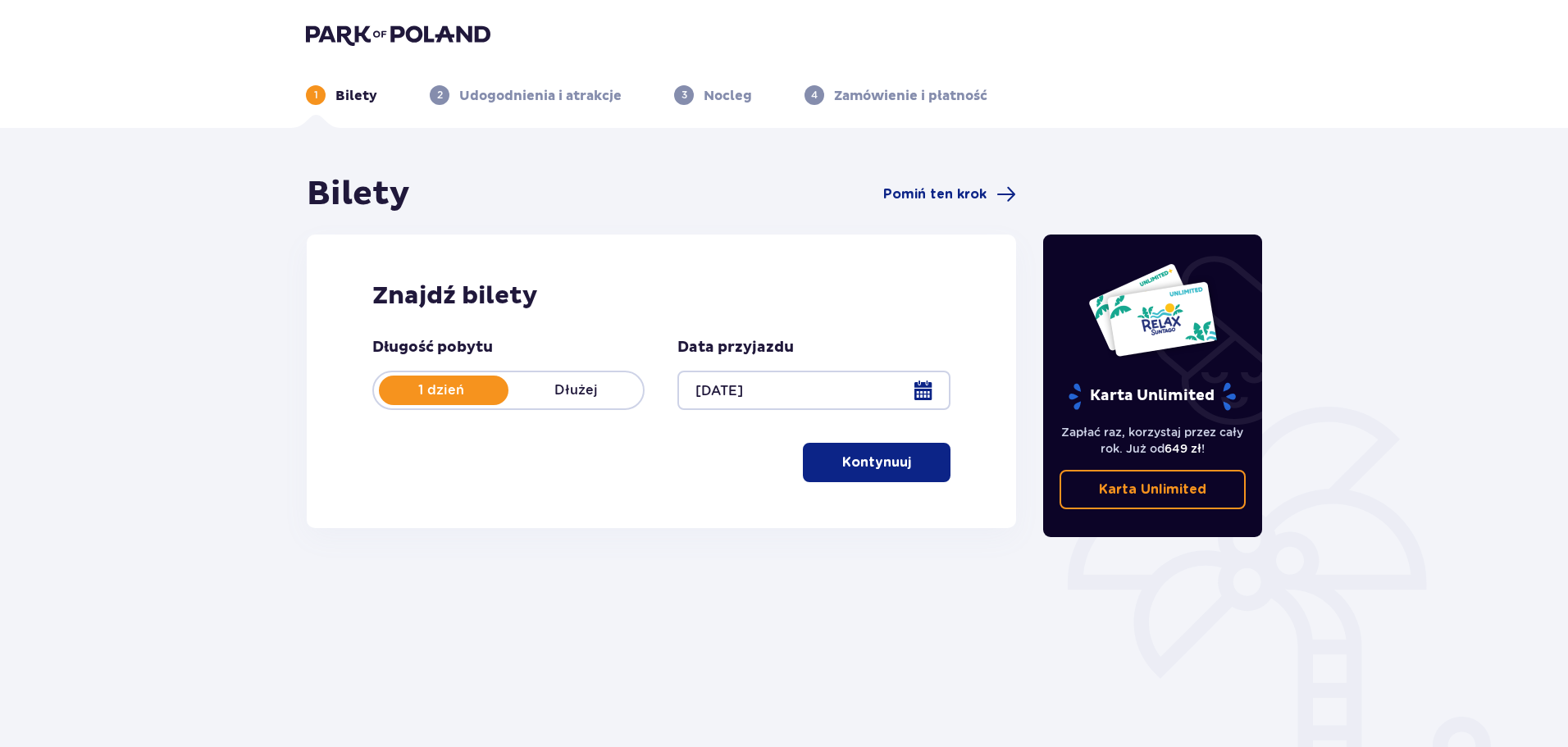
click at [865, 474] on button "Kontynuuj" at bounding box center [876, 462] width 148 height 40
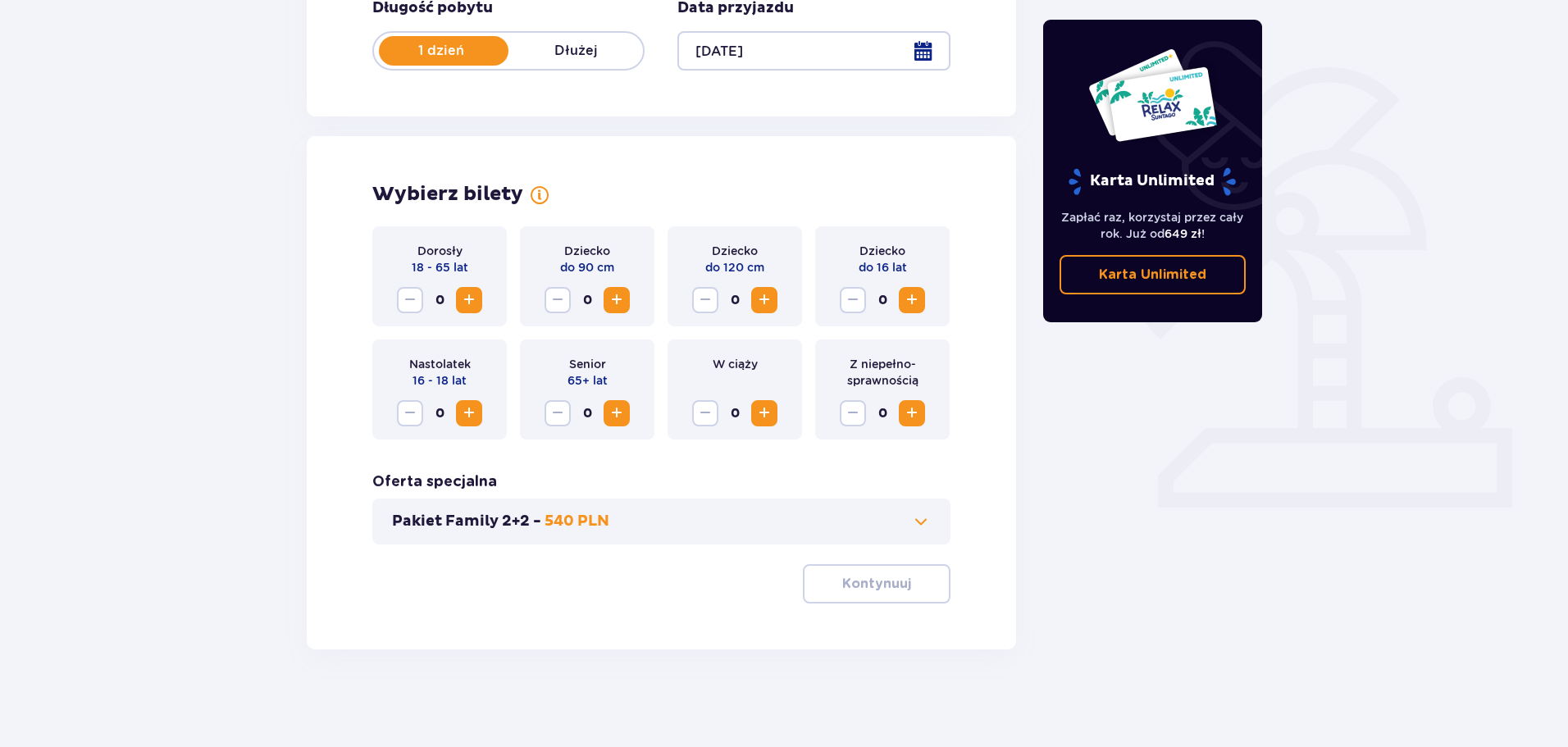
scroll to position [340, 0]
click at [464, 298] on span "Zwiększ" at bounding box center [469, 299] width 19 height 19
click at [914, 298] on span "Zwiększ" at bounding box center [911, 299] width 19 height 19
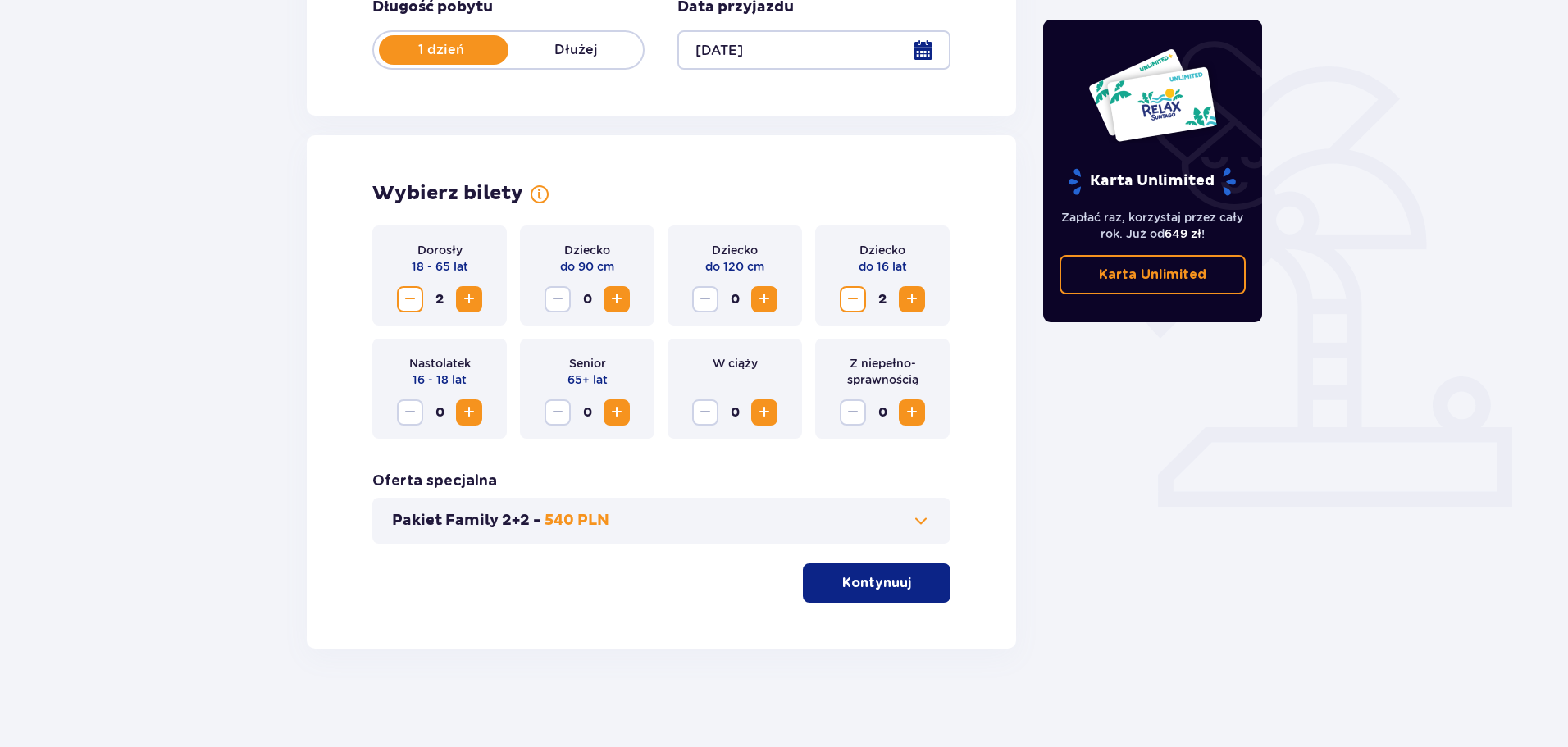
click at [919, 575] on span "button" at bounding box center [914, 583] width 19 height 19
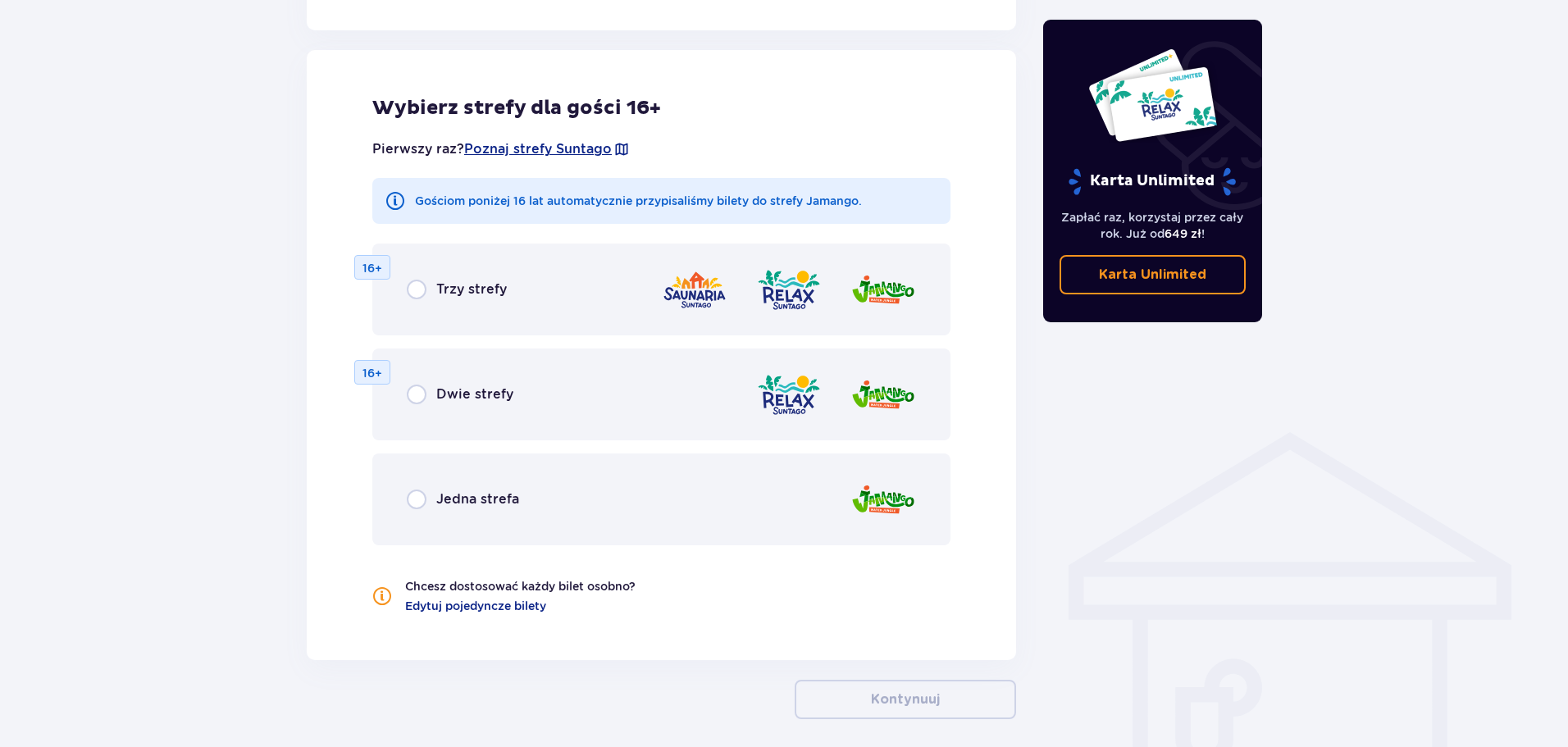
scroll to position [910, 0]
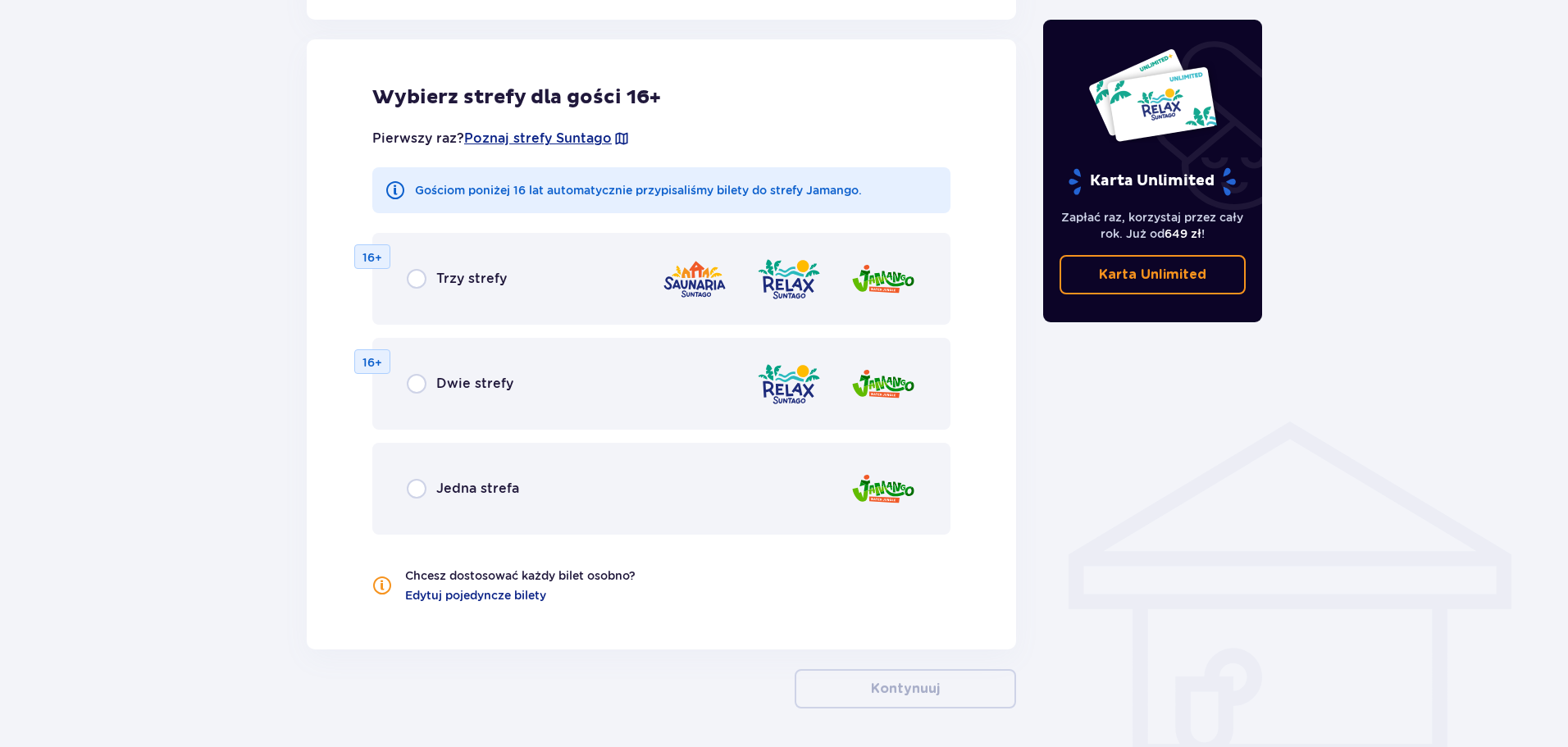
click at [466, 484] on span "Jedna strefa" at bounding box center [478, 489] width 83 height 18
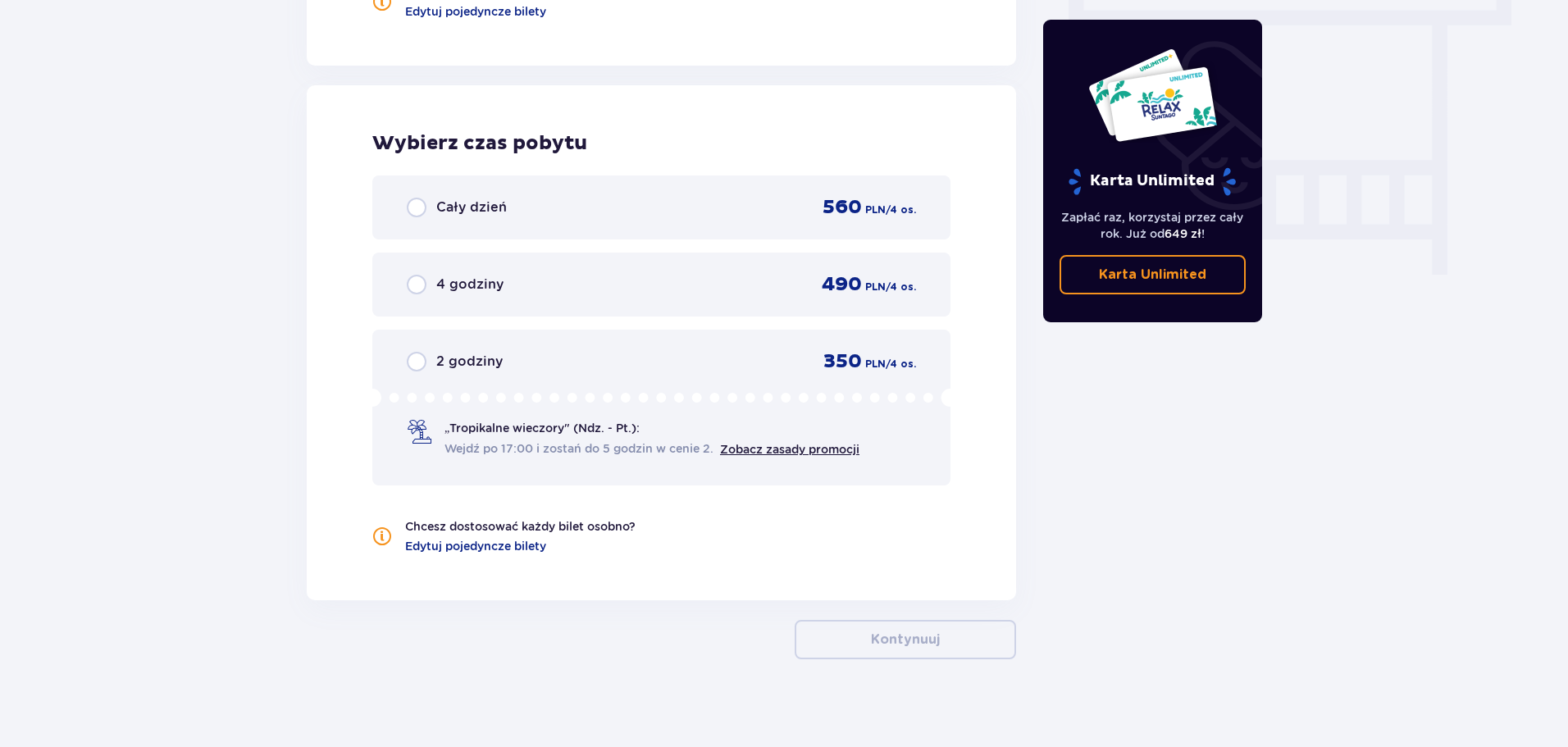
scroll to position [1504, 0]
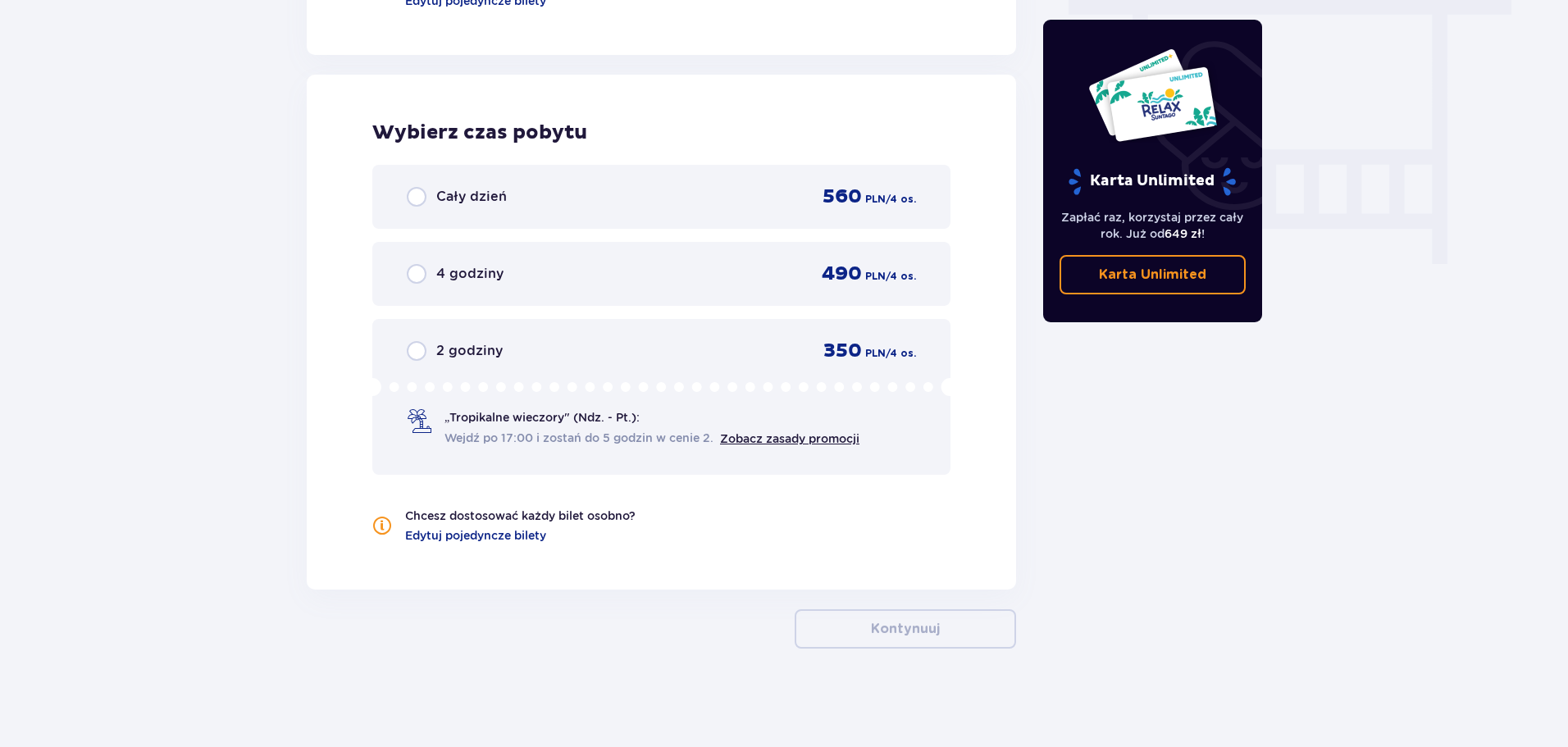
click at [451, 354] on span "2 godziny" at bounding box center [470, 351] width 66 height 18
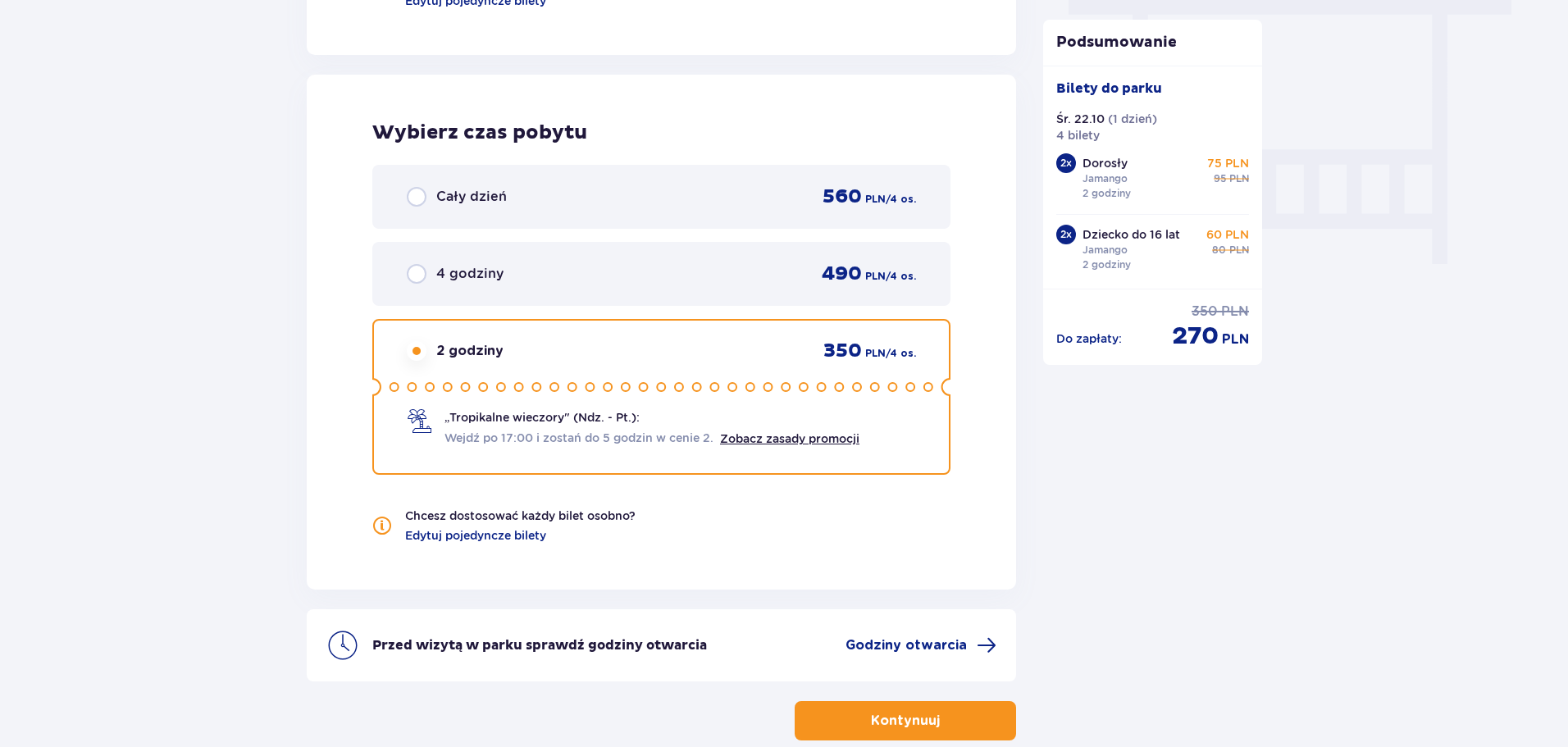
click at [882, 724] on p "Kontynuuj" at bounding box center [904, 720] width 69 height 18
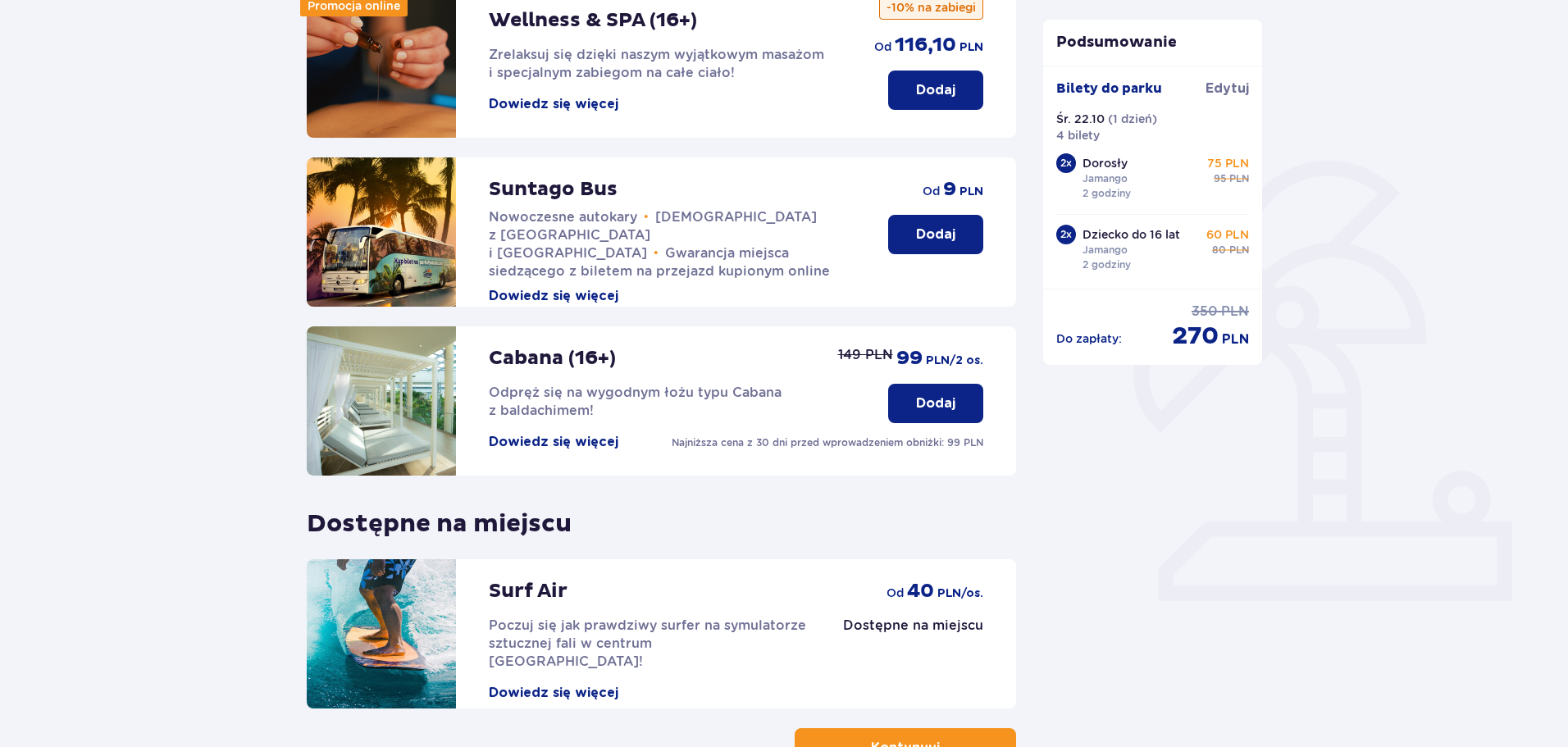
click at [953, 732] on button "Kontynuuj" at bounding box center [904, 747] width 222 height 40
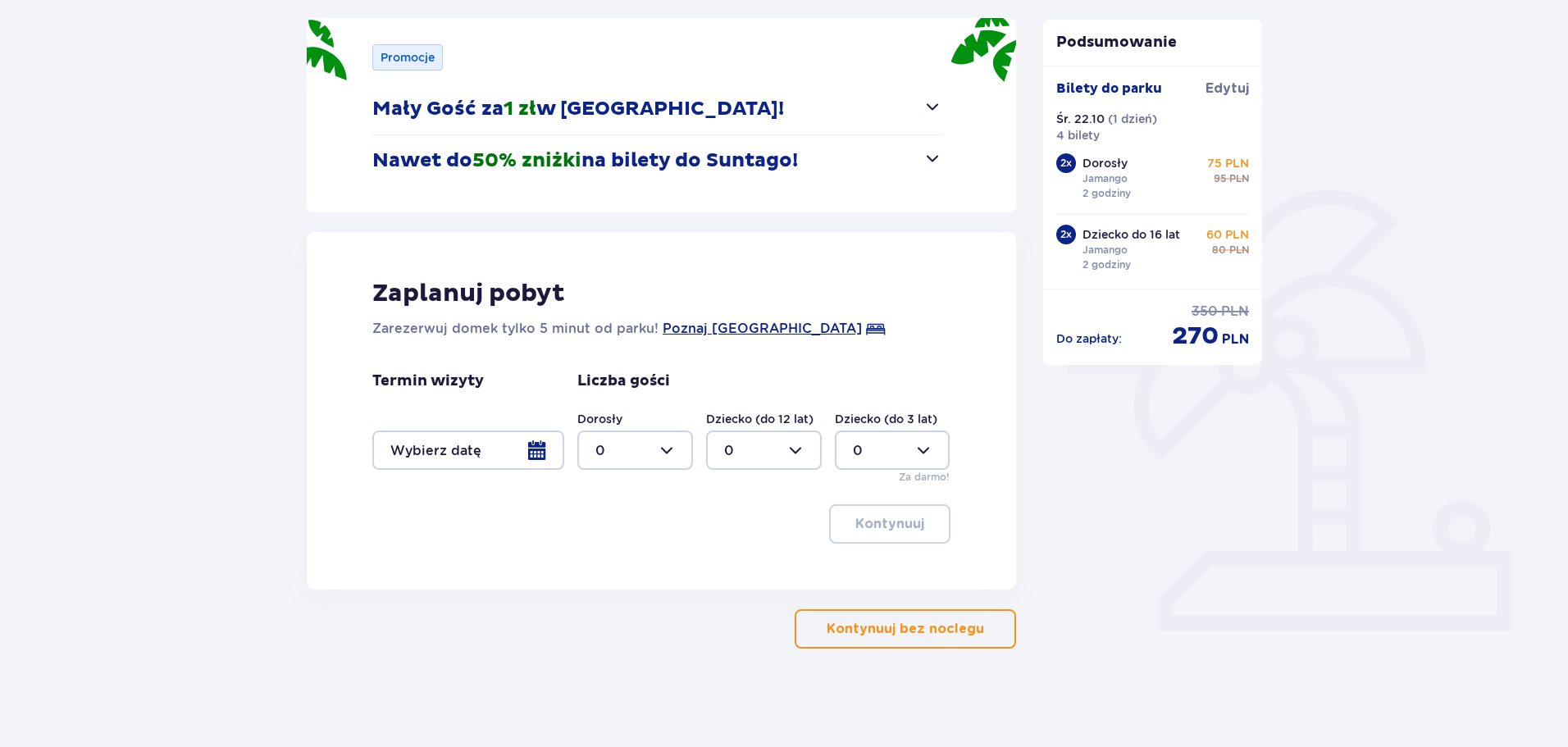
click at [940, 635] on p "Kontynuuj bez noclegu" at bounding box center [904, 628] width 157 height 18
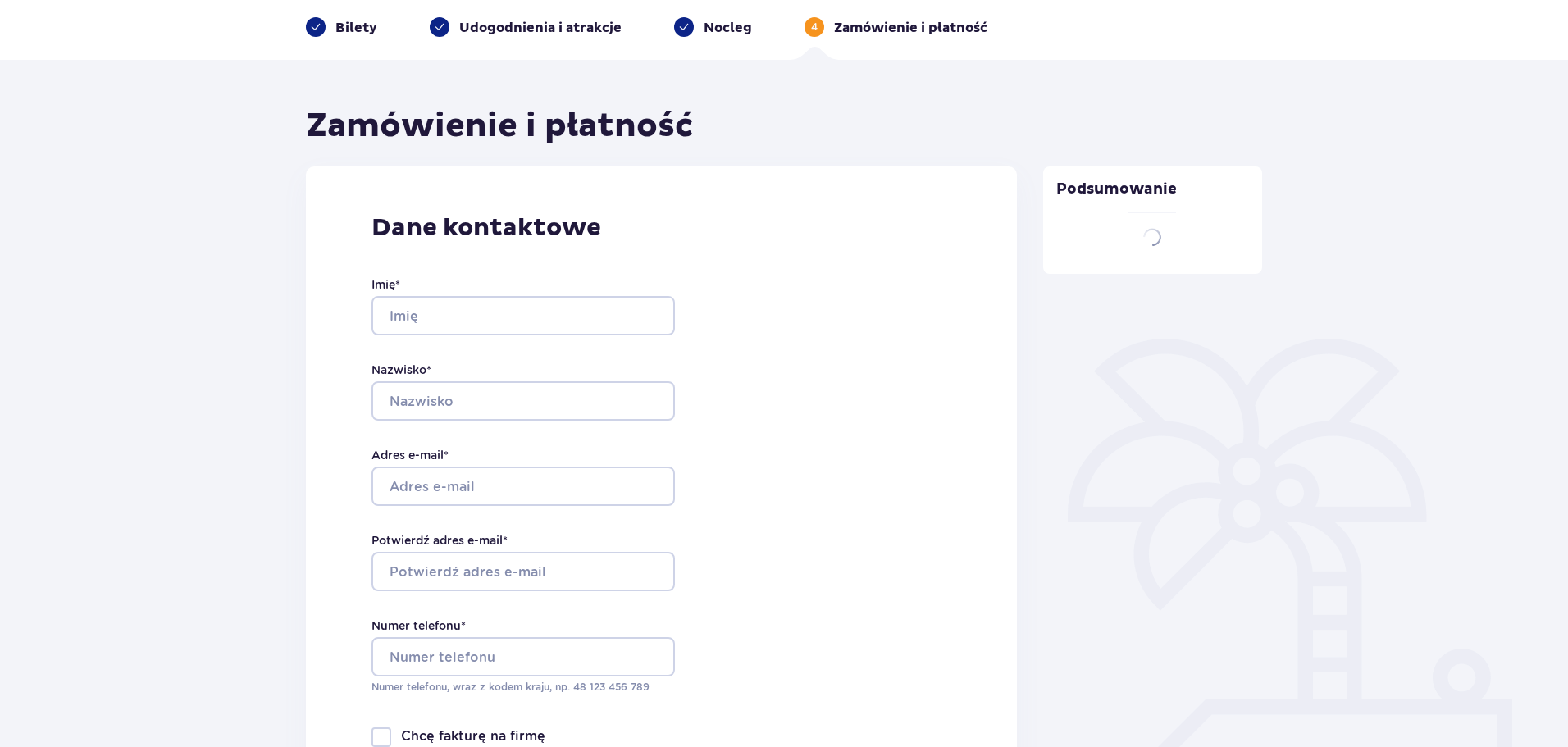
type input "Aleksadra"
type input "Jaworska"
type input "[EMAIL_ADDRESS][DOMAIN_NAME]"
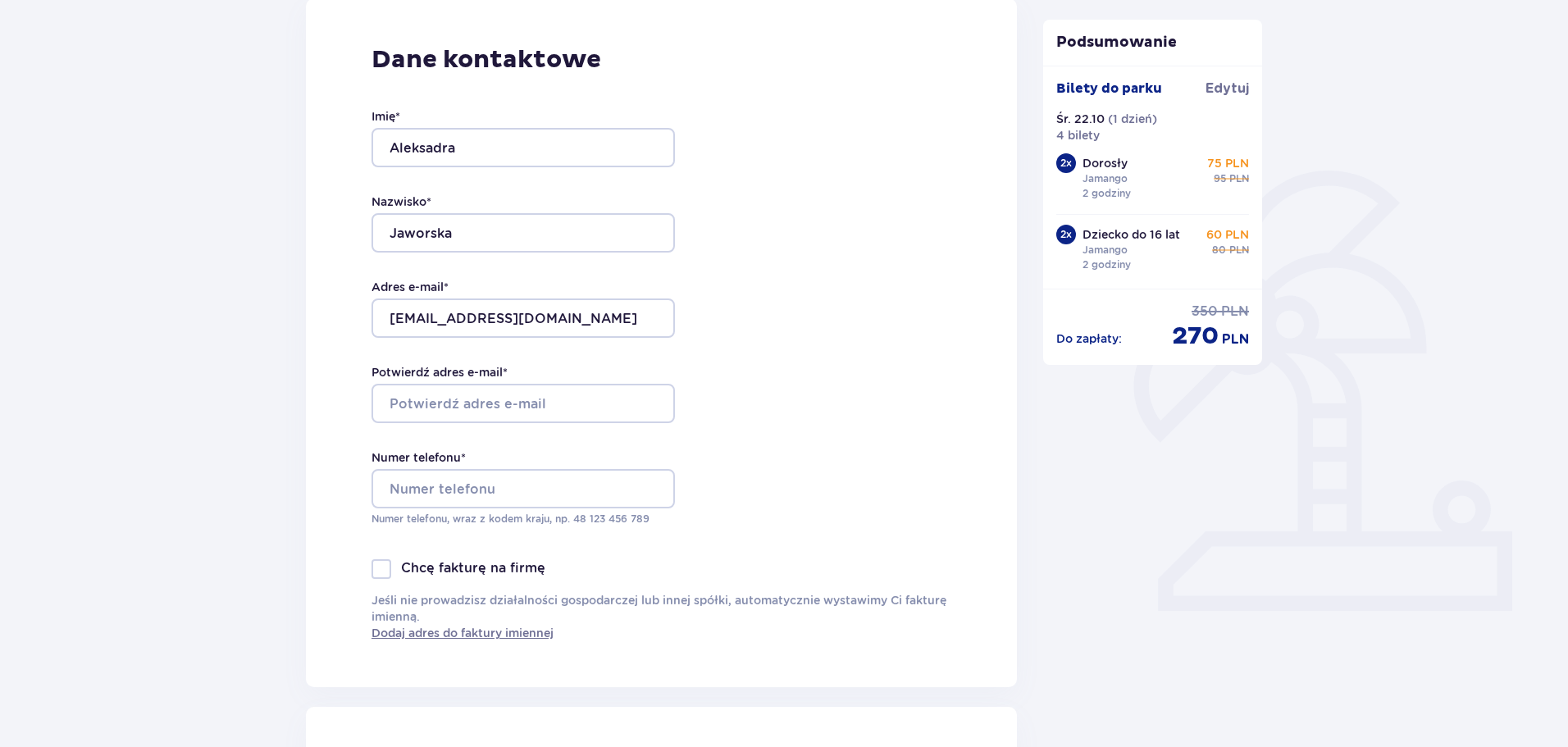
scroll to position [246, 0]
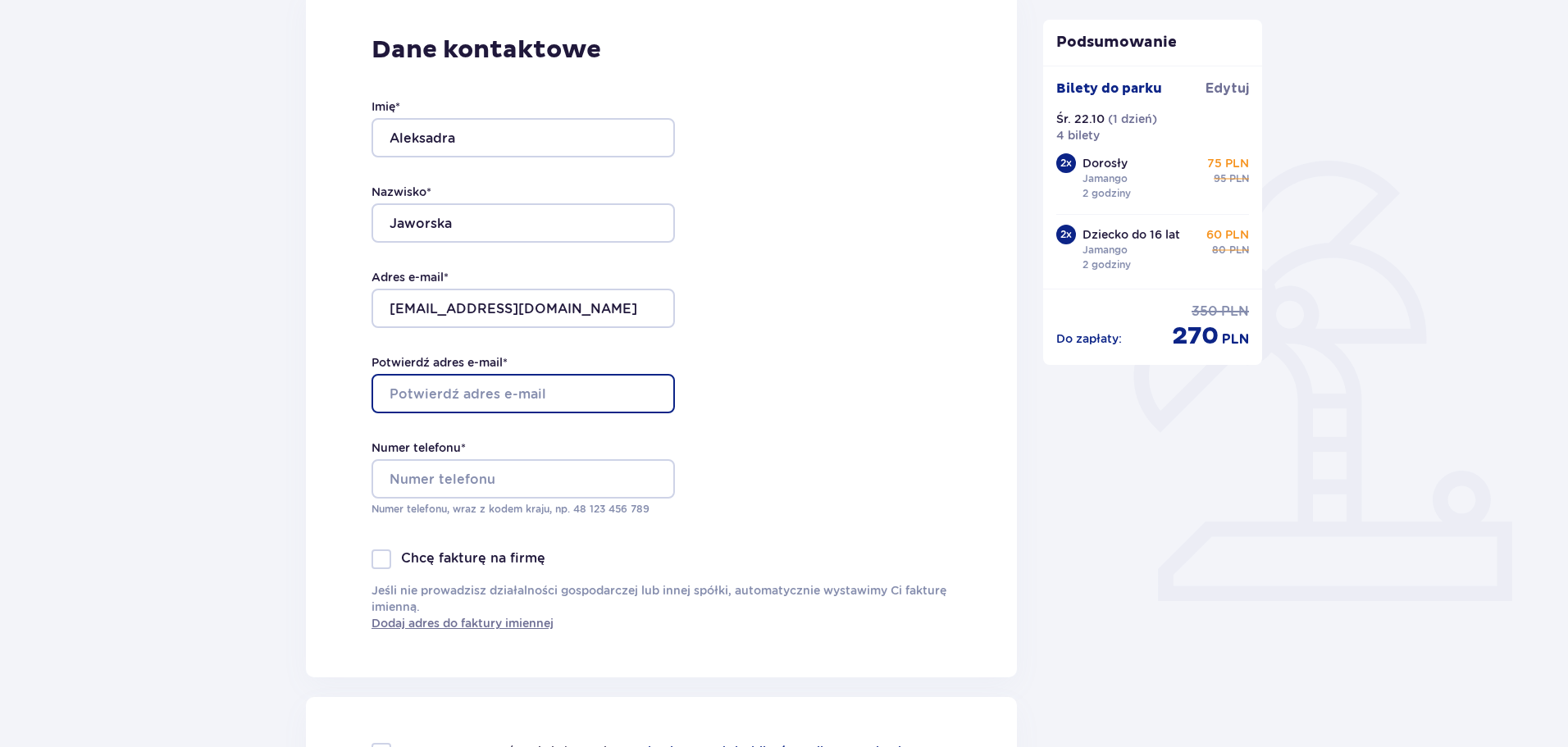
click at [542, 390] on input "Potwierdź adres e-mail *" at bounding box center [523, 393] width 303 height 40
type input "[EMAIL_ADDRESS][DOMAIN_NAME]"
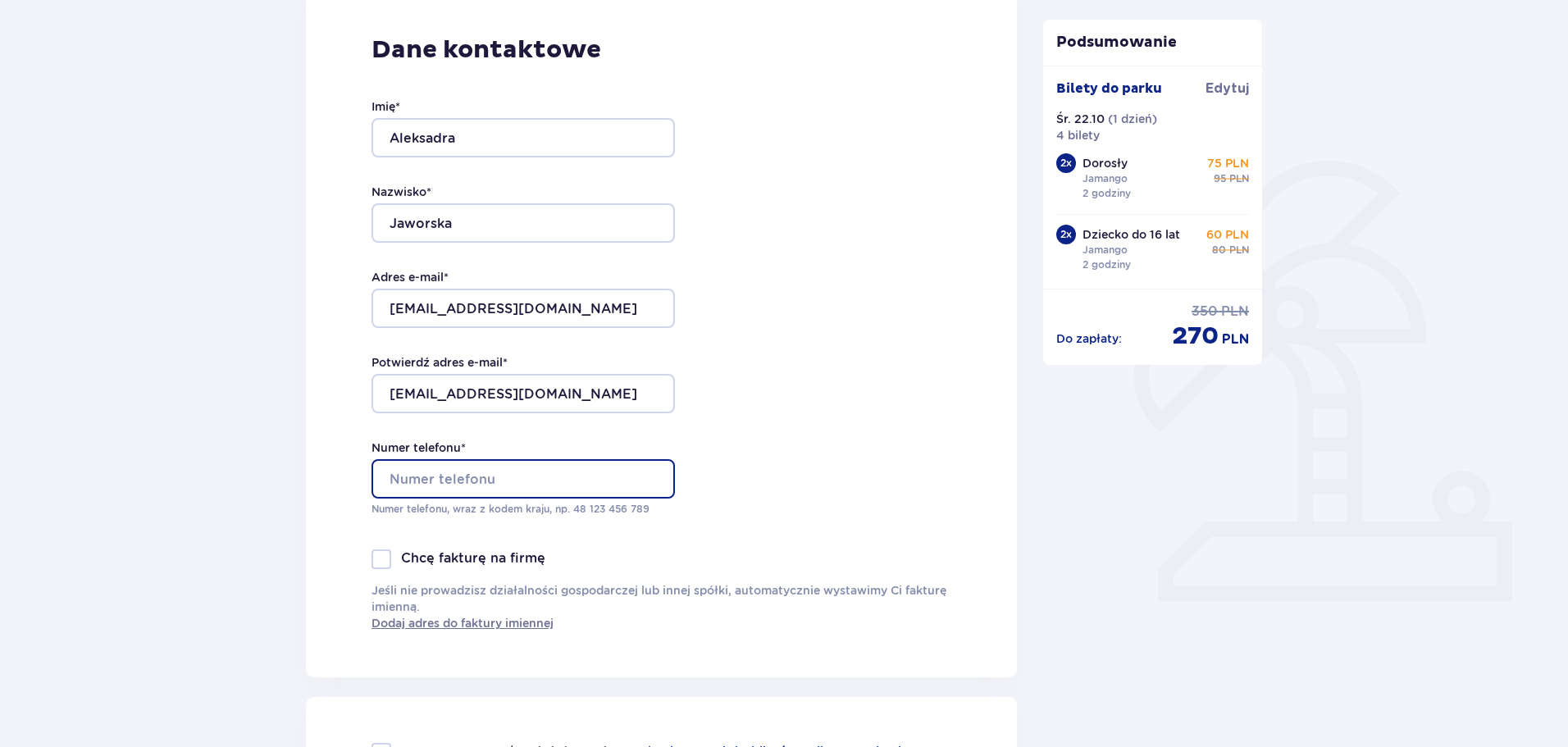
click at [639, 473] on input "Numer telefonu *" at bounding box center [523, 479] width 303 height 40
type input "4"
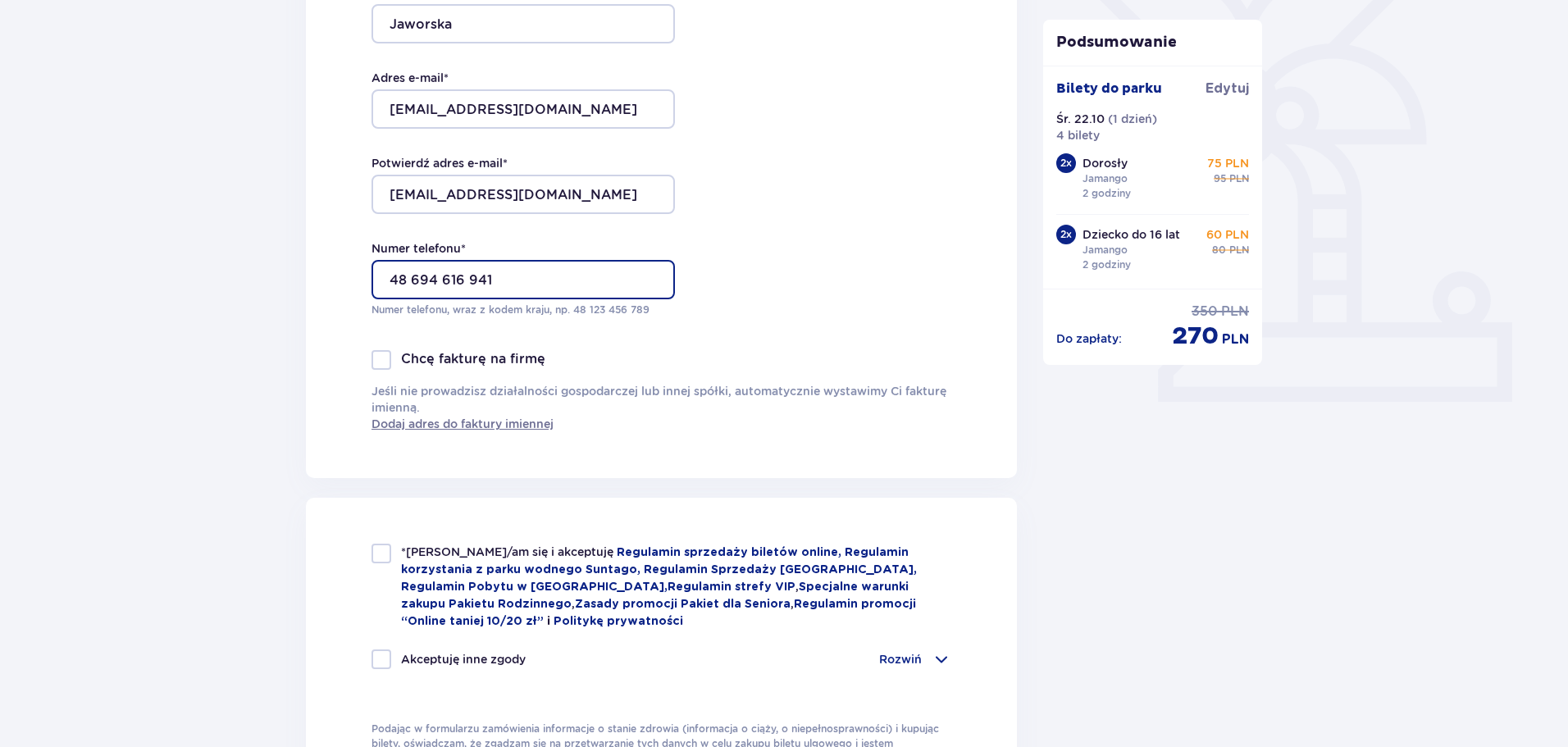
scroll to position [492, 0]
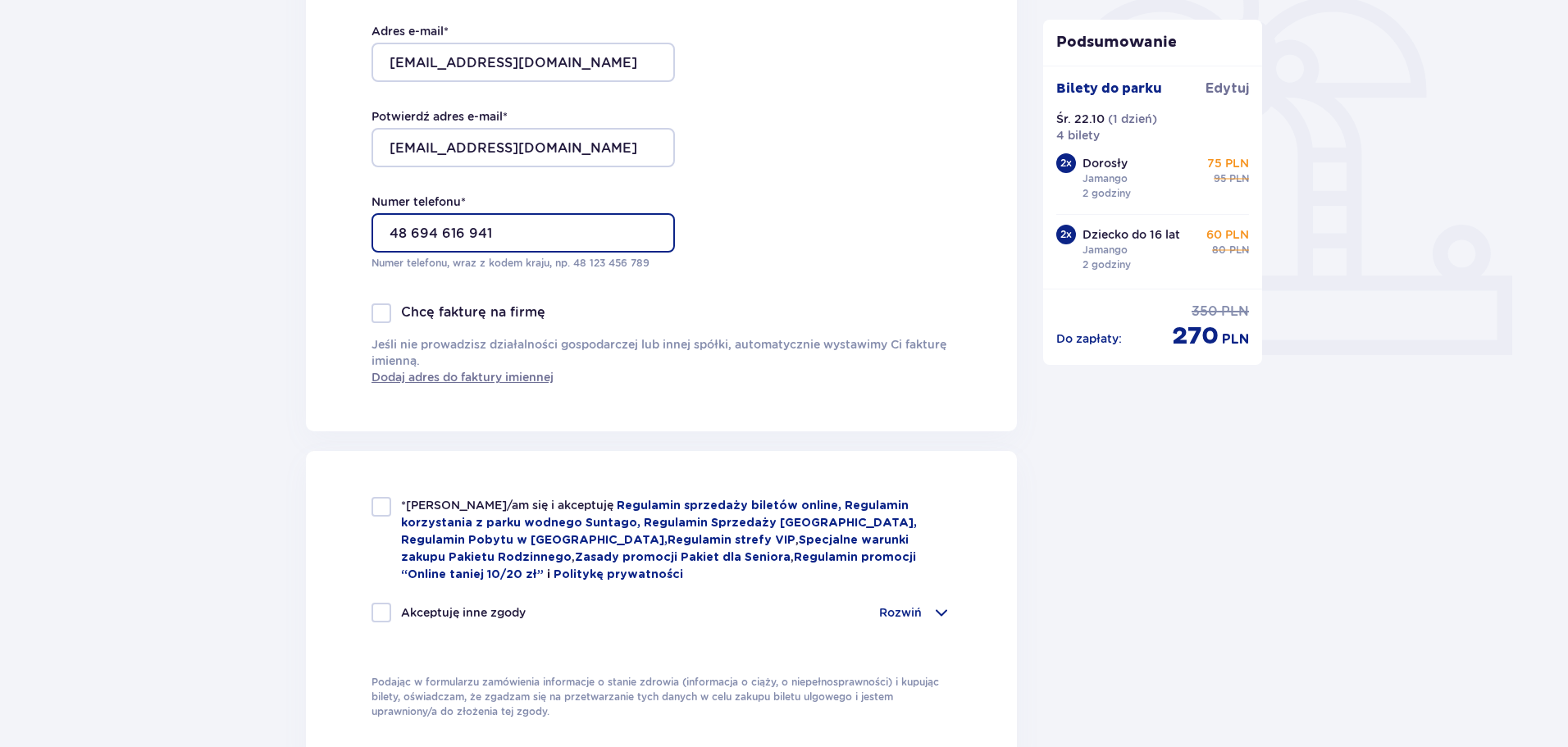
type input "48 694 616 941"
click at [380, 508] on div at bounding box center [381, 506] width 19 height 19
checkbox input "true"
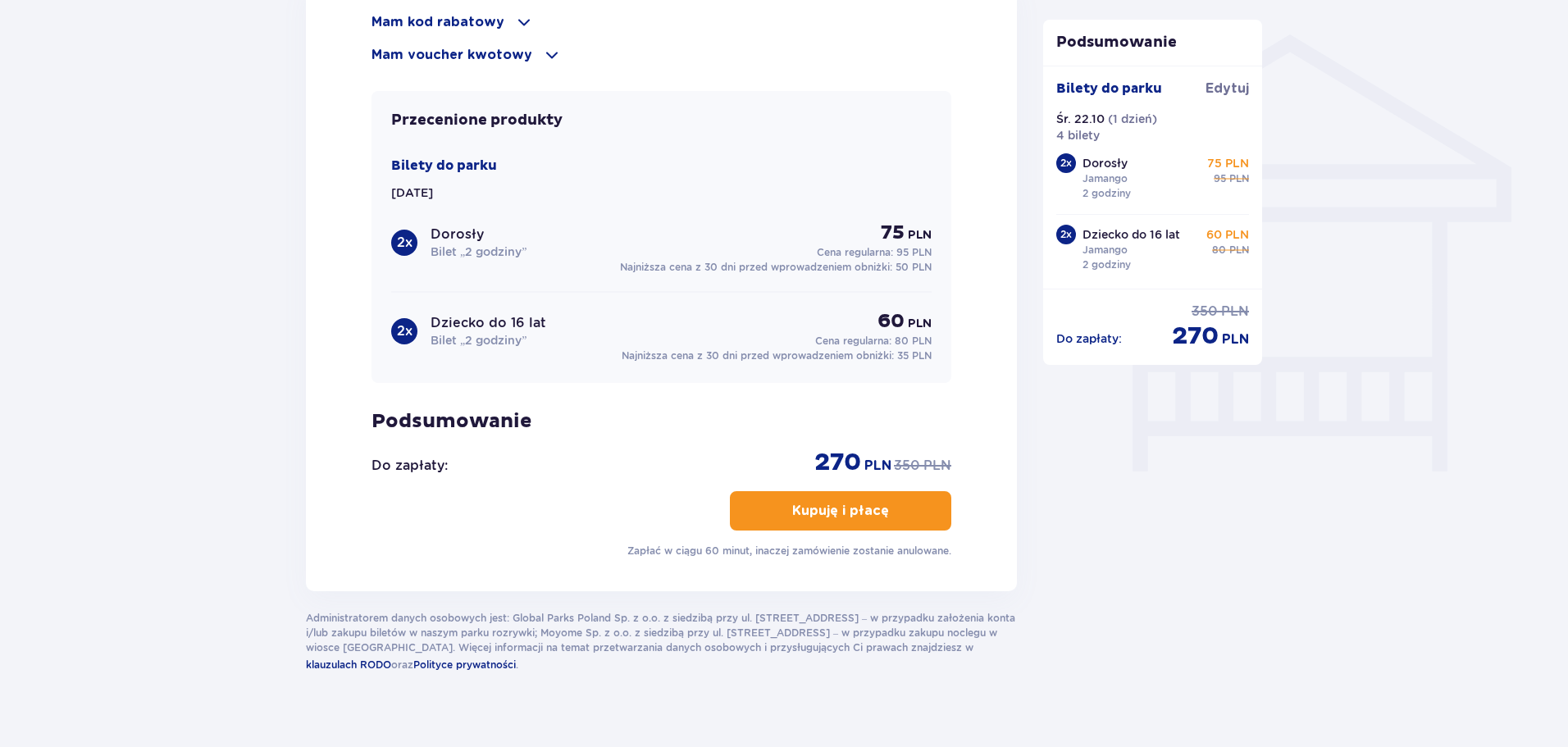
scroll to position [1311, 0]
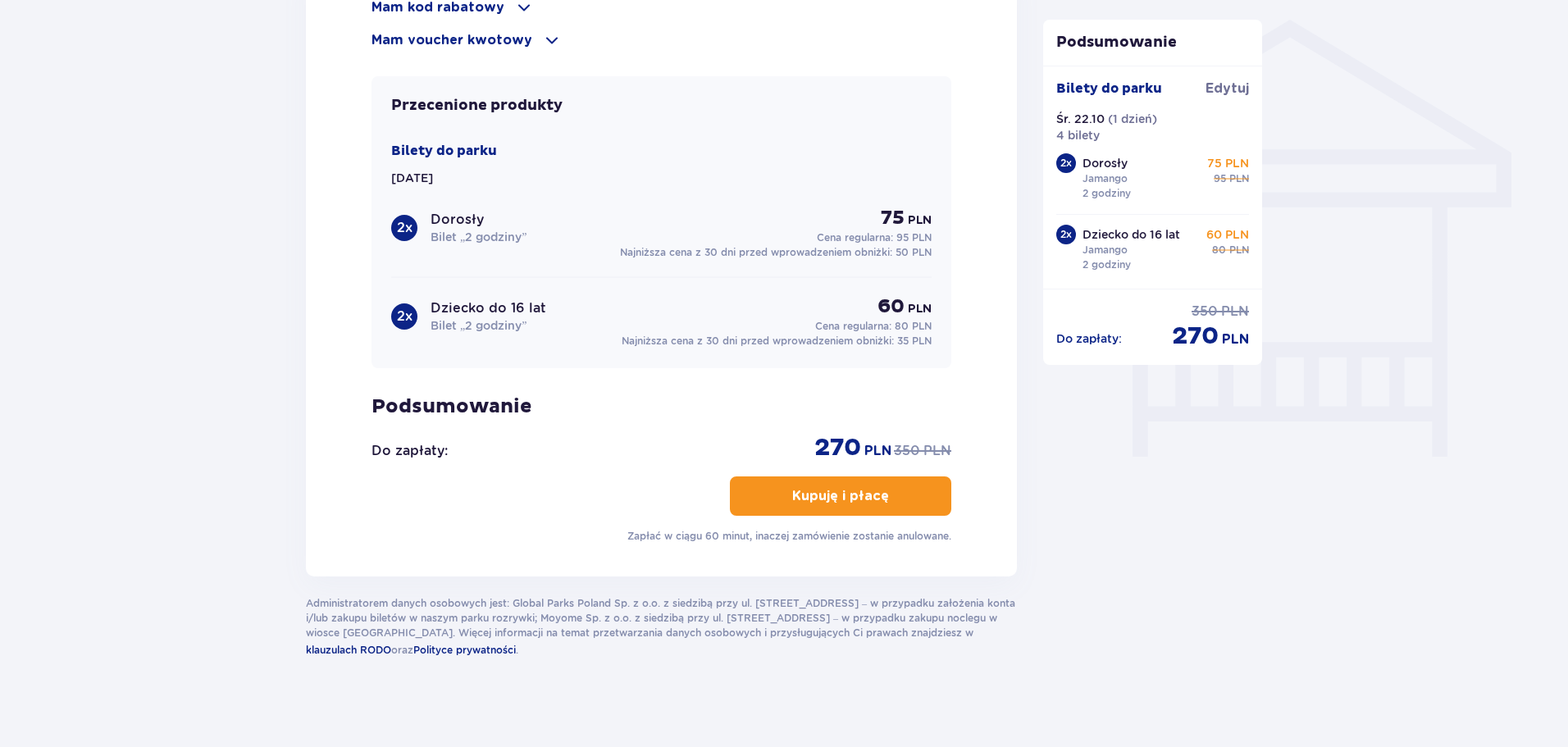
click at [816, 489] on p "Kupuję i płacę" at bounding box center [840, 496] width 97 height 18
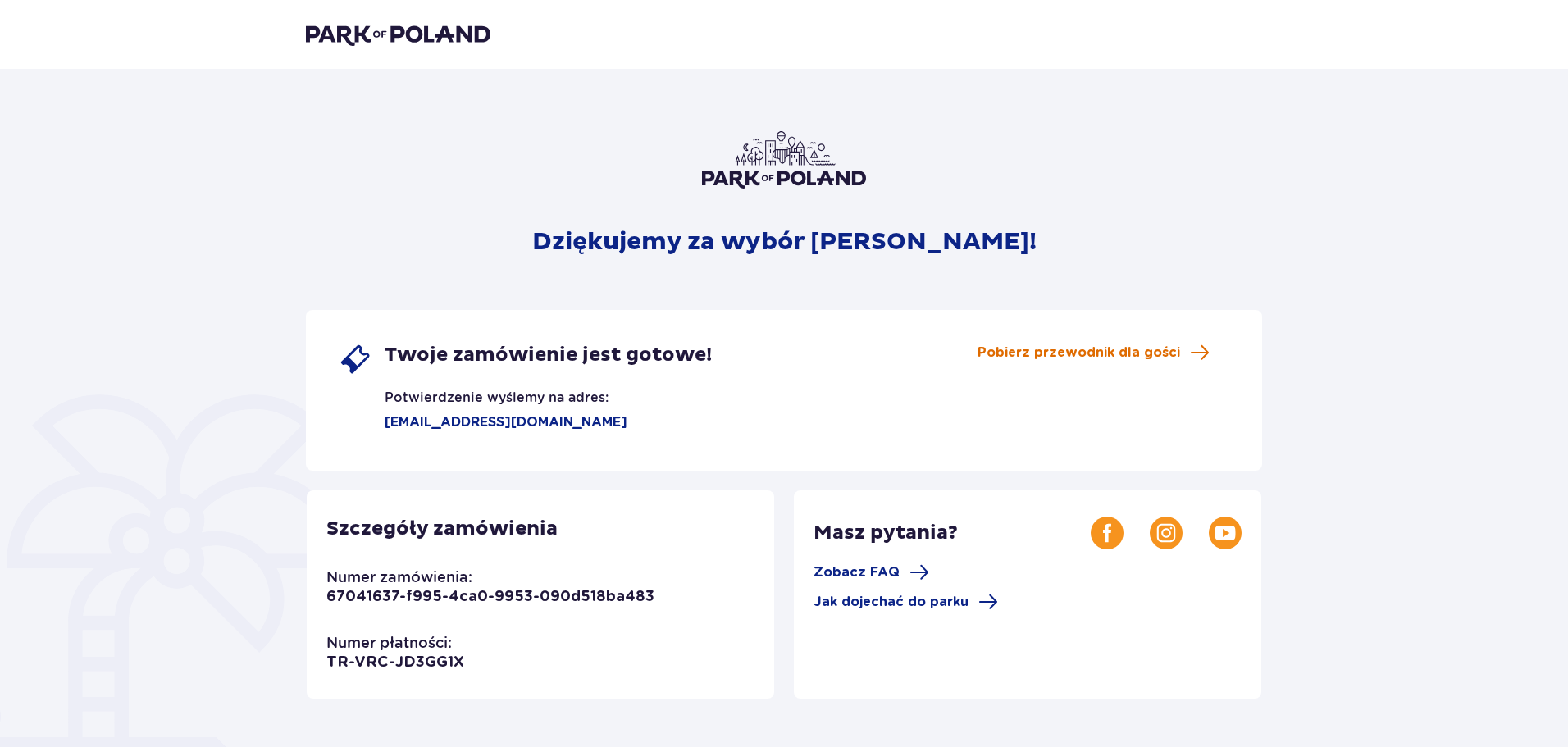
click at [1158, 348] on span "Pobierz przewodnik dla gości" at bounding box center [1078, 353] width 202 height 18
click at [302, 19] on header at bounding box center [784, 34] width 1568 height 69
click at [320, 28] on img at bounding box center [398, 34] width 185 height 23
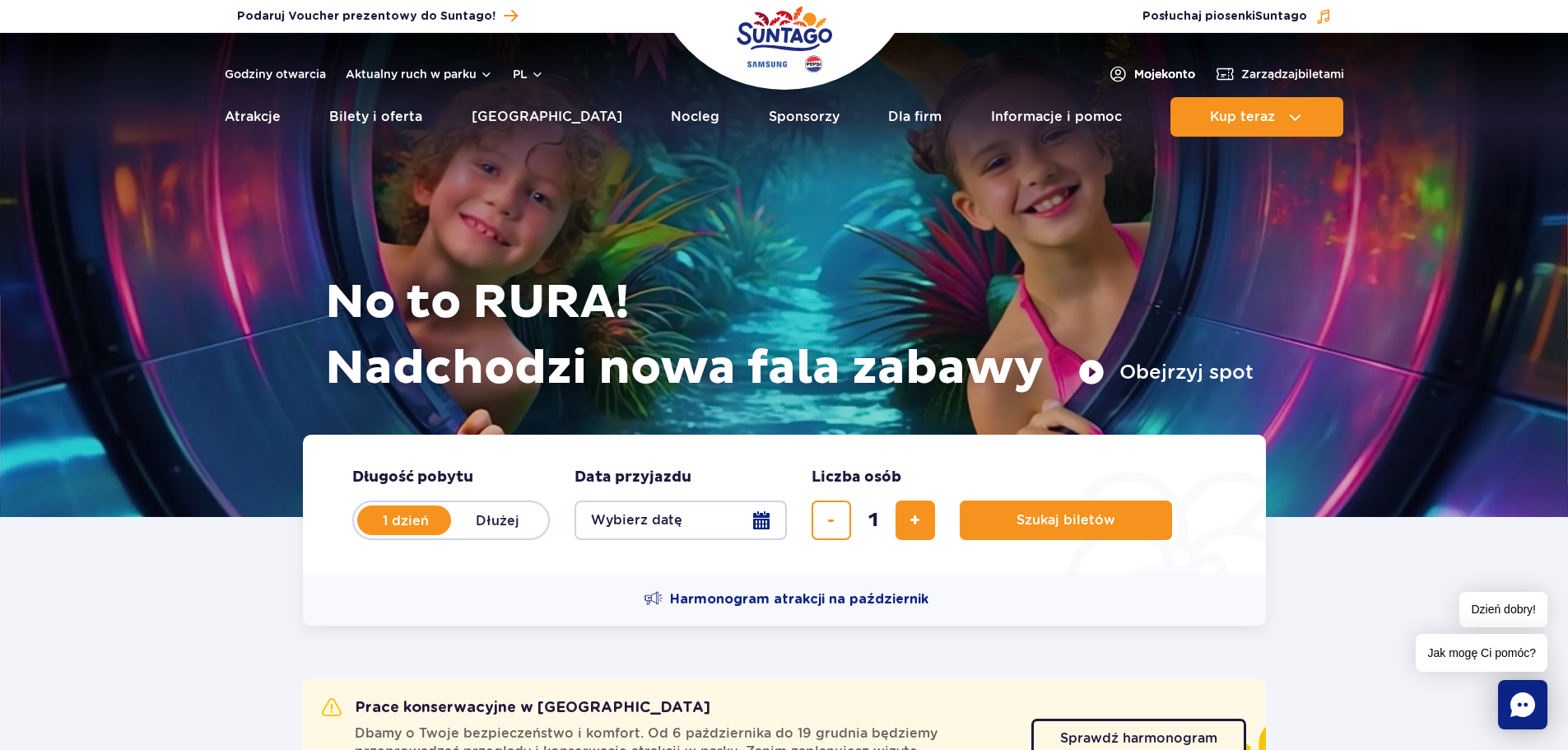
click at [1156, 73] on span "Moje konto" at bounding box center [1165, 74] width 61 height 17
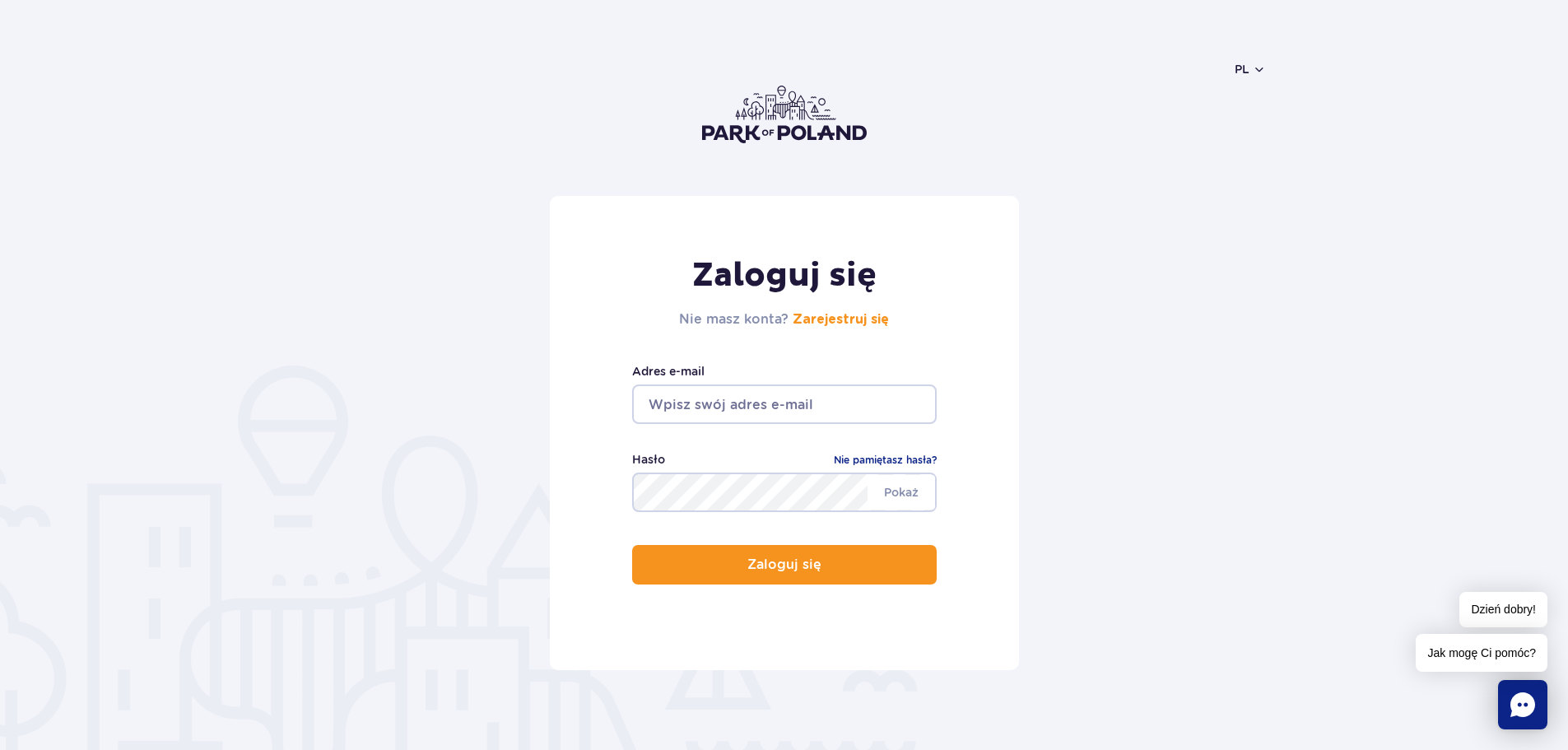
click at [768, 400] on input "email" at bounding box center [784, 404] width 305 height 40
type input "ola7711@op.pl"
click at [632, 545] on button "Zaloguj się" at bounding box center [784, 565] width 305 height 40
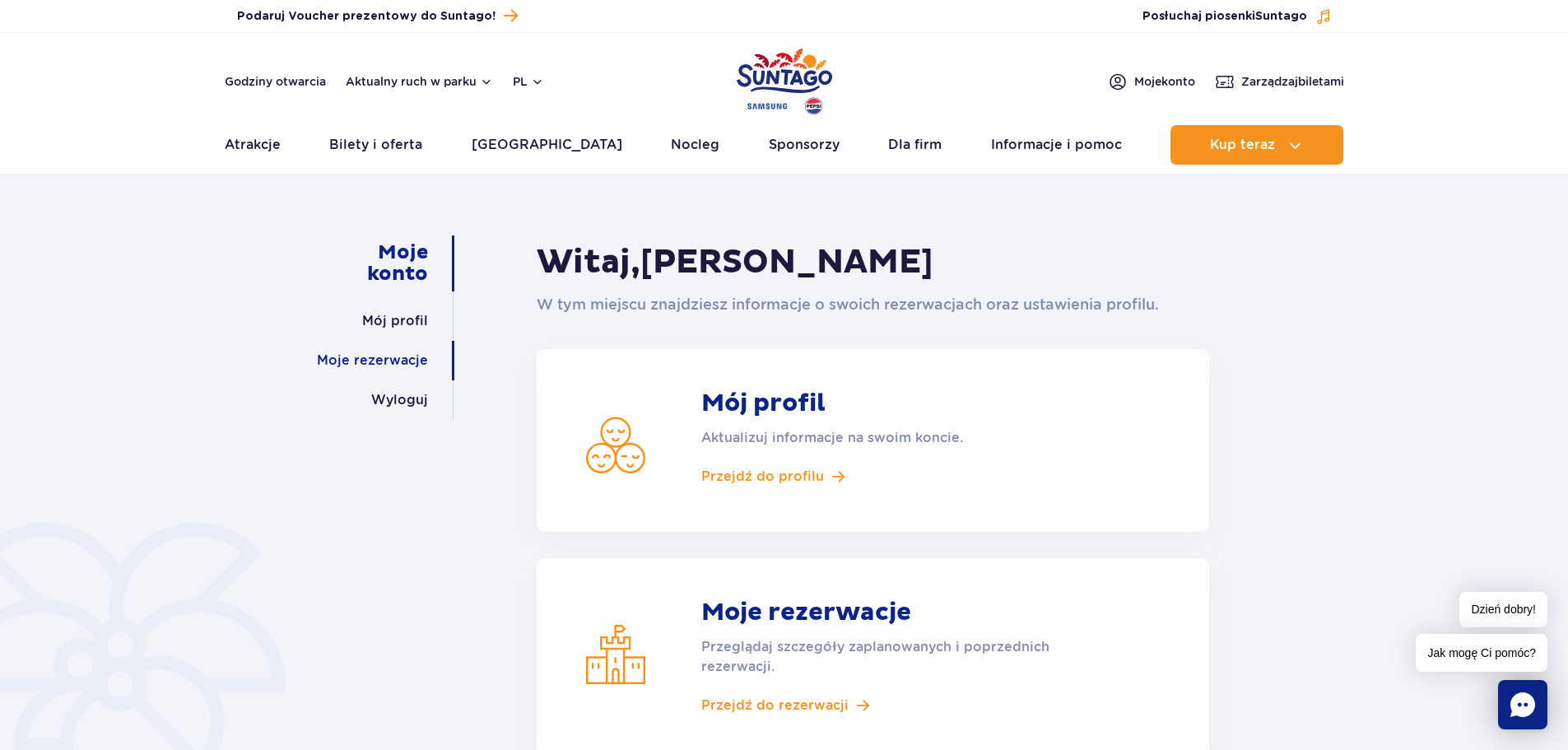
click at [380, 352] on link "Moje rezerwacje" at bounding box center [372, 360] width 111 height 40
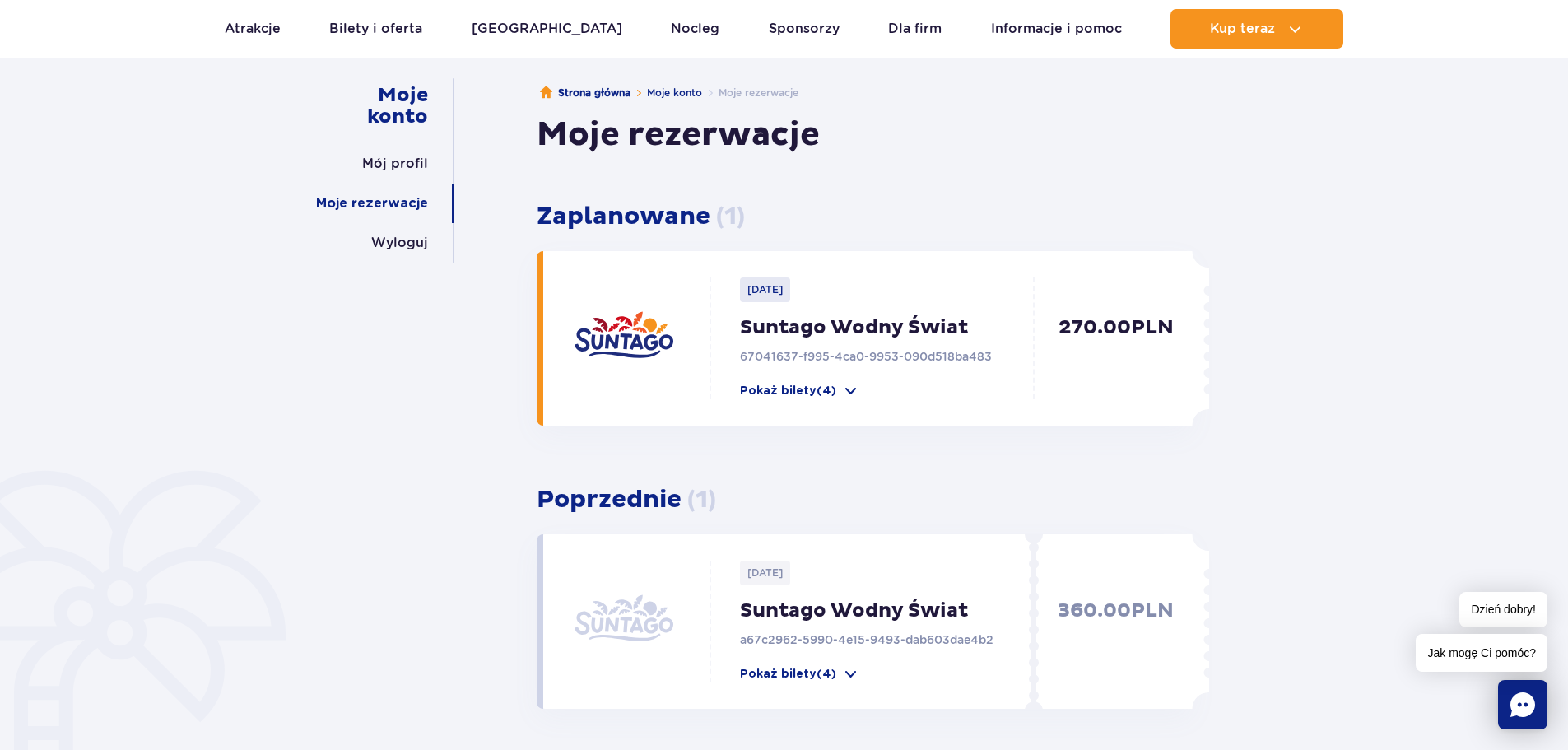
scroll to position [164, 0]
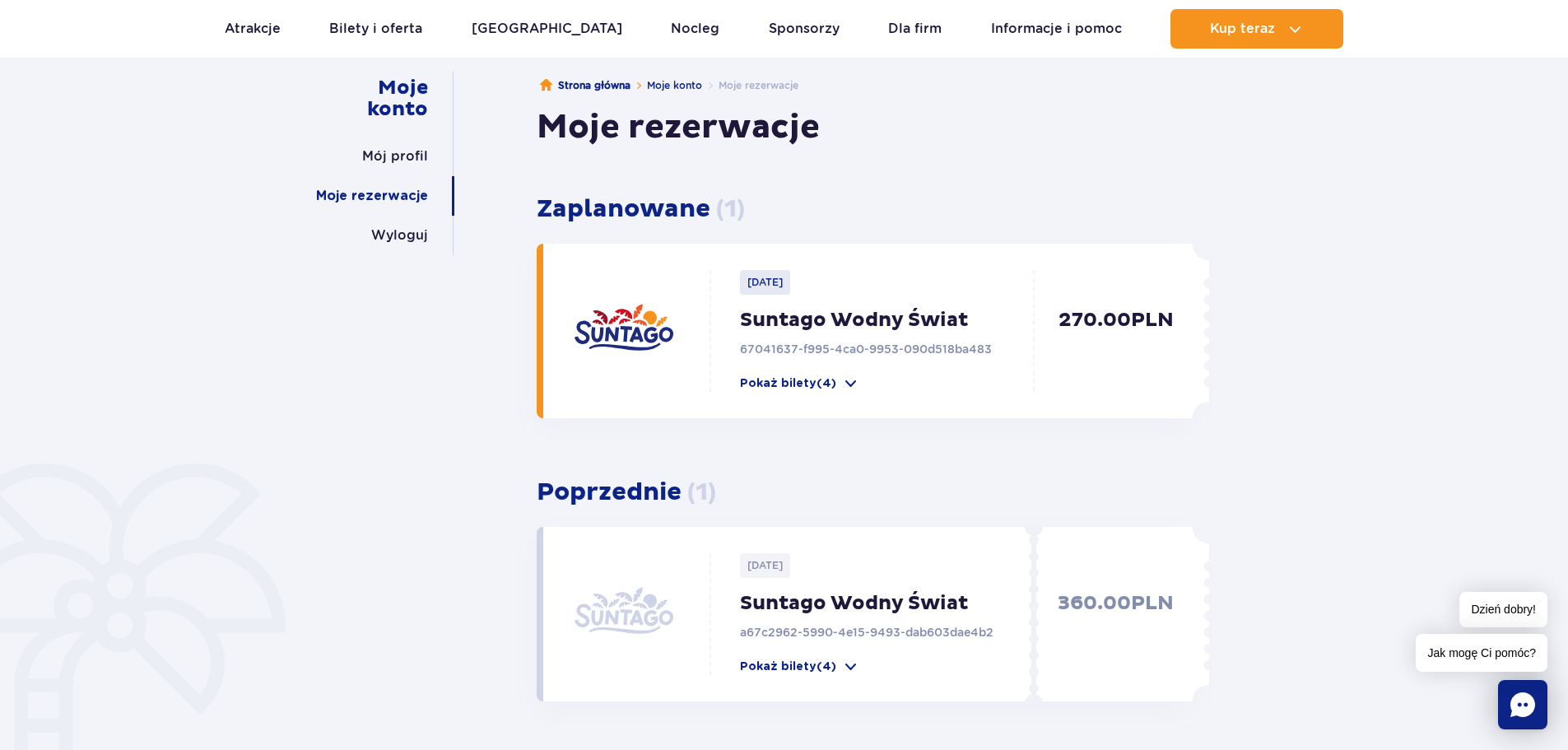
click at [926, 366] on div "2025-10-22 Suntago Wodny Świat 67041637-f995-4ca0-9953-090d518ba483 Pokaż bilet…" at bounding box center [877, 331] width 331 height 122
click at [839, 385] on button "Pokaż bilety (4)" at bounding box center [799, 384] width 119 height 17
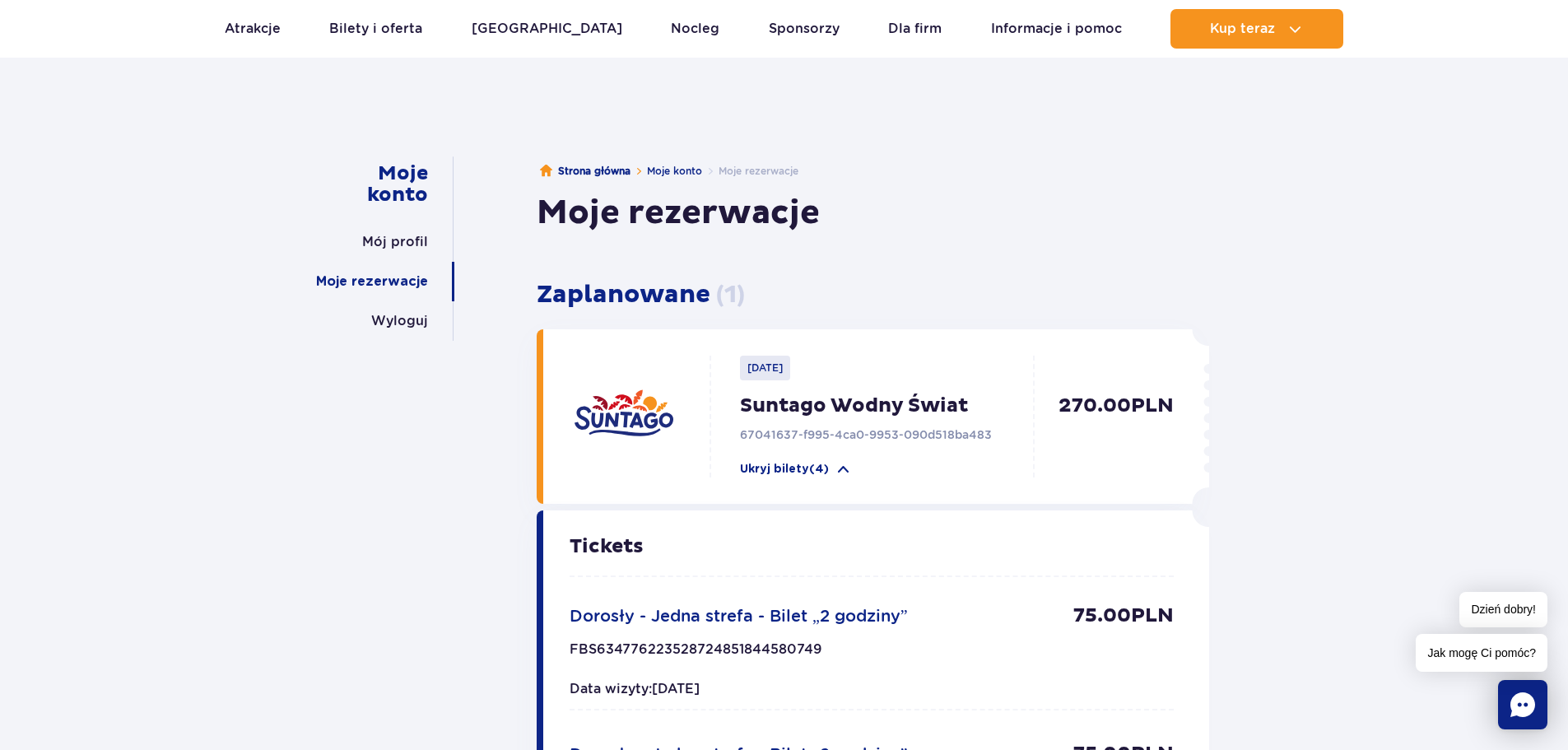
scroll to position [0, 0]
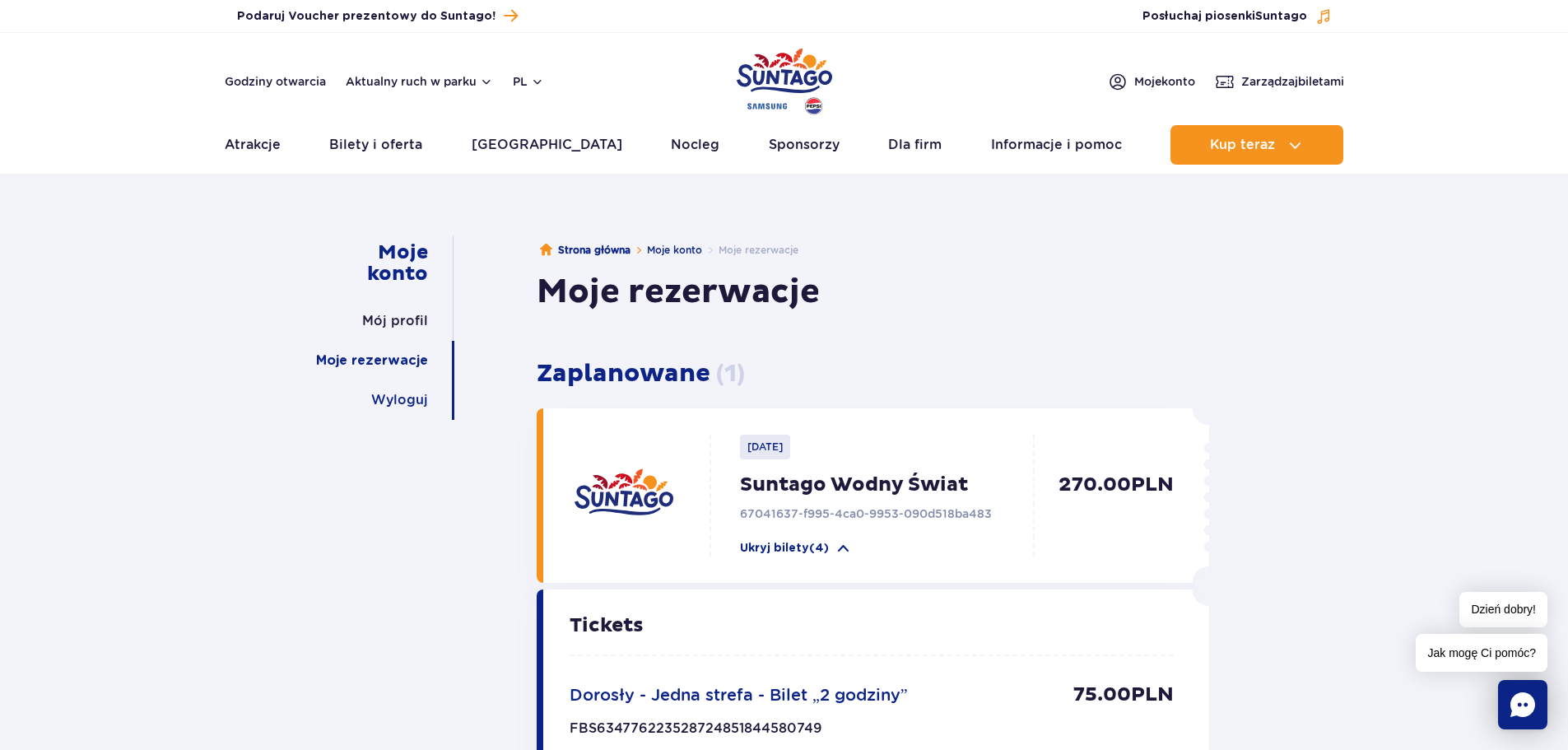
click at [390, 406] on link "Wyloguj" at bounding box center [400, 399] width 57 height 40
